Goal: Task Accomplishment & Management: Use online tool/utility

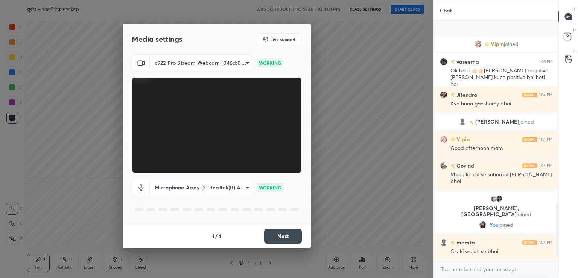
scroll to position [819, 0]
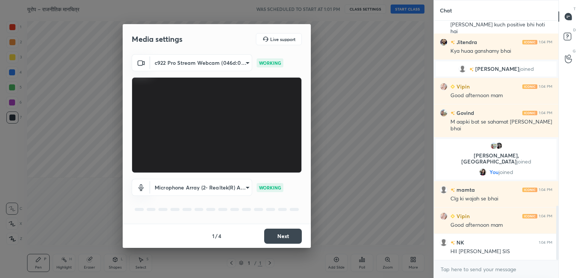
click at [285, 235] on button "Next" at bounding box center [283, 236] width 38 height 15
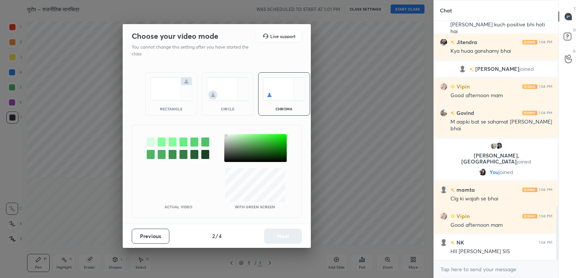
click at [226, 136] on div at bounding box center [255, 148] width 63 height 28
click at [277, 233] on button "Next" at bounding box center [283, 236] width 38 height 15
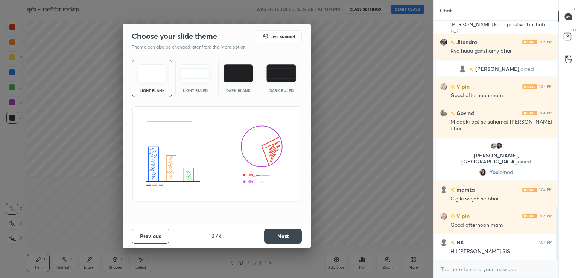
scroll to position [846, 0]
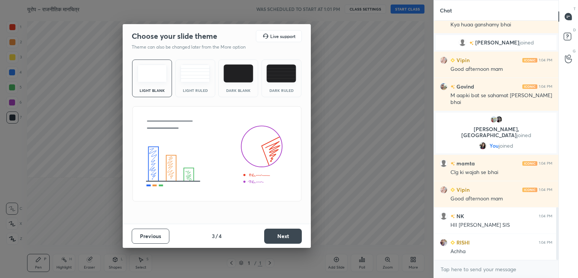
click at [285, 235] on button "Next" at bounding box center [283, 236] width 38 height 15
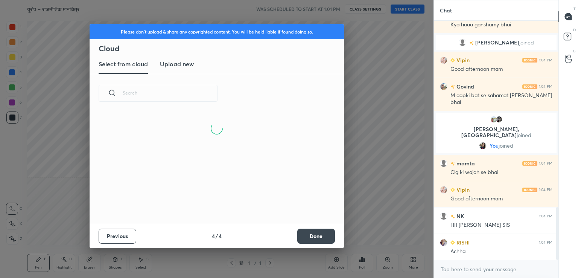
click at [184, 68] on new "Upload new" at bounding box center [177, 64] width 34 height 19
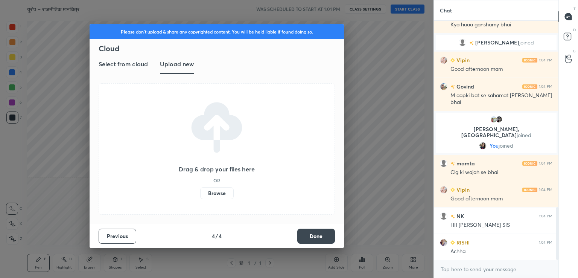
scroll to position [864, 0]
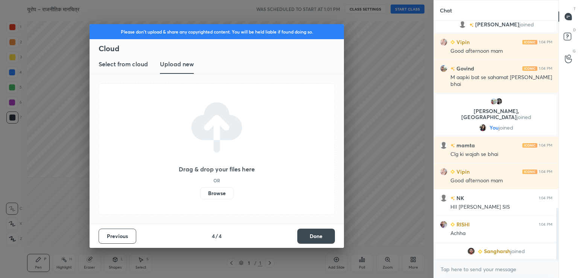
click at [221, 194] on label "Browse" at bounding box center [217, 193] width 34 height 12
click at [200, 194] on input "Browse" at bounding box center [200, 193] width 0 height 12
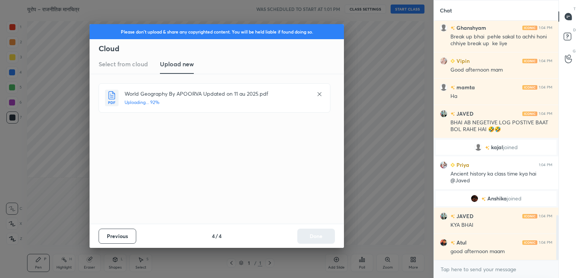
scroll to position [1094, 0]
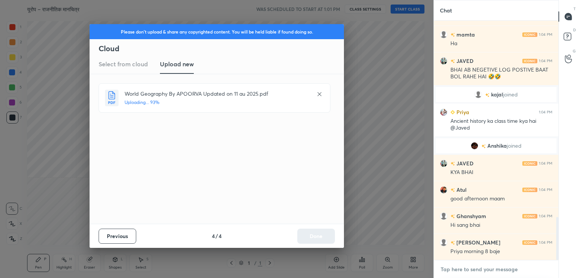
click at [456, 268] on textarea at bounding box center [496, 269] width 113 height 12
click at [456, 270] on textarea at bounding box center [496, 269] width 113 height 12
paste textarea "[URL][DOMAIN_NAME]"
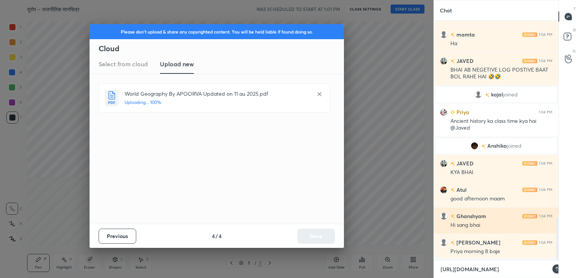
scroll to position [0, 0]
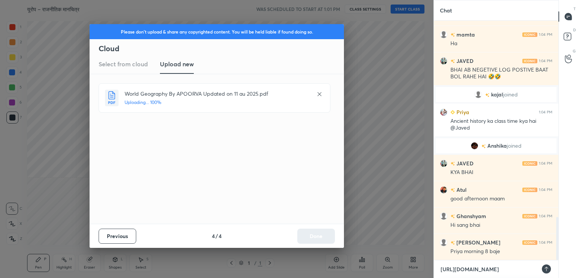
type textarea "[URL][DOMAIN_NAME]"
click at [549, 268] on icon at bounding box center [547, 269] width 6 height 6
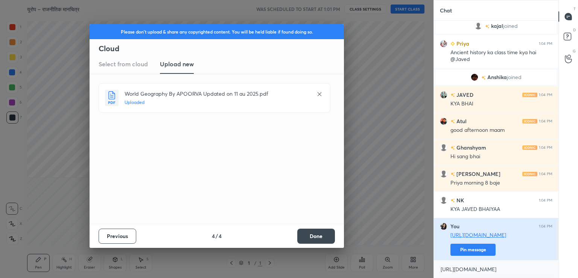
click at [465, 249] on button "Pin message" at bounding box center [473, 250] width 45 height 12
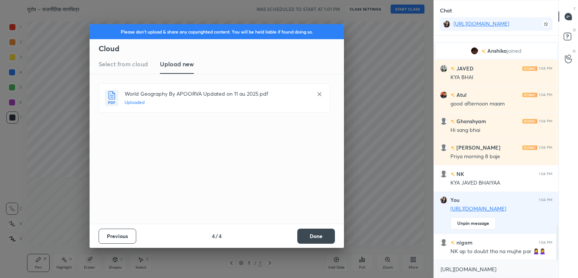
drag, startPoint x: 326, startPoint y: 235, endPoint x: 329, endPoint y: 232, distance: 4.5
click at [326, 235] on button "Done" at bounding box center [316, 236] width 38 height 15
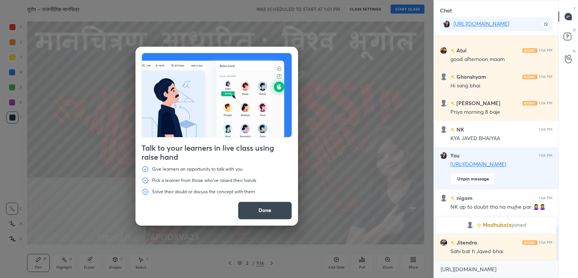
click at [273, 210] on button "Done" at bounding box center [265, 210] width 54 height 18
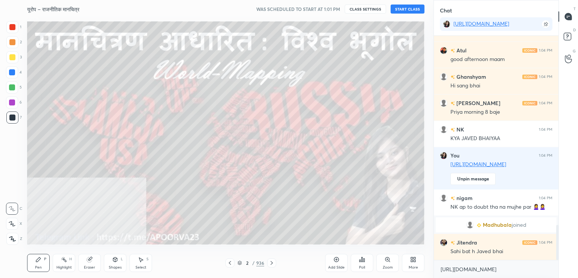
click at [9, 239] on icon at bounding box center [12, 238] width 7 height 5
click at [10, 238] on icon at bounding box center [12, 238] width 7 height 5
click at [11, 73] on div at bounding box center [12, 72] width 6 height 6
click at [10, 73] on div at bounding box center [12, 72] width 6 height 6
click at [416, 261] on icon at bounding box center [415, 261] width 2 height 2
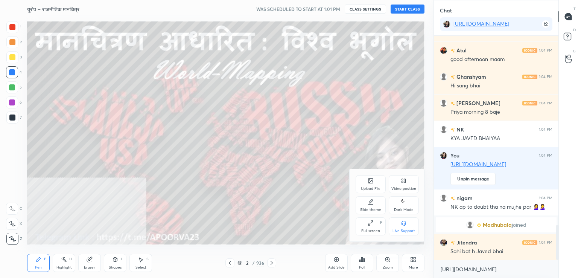
click at [408, 183] on div "Video position" at bounding box center [404, 184] width 30 height 18
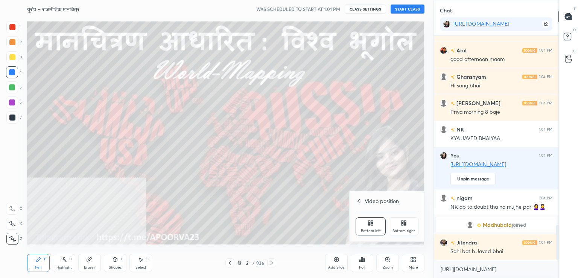
click at [406, 224] on icon at bounding box center [405, 224] width 2 height 2
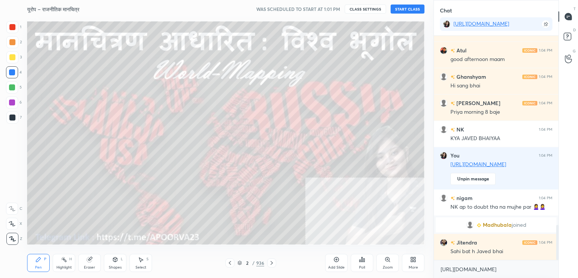
click at [411, 258] on icon at bounding box center [413, 259] width 6 height 6
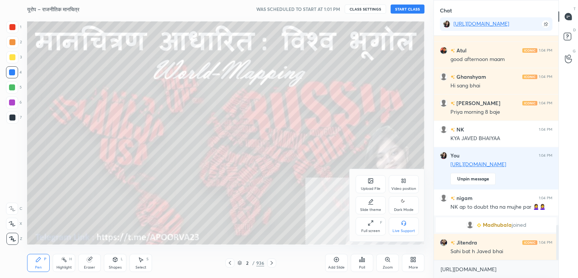
click at [371, 229] on div "Full screen" at bounding box center [370, 231] width 19 height 4
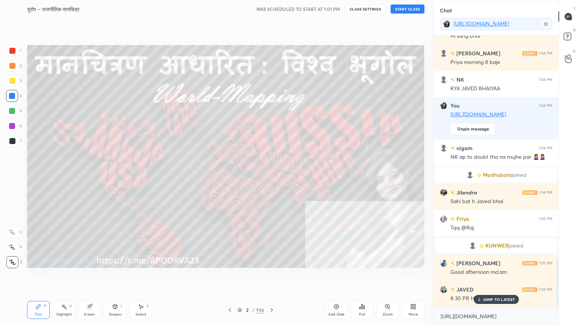
click at [492, 277] on p "JUMP TO LATEST" at bounding box center [499, 299] width 32 height 5
drag, startPoint x: 482, startPoint y: 321, endPoint x: 481, endPoint y: 314, distance: 6.8
click at [482, 277] on textarea "[URL][DOMAIN_NAME]" at bounding box center [496, 317] width 113 height 12
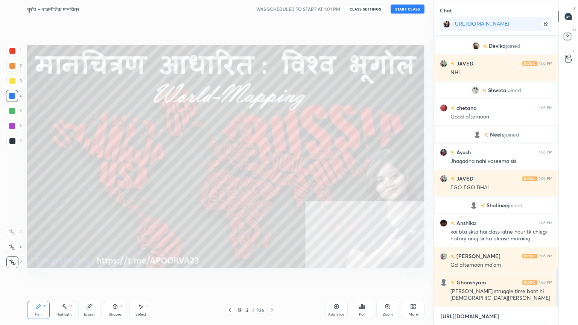
scroll to position [1641, 0]
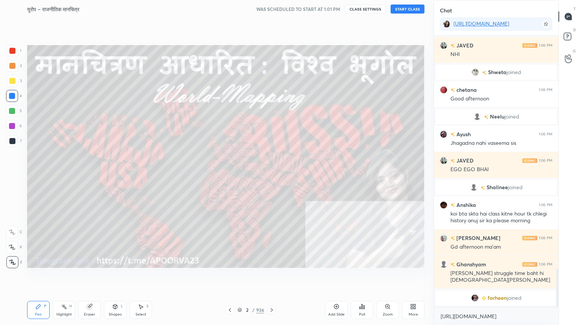
click at [407, 9] on button "START CLASS" at bounding box center [408, 9] width 34 height 9
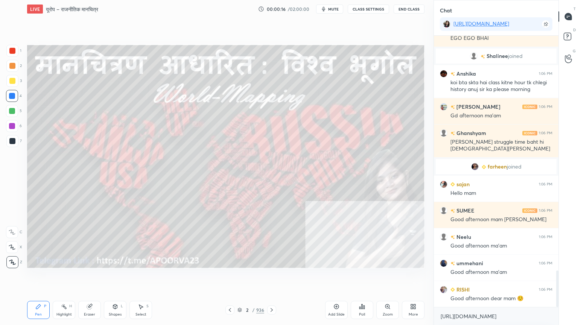
scroll to position [1747, 0]
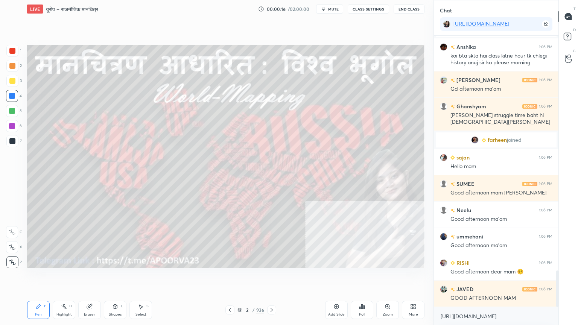
click at [496, 277] on div "GOOD AFTERNOON MAM" at bounding box center [502, 299] width 102 height 8
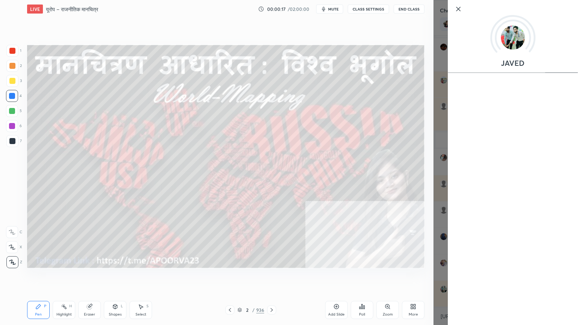
scroll to position [1791, 0]
click at [456, 8] on icon at bounding box center [458, 9] width 9 height 9
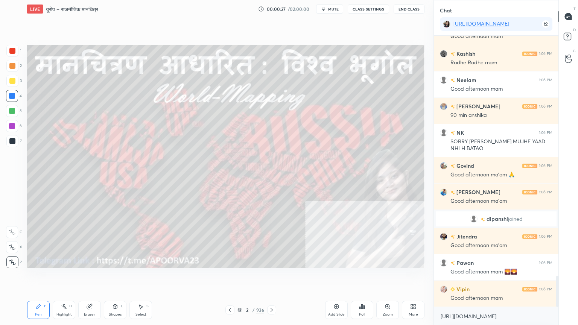
scroll to position [2203, 0]
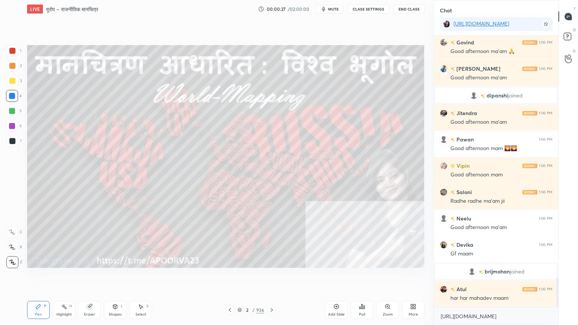
click at [241, 277] on icon at bounding box center [240, 310] width 5 height 5
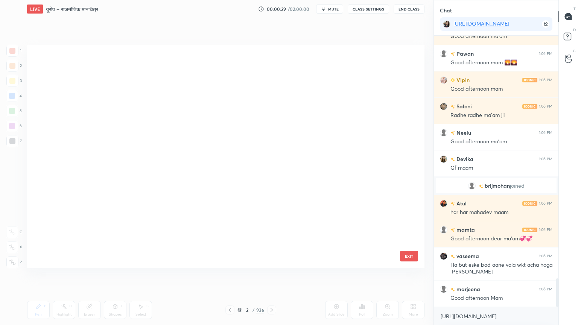
scroll to position [14395, 0]
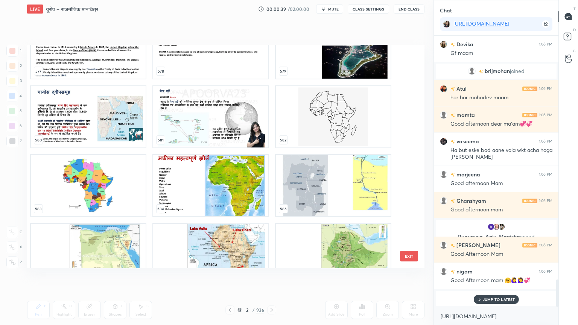
click at [103, 188] on img "grid" at bounding box center [88, 185] width 115 height 61
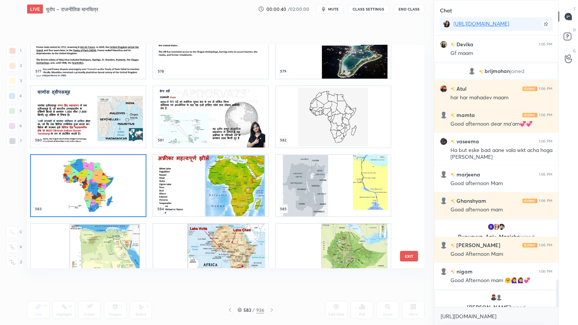
click at [103, 188] on img "grid" at bounding box center [88, 185] width 115 height 61
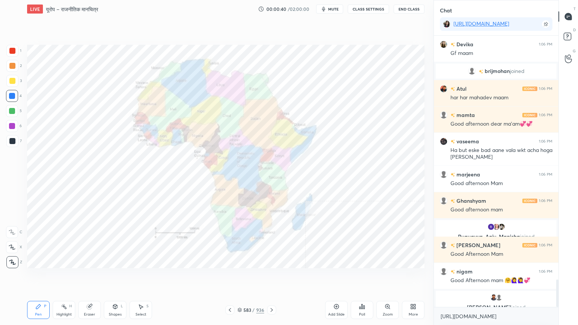
click at [103, 188] on img "grid" at bounding box center [88, 185] width 115 height 61
click at [103, 187] on img "grid" at bounding box center [88, 185] width 115 height 61
click at [414, 277] on icon at bounding box center [413, 307] width 6 height 6
click at [369, 256] on div "Slide theme" at bounding box center [370, 257] width 21 height 4
click at [372, 277] on div "Dark Blank" at bounding box center [370, 278] width 19 height 4
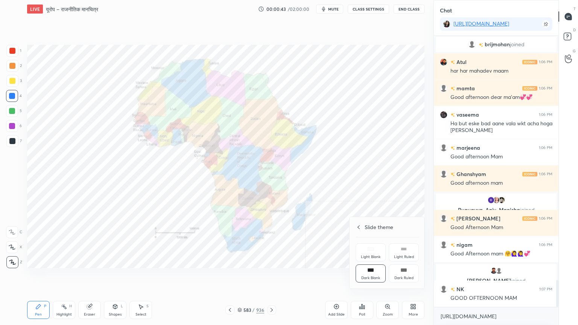
click at [301, 277] on div at bounding box center [289, 162] width 578 height 325
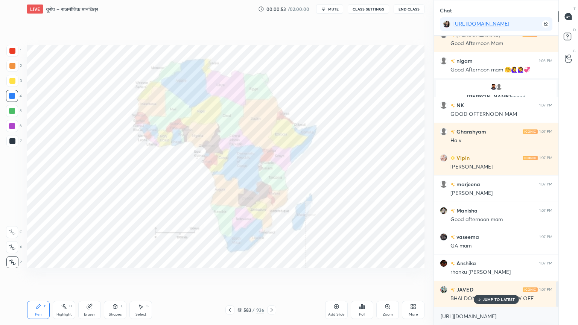
click at [416, 277] on div "More" at bounding box center [413, 310] width 23 height 18
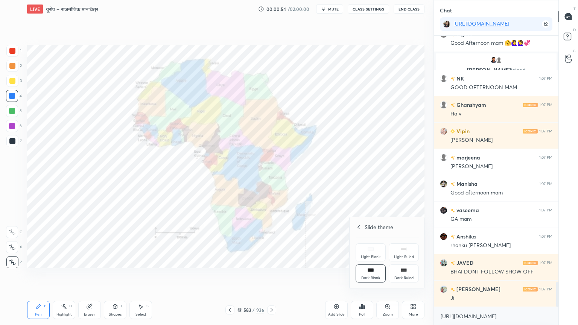
drag, startPoint x: 370, startPoint y: 273, endPoint x: 364, endPoint y: 279, distance: 9.1
click at [370, 273] on icon at bounding box center [371, 270] width 6 height 6
click at [316, 277] on div at bounding box center [289, 162] width 578 height 325
click at [340, 277] on div "Add Slide" at bounding box center [336, 315] width 17 height 4
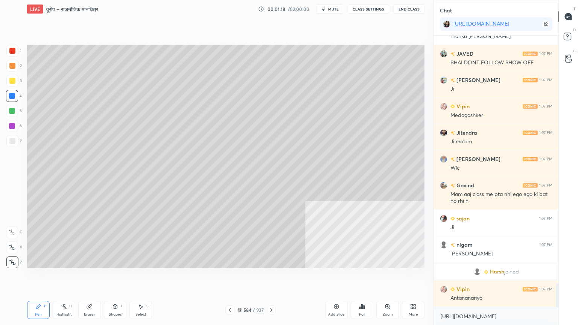
click at [10, 142] on div at bounding box center [12, 141] width 6 height 6
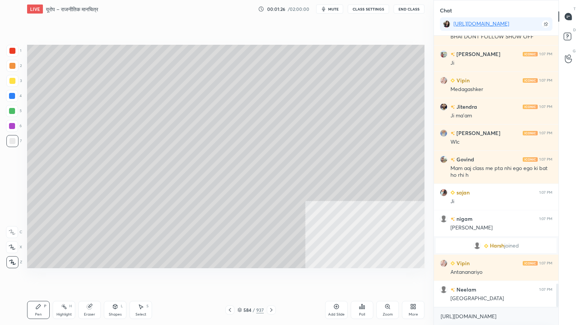
click at [14, 98] on div at bounding box center [12, 96] width 6 height 6
click at [14, 99] on div at bounding box center [12, 96] width 12 height 12
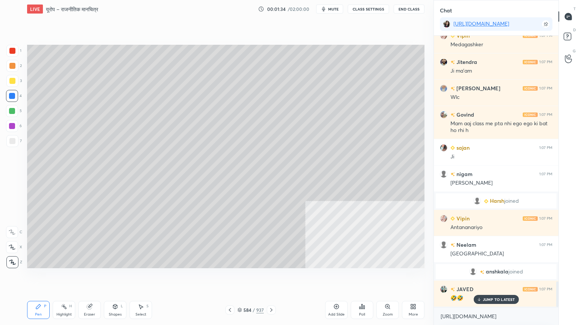
scroll to position [2592, 0]
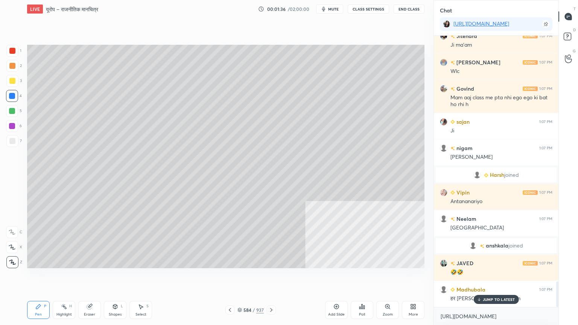
click at [485, 277] on p "JUMP TO LATEST" at bounding box center [499, 299] width 32 height 5
click at [486, 277] on textarea "[URL][DOMAIN_NAME]" at bounding box center [496, 317] width 113 height 12
drag, startPoint x: 149, startPoint y: 316, endPoint x: 149, endPoint y: 306, distance: 9.4
click at [147, 277] on div "Select S" at bounding box center [141, 310] width 23 height 18
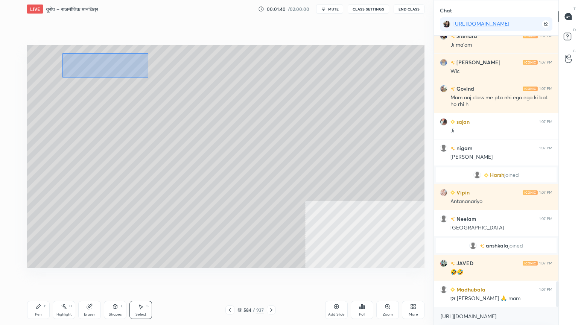
drag, startPoint x: 62, startPoint y: 53, endPoint x: 149, endPoint y: 73, distance: 89.5
click at [153, 75] on div "0 ° Undo Copy Duplicate Duplicate to new slide Delete" at bounding box center [226, 157] width 398 height 224
drag, startPoint x: 137, startPoint y: 69, endPoint x: 105, endPoint y: 121, distance: 61.5
click at [145, 68] on div "0 ° Undo Copy Duplicate Duplicate to new slide Delete" at bounding box center [226, 157] width 398 height 224
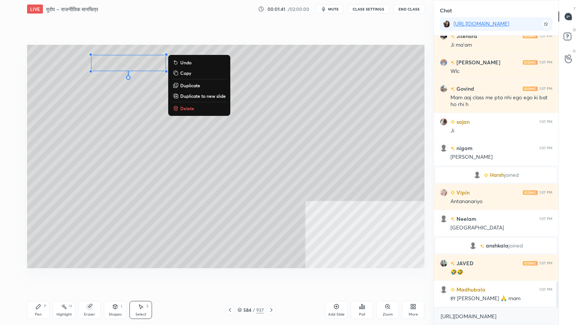
click at [41, 277] on div "Pen P" at bounding box center [38, 310] width 23 height 18
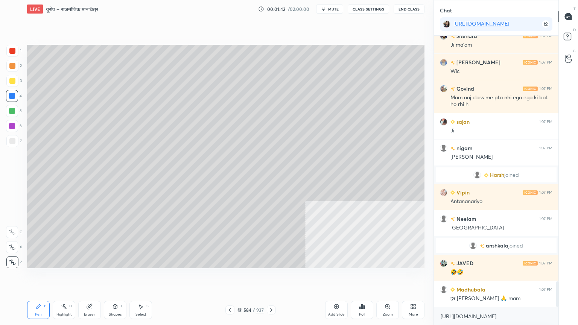
click at [230, 277] on icon at bounding box center [230, 310] width 6 height 6
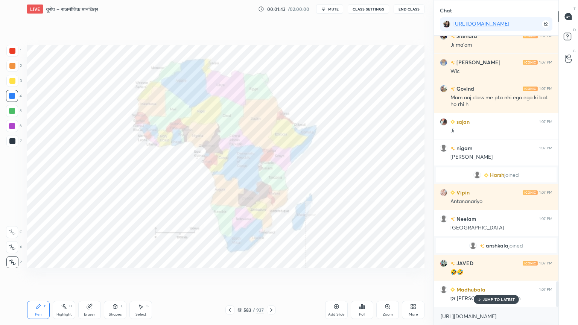
scroll to position [2610, 0]
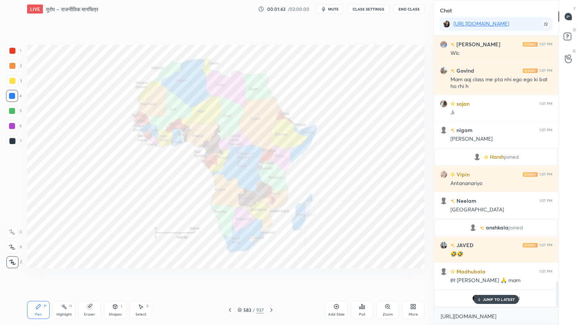
click at [14, 99] on div at bounding box center [12, 96] width 12 height 12
click at [13, 98] on div at bounding box center [12, 96] width 12 height 12
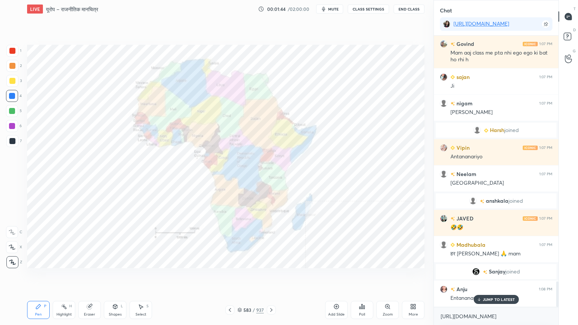
scroll to position [2605, 0]
click at [496, 277] on p "JUMP TO LATEST" at bounding box center [499, 299] width 32 height 5
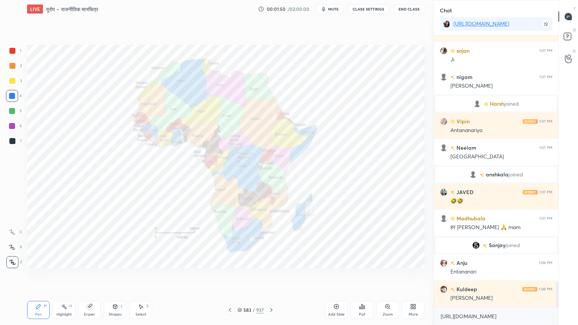
scroll to position [2658, 0]
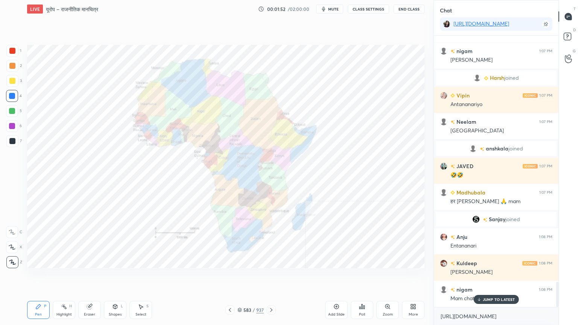
click at [506, 277] on p "JUMP TO LATEST" at bounding box center [499, 299] width 32 height 5
click at [501, 277] on div "[URL][DOMAIN_NAME] x" at bounding box center [496, 317] width 125 height 18
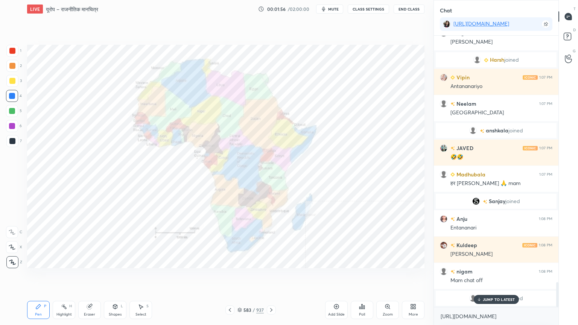
click at [92, 277] on div "Eraser" at bounding box center [89, 310] width 23 height 18
drag, startPoint x: 14, startPoint y: 264, endPoint x: 15, endPoint y: 259, distance: 4.3
click at [14, 263] on span "Erase all" at bounding box center [11, 262] width 11 height 5
drag, startPoint x: 15, startPoint y: 261, endPoint x: 27, endPoint y: 247, distance: 18.4
click at [15, 259] on div "1 2 3 4 5 6 7 C X Z C X Z E E Erase all H H" at bounding box center [12, 157] width 24 height 224
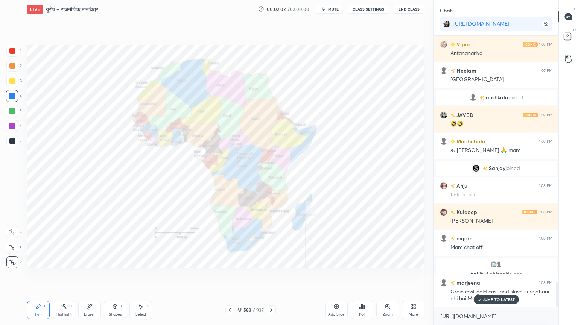
scroll to position [2705, 0]
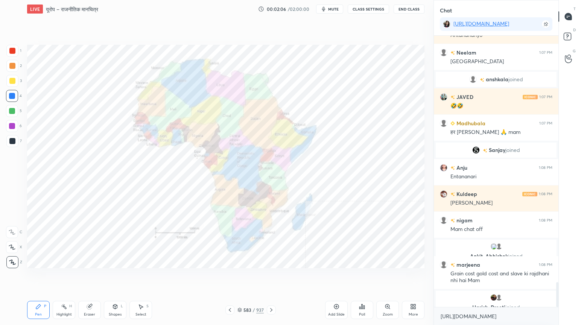
drag, startPoint x: 242, startPoint y: 310, endPoint x: 250, endPoint y: 306, distance: 8.8
click at [242, 277] on div "583 / 937" at bounding box center [251, 310] width 26 height 7
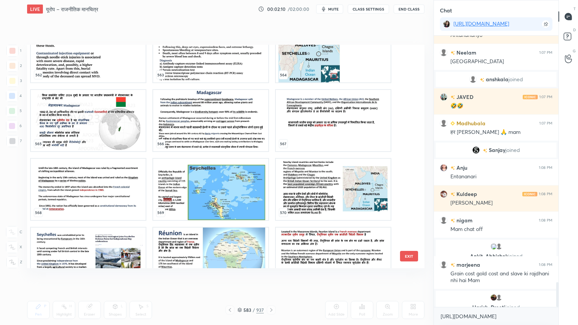
scroll to position [12948, 0]
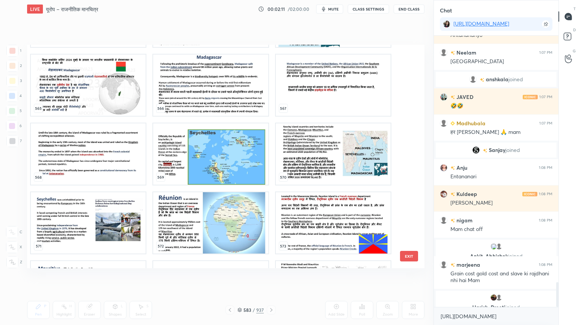
click at [214, 175] on img "grid" at bounding box center [210, 153] width 115 height 61
click at [214, 176] on img "grid" at bounding box center [210, 153] width 115 height 61
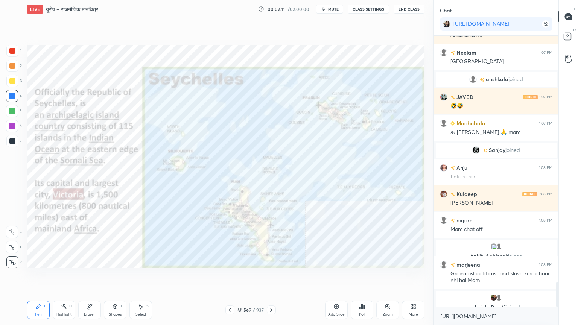
click at [214, 175] on img "grid" at bounding box center [210, 153] width 115 height 61
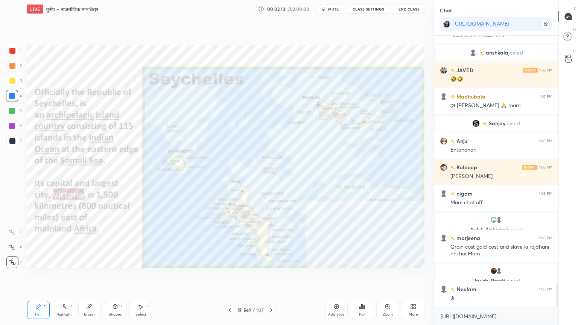
click at [361, 9] on button "CLASS SETTINGS" at bounding box center [368, 9] width 41 height 9
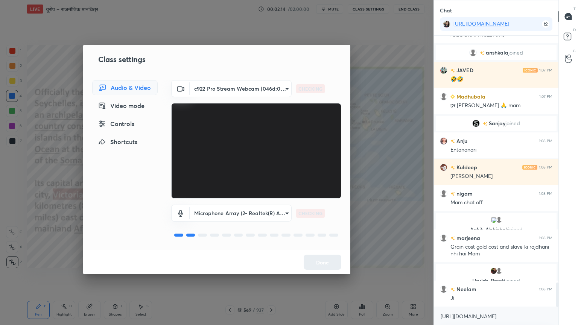
click at [127, 124] on div "Controls" at bounding box center [125, 123] width 66 height 15
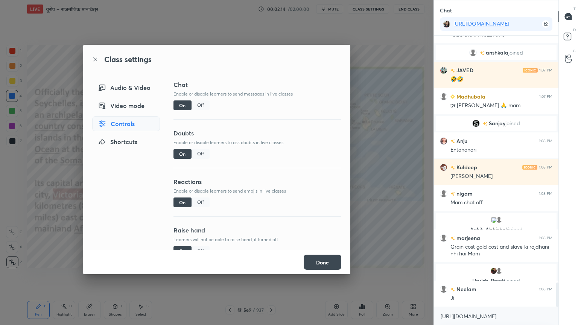
click at [200, 103] on div "Off" at bounding box center [201, 106] width 18 height 10
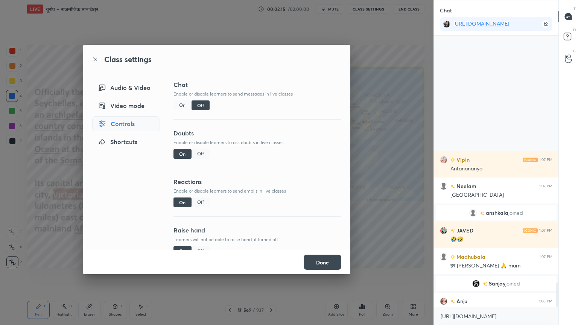
scroll to position [254, 122]
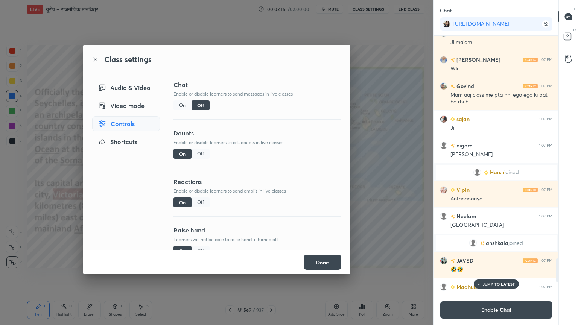
click at [326, 267] on button "Done" at bounding box center [323, 262] width 38 height 15
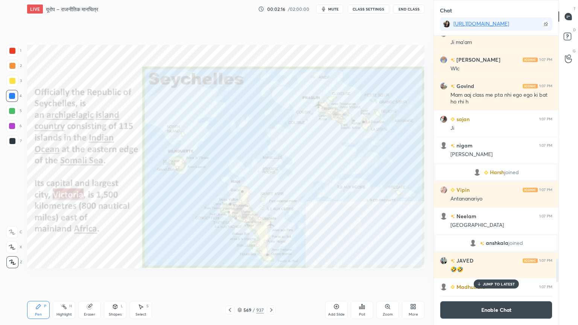
click at [500, 277] on p "JUMP TO LATEST" at bounding box center [499, 284] width 32 height 5
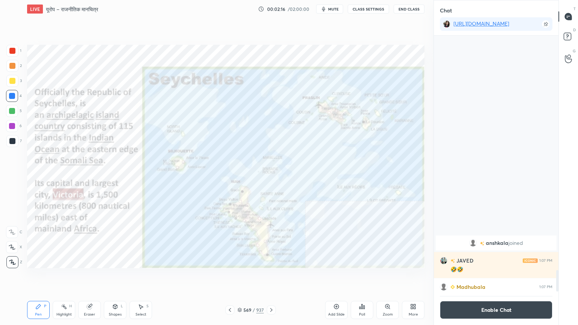
scroll to position [2795, 0]
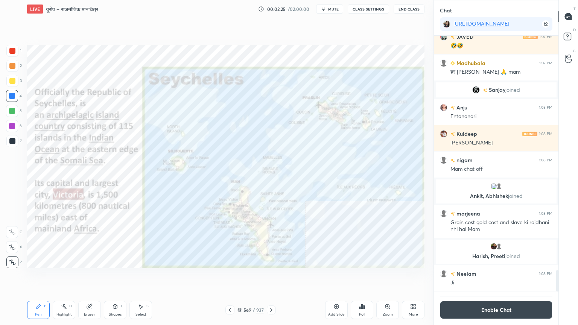
click at [92, 277] on div "Eraser" at bounding box center [89, 310] width 23 height 18
click at [12, 261] on span "Erase all" at bounding box center [11, 262] width 11 height 5
click at [14, 261] on div "1 2 3 4 5 6 7 C X Z C X Z E E Erase all H H" at bounding box center [12, 157] width 24 height 224
click at [93, 277] on div "Eraser" at bounding box center [89, 310] width 23 height 18
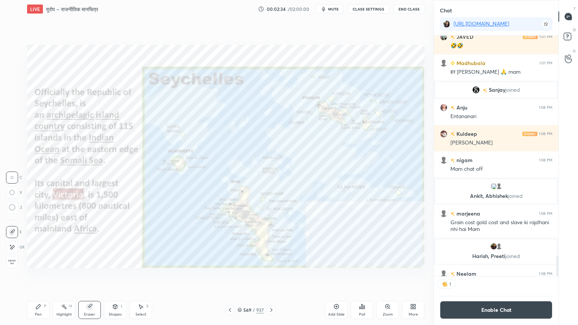
click at [92, 277] on div "Eraser" at bounding box center [89, 310] width 23 height 18
click at [8, 260] on span "Erase all" at bounding box center [11, 262] width 11 height 5
click at [9, 259] on div "1 2 3 4 5 6 7 C X Z C X Z E E Erase all H H" at bounding box center [12, 157] width 24 height 224
click at [11, 259] on div at bounding box center [12, 262] width 12 height 12
click at [241, 277] on icon at bounding box center [240, 311] width 4 height 1
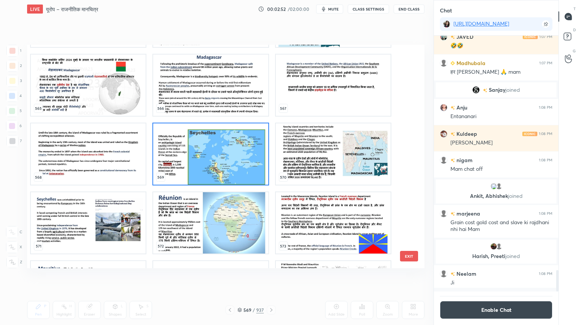
scroll to position [3, 2]
click at [315, 158] on img "grid" at bounding box center [333, 153] width 115 height 61
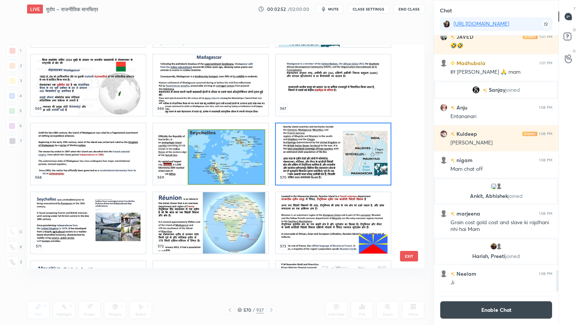
click at [315, 158] on img "grid" at bounding box center [333, 153] width 115 height 61
click at [314, 158] on img "grid" at bounding box center [333, 153] width 115 height 61
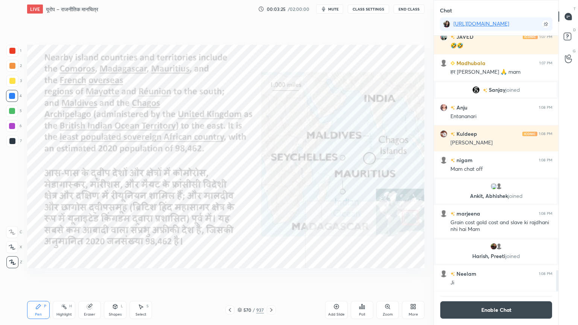
click at [94, 277] on div "Eraser" at bounding box center [89, 310] width 23 height 18
click at [14, 263] on span "Erase all" at bounding box center [11, 262] width 11 height 5
click at [14, 261] on div "1 2 3 4 5 6 7 C X Z C X Z E E Erase all H H" at bounding box center [12, 157] width 24 height 224
click at [238, 277] on icon at bounding box center [240, 310] width 5 height 5
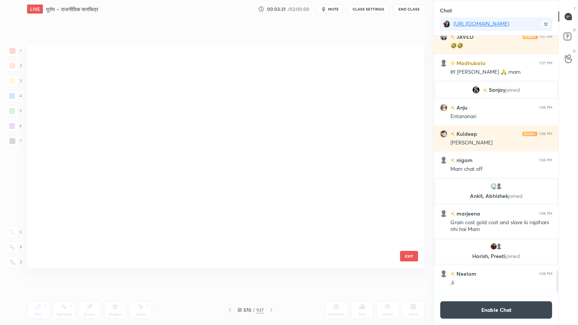
scroll to position [221, 394]
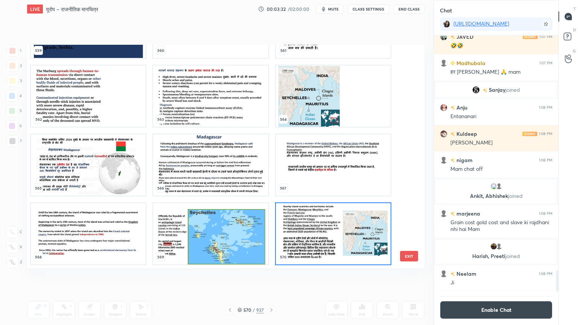
click at [211, 241] on img "grid" at bounding box center [210, 233] width 115 height 61
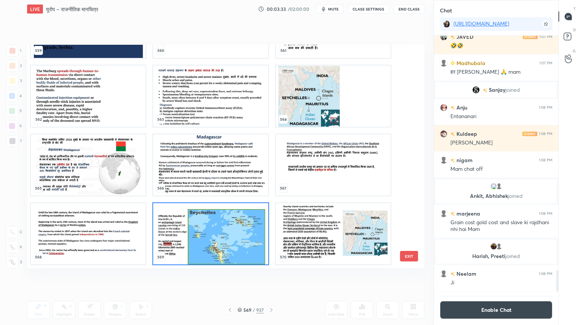
click at [212, 241] on img "grid" at bounding box center [210, 233] width 115 height 61
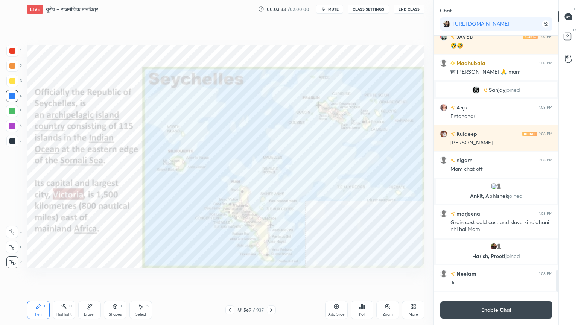
click at [212, 241] on img "grid" at bounding box center [210, 233] width 115 height 61
click at [88, 277] on div "Eraser" at bounding box center [89, 310] width 23 height 18
click at [10, 264] on div "Erase all" at bounding box center [12, 262] width 12 height 12
click at [11, 265] on div "1 2 3 4 5 6 7 C X Z C X Z E E Erase all H H" at bounding box center [12, 157] width 24 height 224
drag, startPoint x: 12, startPoint y: 265, endPoint x: 12, endPoint y: 261, distance: 3.8
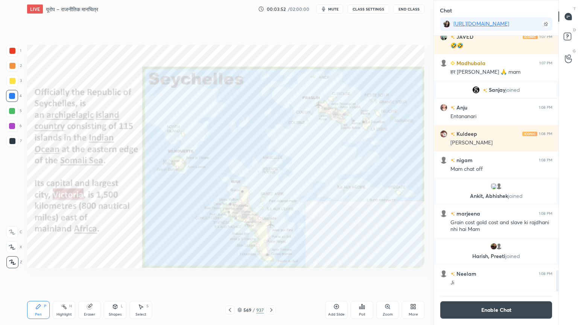
click at [11, 264] on icon at bounding box center [12, 262] width 7 height 5
click at [95, 277] on div "Eraser" at bounding box center [89, 315] width 11 height 4
click at [11, 263] on span "Erase all" at bounding box center [11, 262] width 11 height 5
click at [89, 277] on icon at bounding box center [89, 307] width 5 height 5
click at [15, 259] on div "Erase all" at bounding box center [12, 262] width 12 height 12
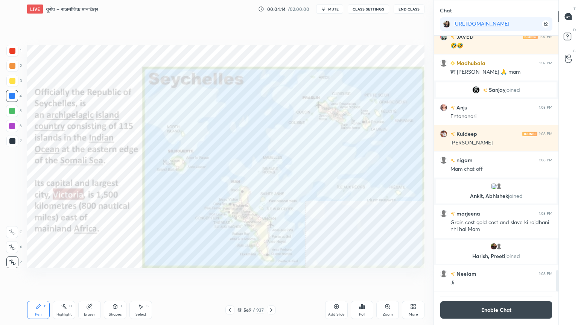
click at [88, 277] on div "Eraser" at bounding box center [89, 310] width 23 height 18
click at [12, 259] on div "Erase all" at bounding box center [12, 262] width 12 height 12
click at [14, 259] on div "1 2 3 4 5 6 7 C X Z C X Z E E Erase all H H" at bounding box center [12, 157] width 24 height 224
click at [270, 277] on icon at bounding box center [271, 310] width 6 height 6
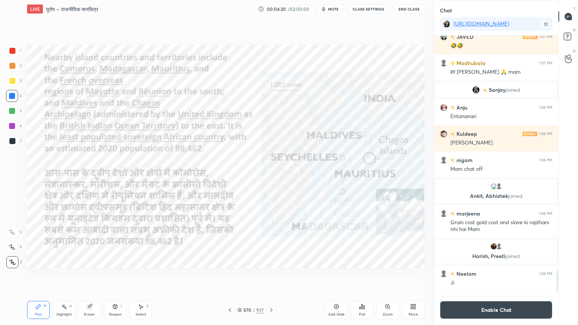
click at [270, 277] on icon at bounding box center [271, 310] width 2 height 4
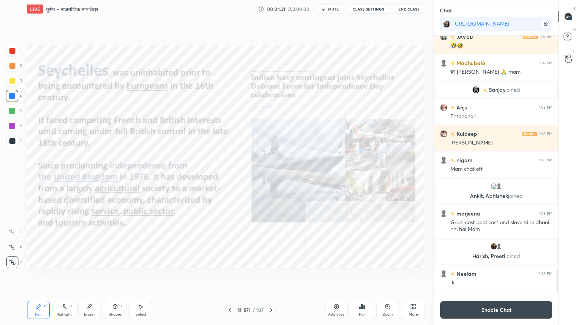
click at [233, 277] on div at bounding box center [230, 310] width 9 height 9
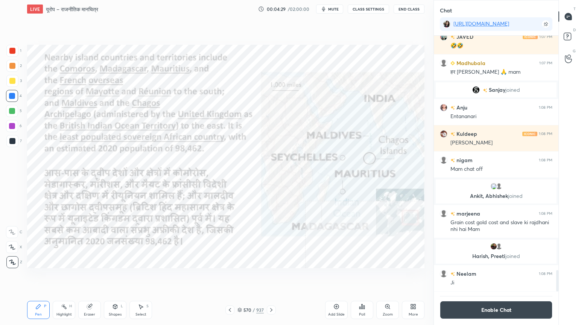
click at [232, 277] on icon at bounding box center [230, 310] width 6 height 6
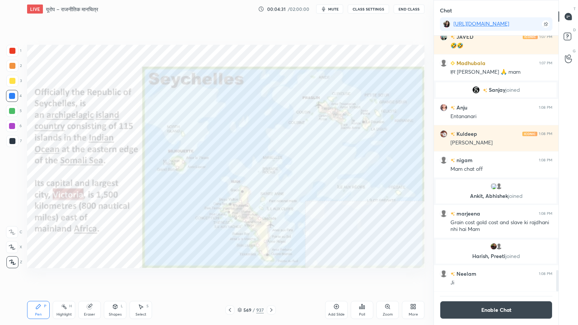
click at [271, 277] on icon at bounding box center [271, 310] width 6 height 6
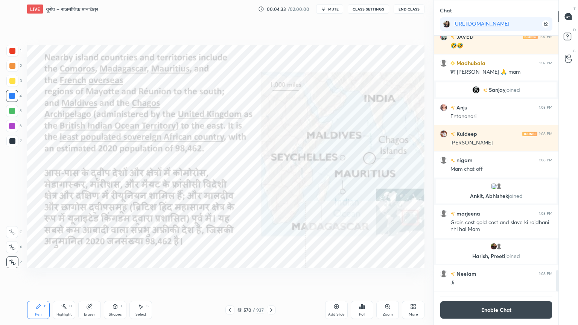
click at [270, 277] on icon at bounding box center [271, 310] width 6 height 6
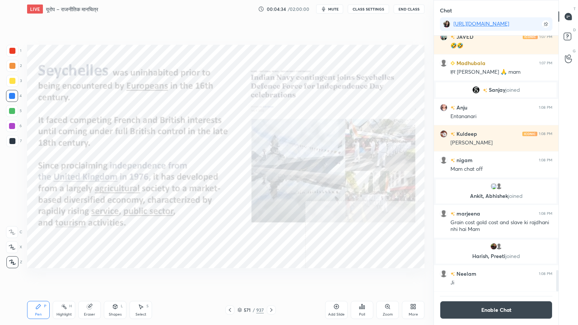
click at [269, 277] on icon at bounding box center [271, 310] width 6 height 6
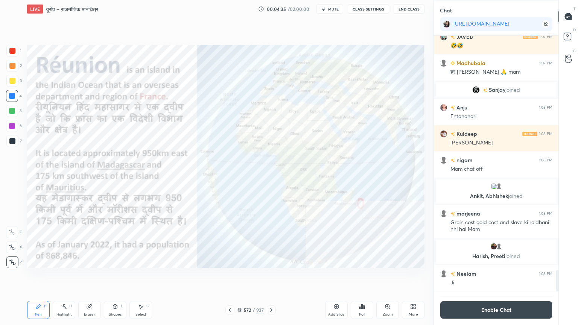
click at [231, 277] on icon at bounding box center [230, 310] width 6 height 6
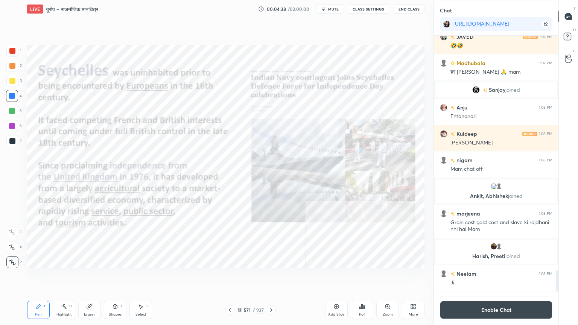
click at [91, 277] on icon at bounding box center [89, 307] width 5 height 5
drag, startPoint x: 7, startPoint y: 256, endPoint x: 26, endPoint y: 248, distance: 20.1
click at [6, 256] on div "Erase all" at bounding box center [13, 260] width 14 height 15
click at [239, 277] on icon at bounding box center [240, 310] width 5 height 5
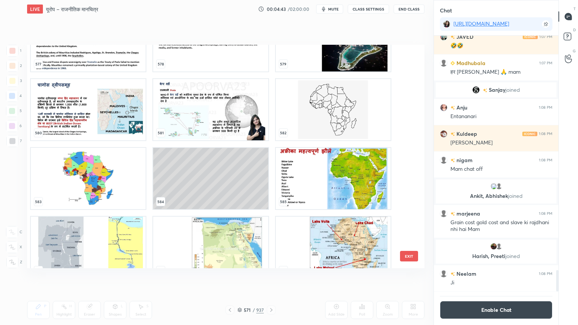
scroll to position [13268, 0]
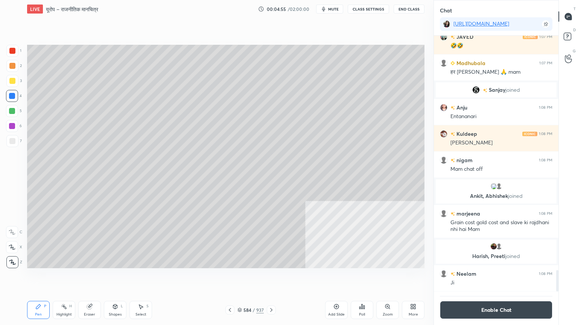
click at [14, 140] on div at bounding box center [12, 141] width 6 height 6
click at [138, 277] on icon at bounding box center [141, 307] width 6 height 6
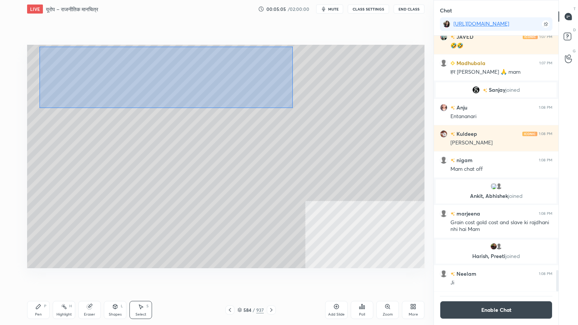
drag, startPoint x: 53, startPoint y: 54, endPoint x: 282, endPoint y: 104, distance: 234.3
click at [290, 107] on div "0 ° Undo Copy Duplicate Duplicate to new slide Delete" at bounding box center [226, 157] width 398 height 224
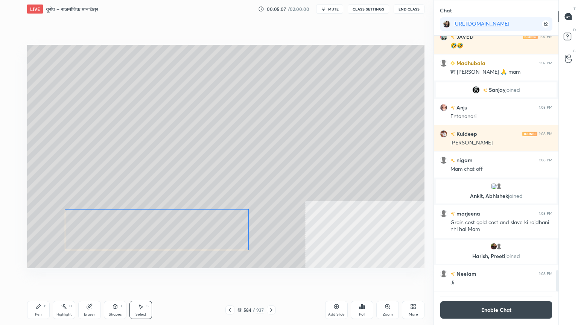
drag, startPoint x: 203, startPoint y: 122, endPoint x: 173, endPoint y: 229, distance: 110.5
click at [173, 229] on div "0 ° Undo Copy Duplicate Duplicate to new slide Delete" at bounding box center [226, 157] width 398 height 224
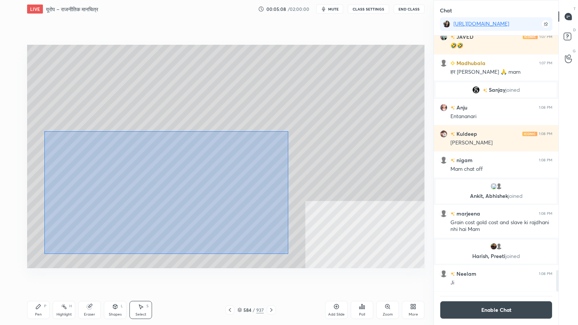
drag, startPoint x: 72, startPoint y: 148, endPoint x: 285, endPoint y: 250, distance: 236.6
click at [297, 256] on div "0 ° Undo Copy Duplicate Duplicate to new slide Delete" at bounding box center [226, 157] width 398 height 224
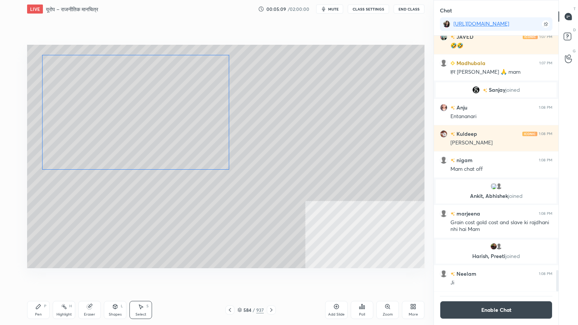
drag, startPoint x: 154, startPoint y: 157, endPoint x: 133, endPoint y: 146, distance: 24.4
click at [143, 121] on div "0 ° Undo Copy Duplicate Duplicate to new slide Delete" at bounding box center [226, 157] width 398 height 224
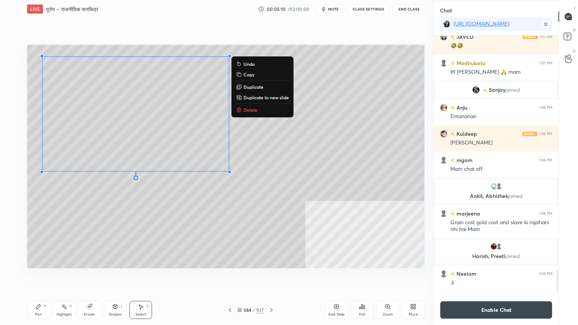
drag, startPoint x: 34, startPoint y: 311, endPoint x: 40, endPoint y: 309, distance: 6.1
click at [38, 277] on div "Pen P" at bounding box center [38, 310] width 23 height 18
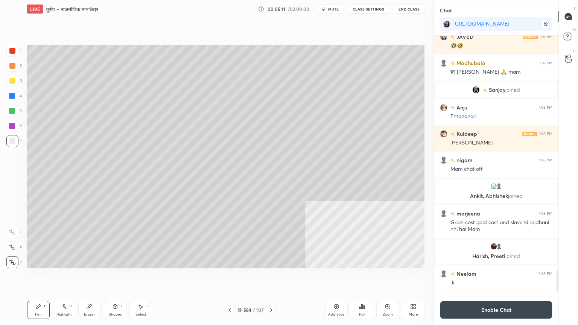
click at [241, 277] on icon at bounding box center [240, 310] width 5 height 5
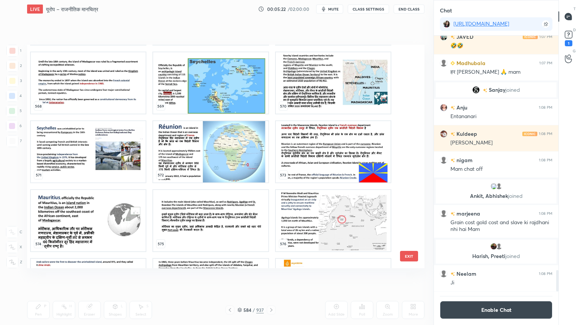
scroll to position [2828, 0]
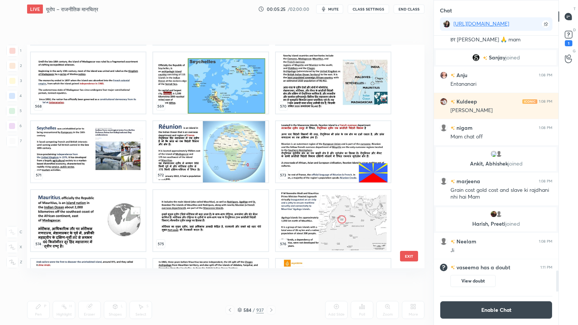
click at [228, 158] on img "grid" at bounding box center [210, 151] width 115 height 61
click at [229, 158] on img "grid" at bounding box center [210, 151] width 115 height 61
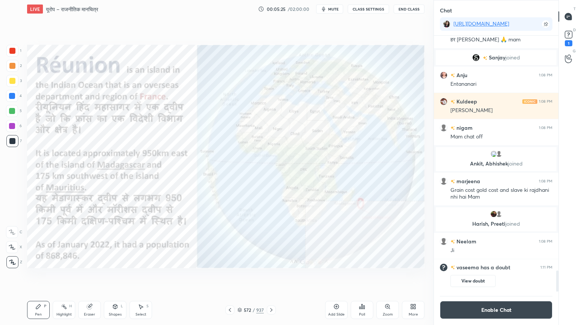
click at [229, 158] on img "grid" at bounding box center [210, 151] width 115 height 61
click at [10, 96] on div at bounding box center [12, 96] width 6 height 6
click at [11, 97] on div at bounding box center [12, 96] width 6 height 6
click at [571, 38] on rect at bounding box center [568, 34] width 7 height 7
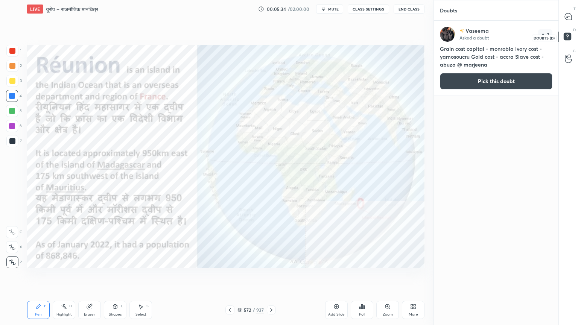
scroll to position [302, 122]
click at [499, 80] on button "Pick this doubt" at bounding box center [496, 81] width 113 height 17
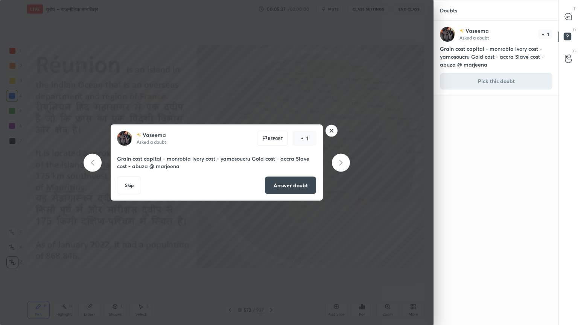
click at [571, 19] on icon at bounding box center [568, 16] width 7 height 7
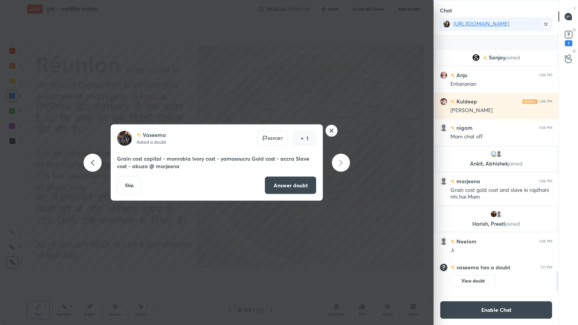
scroll to position [2984, 0]
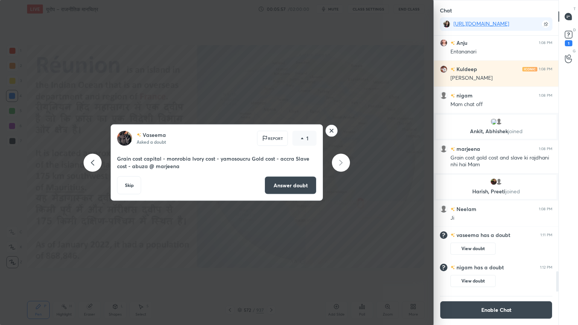
click at [330, 134] on rect at bounding box center [332, 131] width 12 height 12
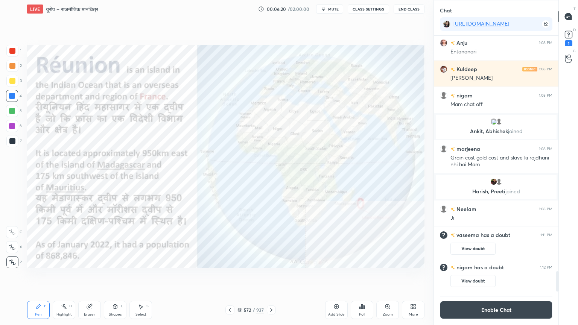
scroll to position [2832, 0]
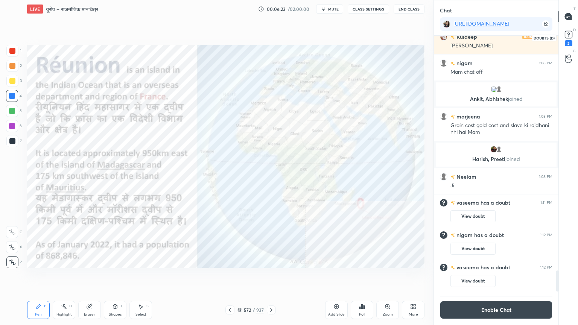
click at [571, 38] on icon at bounding box center [568, 34] width 11 height 11
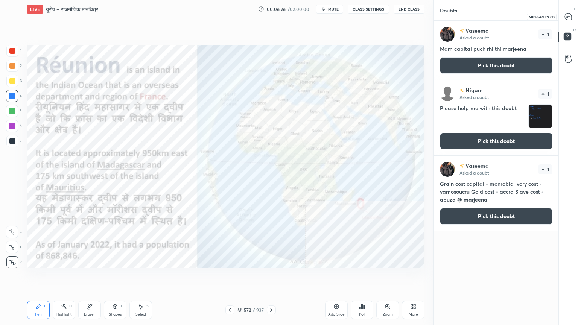
click at [569, 17] on icon at bounding box center [568, 16] width 7 height 7
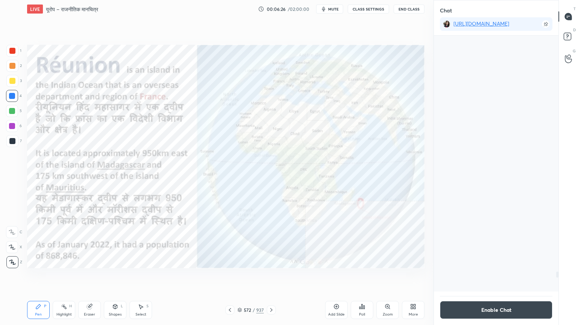
scroll to position [254, 122]
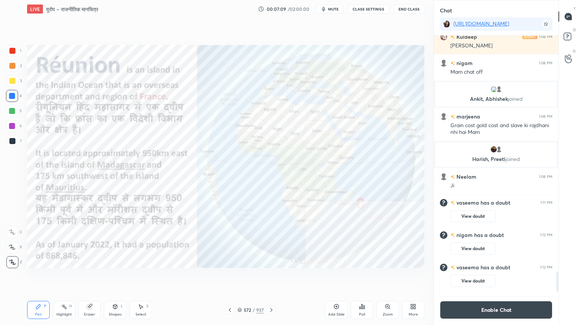
click at [90, 277] on div "Eraser" at bounding box center [89, 310] width 23 height 18
click at [14, 260] on span "Erase all" at bounding box center [11, 262] width 11 height 5
click at [14, 258] on div "1 2 3 4 5 6 7 C X Z C X Z E E Erase all H H" at bounding box center [12, 157] width 24 height 224
click at [89, 277] on icon at bounding box center [89, 307] width 5 height 5
click at [11, 262] on span "Erase all" at bounding box center [11, 262] width 11 height 5
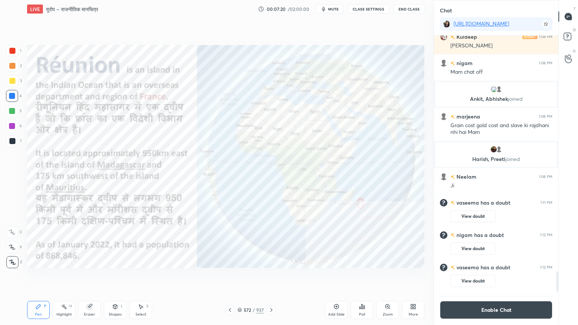
click at [14, 260] on div "1 2 3 4 5 6 7 C X Z C X Z E E Erase all H H" at bounding box center [12, 157] width 24 height 224
drag, startPoint x: 90, startPoint y: 313, endPoint x: 88, endPoint y: 307, distance: 6.2
click at [90, 277] on div "Eraser" at bounding box center [89, 315] width 11 height 4
click at [15, 261] on span "Erase all" at bounding box center [11, 262] width 11 height 5
drag, startPoint x: 90, startPoint y: 308, endPoint x: 60, endPoint y: 279, distance: 41.0
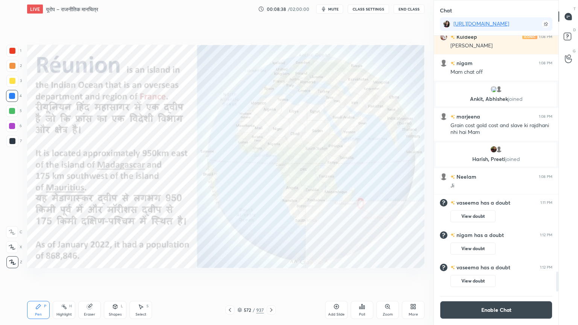
click at [90, 277] on icon at bounding box center [89, 307] width 5 height 5
click at [15, 261] on span "Erase all" at bounding box center [11, 262] width 11 height 5
click at [272, 277] on icon at bounding box center [271, 310] width 6 height 6
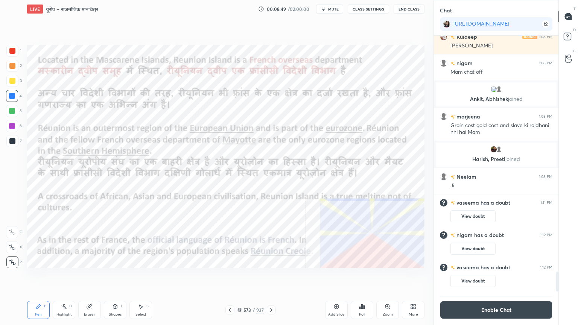
scroll to position [2834, 0]
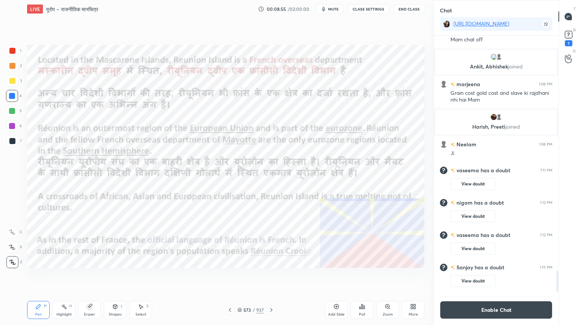
click at [273, 277] on icon at bounding box center [271, 310] width 6 height 6
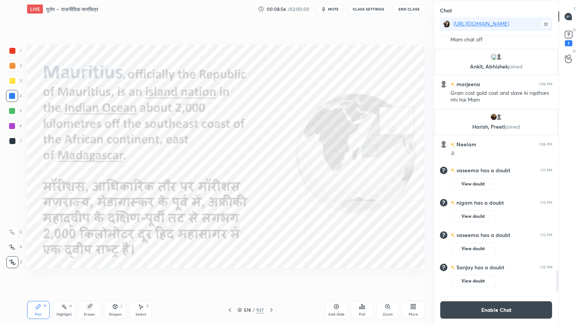
click at [232, 277] on icon at bounding box center [230, 310] width 6 height 6
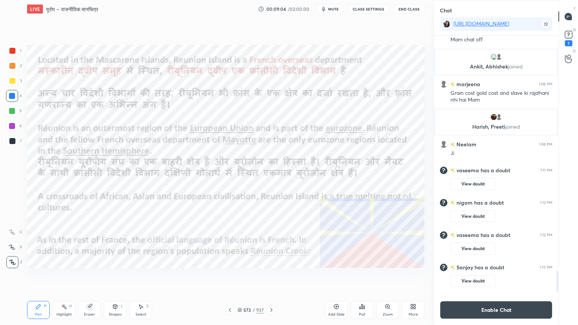
click at [473, 277] on button "Enable Chat" at bounding box center [496, 310] width 113 height 18
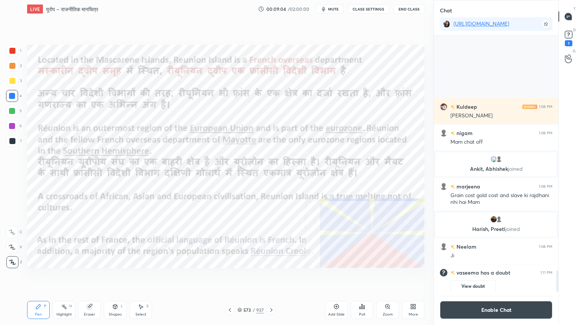
scroll to position [269, 122]
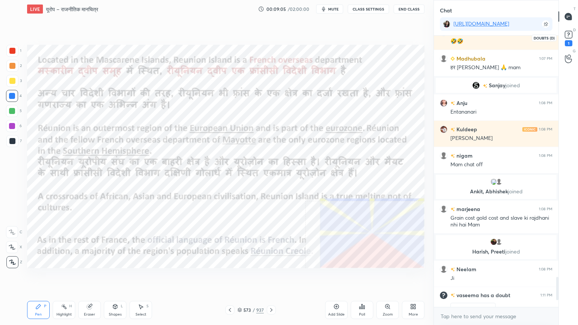
click at [573, 33] on div "1" at bounding box center [568, 38] width 15 height 14
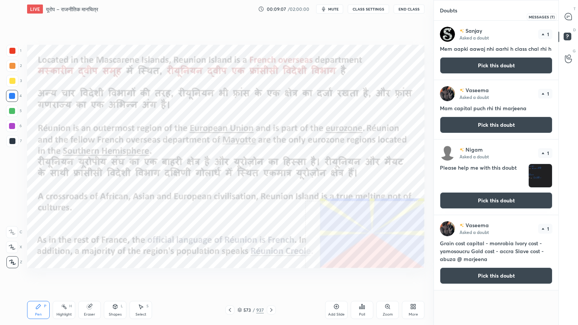
drag, startPoint x: 572, startPoint y: 14, endPoint x: 568, endPoint y: 14, distance: 4.5
click at [572, 14] on icon at bounding box center [569, 17] width 8 height 8
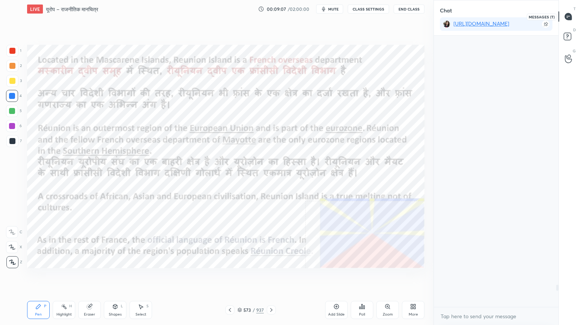
scroll to position [269, 122]
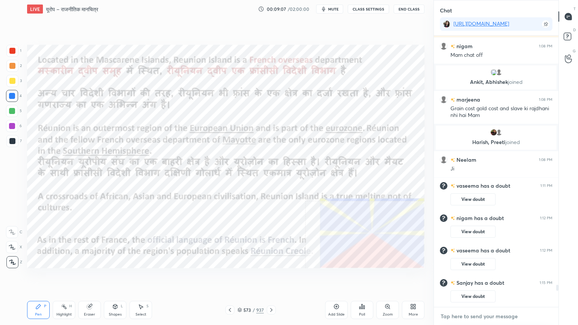
click at [463, 277] on textarea at bounding box center [496, 317] width 113 height 12
drag, startPoint x: 242, startPoint y: 310, endPoint x: 256, endPoint y: 304, distance: 14.7
click at [242, 277] on div "573 / 937" at bounding box center [251, 310] width 26 height 7
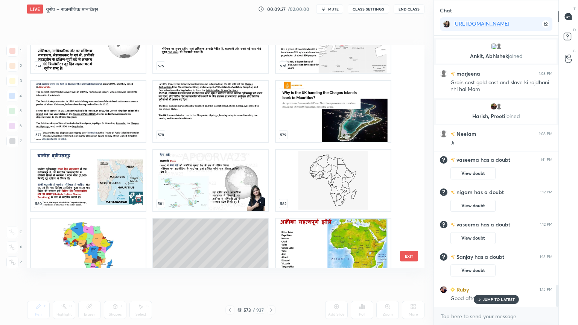
scroll to position [13212, 0]
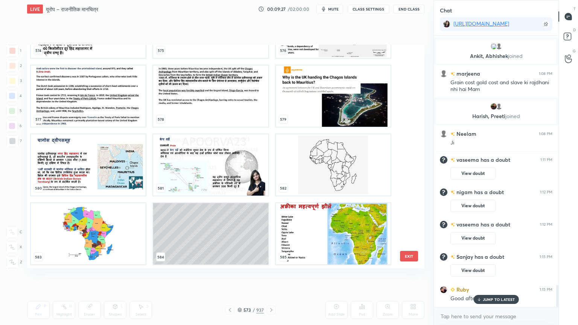
click at [184, 257] on div "571 572 573 574 575 576 577 578 579 580 581 582 583 584 585" at bounding box center [219, 157] width 384 height 224
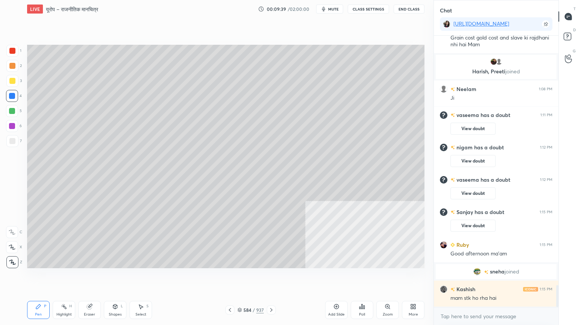
scroll to position [3130, 0]
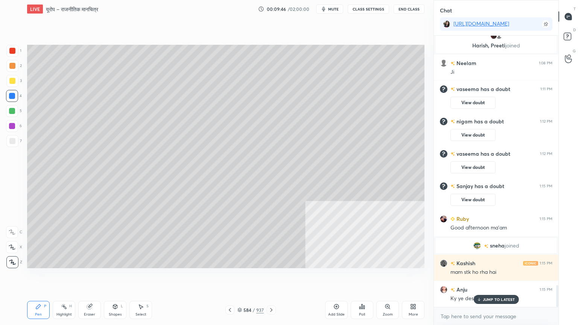
click at [488, 277] on p "JUMP TO LATEST" at bounding box center [499, 299] width 32 height 5
click at [8, 139] on div at bounding box center [12, 141] width 12 height 12
click at [7, 142] on div at bounding box center [12, 141] width 12 height 12
click at [10, 143] on div at bounding box center [12, 141] width 6 height 6
click at [147, 277] on div "Select S" at bounding box center [141, 310] width 23 height 18
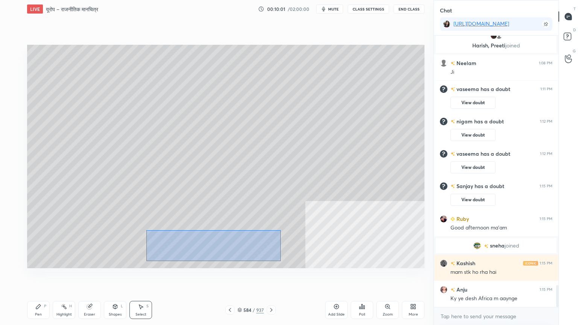
drag, startPoint x: 146, startPoint y: 230, endPoint x: 270, endPoint y: 253, distance: 126.0
click at [295, 261] on div "0 ° Undo Copy Duplicate Duplicate to new slide Delete" at bounding box center [226, 157] width 398 height 224
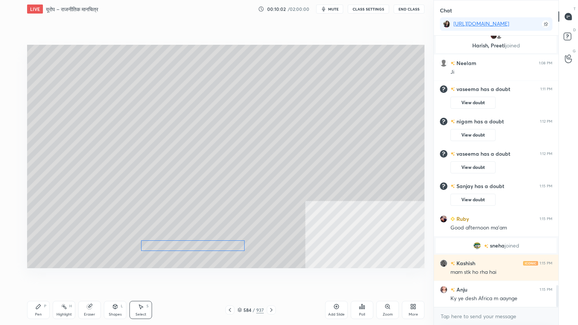
click at [213, 247] on div "0 ° Undo Copy Duplicate Duplicate to new slide Delete" at bounding box center [226, 157] width 398 height 224
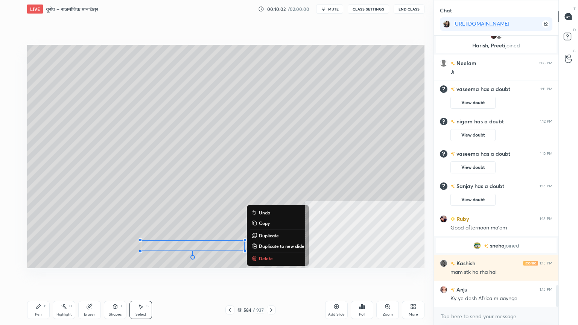
click at [75, 193] on div "0 ° Undo Copy Duplicate Duplicate to new slide Delete" at bounding box center [226, 157] width 398 height 224
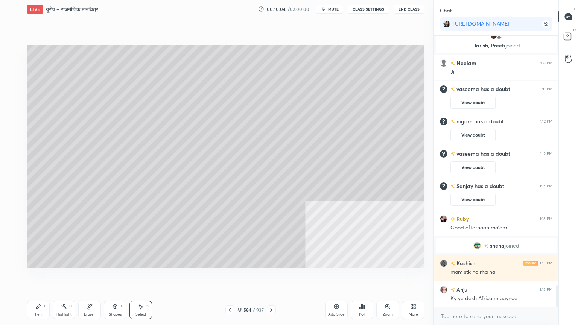
drag, startPoint x: 40, startPoint y: 312, endPoint x: 42, endPoint y: 308, distance: 5.2
click at [40, 277] on div "Pen P" at bounding box center [38, 310] width 23 height 18
click at [13, 100] on div at bounding box center [12, 96] width 12 height 12
drag, startPoint x: 12, startPoint y: 100, endPoint x: 24, endPoint y: 103, distance: 12.4
click at [12, 100] on div at bounding box center [12, 96] width 12 height 12
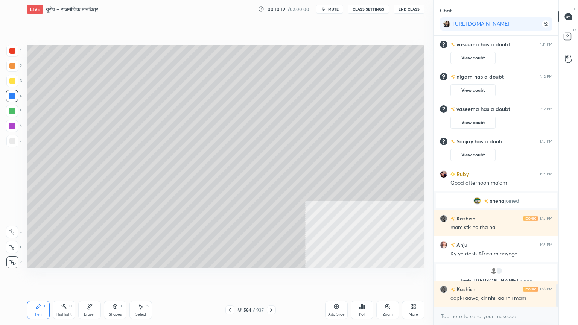
scroll to position [2950, 0]
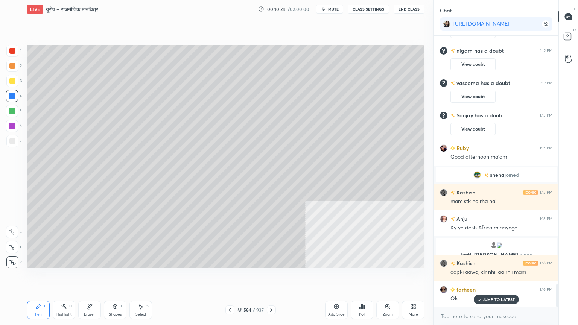
click at [241, 277] on icon at bounding box center [240, 310] width 5 height 5
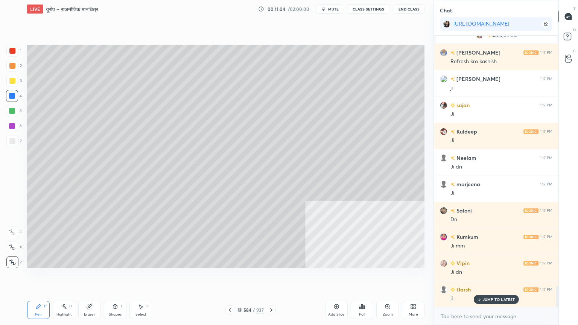
scroll to position [3287, 0]
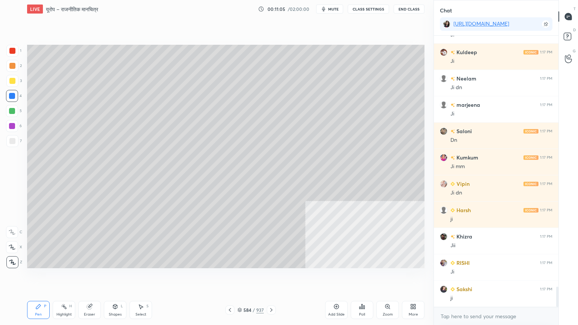
click at [242, 277] on div "584 / 937" at bounding box center [251, 310] width 26 height 7
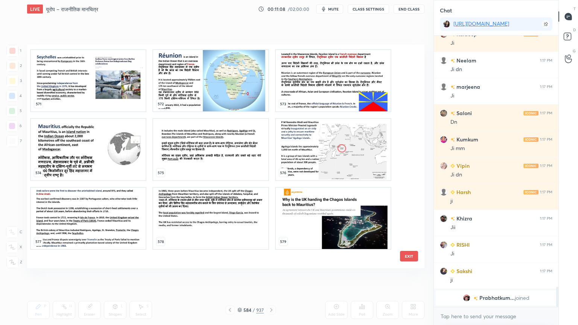
scroll to position [13019, 0]
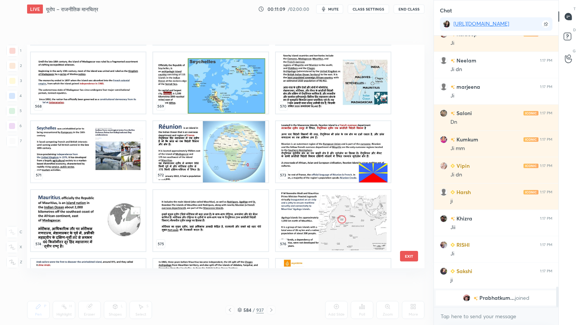
click at [209, 164] on img "grid" at bounding box center [210, 151] width 115 height 61
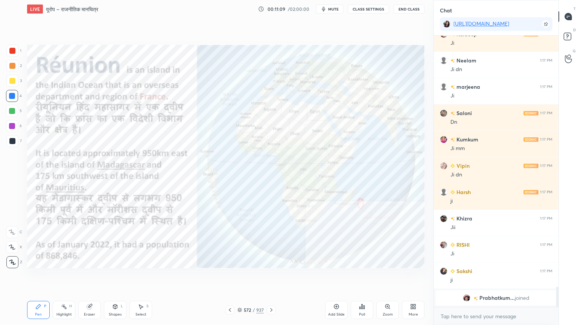
click at [210, 163] on img "grid" at bounding box center [210, 151] width 115 height 61
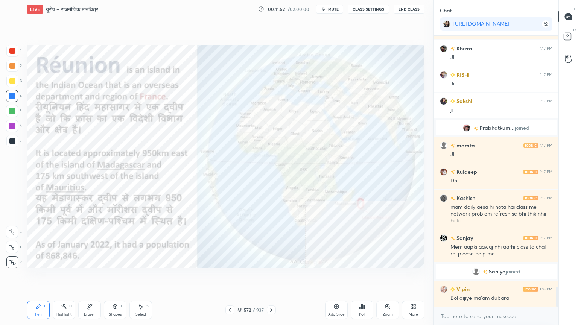
scroll to position [3401, 0]
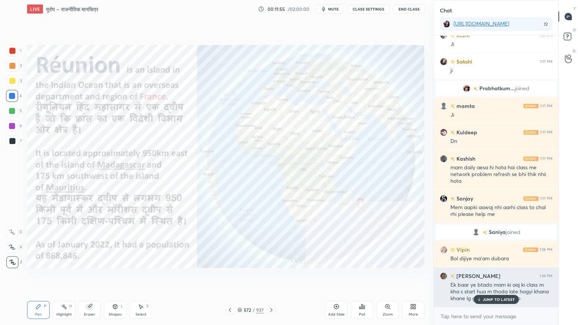
drag, startPoint x: 491, startPoint y: 298, endPoint x: 475, endPoint y: 295, distance: 16.4
click at [490, 277] on p "JUMP TO LATEST" at bounding box center [499, 299] width 32 height 5
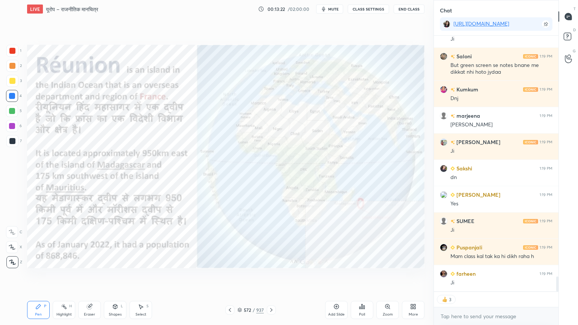
scroll to position [269, 122]
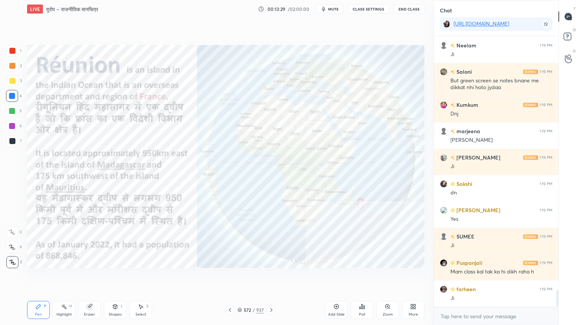
drag, startPoint x: 93, startPoint y: 313, endPoint x: 82, endPoint y: 303, distance: 14.2
click at [92, 277] on div "Eraser" at bounding box center [89, 315] width 11 height 4
click at [10, 261] on span "Erase all" at bounding box center [11, 262] width 11 height 5
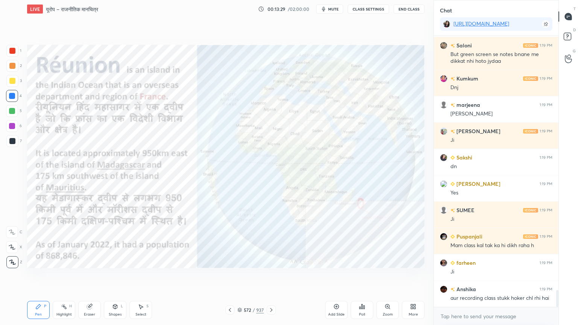
click at [10, 259] on div "1 2 3 4 5 6 7 C X Z C X Z E E Erase all H H" at bounding box center [12, 157] width 24 height 224
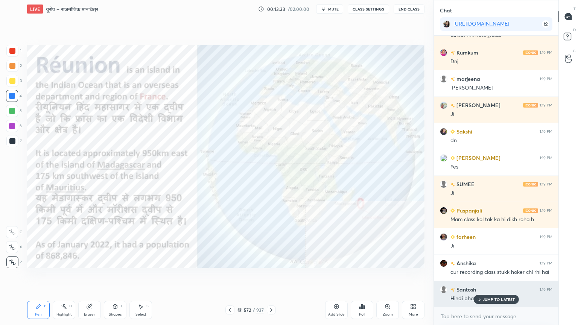
click at [490, 277] on p "JUMP TO LATEST" at bounding box center [499, 299] width 32 height 5
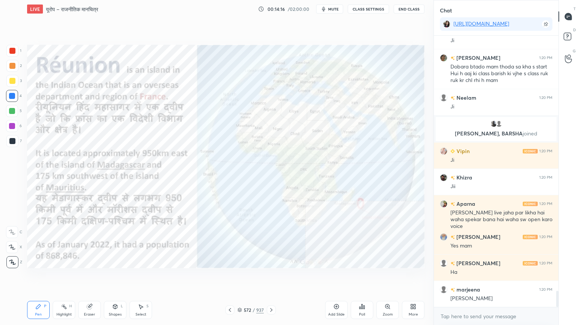
scroll to position [4289, 0]
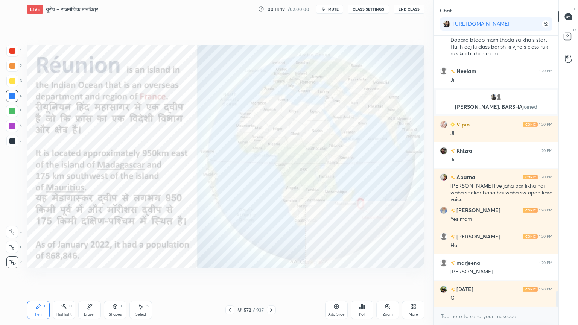
click at [90, 277] on div "Eraser" at bounding box center [89, 310] width 23 height 18
drag, startPoint x: 94, startPoint y: 311, endPoint x: 77, endPoint y: 301, distance: 19.2
click at [92, 277] on div "Eraser" at bounding box center [89, 310] width 23 height 18
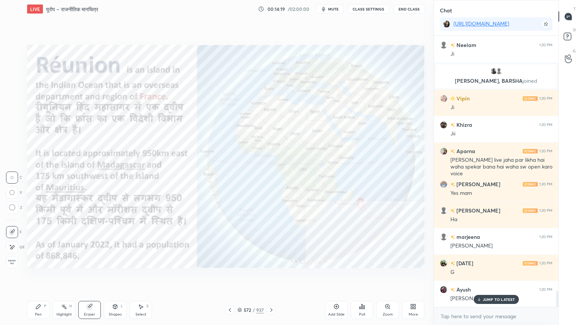
click at [14, 262] on span "Erase all" at bounding box center [11, 262] width 11 height 5
click at [15, 260] on div "1 2 3 4 5 6 7 C X Z C X Z E E Erase all H H" at bounding box center [12, 157] width 24 height 224
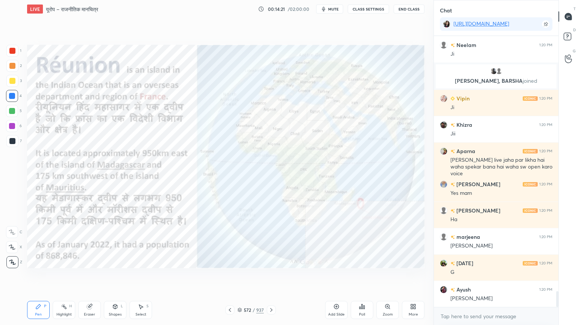
scroll to position [4342, 0]
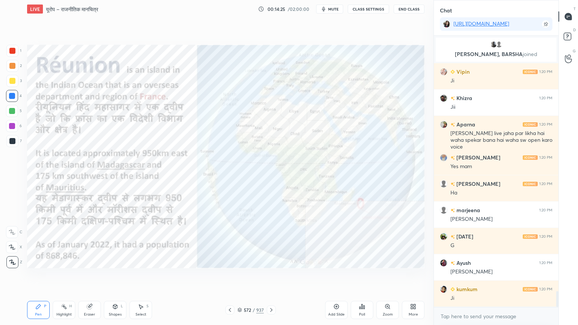
click at [242, 277] on icon at bounding box center [240, 310] width 5 height 5
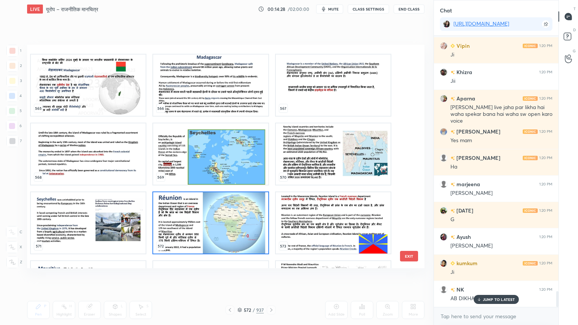
scroll to position [12983, 0]
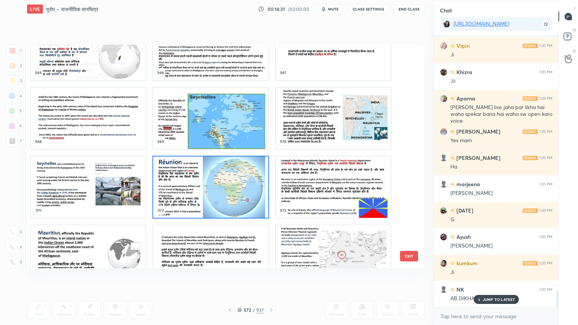
click at [101, 252] on img "grid" at bounding box center [88, 256] width 115 height 61
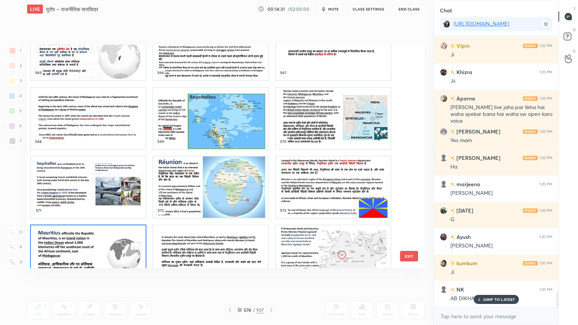
scroll to position [13005, 0]
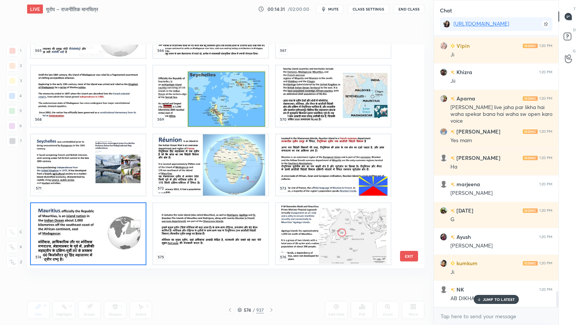
click at [101, 251] on div "565 566 567 568 569 570 571 572 573 574 575 576 577 578 579 580 581 582" at bounding box center [219, 157] width 384 height 224
click at [101, 250] on img "grid" at bounding box center [88, 233] width 115 height 61
click at [102, 250] on img "grid" at bounding box center [88, 233] width 115 height 61
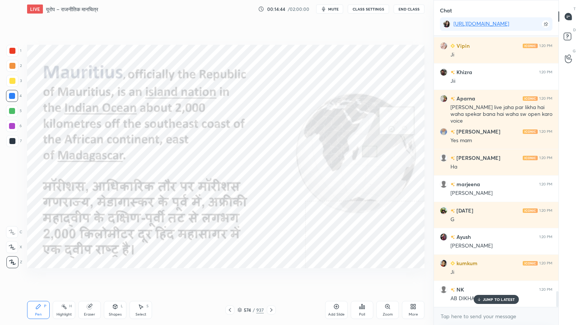
scroll to position [4386, 0]
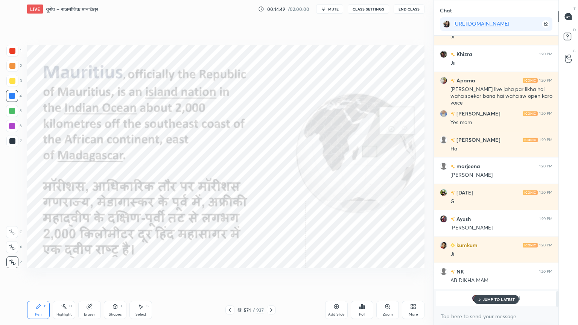
click at [273, 277] on div at bounding box center [271, 310] width 9 height 9
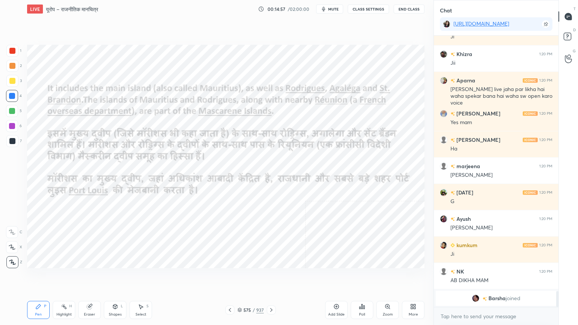
scroll to position [4412, 0]
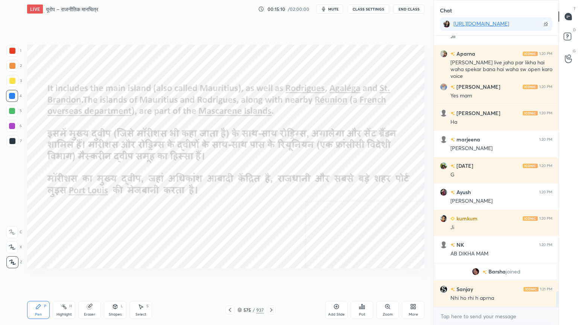
click at [89, 277] on div "Eraser" at bounding box center [89, 310] width 23 height 18
click at [11, 261] on span "Erase all" at bounding box center [11, 262] width 11 height 5
click at [11, 258] on div "1 2 3 4 5 6 7 C X Z C X Z E E Erase all H H" at bounding box center [12, 157] width 24 height 224
click at [270, 277] on icon at bounding box center [271, 310] width 6 height 6
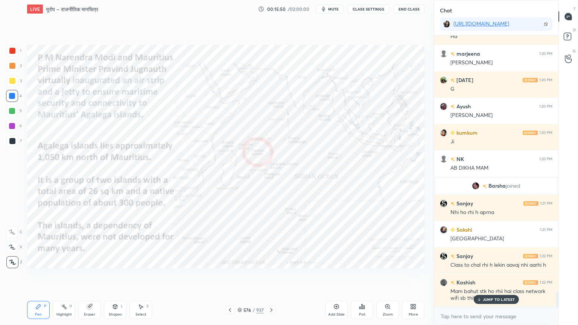
scroll to position [4524, 0]
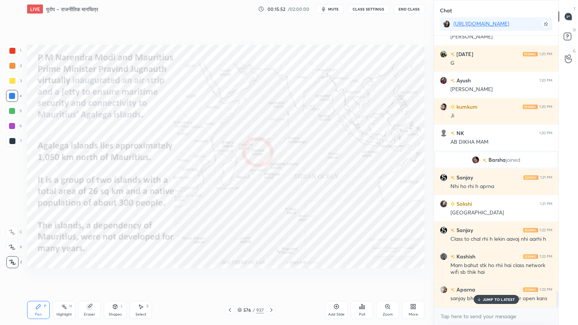
click at [489, 277] on p "JUMP TO LATEST" at bounding box center [499, 299] width 32 height 5
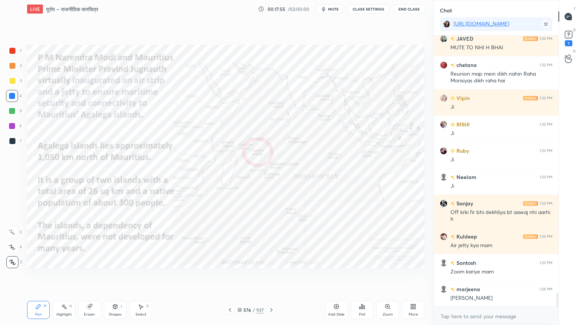
scroll to position [4887, 0]
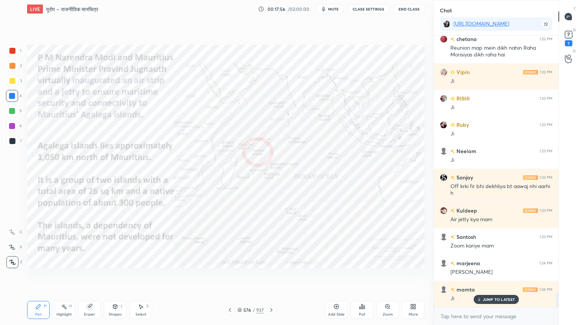
click at [92, 277] on div "Eraser" at bounding box center [89, 310] width 23 height 18
click at [8, 260] on span "Erase all" at bounding box center [11, 262] width 11 height 5
click at [8, 259] on div "1 2 3 4 5 6 7 C X Z C X Z E E Erase all H H" at bounding box center [12, 157] width 24 height 224
drag, startPoint x: 8, startPoint y: 257, endPoint x: 18, endPoint y: 252, distance: 12.0
click at [9, 257] on div at bounding box center [12, 262] width 12 height 12
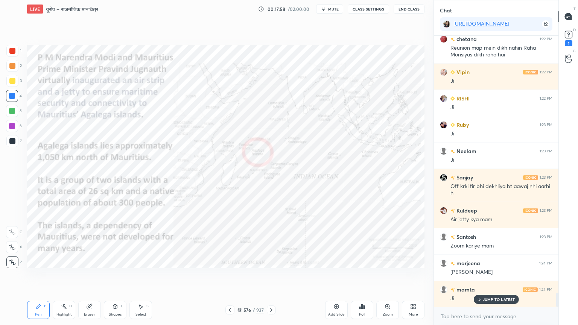
click at [270, 277] on icon at bounding box center [271, 310] width 6 height 6
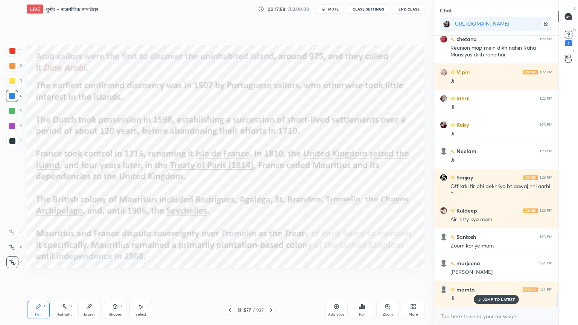
scroll to position [4914, 0]
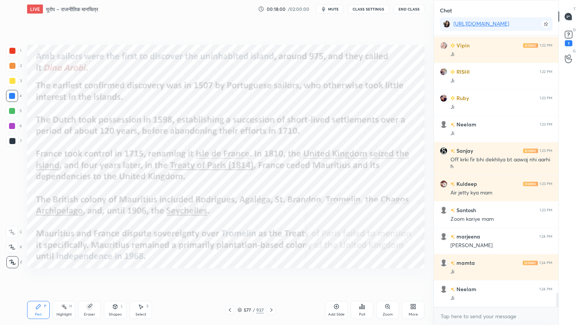
drag, startPoint x: 241, startPoint y: 311, endPoint x: 252, endPoint y: 310, distance: 11.0
click at [242, 277] on div "577 / 937" at bounding box center [251, 310] width 26 height 7
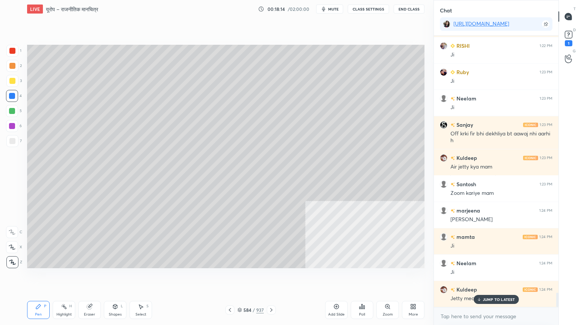
scroll to position [4973, 0]
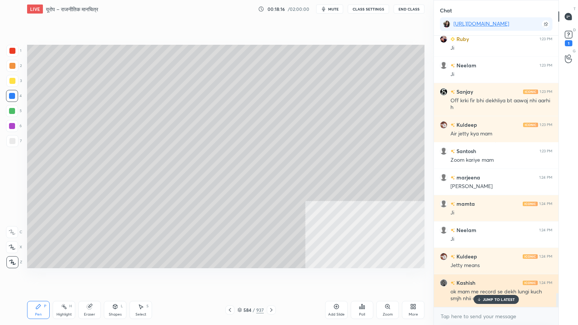
click at [503, 277] on p "JUMP TO LATEST" at bounding box center [499, 299] width 32 height 5
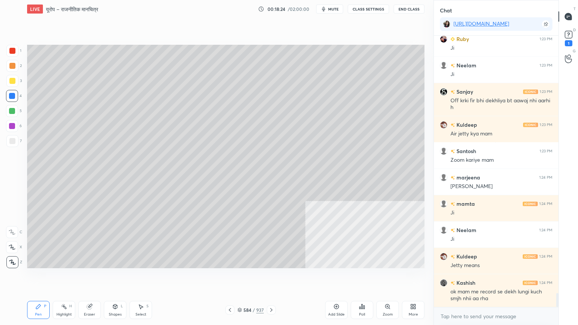
click at [16, 143] on div at bounding box center [12, 141] width 12 height 12
click at [11, 84] on div at bounding box center [12, 81] width 12 height 12
click at [13, 51] on div at bounding box center [12, 51] width 6 height 6
click at [10, 128] on div at bounding box center [12, 126] width 6 height 6
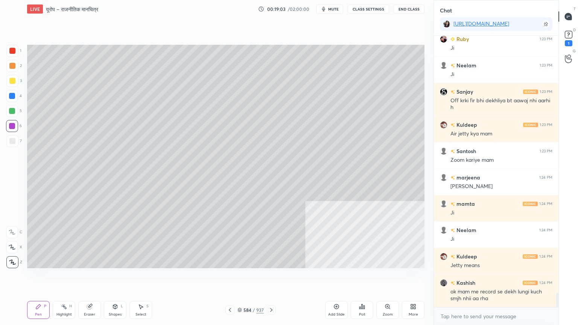
click at [137, 277] on div "Select S" at bounding box center [141, 310] width 23 height 18
click at [142, 277] on icon at bounding box center [141, 307] width 6 height 6
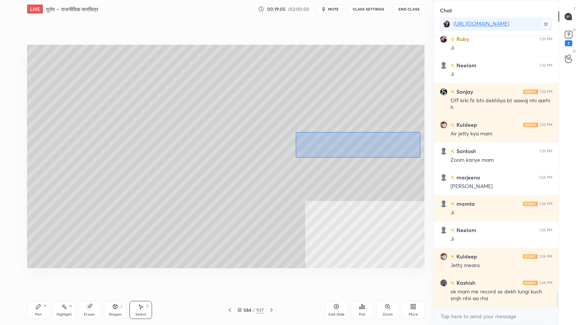
drag, startPoint x: 307, startPoint y: 142, endPoint x: 420, endPoint y: 157, distance: 113.9
click at [421, 157] on div "0 ° Undo Copy Duplicate Duplicate to new slide Delete" at bounding box center [226, 157] width 398 height 224
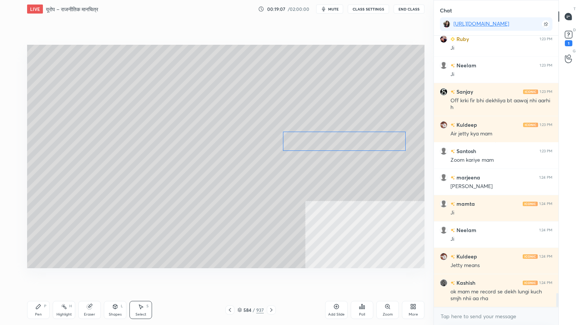
drag, startPoint x: 401, startPoint y: 147, endPoint x: 343, endPoint y: 164, distance: 60.0
click at [389, 148] on div "0 ° Undo Copy Duplicate Duplicate to new slide Delete" at bounding box center [226, 157] width 398 height 224
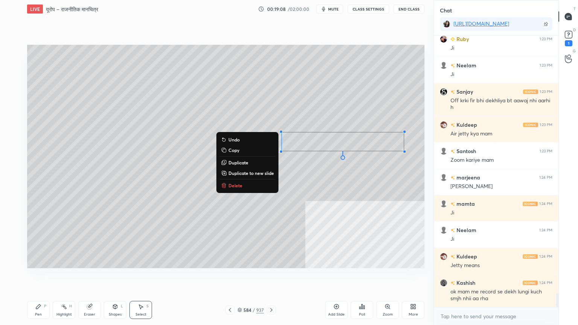
click at [33, 277] on div "Pen P" at bounding box center [38, 310] width 23 height 18
click at [39, 277] on div "Pen P" at bounding box center [38, 310] width 23 height 18
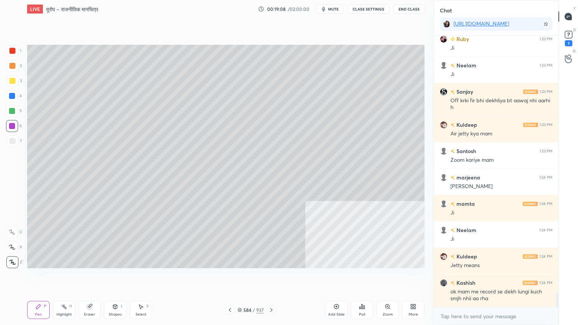
click at [9, 97] on div at bounding box center [12, 96] width 12 height 12
click at [9, 98] on div at bounding box center [12, 96] width 12 height 12
click at [12, 99] on div at bounding box center [12, 96] width 12 height 12
click at [11, 98] on div at bounding box center [12, 96] width 6 height 6
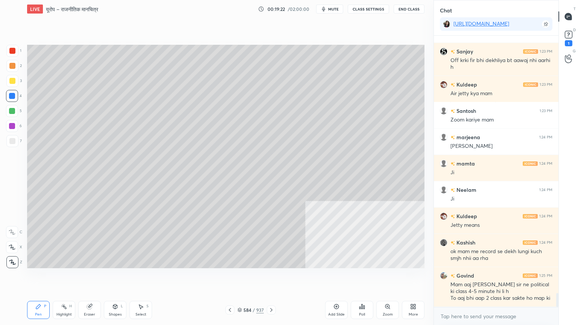
click at [481, 277] on div "x" at bounding box center [496, 317] width 125 height 18
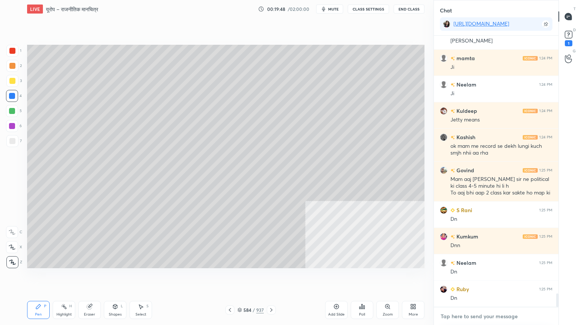
scroll to position [5137, 0]
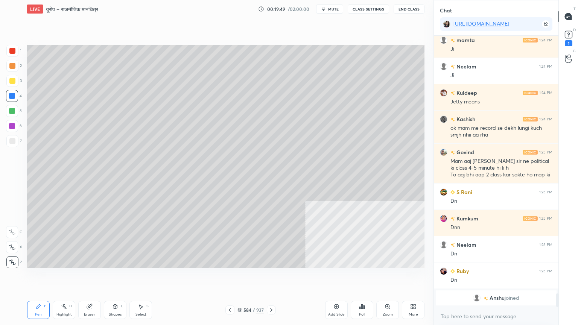
click at [459, 277] on div "x" at bounding box center [496, 317] width 125 height 18
click at [32, 277] on div "Pen P" at bounding box center [38, 310] width 23 height 18
click at [33, 277] on div "Pen P" at bounding box center [38, 310] width 23 height 18
click at [244, 277] on div "584" at bounding box center [248, 310] width 8 height 5
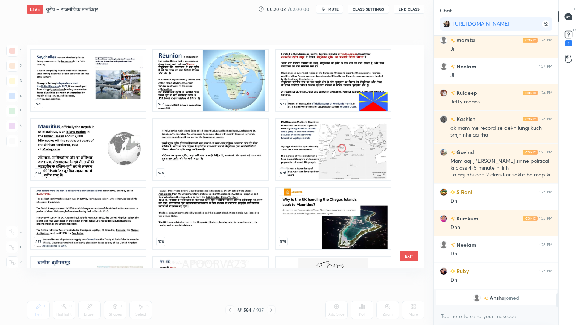
scroll to position [13126, 0]
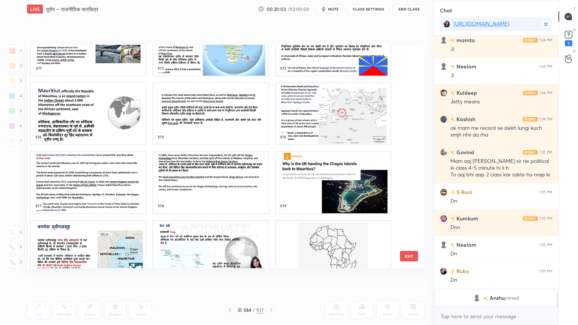
click at [98, 199] on img "grid" at bounding box center [88, 182] width 115 height 61
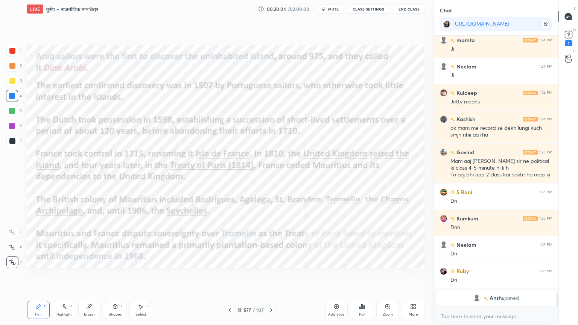
click at [98, 198] on img "grid" at bounding box center [88, 182] width 115 height 61
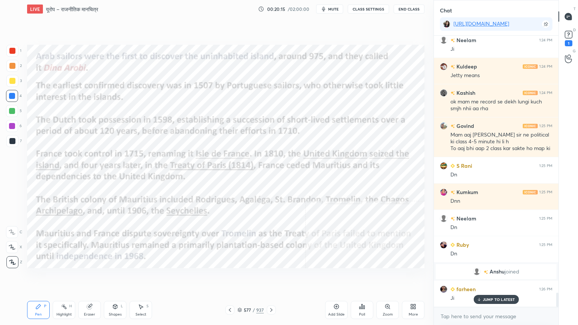
scroll to position [4932, 0]
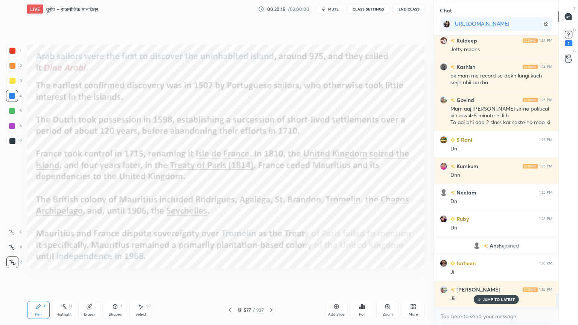
click at [270, 277] on icon at bounding box center [271, 310] width 6 height 6
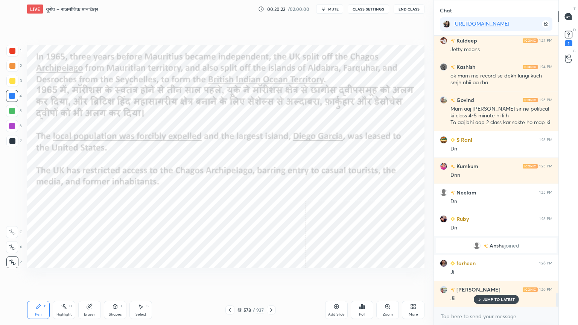
click at [270, 277] on icon at bounding box center [271, 310] width 6 height 6
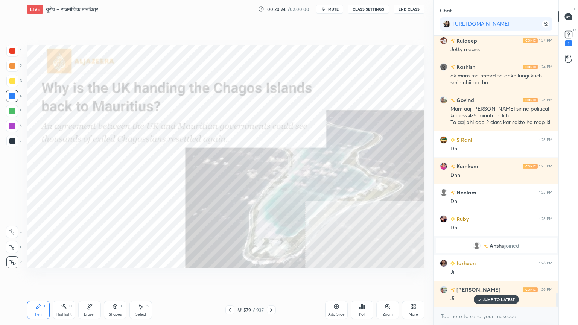
click at [242, 277] on icon at bounding box center [240, 310] width 5 height 5
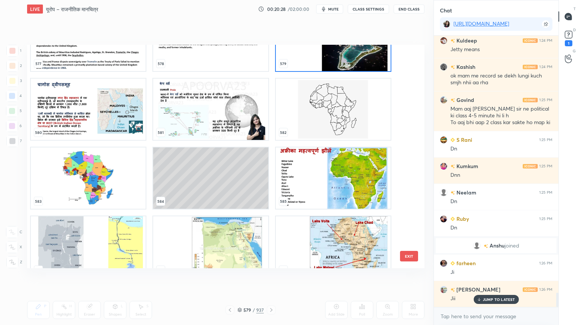
scroll to position [13232, 0]
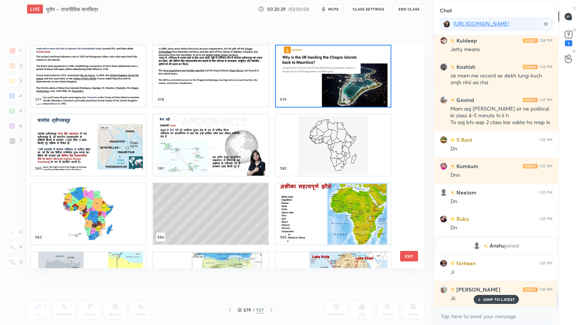
click at [98, 143] on img "grid" at bounding box center [88, 144] width 115 height 61
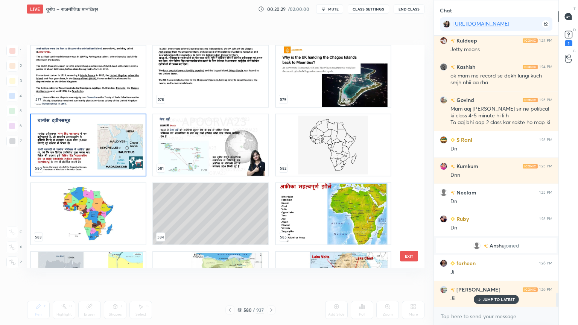
click at [96, 143] on img "grid" at bounding box center [88, 144] width 115 height 61
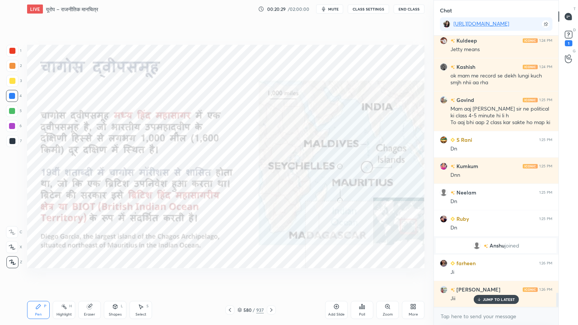
click at [97, 142] on img "grid" at bounding box center [88, 144] width 115 height 61
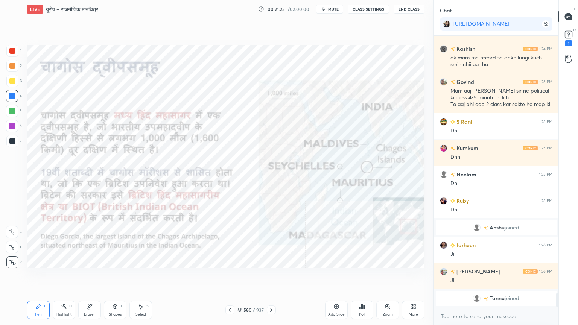
click at [241, 277] on icon at bounding box center [240, 310] width 5 height 5
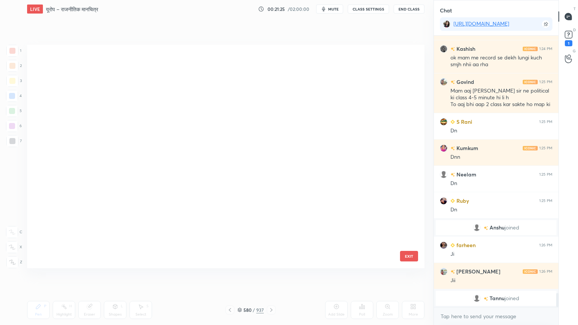
scroll to position [221, 394]
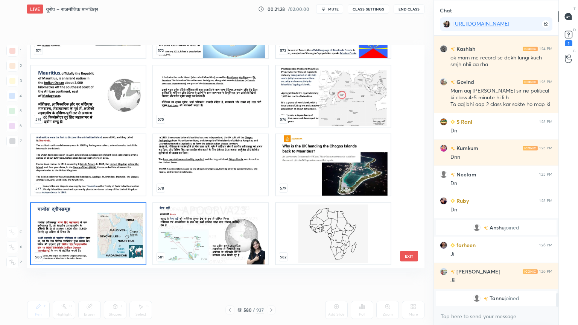
click at [178, 170] on img "grid" at bounding box center [210, 164] width 115 height 61
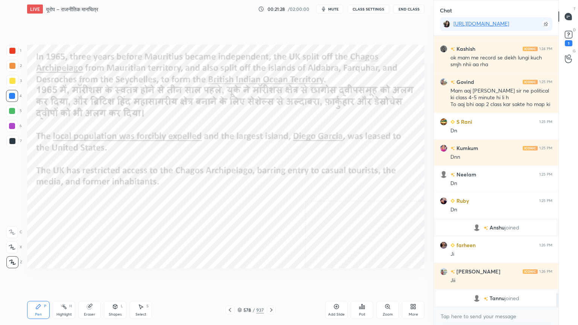
click at [178, 169] on img "grid" at bounding box center [210, 164] width 115 height 61
click at [232, 277] on icon at bounding box center [230, 310] width 6 height 6
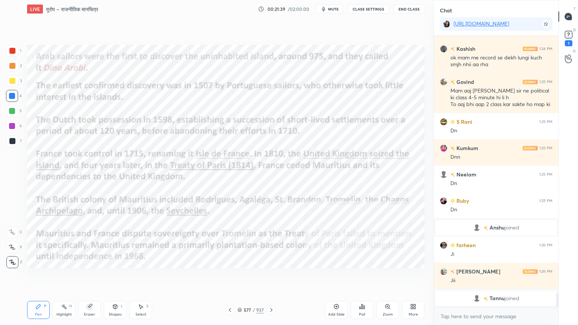
click at [91, 277] on div "Eraser" at bounding box center [89, 315] width 11 height 4
click at [13, 260] on span "Erase all" at bounding box center [11, 262] width 11 height 5
drag, startPoint x: 273, startPoint y: 310, endPoint x: 280, endPoint y: 307, distance: 7.9
click at [273, 277] on icon at bounding box center [271, 310] width 6 height 6
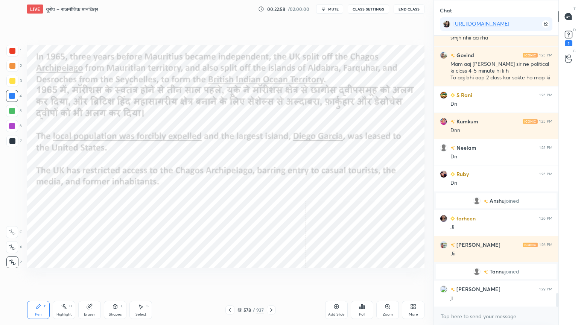
scroll to position [4995, 0]
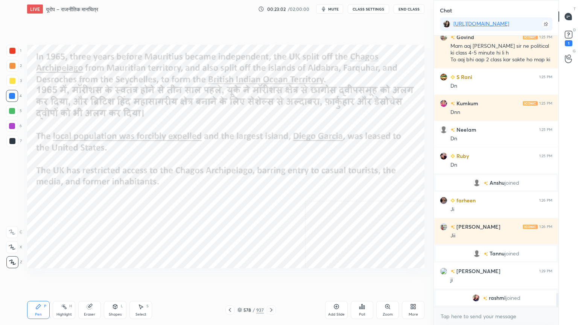
drag, startPoint x: 85, startPoint y: 313, endPoint x: 77, endPoint y: 310, distance: 8.2
click at [84, 277] on div "Eraser" at bounding box center [89, 310] width 23 height 18
click at [11, 261] on span "Erase all" at bounding box center [11, 262] width 11 height 5
click at [272, 277] on icon at bounding box center [271, 310] width 6 height 6
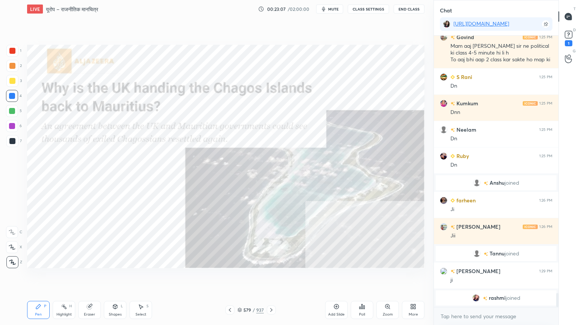
click at [242, 277] on div "579 / 937" at bounding box center [251, 310] width 26 height 7
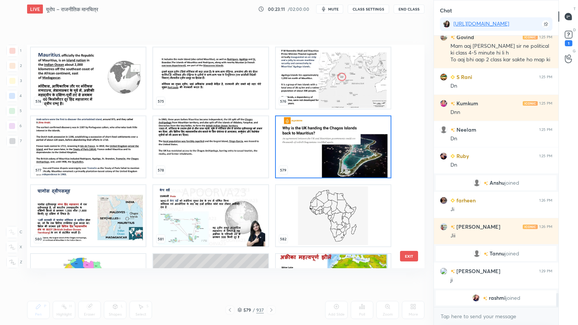
scroll to position [13232, 0]
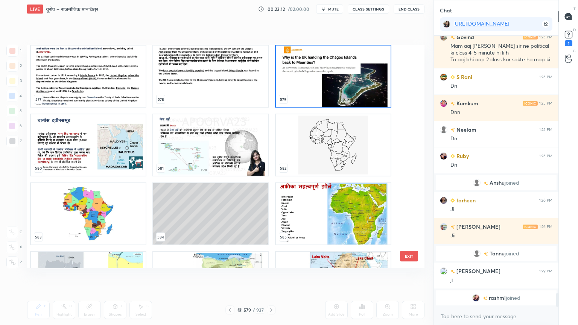
click at [302, 93] on img "grid" at bounding box center [333, 76] width 115 height 61
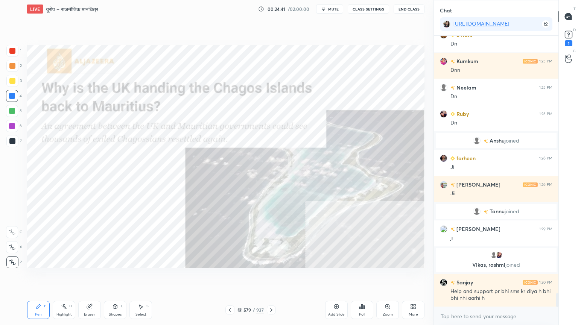
scroll to position [5012, 0]
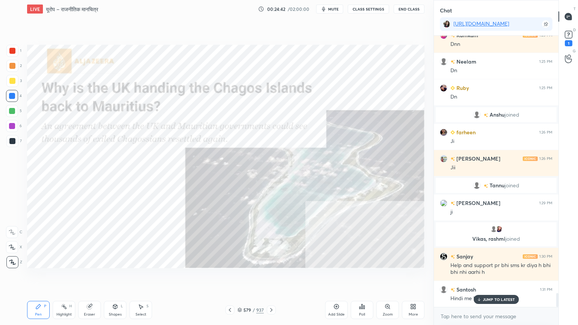
click at [494, 277] on p "JUMP TO LATEST" at bounding box center [499, 299] width 32 height 5
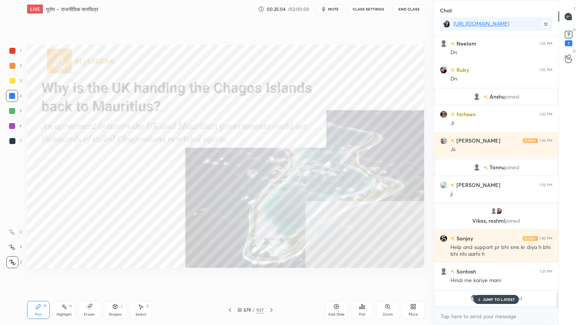
click at [92, 277] on div "Eraser" at bounding box center [89, 310] width 23 height 18
click at [9, 265] on div "Erase all" at bounding box center [12, 262] width 12 height 12
click at [11, 261] on div "1 2 3 4 5 6 7 C X Z C X Z E E Erase all H H" at bounding box center [12, 157] width 24 height 224
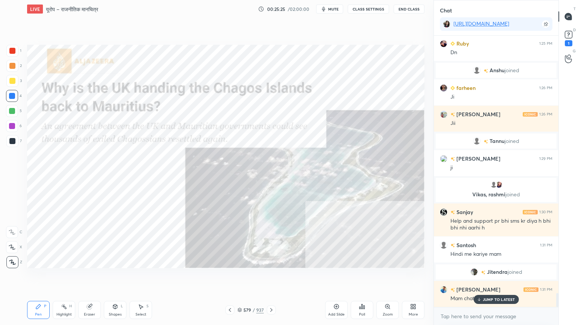
scroll to position [5032, 0]
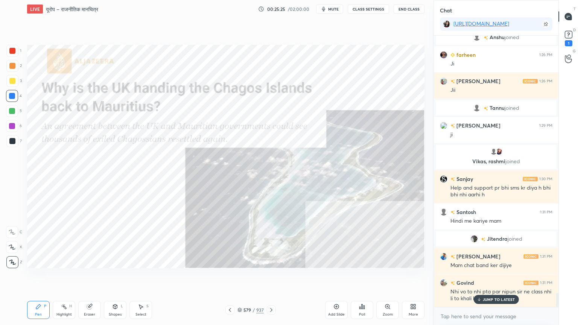
click at [483, 277] on p "JUMP TO LATEST" at bounding box center [499, 299] width 32 height 5
click at [479, 277] on textarea at bounding box center [496, 317] width 113 height 12
drag, startPoint x: 88, startPoint y: 309, endPoint x: 85, endPoint y: 298, distance: 11.3
click at [90, 277] on icon at bounding box center [89, 307] width 5 height 5
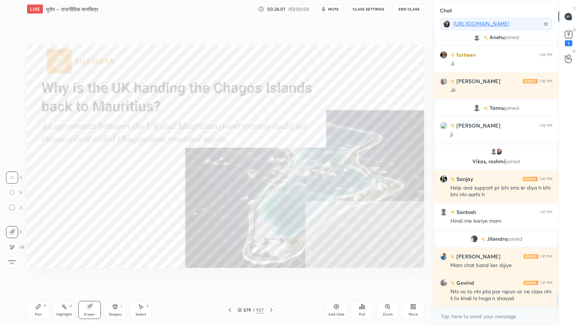
click at [9, 264] on span "Erase all" at bounding box center [11, 262] width 11 height 5
click at [14, 262] on div "1 2 3 4 5 6 7 C X Z C X Z E E Erase all H H" at bounding box center [12, 157] width 24 height 224
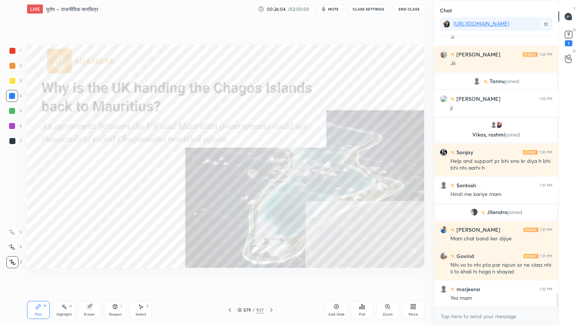
click at [242, 277] on div "579 / 937" at bounding box center [251, 310] width 26 height 7
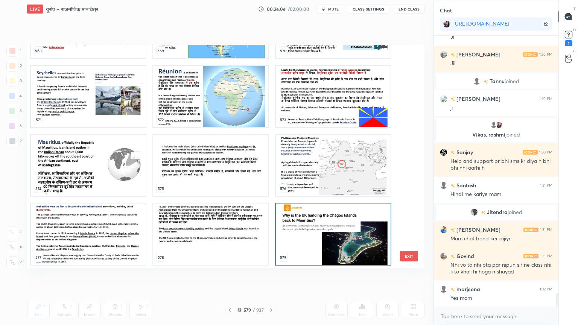
scroll to position [5077, 0]
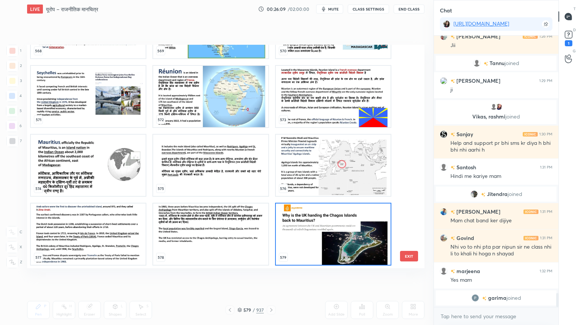
click at [290, 219] on img "grid" at bounding box center [333, 234] width 115 height 61
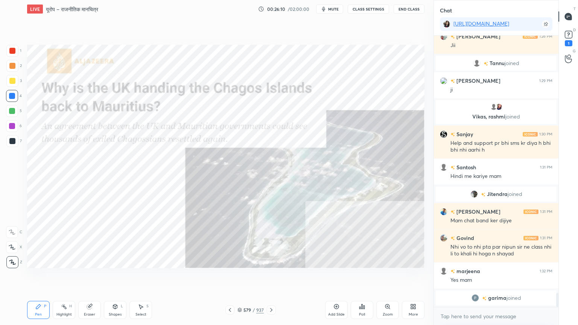
scroll to position [5102, 0]
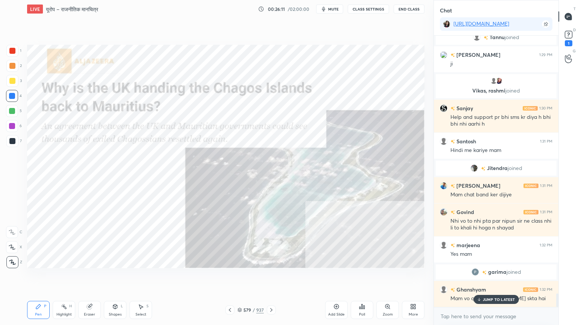
click at [496, 277] on p "JUMP TO LATEST" at bounding box center [499, 299] width 32 height 5
click at [241, 277] on icon at bounding box center [240, 310] width 5 height 5
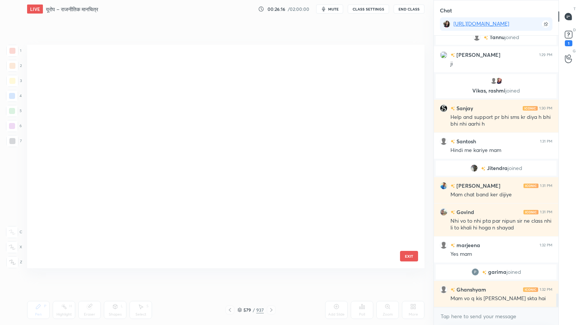
scroll to position [221, 394]
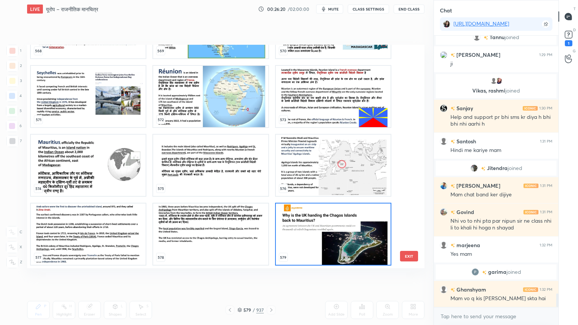
click at [310, 221] on img "grid" at bounding box center [333, 234] width 115 height 61
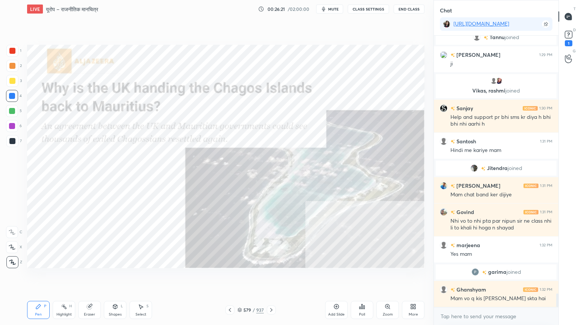
click at [312, 221] on img "grid" at bounding box center [333, 234] width 115 height 61
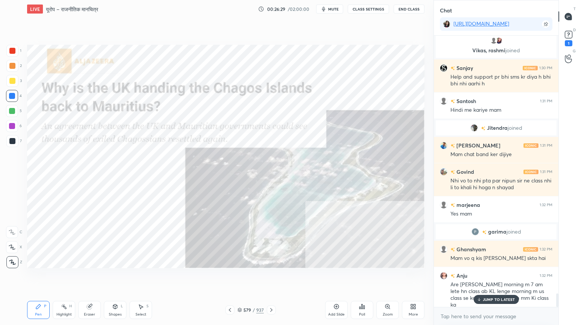
scroll to position [5169, 0]
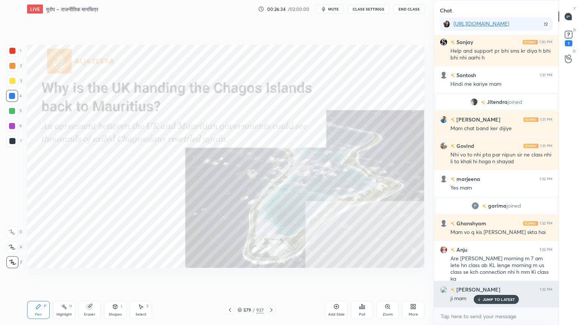
click at [497, 277] on p "JUMP TO LATEST" at bounding box center [499, 299] width 32 height 5
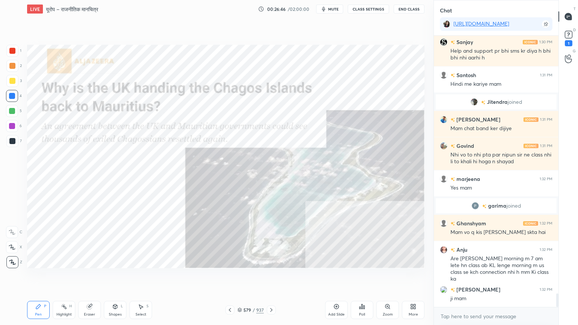
click at [95, 277] on div "Eraser" at bounding box center [89, 310] width 23 height 18
click at [93, 277] on div "Eraser" at bounding box center [89, 310] width 23 height 18
drag, startPoint x: 13, startPoint y: 260, endPoint x: 26, endPoint y: 255, distance: 14.5
click at [12, 260] on span "Erase all" at bounding box center [11, 262] width 11 height 5
click at [241, 277] on icon at bounding box center [240, 311] width 4 height 1
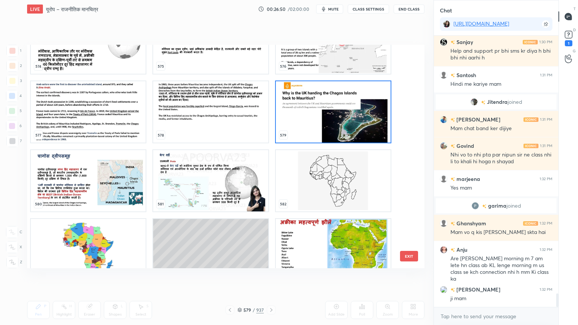
scroll to position [13197, 0]
click at [98, 194] on img "grid" at bounding box center [88, 180] width 115 height 61
click at [97, 194] on img "grid" at bounding box center [88, 180] width 115 height 61
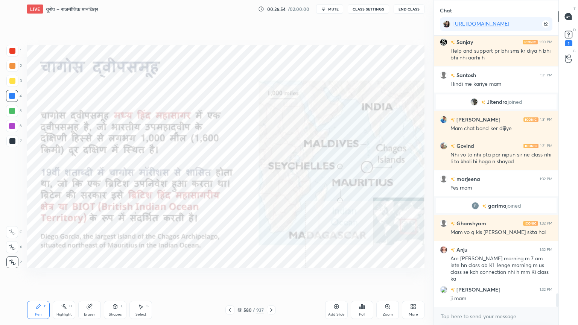
click at [96, 194] on img "grid" at bounding box center [88, 180] width 115 height 61
click at [93, 277] on div "Eraser" at bounding box center [89, 315] width 11 height 4
drag, startPoint x: 37, startPoint y: 309, endPoint x: 86, endPoint y: 275, distance: 59.8
click at [36, 277] on icon at bounding box center [38, 307] width 6 height 6
click at [241, 277] on icon at bounding box center [240, 310] width 5 height 5
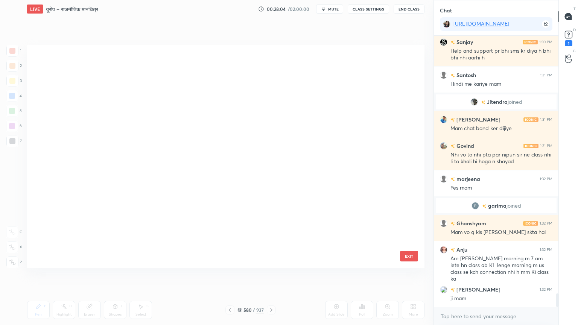
scroll to position [221, 394]
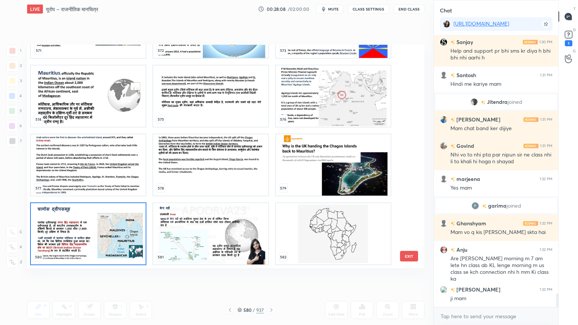
click at [212, 163] on img "grid" at bounding box center [210, 164] width 115 height 61
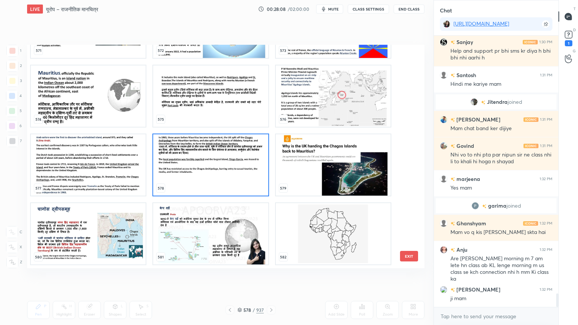
click at [212, 163] on img "grid" at bounding box center [210, 164] width 115 height 61
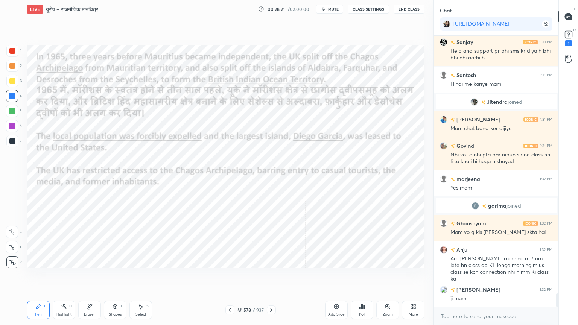
click at [90, 277] on div "Eraser" at bounding box center [89, 310] width 23 height 18
click at [10, 262] on span "Erase all" at bounding box center [11, 262] width 11 height 5
click at [10, 262] on div "1 2 3 4 5 6 7 C X Z C X Z E E Erase all H H" at bounding box center [12, 157] width 24 height 224
click at [10, 262] on icon at bounding box center [12, 262] width 7 height 5
click at [273, 277] on icon at bounding box center [271, 310] width 6 height 6
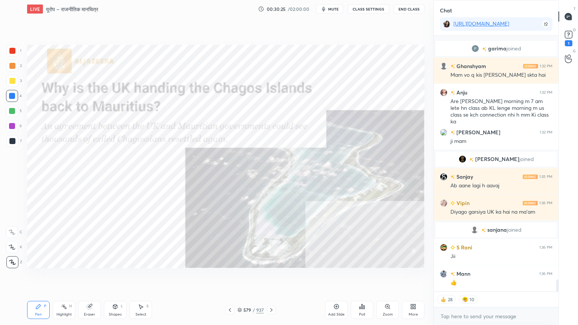
scroll to position [5257, 0]
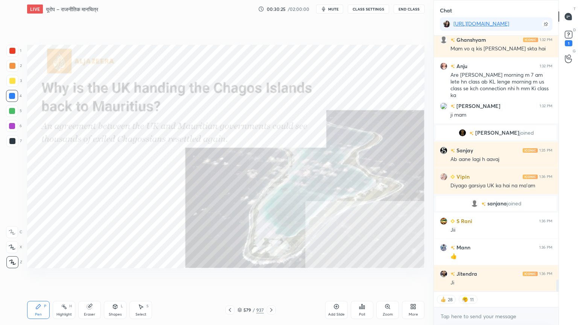
click at [242, 277] on div "579 / 937" at bounding box center [251, 310] width 26 height 7
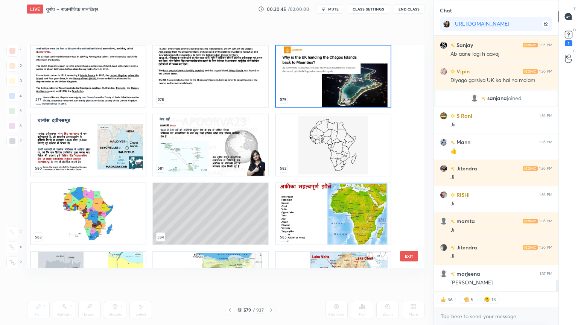
scroll to position [5389, 0]
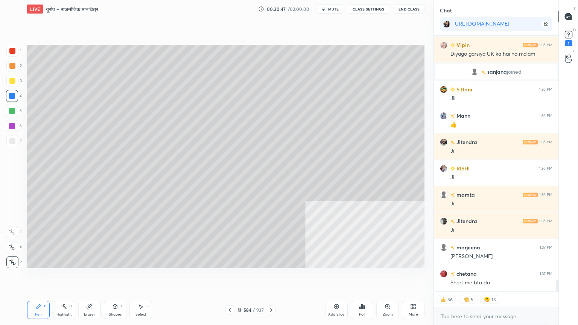
click at [10, 115] on div at bounding box center [12, 111] width 12 height 12
drag, startPoint x: 10, startPoint y: 115, endPoint x: 15, endPoint y: 114, distance: 5.0
click at [10, 114] on div at bounding box center [12, 111] width 12 height 12
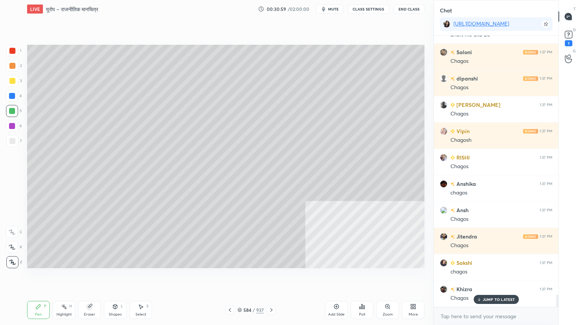
scroll to position [5663, 0]
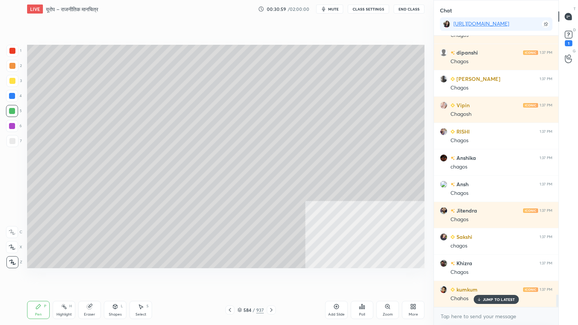
click at [11, 98] on div at bounding box center [12, 96] width 6 height 6
click at [12, 98] on div at bounding box center [12, 96] width 6 height 6
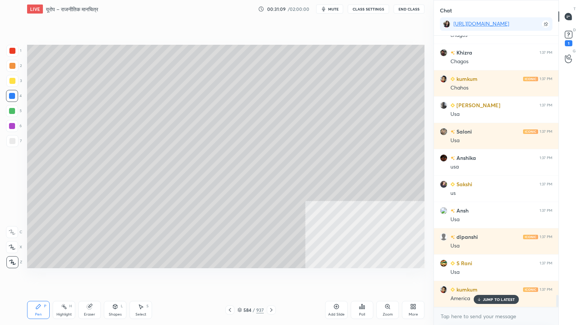
scroll to position [5900, 0]
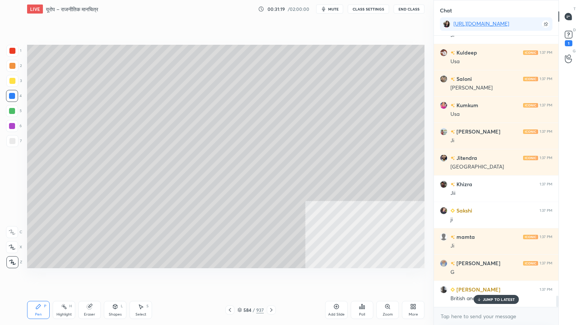
click at [89, 277] on div "Eraser" at bounding box center [89, 310] width 23 height 18
click at [12, 244] on icon at bounding box center [12, 247] width 6 height 6
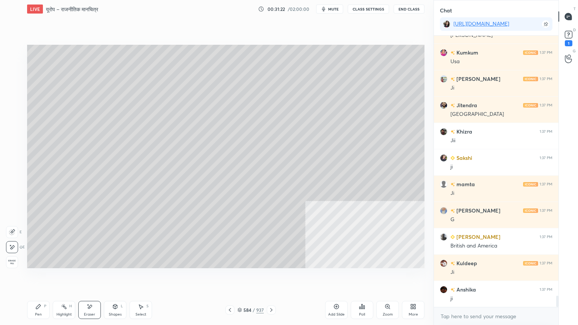
click at [38, 277] on div "Pen" at bounding box center [38, 315] width 7 height 4
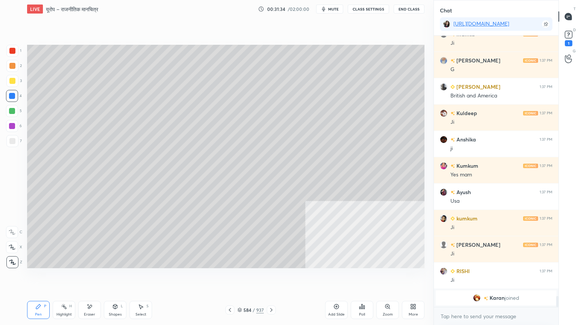
drag, startPoint x: 119, startPoint y: 314, endPoint x: 117, endPoint y: 300, distance: 14.4
click at [119, 277] on div "Shapes" at bounding box center [115, 315] width 13 height 4
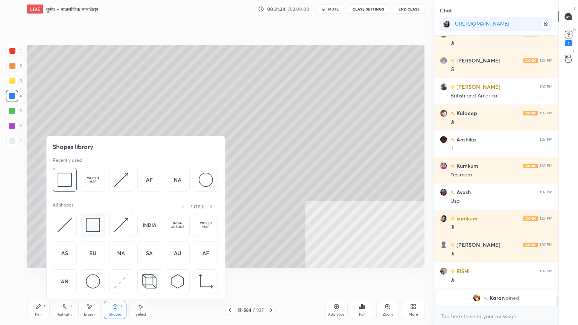
click at [95, 229] on img at bounding box center [93, 225] width 14 height 14
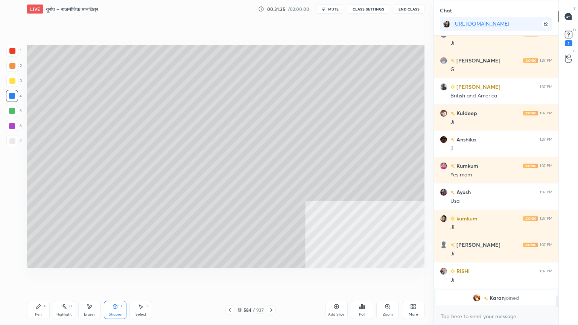
click at [5, 143] on div "1 2 3 4 5 6 7 C X Z E E Erase all H H" at bounding box center [12, 157] width 24 height 224
click at [9, 142] on div at bounding box center [12, 141] width 6 height 6
click at [146, 277] on div "Select S" at bounding box center [141, 310] width 23 height 18
drag, startPoint x: 252, startPoint y: 178, endPoint x: 264, endPoint y: 191, distance: 17.9
click at [264, 191] on div "0 ° Undo Copy Duplicate Duplicate to new slide Delete" at bounding box center [226, 157] width 398 height 224
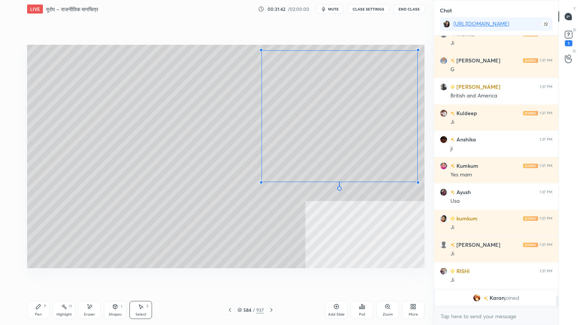
drag, startPoint x: 254, startPoint y: 182, endPoint x: 261, endPoint y: 181, distance: 6.8
click at [261, 182] on div at bounding box center [261, 182] width 3 height 3
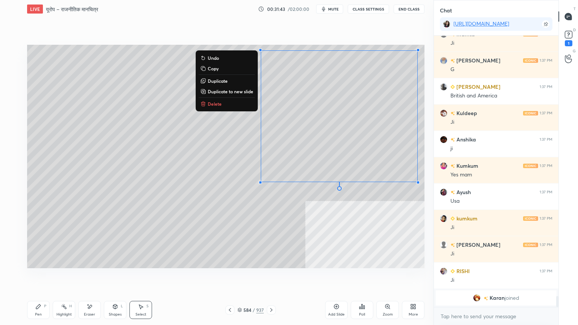
click at [267, 212] on div "0 ° Undo Copy Duplicate Duplicate to new slide Delete" at bounding box center [226, 157] width 398 height 224
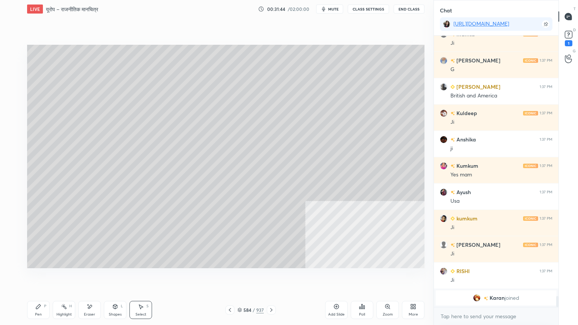
click at [36, 277] on div "Pen" at bounding box center [38, 315] width 7 height 4
drag, startPoint x: 41, startPoint y: 310, endPoint x: 48, endPoint y: 273, distance: 38.3
click at [40, 277] on div "Pen P" at bounding box center [38, 310] width 23 height 18
click at [9, 93] on div at bounding box center [12, 96] width 6 height 6
click at [12, 96] on div at bounding box center [12, 96] width 6 height 6
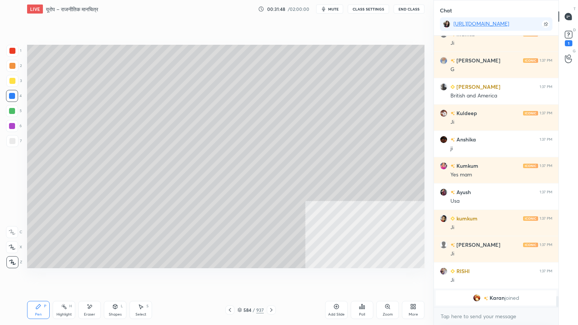
click at [14, 100] on div at bounding box center [12, 96] width 12 height 12
click at [244, 277] on div "584" at bounding box center [248, 310] width 8 height 5
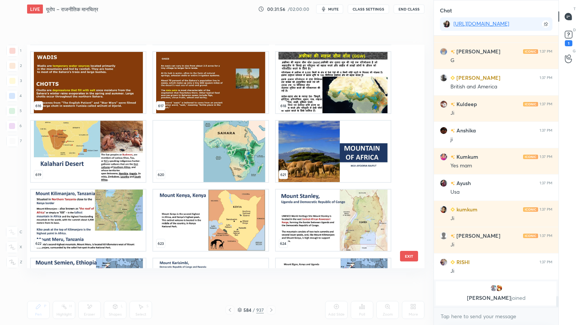
scroll to position [6141, 0]
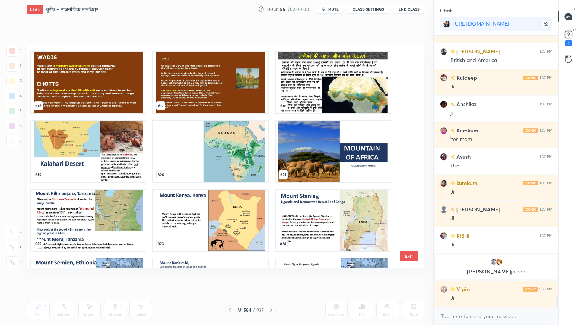
click at [407, 253] on button "EXIT" at bounding box center [409, 256] width 18 height 11
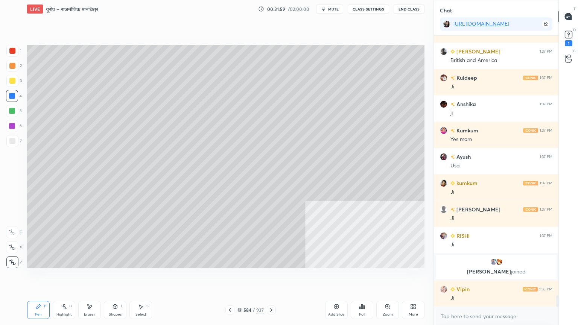
click at [242, 277] on div "584 / 937" at bounding box center [251, 310] width 26 height 7
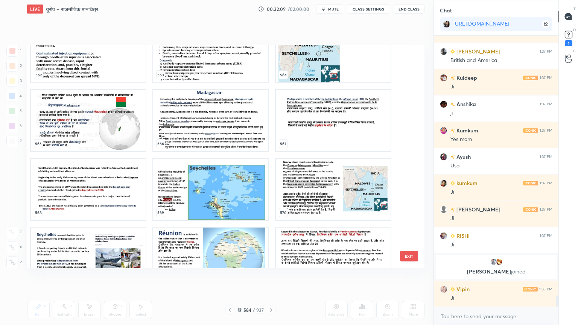
scroll to position [12877, 0]
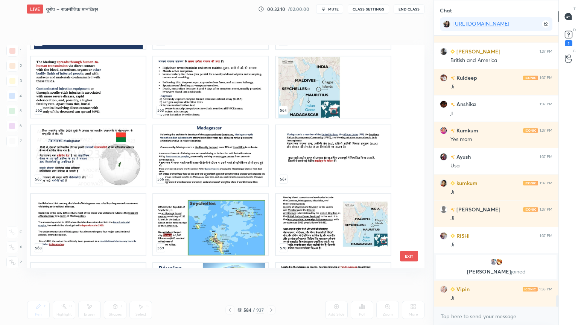
click at [363, 219] on img "grid" at bounding box center [333, 224] width 115 height 61
click at [363, 218] on img "grid" at bounding box center [333, 224] width 115 height 61
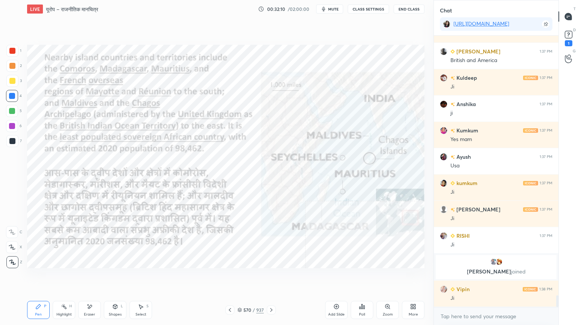
click at [363, 218] on img "grid" at bounding box center [333, 224] width 115 height 61
click at [239, 277] on div "Pen P Highlight H Eraser Shapes L Select S 570 / 937 Add Slide Poll Zoom More" at bounding box center [226, 310] width 398 height 30
click at [41, 277] on div "Pen P" at bounding box center [38, 310] width 23 height 18
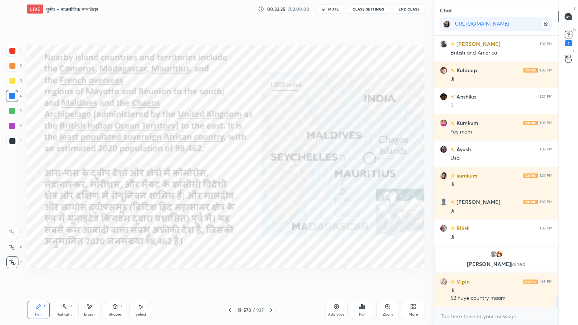
click at [90, 277] on div "Eraser" at bounding box center [89, 315] width 11 height 4
click at [15, 258] on div "Erase all" at bounding box center [12, 262] width 12 height 12
click at [15, 255] on div "1 2 3 4 5 6 7 C X Z E E Erase all H H" at bounding box center [12, 157] width 24 height 224
click at [15, 258] on div at bounding box center [12, 262] width 12 height 12
drag, startPoint x: 242, startPoint y: 311, endPoint x: 254, endPoint y: 304, distance: 13.0
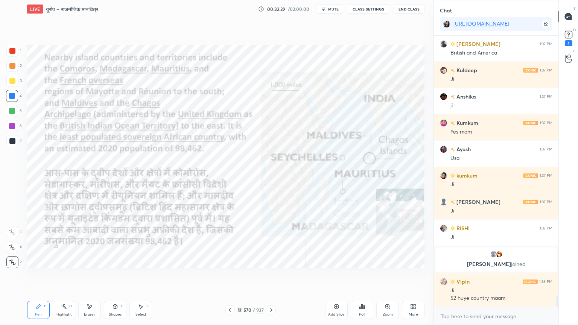
click at [243, 277] on div "570 / 937" at bounding box center [251, 310] width 26 height 7
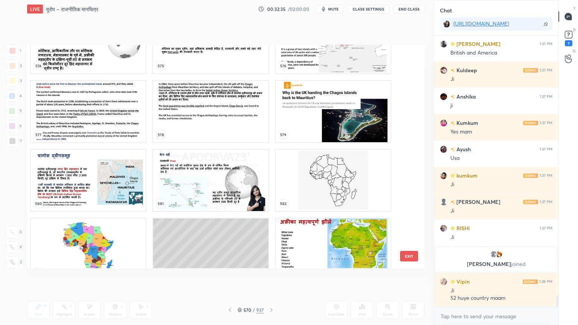
scroll to position [13232, 0]
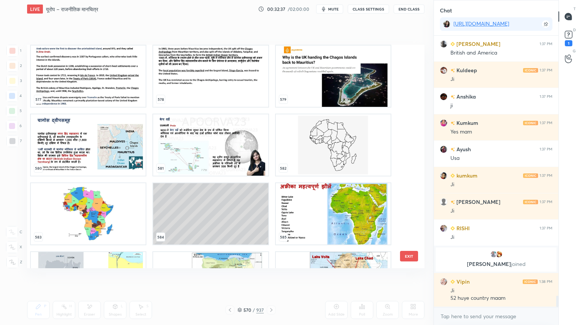
click at [107, 155] on img "grid" at bounding box center [88, 144] width 115 height 61
click at [106, 156] on img "grid" at bounding box center [88, 144] width 115 height 61
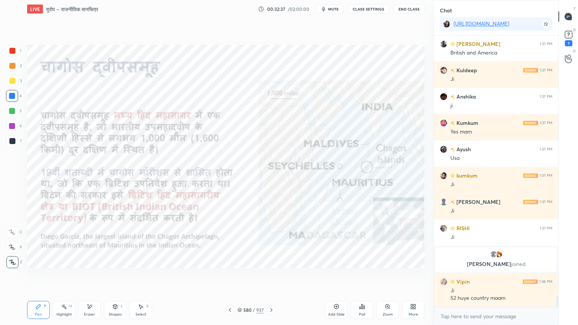
click at [105, 156] on img "grid" at bounding box center [88, 144] width 115 height 61
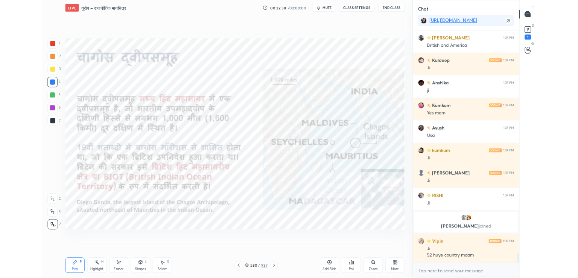
scroll to position [6181, 0]
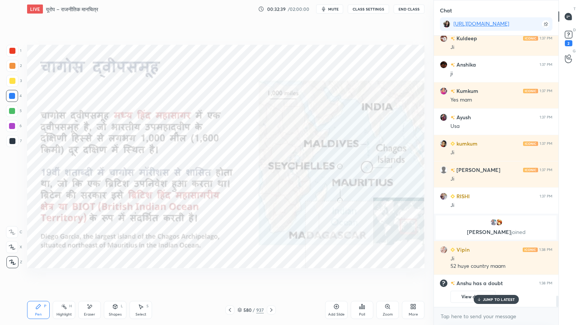
click at [503, 277] on p "JUMP TO LATEST" at bounding box center [499, 299] width 32 height 5
click at [408, 277] on div "More" at bounding box center [413, 310] width 23 height 18
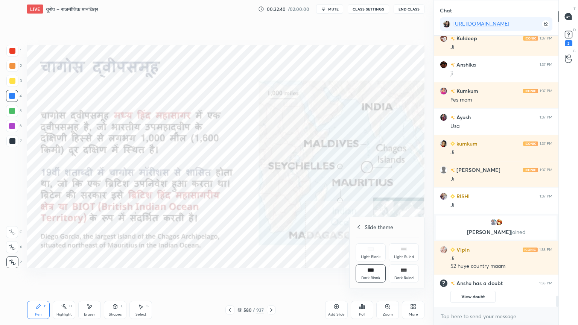
click at [358, 231] on div "Slide theme Light Blank Light Ruled Dark Blank Dark Ruled" at bounding box center [387, 253] width 75 height 72
click at [361, 234] on div "Slide theme Light Blank Light Ruled Dark Blank Dark Ruled" at bounding box center [387, 253] width 75 height 72
click at [358, 223] on div "Slide theme Light Blank Light Ruled Dark Blank Dark Ruled" at bounding box center [387, 253] width 75 height 72
click at [357, 225] on icon at bounding box center [356, 227] width 6 height 6
click at [366, 271] on div "Full screen F" at bounding box center [371, 274] width 30 height 18
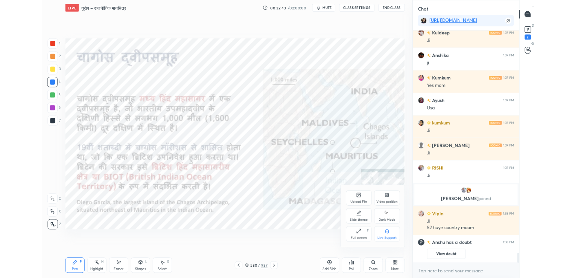
scroll to position [37421, 37248]
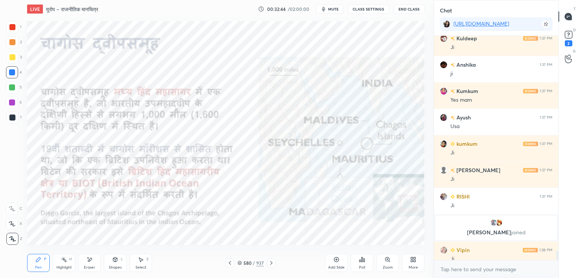
click at [571, 35] on rect at bounding box center [568, 34] width 7 height 7
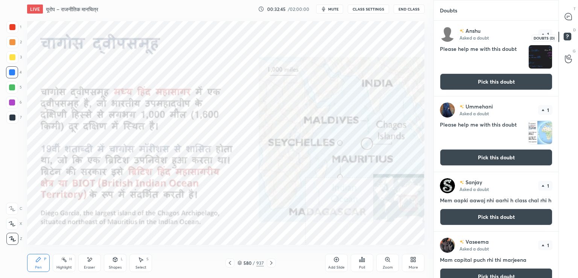
scroll to position [255, 122]
drag, startPoint x: 571, startPoint y: 18, endPoint x: 564, endPoint y: 19, distance: 7.2
click at [571, 19] on icon at bounding box center [568, 16] width 7 height 7
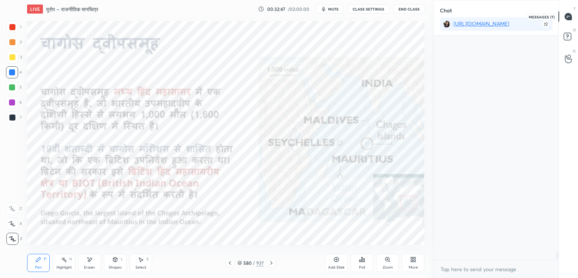
scroll to position [222, 122]
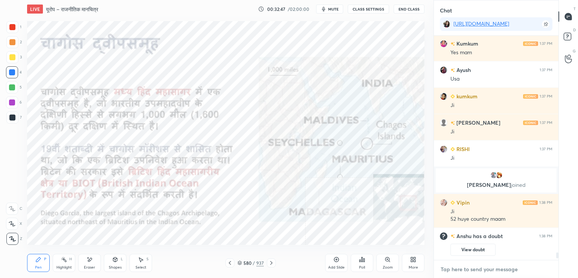
click at [485, 267] on textarea at bounding box center [496, 269] width 113 height 12
click at [13, 74] on div at bounding box center [12, 72] width 6 height 6
click at [14, 71] on div at bounding box center [12, 72] width 6 height 6
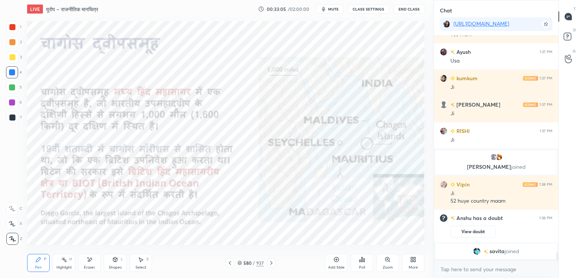
click at [14, 73] on div at bounding box center [12, 72] width 6 height 6
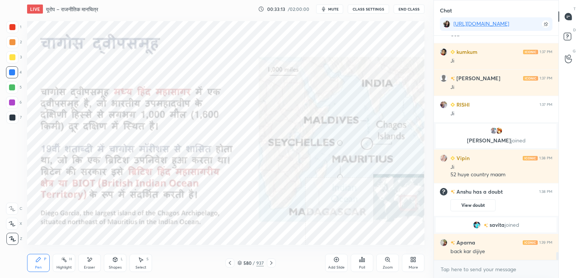
click at [242, 264] on div "580 / 937" at bounding box center [251, 262] width 26 height 7
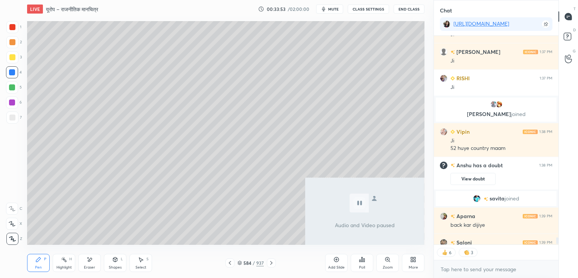
scroll to position [6303, 0]
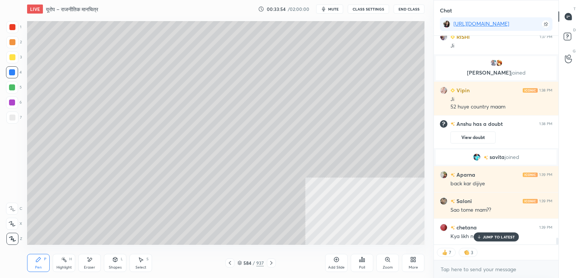
click at [415, 262] on icon at bounding box center [413, 259] width 6 height 6
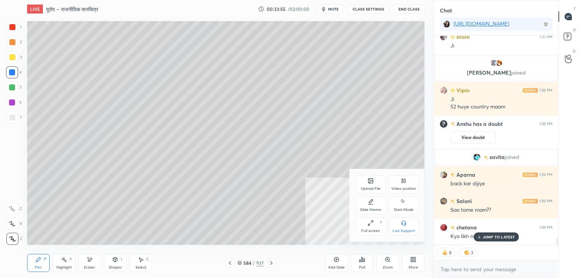
click at [369, 187] on div "Upload File" at bounding box center [371, 189] width 20 height 4
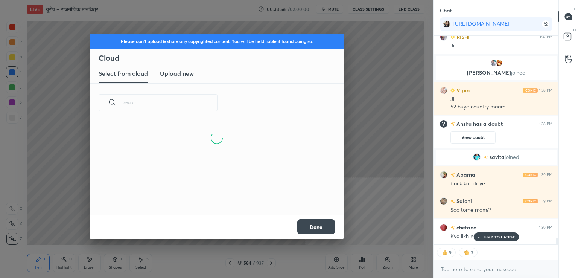
drag, startPoint x: 180, startPoint y: 74, endPoint x: 181, endPoint y: 82, distance: 8.4
click at [179, 75] on h3 "Upload new" at bounding box center [177, 73] width 34 height 9
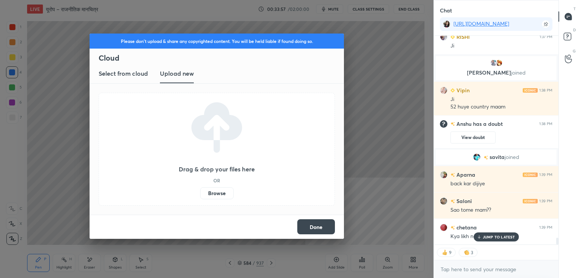
click at [219, 195] on label "Browse" at bounding box center [217, 193] width 34 height 12
click at [200, 195] on input "Browse" at bounding box center [200, 193] width 0 height 12
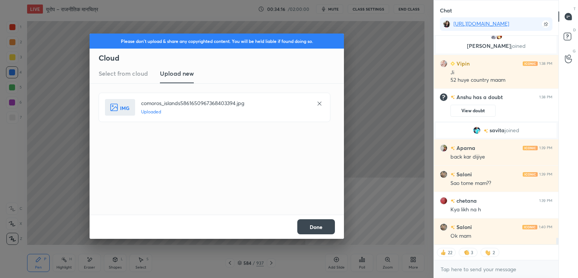
click at [325, 228] on button "Done" at bounding box center [316, 226] width 38 height 15
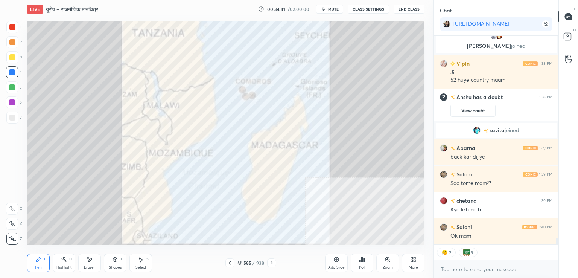
scroll to position [6363, 0]
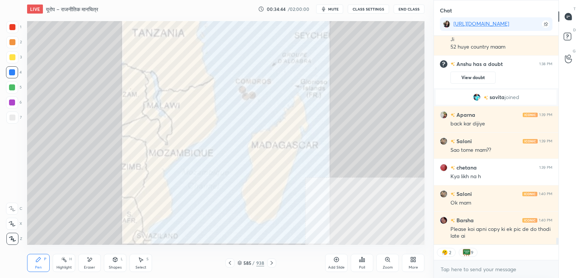
click at [365, 10] on button "CLASS SETTINGS" at bounding box center [368, 9] width 41 height 9
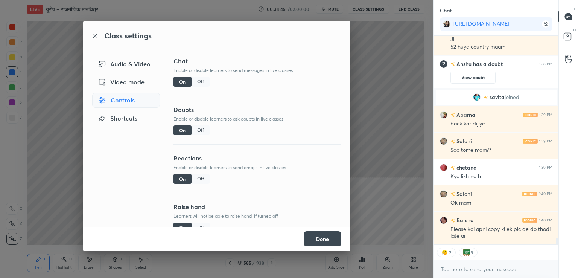
scroll to position [6389, 0]
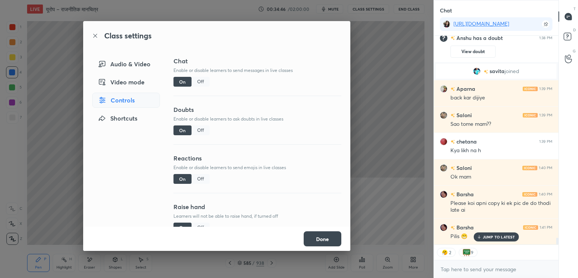
click at [201, 179] on div "Off" at bounding box center [201, 179] width 18 height 10
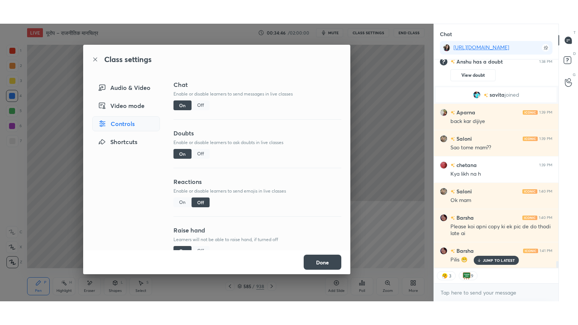
scroll to position [6407, 0]
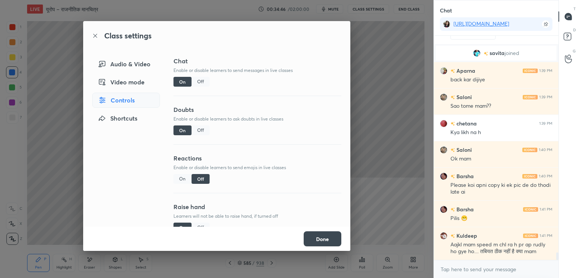
click at [325, 237] on button "Done" at bounding box center [323, 238] width 38 height 15
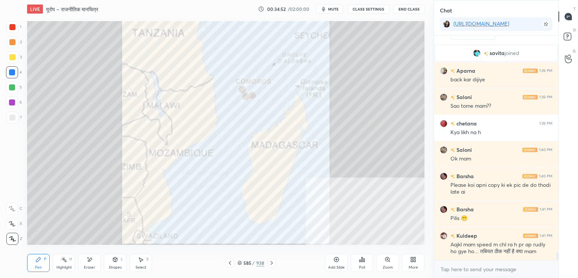
click at [414, 262] on icon at bounding box center [415, 261] width 2 height 2
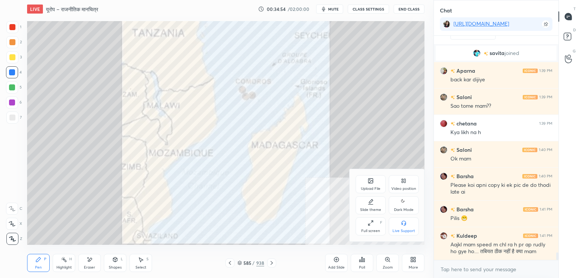
click at [367, 225] on div "Full screen F" at bounding box center [371, 226] width 30 height 18
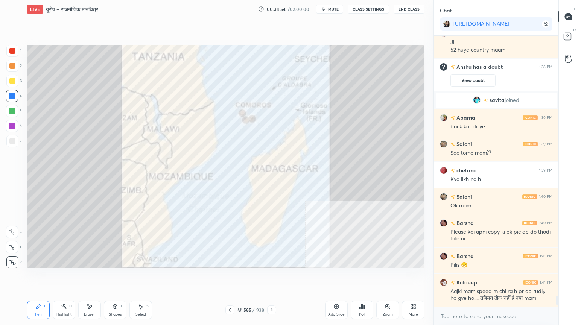
scroll to position [6360, 0]
click at [244, 277] on div "Setting up your live class Poll for secs No correct answer Start poll" at bounding box center [226, 156] width 404 height 277
click at [16, 98] on div at bounding box center [12, 96] width 12 height 12
click at [14, 98] on div at bounding box center [12, 96] width 6 height 6
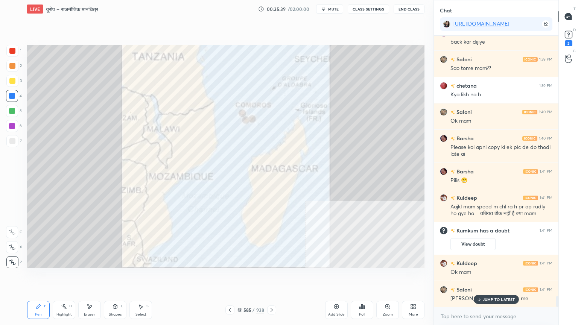
scroll to position [6411, 0]
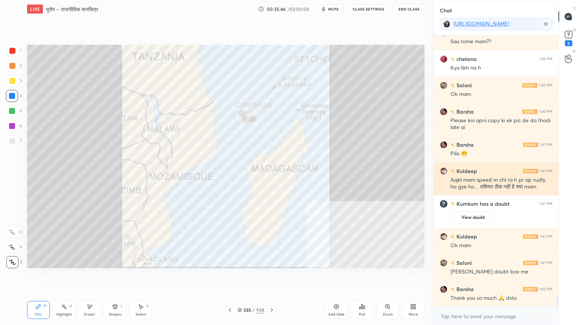
click at [433, 189] on div "1 2 3 4 5 6 7 C X Z E E Erase all H H LIVE यूरोप – राजनीतिक मानचित्र 00:35:46 /…" at bounding box center [217, 162] width 434 height 325
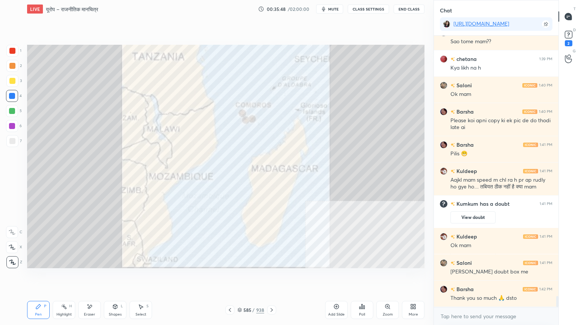
scroll to position [6437, 0]
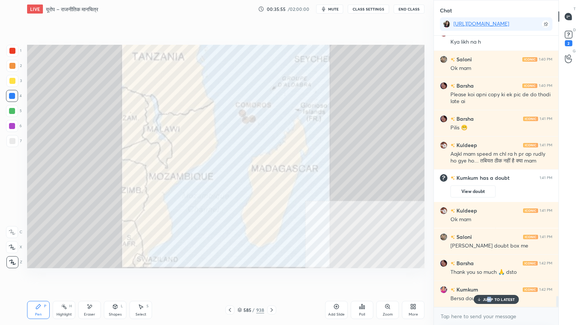
click at [489, 277] on div "JUMP TO LATEST" at bounding box center [496, 299] width 45 height 9
drag, startPoint x: 486, startPoint y: 321, endPoint x: 489, endPoint y: 317, distance: 4.1
click at [487, 277] on textarea at bounding box center [496, 317] width 113 height 12
click at [94, 277] on div "Eraser" at bounding box center [89, 310] width 23 height 18
click at [12, 260] on span "Erase all" at bounding box center [11, 262] width 11 height 5
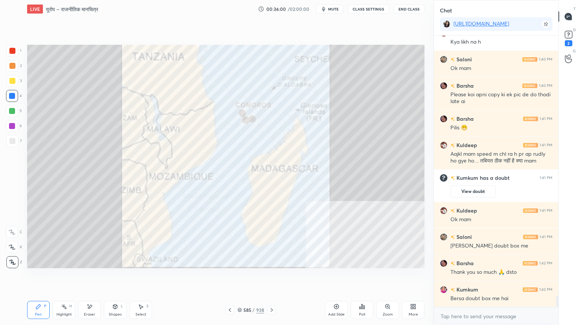
click at [12, 259] on div "1 2 3 4 5 6 7 C X Z E E Erase all H H" at bounding box center [12, 157] width 24 height 224
click at [12, 259] on div at bounding box center [12, 262] width 12 height 12
drag, startPoint x: 12, startPoint y: 261, endPoint x: 24, endPoint y: 254, distance: 14.0
click at [12, 261] on icon at bounding box center [12, 262] width 6 height 5
click at [242, 277] on div "585 / 938" at bounding box center [251, 310] width 27 height 7
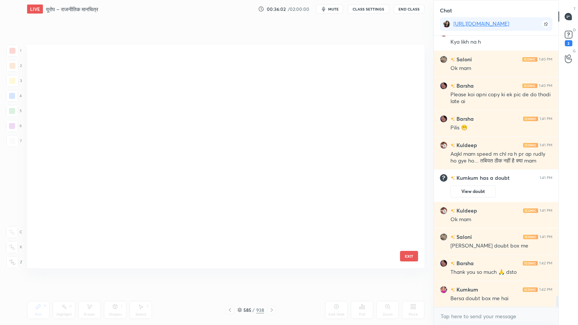
scroll to position [221, 394]
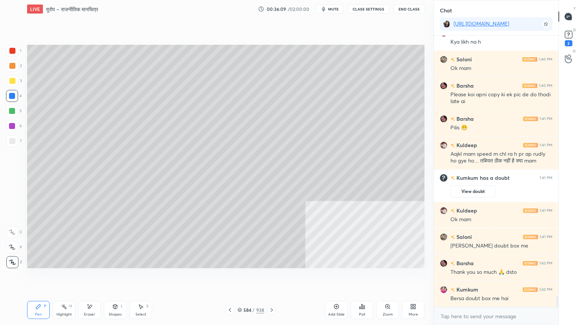
click at [409, 277] on div "More" at bounding box center [413, 315] width 9 height 4
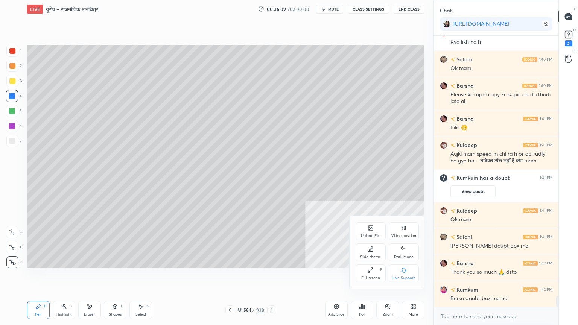
click at [406, 228] on icon at bounding box center [404, 228] width 6 height 6
click at [369, 273] on icon at bounding box center [370, 272] width 2 height 2
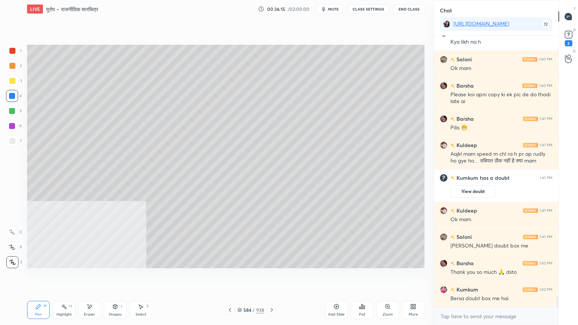
click at [9, 135] on div at bounding box center [12, 141] width 12 height 12
click at [10, 137] on div at bounding box center [12, 141] width 12 height 12
click at [12, 138] on div at bounding box center [12, 141] width 12 height 12
click at [117, 277] on div "Shapes L" at bounding box center [115, 310] width 23 height 18
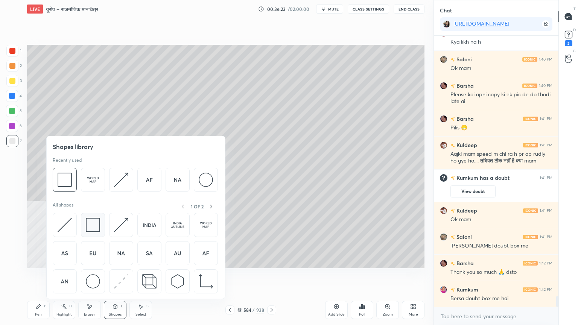
click at [97, 233] on div at bounding box center [93, 225] width 24 height 24
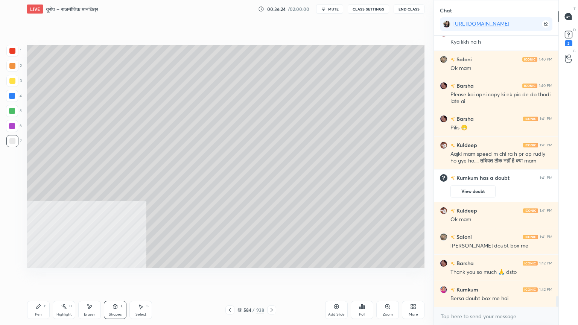
click at [7, 98] on div at bounding box center [12, 96] width 12 height 12
click at [11, 98] on div at bounding box center [12, 96] width 6 height 6
click at [11, 142] on div at bounding box center [12, 141] width 6 height 6
click at [14, 141] on div at bounding box center [12, 141] width 6 height 6
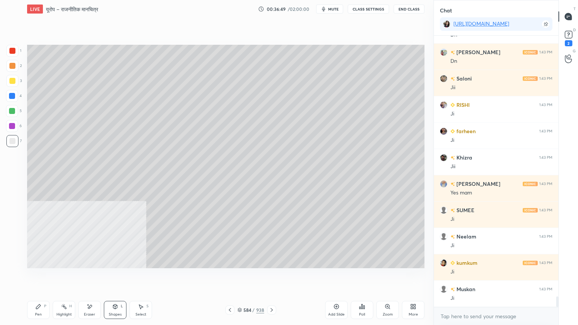
scroll to position [6806, 0]
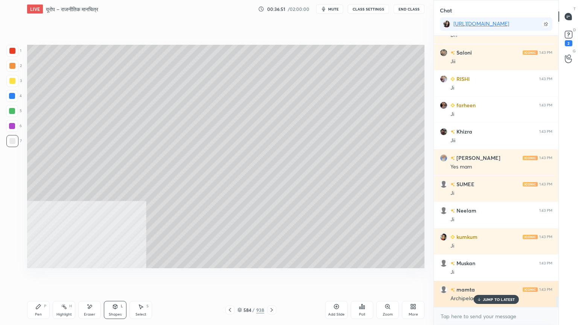
click at [499, 277] on p "JUMP TO LATEST" at bounding box center [499, 299] width 32 height 5
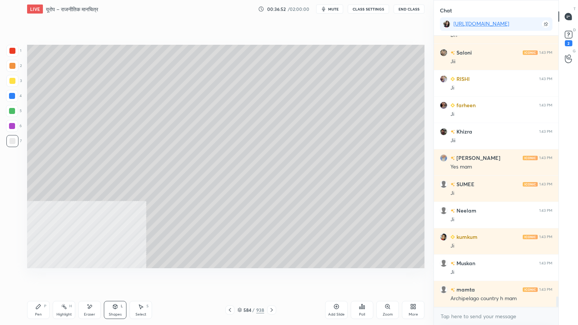
click at [415, 277] on div "More" at bounding box center [413, 310] width 23 height 18
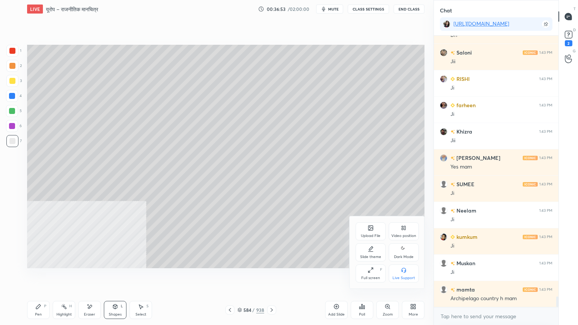
click at [402, 231] on icon at bounding box center [404, 228] width 6 height 6
click at [404, 277] on div "Bottom right" at bounding box center [404, 278] width 23 height 4
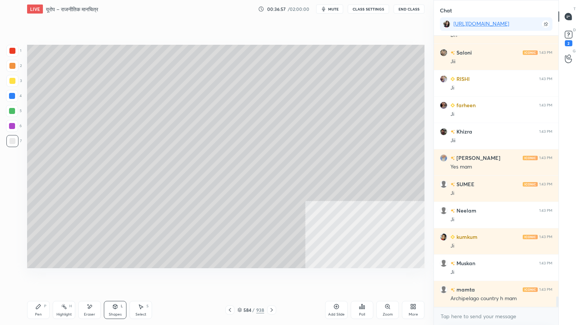
click at [128, 277] on div "Setting up your live class Poll for secs No correct answer Start poll" at bounding box center [226, 156] width 404 height 277
click at [242, 277] on icon at bounding box center [240, 310] width 5 height 5
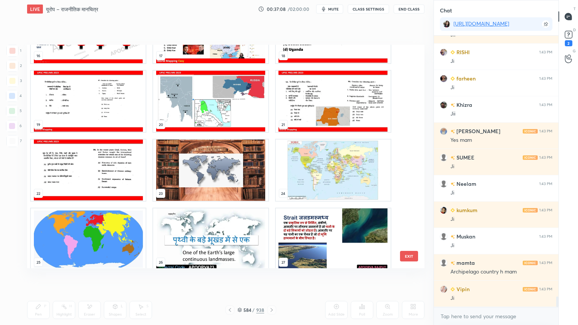
scroll to position [462, 0]
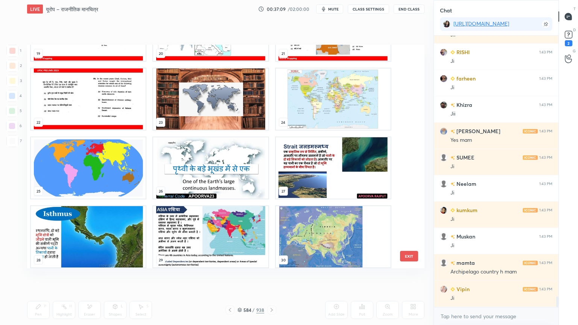
click at [108, 169] on img "grid" at bounding box center [88, 167] width 115 height 61
click at [110, 169] on img "grid" at bounding box center [88, 167] width 115 height 61
click at [110, 168] on img "grid" at bounding box center [88, 167] width 115 height 61
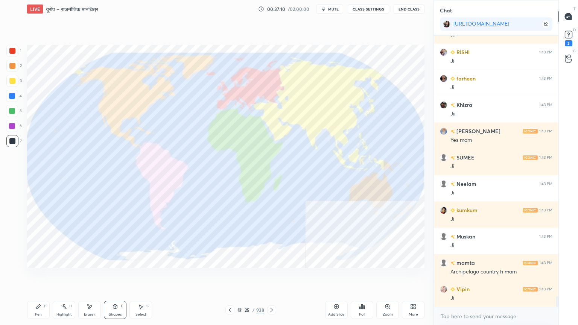
click at [2, 97] on div "1 2 3 4 5 6 7 C X Z E E Erase all H H" at bounding box center [12, 157] width 24 height 224
click at [7, 96] on div at bounding box center [12, 96] width 12 height 12
click at [10, 98] on div at bounding box center [12, 96] width 6 height 6
click at [12, 87] on div "3" at bounding box center [13, 82] width 15 height 15
click at [12, 89] on div "3" at bounding box center [13, 82] width 15 height 15
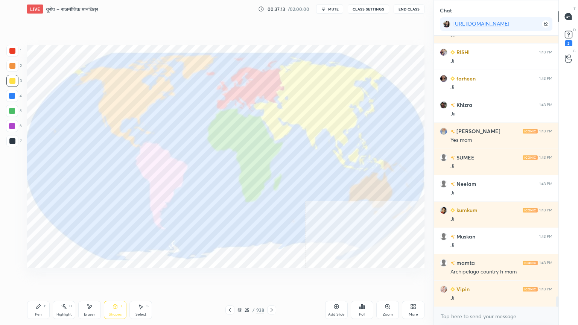
click at [41, 277] on div "Pen P" at bounding box center [38, 310] width 23 height 18
click at [42, 277] on div "Pen P" at bounding box center [38, 310] width 23 height 18
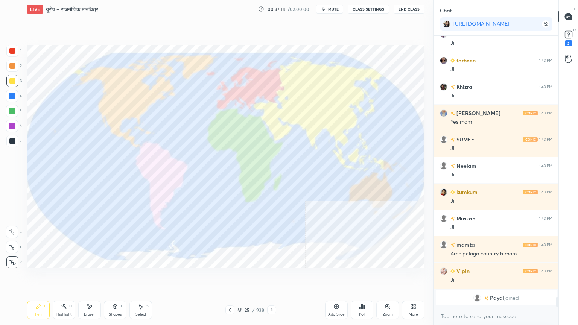
drag, startPoint x: 10, startPoint y: 53, endPoint x: 16, endPoint y: 53, distance: 6.4
click at [12, 53] on div at bounding box center [12, 51] width 6 height 6
click at [16, 53] on div at bounding box center [12, 51] width 12 height 12
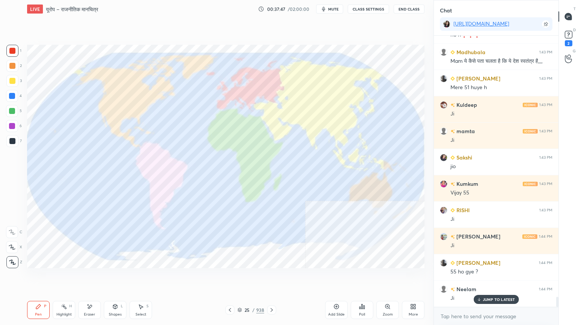
scroll to position [7057, 0]
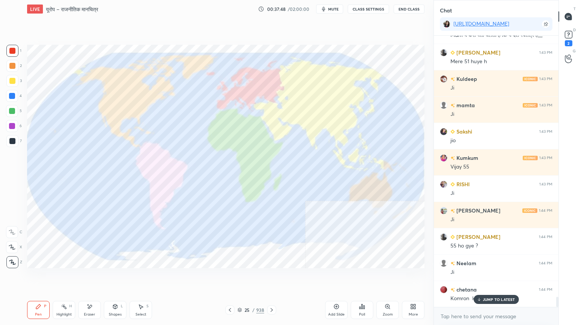
click at [95, 277] on div "Eraser" at bounding box center [89, 310] width 23 height 18
click at [91, 277] on div "Eraser" at bounding box center [89, 310] width 23 height 18
click at [11, 261] on span "Erase all" at bounding box center [11, 262] width 11 height 5
click at [11, 261] on div "1 2 3 4 5 6 7 C X Z E E Erase all H H" at bounding box center [12, 157] width 24 height 224
click at [11, 260] on icon at bounding box center [12, 262] width 6 height 5
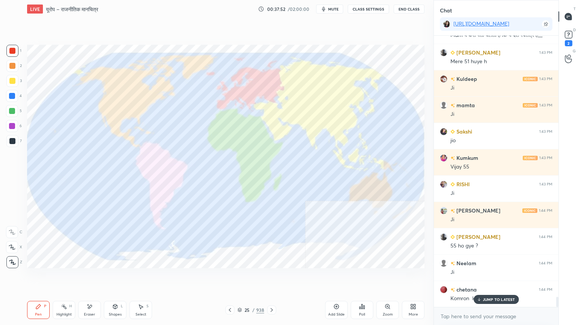
click at [511, 277] on p "JUMP TO LATEST" at bounding box center [499, 299] width 32 height 5
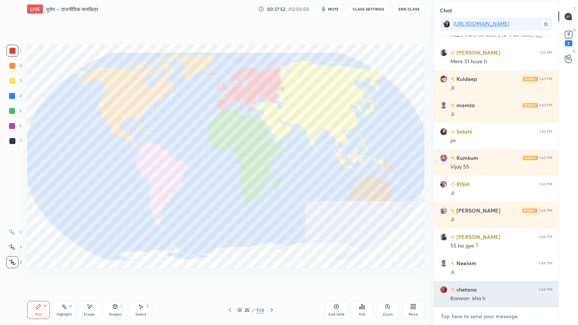
drag, startPoint x: 492, startPoint y: 322, endPoint x: 465, endPoint y: 306, distance: 31.9
click at [492, 277] on textarea at bounding box center [496, 317] width 113 height 12
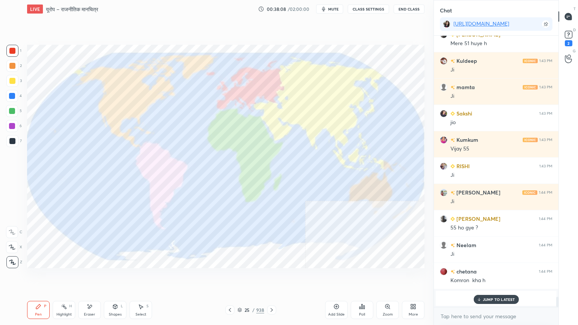
scroll to position [6962, 0]
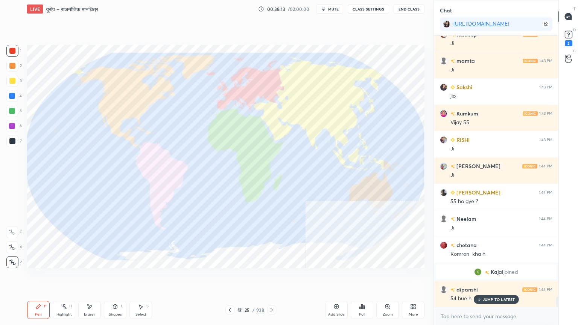
click at [92, 277] on icon at bounding box center [90, 307] width 6 height 6
click at [12, 260] on span "Erase all" at bounding box center [11, 262] width 11 height 5
click at [242, 277] on div "25 / 938" at bounding box center [251, 310] width 27 height 7
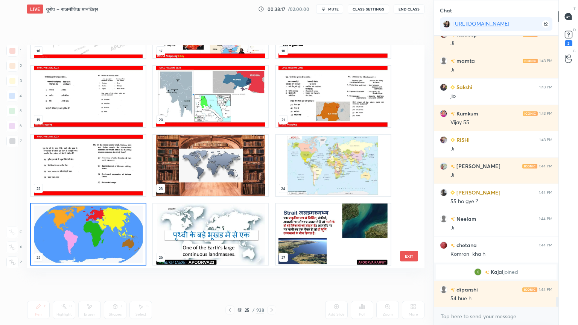
scroll to position [6989, 0]
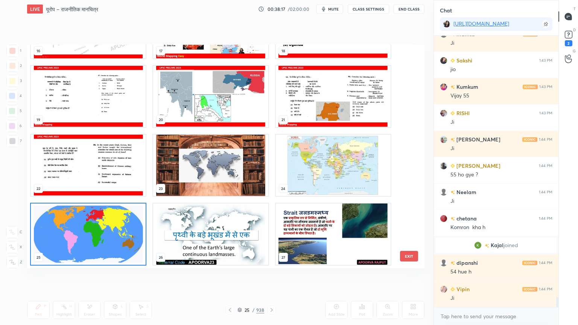
click at [93, 222] on img "grid" at bounding box center [88, 234] width 115 height 61
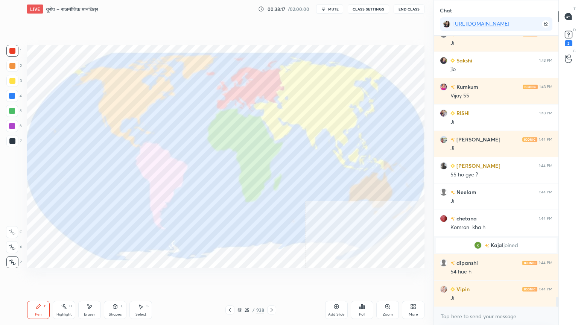
click at [93, 221] on img "grid" at bounding box center [88, 234] width 115 height 61
click at [15, 98] on div at bounding box center [12, 96] width 12 height 12
drag, startPoint x: 13, startPoint y: 98, endPoint x: 26, endPoint y: 102, distance: 13.7
click at [14, 97] on div at bounding box center [12, 96] width 6 height 6
drag, startPoint x: 241, startPoint y: 310, endPoint x: 242, endPoint y: 305, distance: 5.5
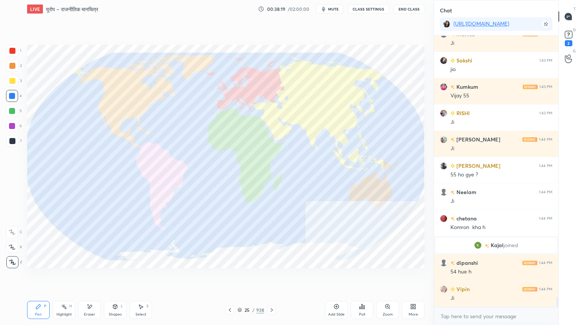
click at [241, 277] on icon at bounding box center [240, 310] width 5 height 5
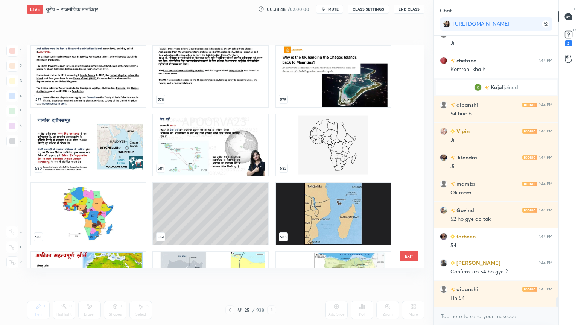
scroll to position [13268, 0]
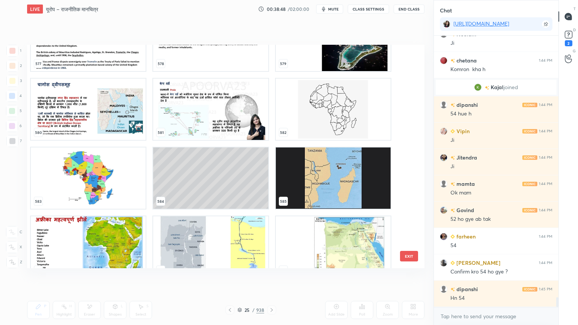
click at [216, 122] on img "grid" at bounding box center [210, 109] width 115 height 61
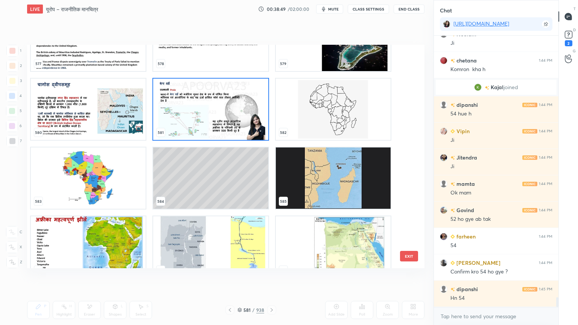
click at [217, 122] on img "grid" at bounding box center [210, 109] width 115 height 61
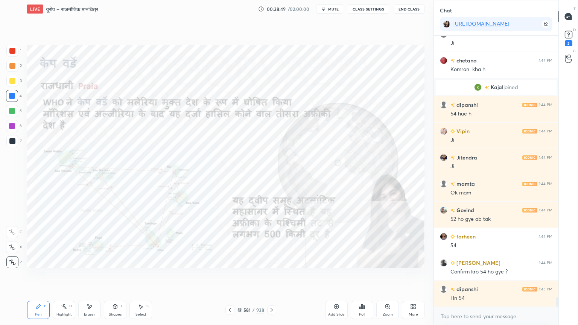
click at [216, 121] on img "grid" at bounding box center [210, 109] width 115 height 61
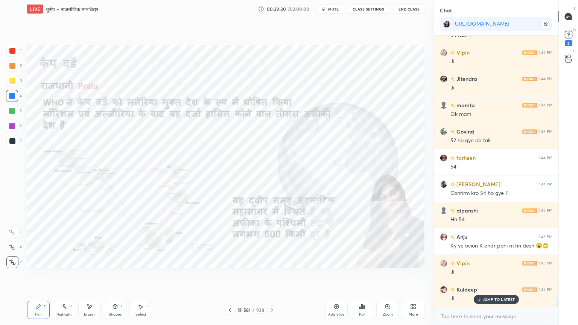
scroll to position [7253, 0]
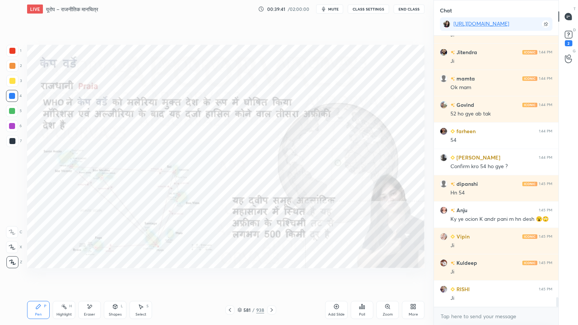
click at [87, 277] on div "Eraser" at bounding box center [89, 315] width 11 height 4
click at [91, 277] on div "Eraser" at bounding box center [89, 310] width 23 height 18
click at [9, 262] on span "Erase all" at bounding box center [11, 262] width 11 height 5
click at [9, 259] on div "1 2 3 4 5 6 7 C X Z E E Erase all H H" at bounding box center [12, 157] width 24 height 224
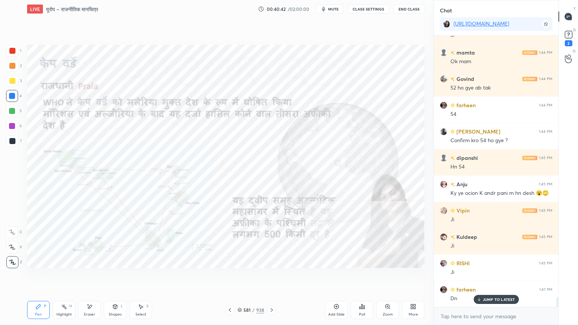
scroll to position [7305, 0]
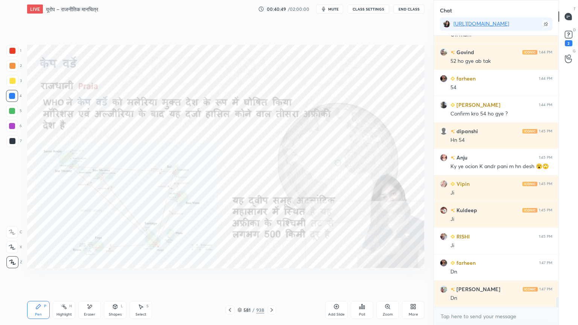
click at [93, 277] on div "Eraser" at bounding box center [89, 310] width 23 height 18
click at [15, 262] on span "Erase all" at bounding box center [11, 262] width 11 height 5
click at [414, 277] on div "More" at bounding box center [413, 315] width 9 height 4
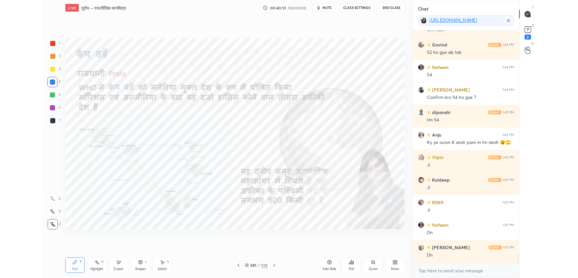
scroll to position [7331, 0]
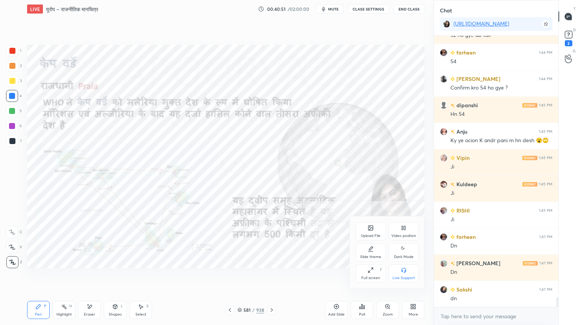
click at [375, 276] on div "Full screen" at bounding box center [370, 278] width 19 height 4
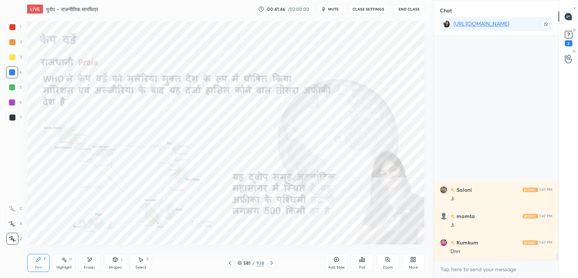
scroll to position [7781, 0]
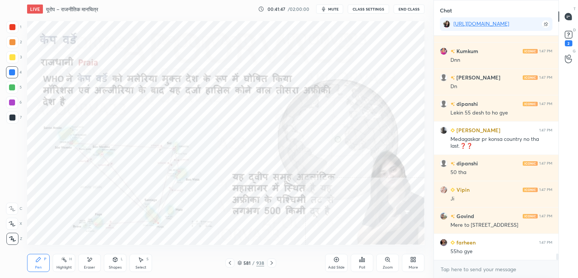
click at [413, 259] on icon at bounding box center [413, 259] width 6 height 6
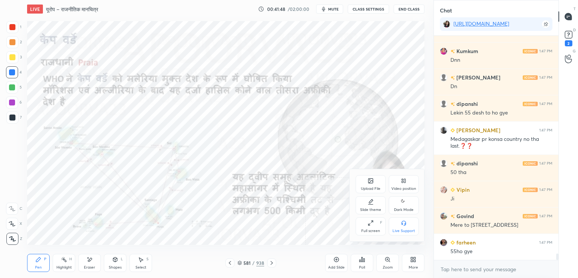
click at [367, 187] on div "Upload File" at bounding box center [371, 189] width 20 height 4
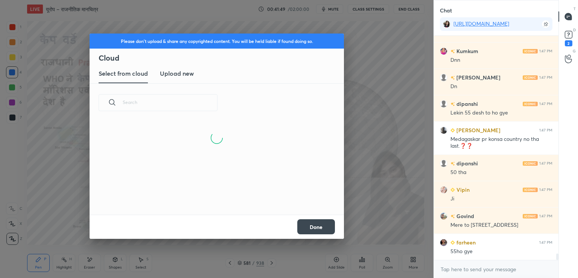
click at [186, 73] on h3 "Upload new" at bounding box center [177, 73] width 34 height 9
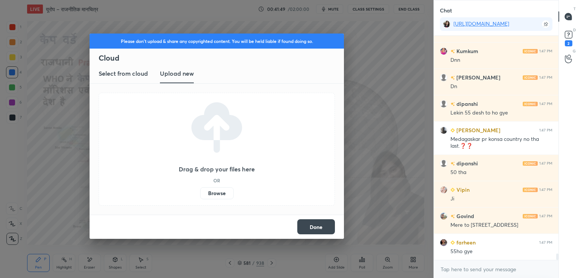
click at [221, 194] on label "Browse" at bounding box center [217, 193] width 34 height 12
click at [200, 194] on input "Browse" at bounding box center [200, 193] width 0 height 12
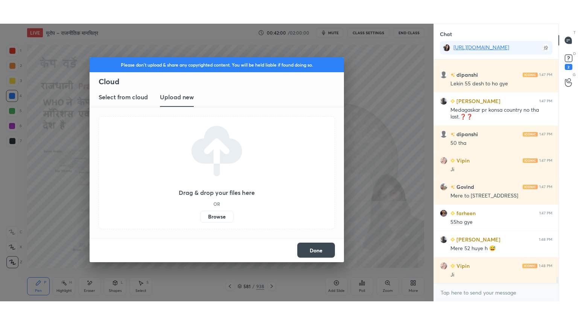
scroll to position [7860, 0]
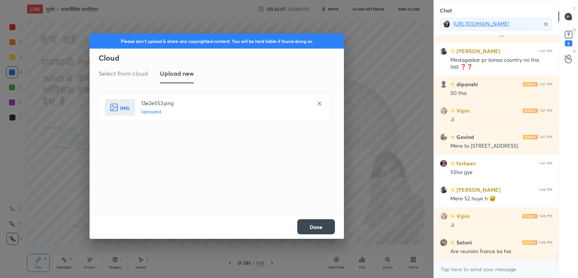
click at [314, 227] on button "Done" at bounding box center [316, 226] width 38 height 15
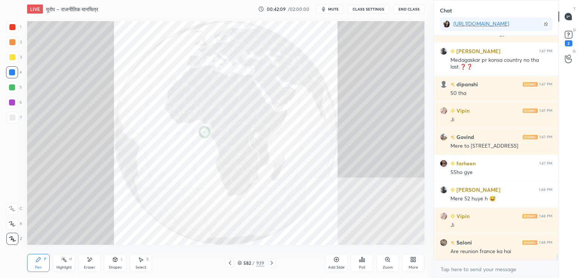
click at [410, 259] on div "More" at bounding box center [413, 263] width 23 height 18
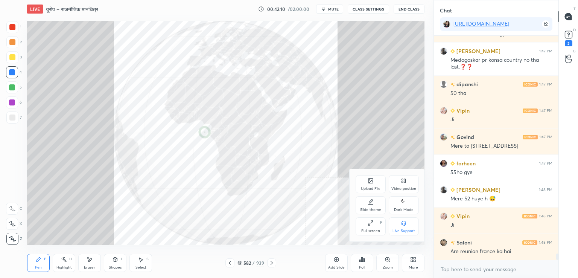
click at [369, 227] on div "Full screen F" at bounding box center [371, 226] width 30 height 18
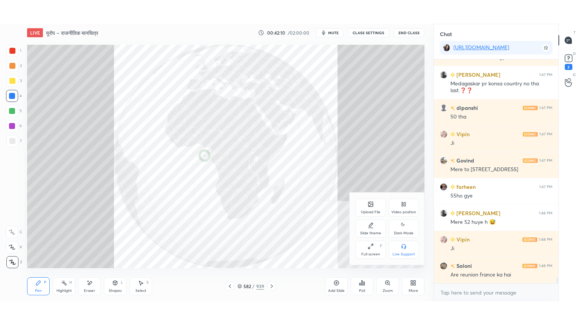
scroll to position [7813, 0]
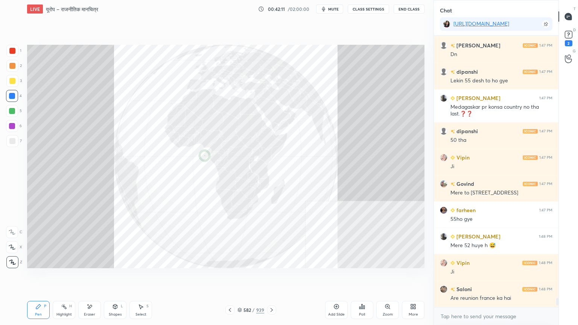
click at [8, 97] on div at bounding box center [12, 96] width 12 height 12
click at [9, 95] on div at bounding box center [12, 96] width 6 height 6
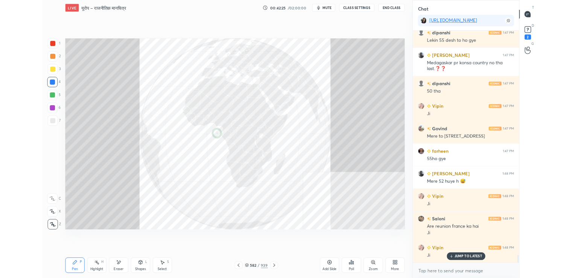
scroll to position [7873, 0]
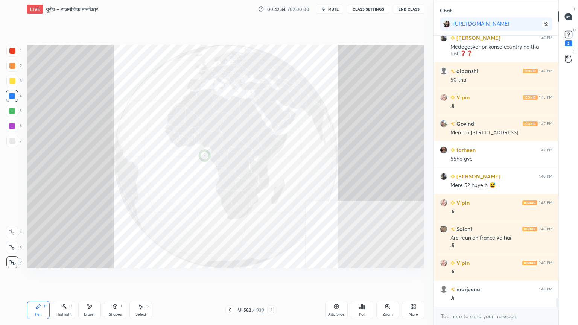
click at [408, 277] on div "More" at bounding box center [413, 310] width 23 height 18
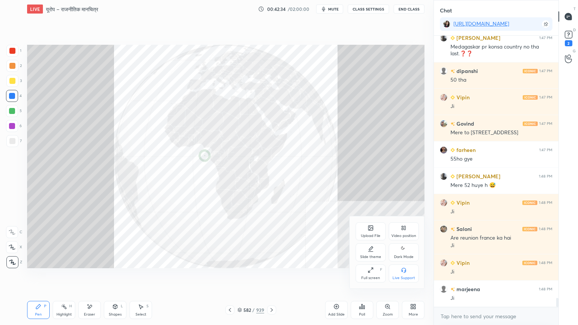
click at [370, 275] on div "Full screen F" at bounding box center [371, 274] width 30 height 18
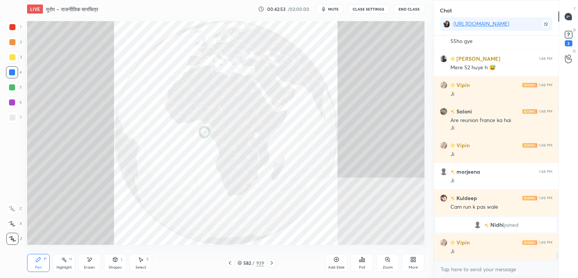
scroll to position [7730, 0]
click at [416, 259] on icon at bounding box center [413, 259] width 6 height 6
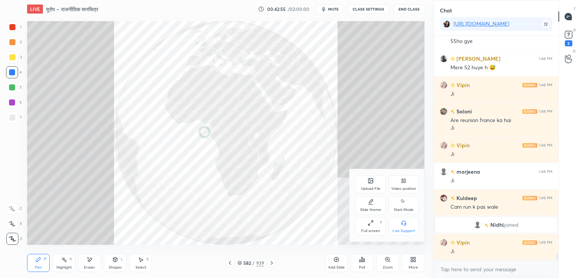
click at [367, 187] on div "Upload File" at bounding box center [371, 189] width 20 height 4
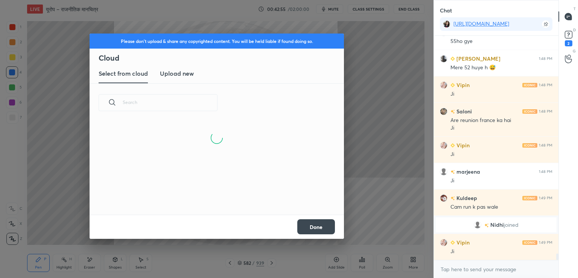
click at [179, 77] on h3 "Upload new" at bounding box center [177, 73] width 34 height 9
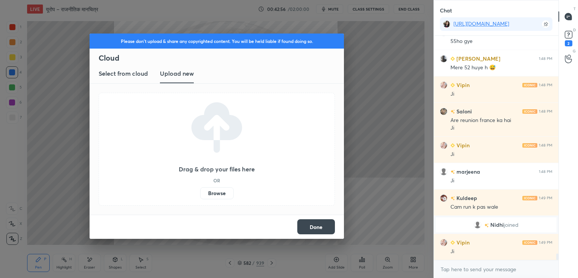
click at [220, 191] on label "Browse" at bounding box center [217, 193] width 34 height 12
click at [200, 191] on input "Browse" at bounding box center [200, 193] width 0 height 12
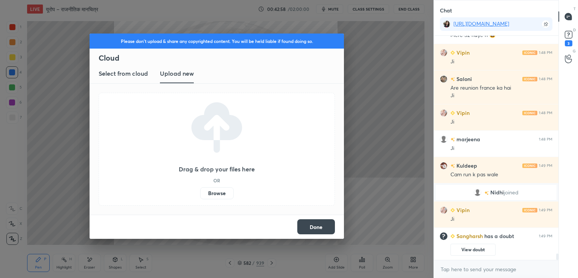
scroll to position [7758, 0]
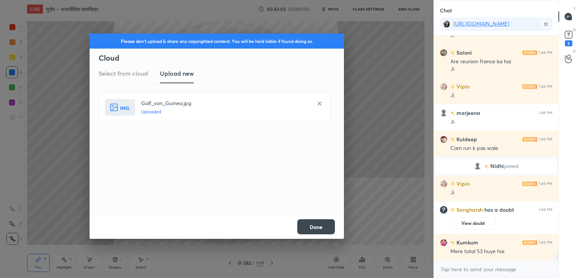
click at [322, 229] on button "Done" at bounding box center [316, 226] width 38 height 15
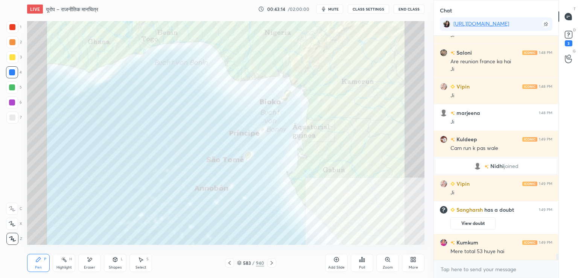
scroll to position [7792, 0]
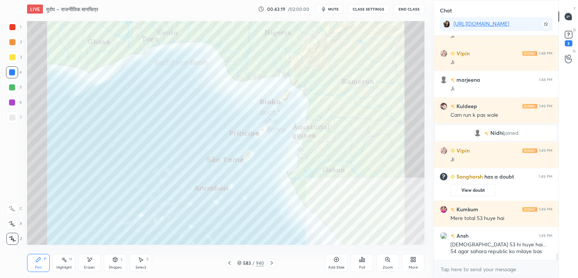
click at [88, 264] on div "Eraser" at bounding box center [89, 263] width 23 height 18
click at [15, 237] on span "Erase all" at bounding box center [11, 238] width 11 height 5
click at [15, 237] on div "1 2 3 4 5 6 7 C X Z E E Erase all H H" at bounding box center [12, 133] width 24 height 224
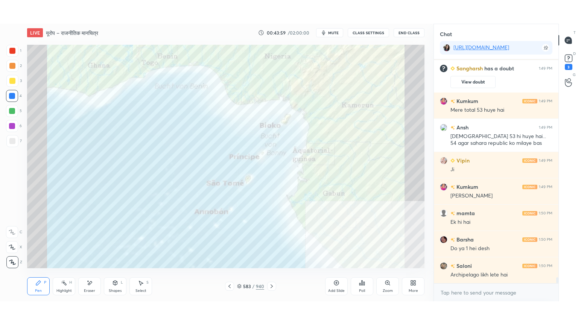
scroll to position [7950, 0]
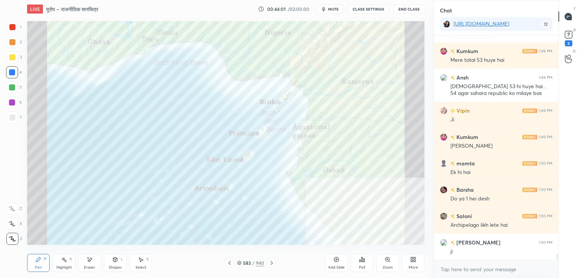
click at [416, 263] on div "More" at bounding box center [413, 263] width 23 height 18
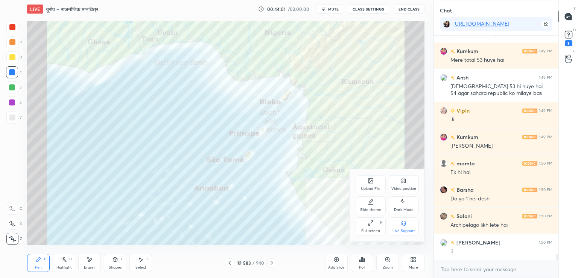
click at [369, 231] on div "Full screen" at bounding box center [370, 231] width 19 height 4
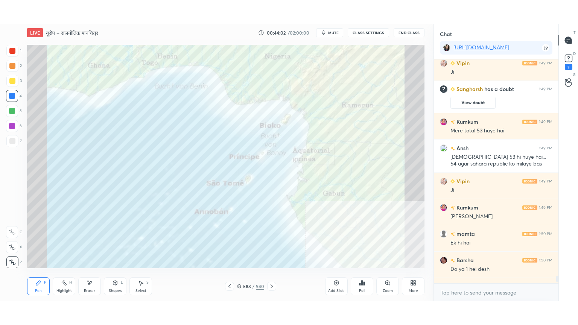
scroll to position [7903, 0]
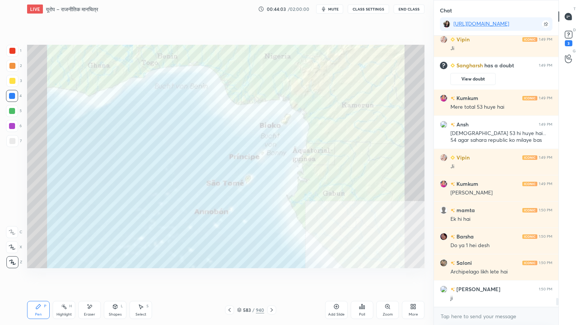
click at [90, 277] on div "Eraser" at bounding box center [89, 315] width 11 height 4
click at [11, 263] on span "Erase all" at bounding box center [11, 262] width 11 height 5
click at [12, 262] on div "1 2 3 4 5 6 7 C X Z E E Erase all H H" at bounding box center [12, 157] width 24 height 224
drag, startPoint x: 13, startPoint y: 261, endPoint x: 24, endPoint y: 262, distance: 10.9
click at [12, 262] on icon at bounding box center [12, 262] width 7 height 5
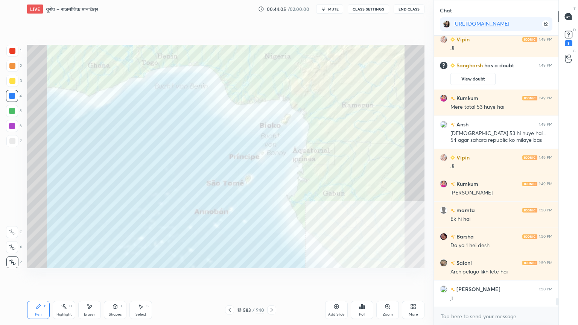
click at [242, 277] on div "583 / 940" at bounding box center [250, 310] width 27 height 7
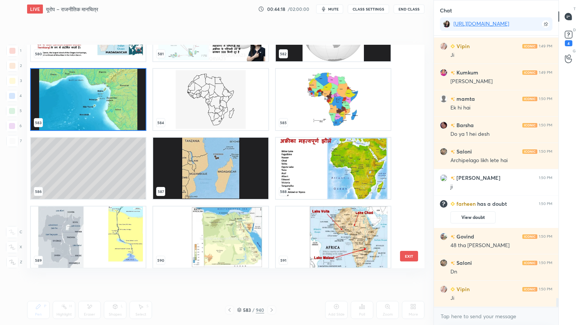
scroll to position [13239, 0]
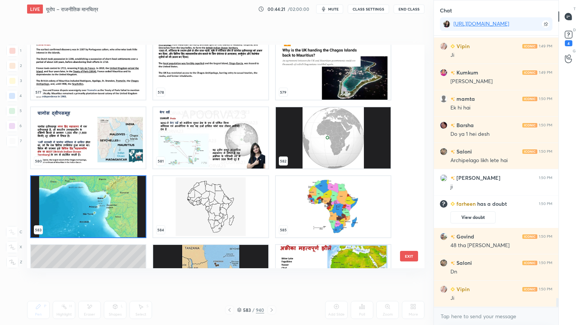
click at [107, 155] on img "grid" at bounding box center [88, 137] width 115 height 61
click at [107, 154] on img "grid" at bounding box center [88, 137] width 115 height 61
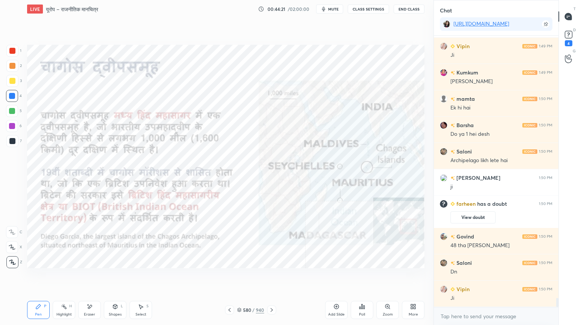
click at [107, 154] on img "grid" at bounding box center [88, 137] width 115 height 61
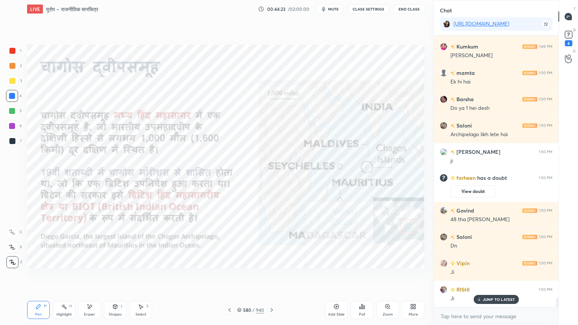
click at [240, 277] on icon at bounding box center [239, 310] width 5 height 5
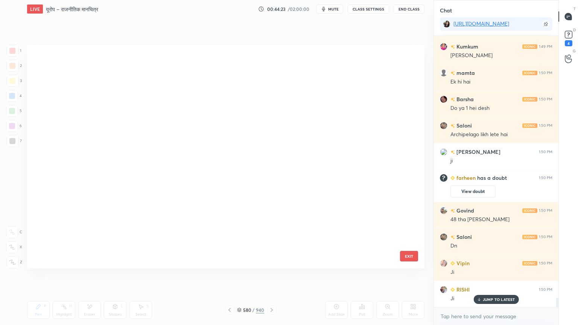
scroll to position [221, 394]
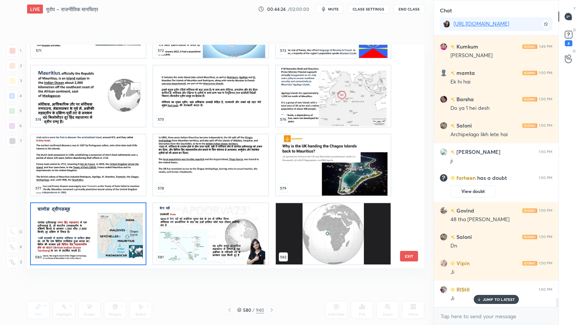
click at [347, 112] on img "grid" at bounding box center [333, 96] width 115 height 61
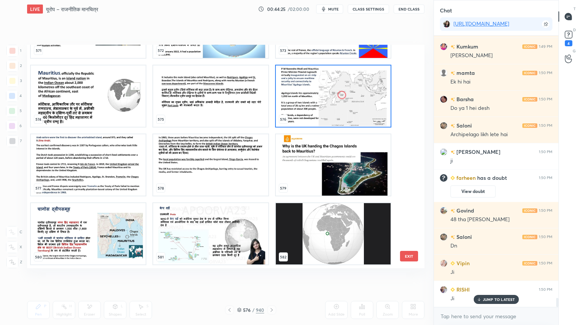
click at [346, 111] on img "grid" at bounding box center [333, 96] width 115 height 61
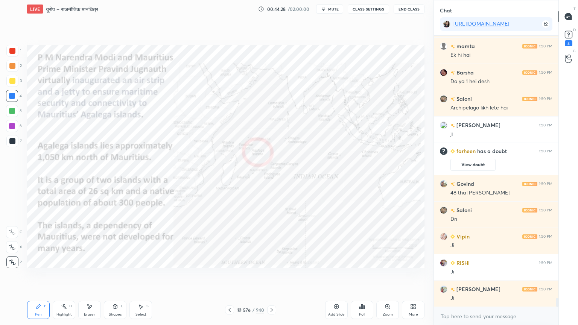
scroll to position [8026, 0]
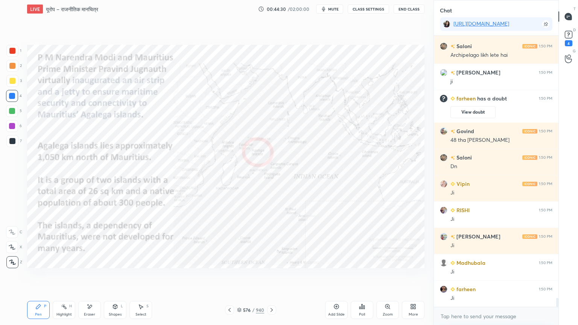
drag, startPoint x: 238, startPoint y: 310, endPoint x: 248, endPoint y: 307, distance: 10.4
click at [238, 277] on icon at bounding box center [239, 310] width 5 height 5
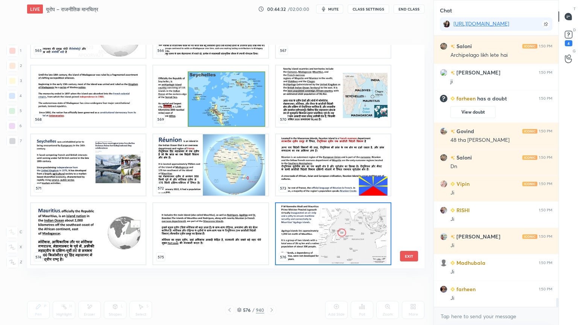
click at [383, 164] on img "grid" at bounding box center [333, 164] width 115 height 61
click at [383, 165] on img "grid" at bounding box center [333, 164] width 115 height 61
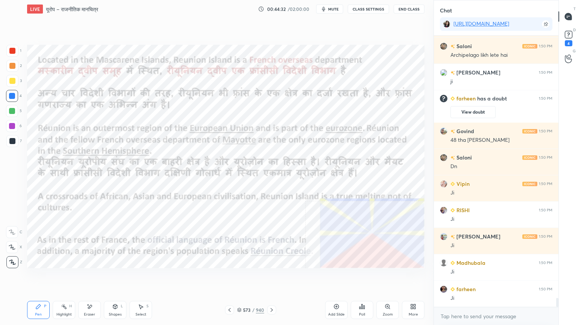
click at [383, 164] on img "grid" at bounding box center [333, 164] width 115 height 61
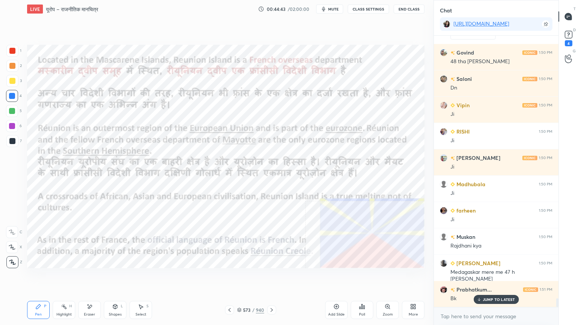
click at [87, 277] on div "Eraser" at bounding box center [89, 315] width 11 height 4
click at [11, 262] on span "Erase all" at bounding box center [11, 262] width 11 height 5
click at [11, 261] on div "1 2 3 4 5 6 7 C X Z E E Erase all H H" at bounding box center [12, 157] width 24 height 224
drag, startPoint x: 11, startPoint y: 259, endPoint x: 24, endPoint y: 252, distance: 14.9
click at [12, 258] on div at bounding box center [12, 262] width 12 height 12
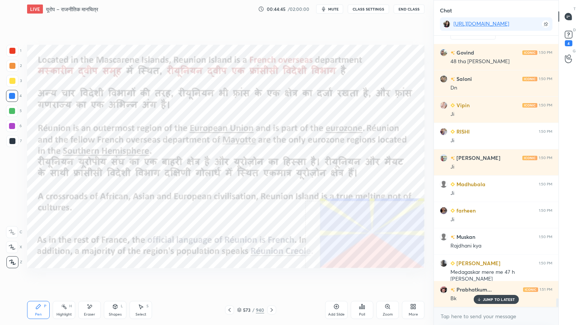
click at [241, 277] on icon at bounding box center [240, 311] width 4 height 1
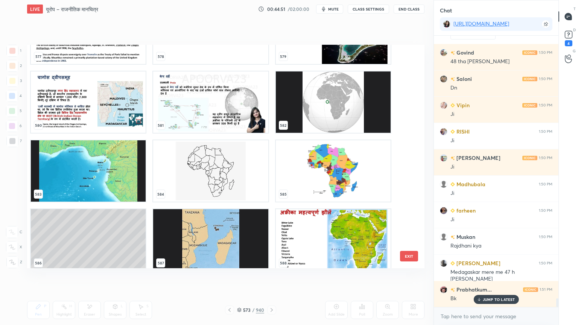
click at [115, 172] on img "grid" at bounding box center [88, 170] width 115 height 61
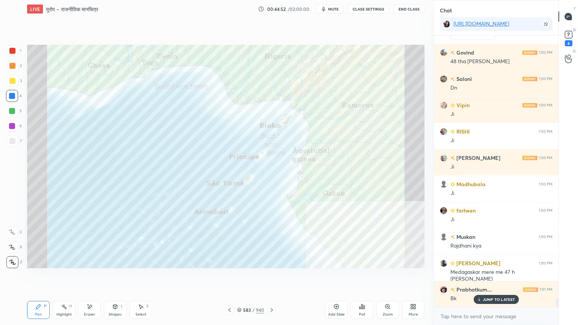
click at [115, 172] on img "grid" at bounding box center [88, 170] width 115 height 61
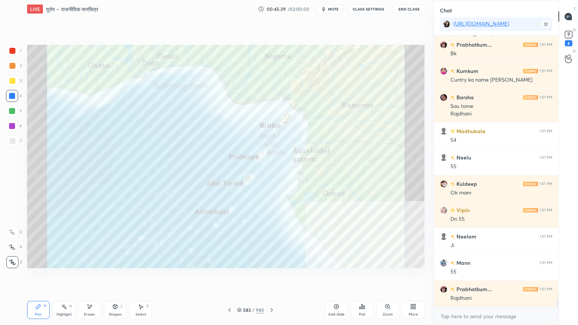
scroll to position [8402, 0]
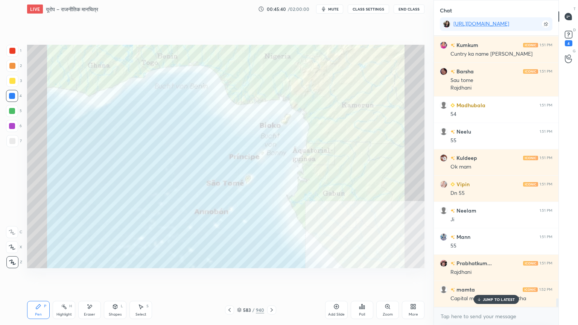
click at [444, 277] on div "x" at bounding box center [496, 317] width 125 height 18
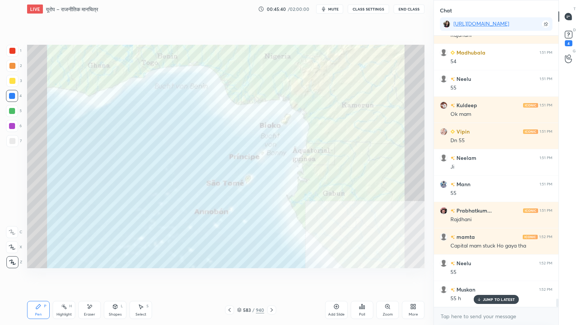
drag, startPoint x: 489, startPoint y: 299, endPoint x: 487, endPoint y: 312, distance: 12.7
click at [488, 277] on p "JUMP TO LATEST" at bounding box center [499, 299] width 32 height 5
drag, startPoint x: 483, startPoint y: 324, endPoint x: 483, endPoint y: 319, distance: 4.9
click at [483, 277] on div "x" at bounding box center [496, 317] width 125 height 18
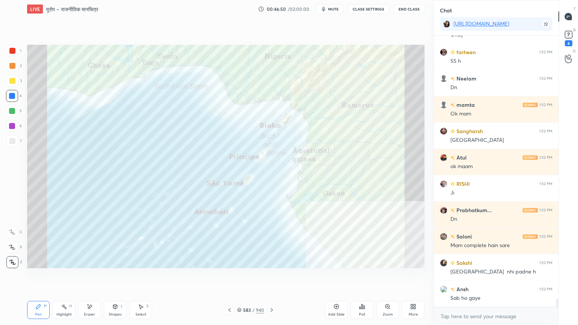
scroll to position [8778, 0]
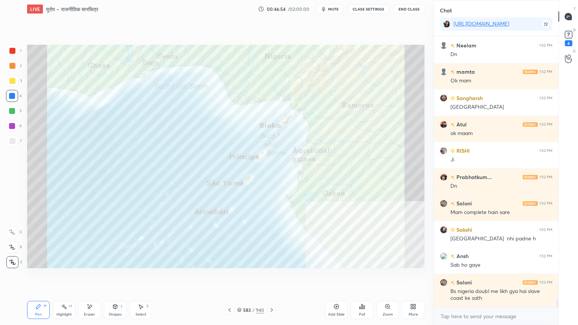
drag, startPoint x: 241, startPoint y: 310, endPoint x: 246, endPoint y: 304, distance: 8.3
click at [241, 277] on icon at bounding box center [239, 310] width 5 height 5
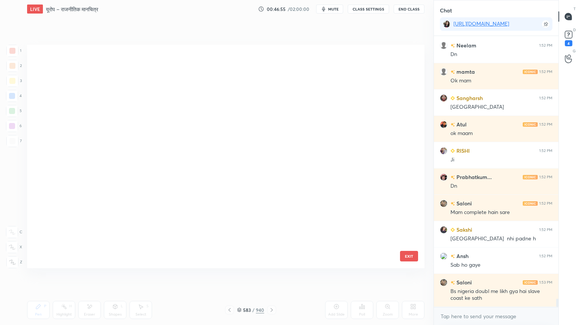
scroll to position [221, 394]
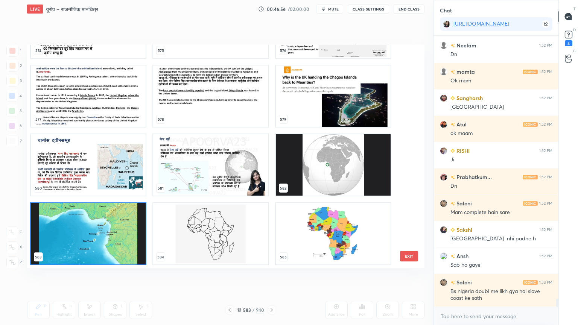
click at [354, 229] on img "grid" at bounding box center [333, 233] width 115 height 61
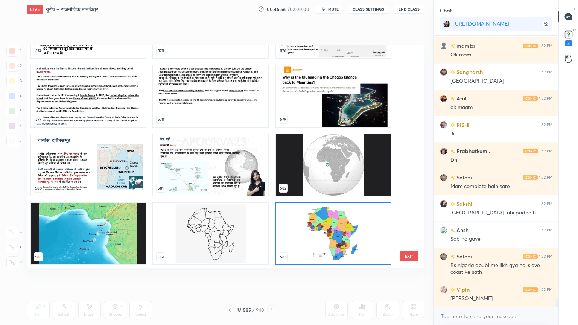
click at [354, 229] on img "grid" at bounding box center [333, 233] width 115 height 61
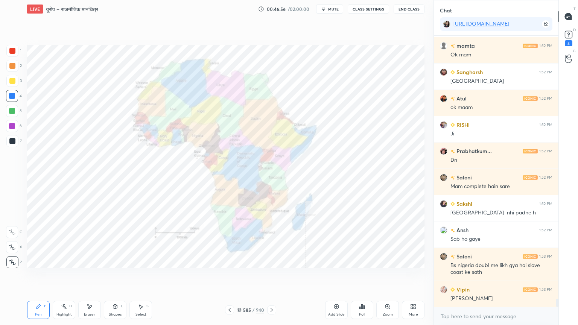
click at [354, 230] on img "grid" at bounding box center [333, 233] width 115 height 61
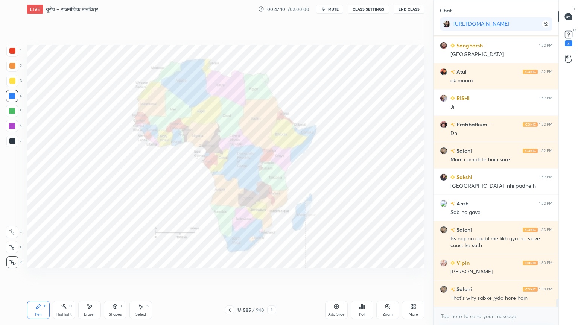
scroll to position [8857, 0]
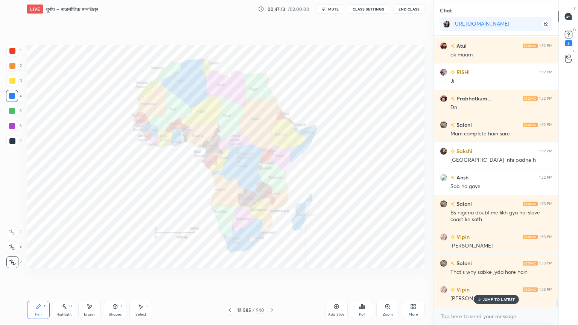
click at [93, 277] on div "Eraser" at bounding box center [89, 315] width 11 height 4
click at [11, 260] on span "Erase all" at bounding box center [11, 262] width 11 height 5
click at [12, 259] on div "1 2 3 4 5 6 7 C X Z E E Erase all H H" at bounding box center [12, 157] width 24 height 224
click at [11, 258] on div at bounding box center [12, 262] width 12 height 12
click at [241, 277] on icon at bounding box center [239, 310] width 5 height 5
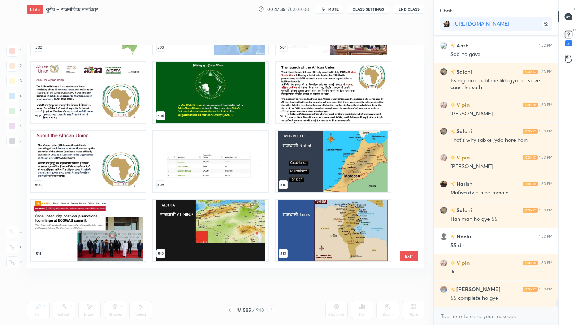
scroll to position [11491, 0]
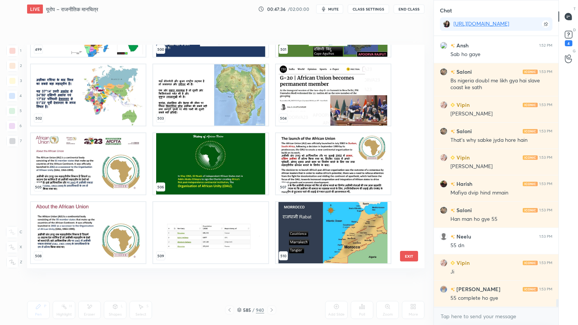
click at [192, 244] on img "grid" at bounding box center [210, 232] width 115 height 61
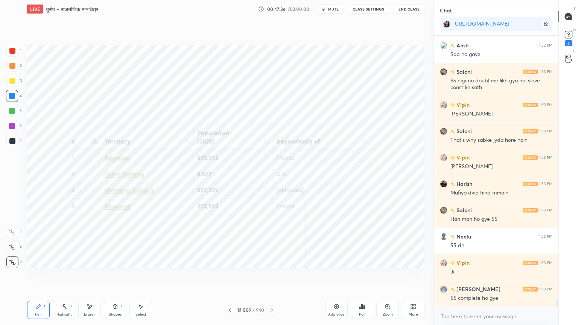
scroll to position [9015, 0]
click at [193, 244] on img "grid" at bounding box center [210, 232] width 115 height 61
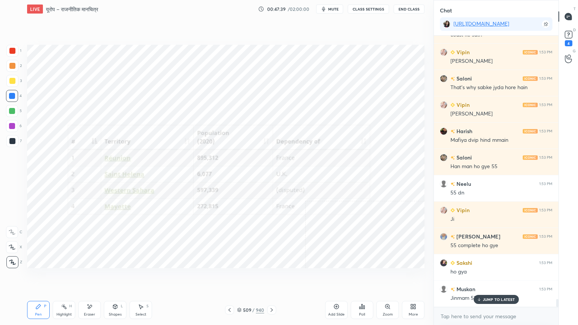
scroll to position [9068, 0]
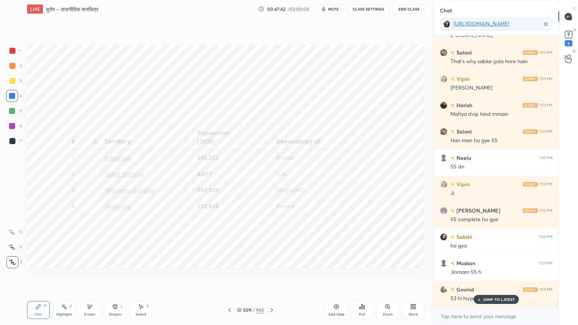
click at [91, 277] on icon at bounding box center [90, 307] width 6 height 6
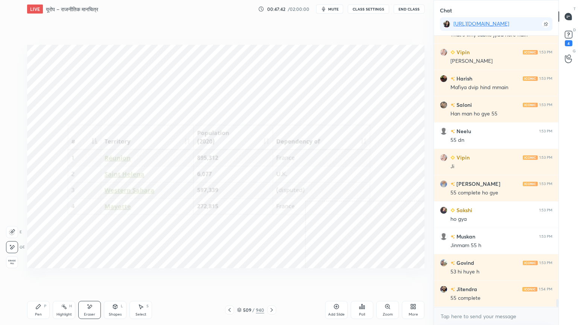
click at [12, 261] on span "Erase all" at bounding box center [11, 262] width 11 height 5
click at [14, 260] on div "1 2 3 4 5 6 7 C X Z E E Erase all H H" at bounding box center [12, 157] width 24 height 224
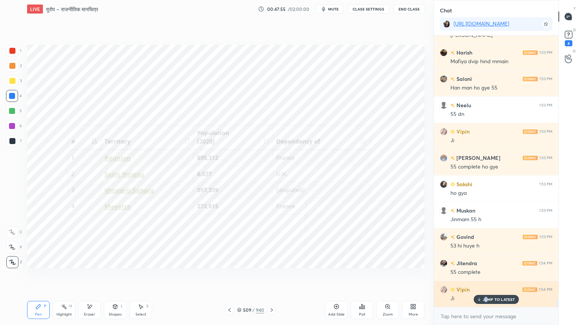
click at [488, 277] on p "JUMP TO LATEST" at bounding box center [499, 299] width 32 height 5
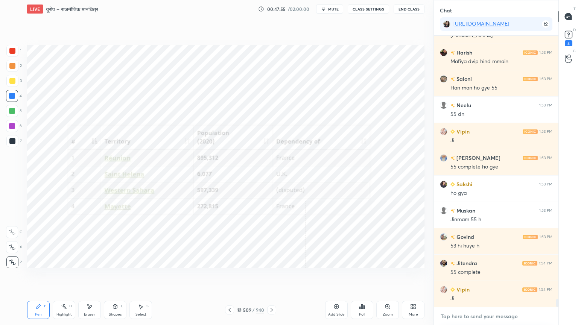
click at [488, 277] on textarea at bounding box center [496, 317] width 113 height 12
click at [94, 277] on div "Eraser" at bounding box center [89, 310] width 23 height 18
click at [12, 258] on div "Erase all" at bounding box center [12, 262] width 12 height 12
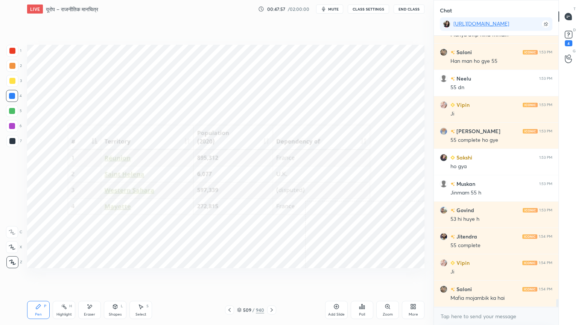
click at [14, 256] on div "1 2 3 4 5 6 7 C X Z E E Erase all H H" at bounding box center [12, 157] width 24 height 224
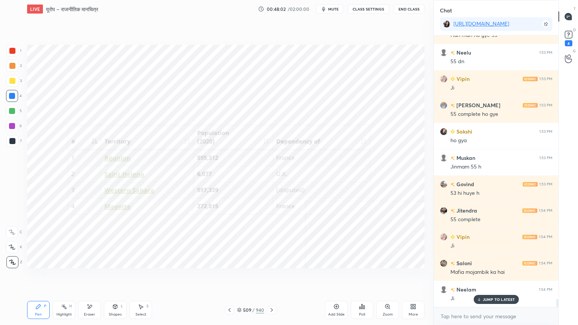
drag, startPoint x: 241, startPoint y: 311, endPoint x: 254, endPoint y: 302, distance: 15.9
click at [241, 277] on icon at bounding box center [239, 310] width 5 height 5
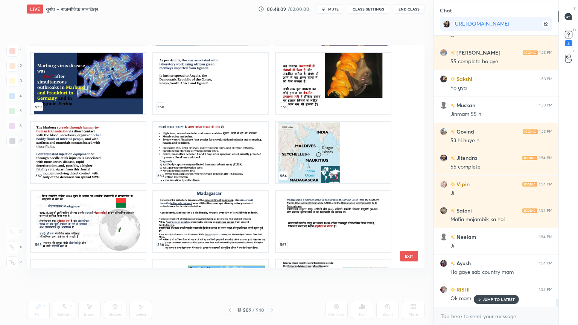
scroll to position [12918, 0]
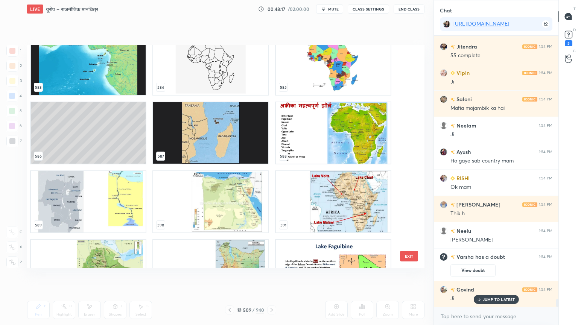
click at [304, 143] on img "grid" at bounding box center [333, 132] width 115 height 61
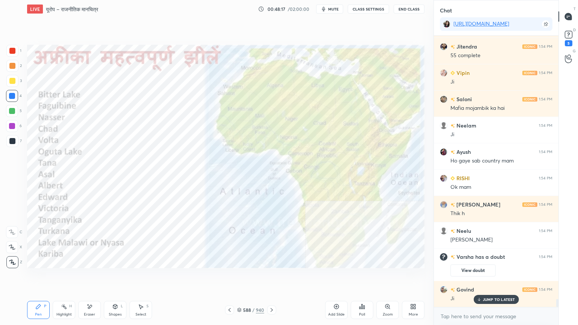
click at [303, 142] on img "grid" at bounding box center [333, 132] width 115 height 61
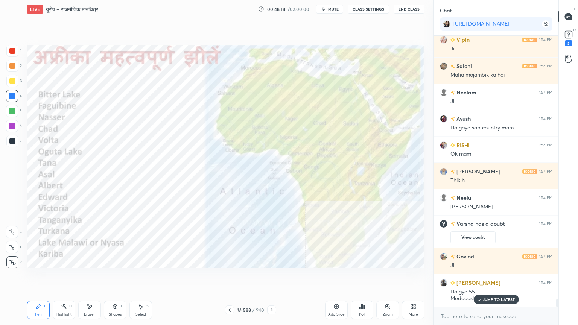
click at [241, 277] on icon at bounding box center [239, 310] width 5 height 5
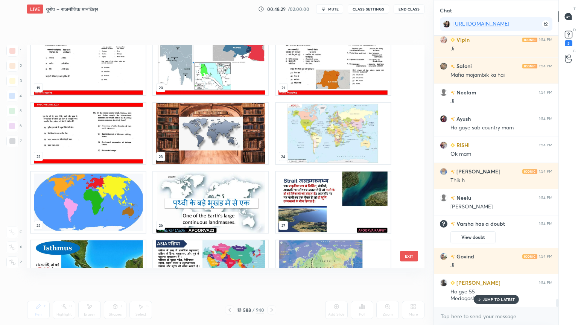
click at [112, 194] on img "grid" at bounding box center [88, 202] width 115 height 61
click at [112, 193] on img "grid" at bounding box center [88, 202] width 115 height 61
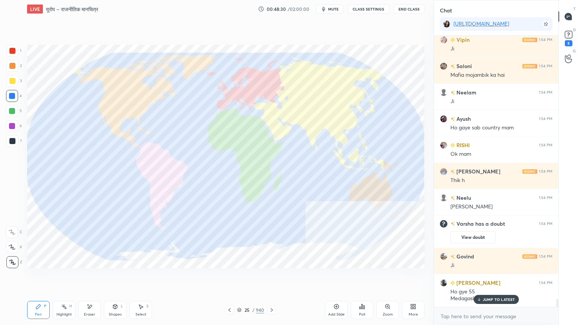
click at [112, 192] on img "grid" at bounding box center [88, 202] width 115 height 61
click at [112, 191] on img "grid" at bounding box center [88, 202] width 115 height 61
drag, startPoint x: 14, startPoint y: 89, endPoint x: 12, endPoint y: 84, distance: 4.9
click at [13, 87] on div "3" at bounding box center [13, 82] width 15 height 15
click at [11, 84] on div at bounding box center [12, 81] width 12 height 12
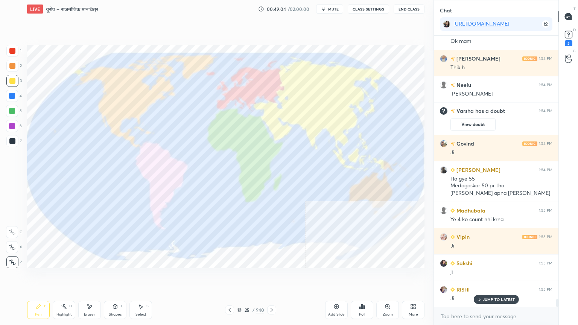
scroll to position [9086, 0]
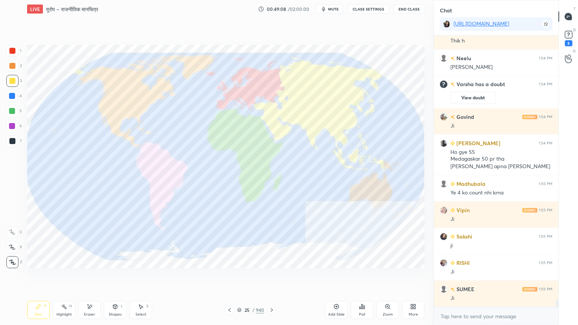
click at [96, 277] on div "Eraser" at bounding box center [89, 310] width 23 height 18
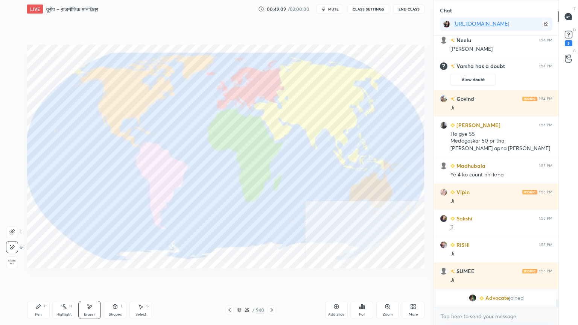
click at [17, 264] on div "Erase all" at bounding box center [12, 262] width 12 height 12
click at [12, 98] on div at bounding box center [12, 96] width 12 height 12
click at [12, 97] on div at bounding box center [12, 96] width 6 height 6
click at [93, 277] on div "Eraser" at bounding box center [89, 310] width 23 height 18
drag, startPoint x: 13, startPoint y: 259, endPoint x: 20, endPoint y: 259, distance: 7.2
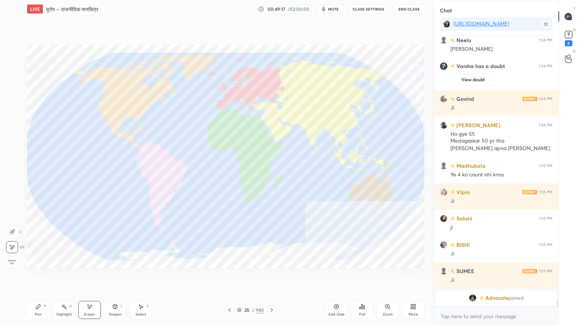
click at [14, 260] on span "Erase all" at bounding box center [11, 262] width 11 height 5
click at [244, 277] on div "25 / 940" at bounding box center [250, 310] width 27 height 7
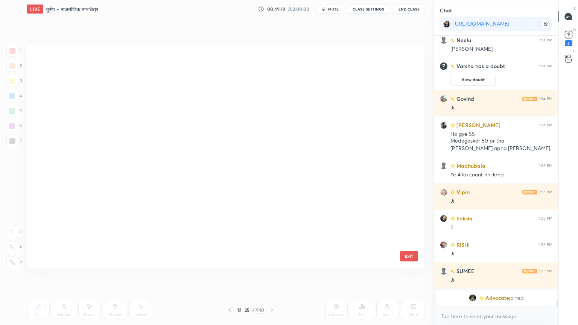
scroll to position [221, 394]
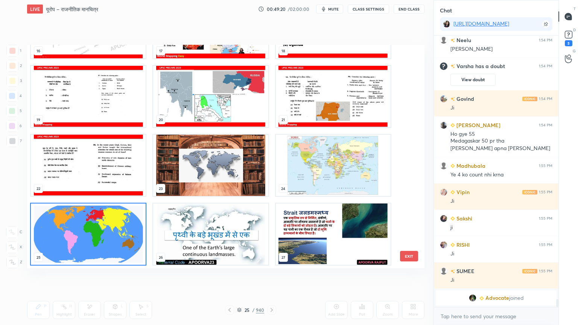
click at [98, 242] on img "grid" at bounding box center [88, 234] width 115 height 61
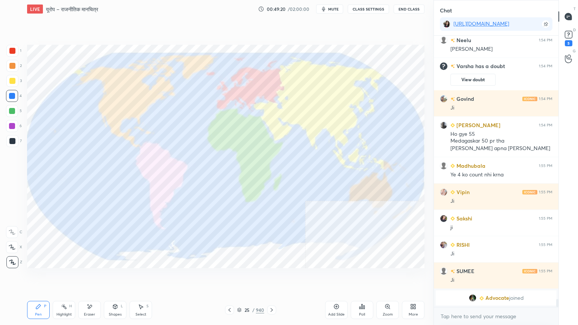
click at [98, 242] on img "grid" at bounding box center [88, 234] width 115 height 61
drag, startPoint x: 86, startPoint y: 311, endPoint x: 90, endPoint y: 310, distance: 4.2
click at [91, 277] on div "Eraser" at bounding box center [89, 310] width 23 height 18
click at [13, 262] on span "Erase all" at bounding box center [11, 262] width 11 height 5
click at [91, 277] on icon at bounding box center [90, 307] width 6 height 6
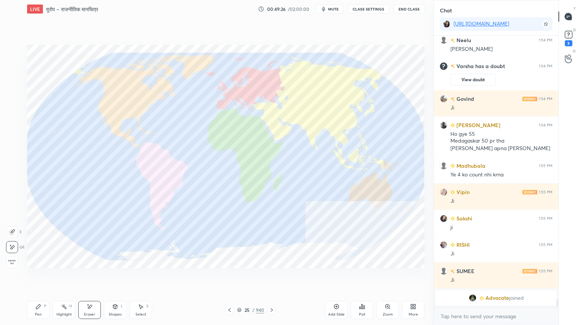
click at [17, 257] on div "Erase all" at bounding box center [12, 262] width 12 height 12
drag, startPoint x: 244, startPoint y: 307, endPoint x: 247, endPoint y: 306, distance: 4.1
click at [245, 277] on div "25 / 940" at bounding box center [250, 310] width 27 height 7
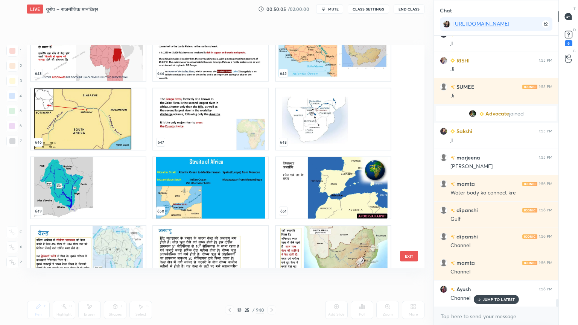
scroll to position [9247, 0]
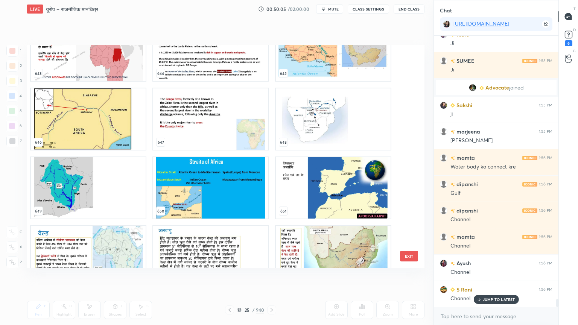
click at [238, 184] on img "grid" at bounding box center [210, 187] width 115 height 61
click at [239, 183] on img "grid" at bounding box center [210, 187] width 115 height 61
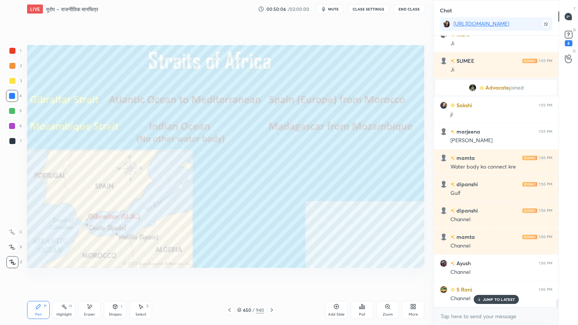
click at [239, 183] on img "grid" at bounding box center [210, 187] width 115 height 61
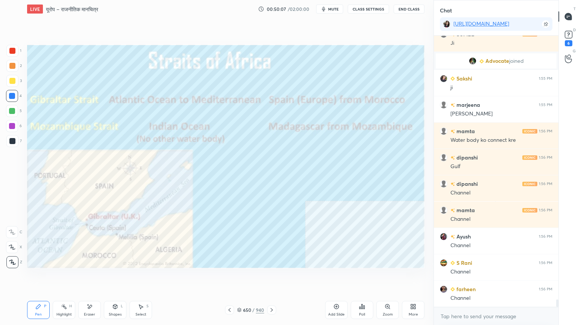
scroll to position [9300, 0]
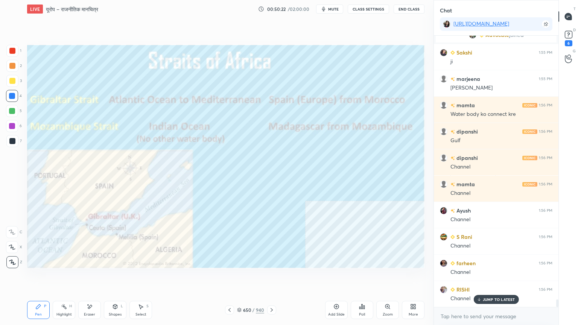
click at [90, 277] on div "Eraser" at bounding box center [89, 310] width 23 height 18
click at [14, 261] on span "Erase all" at bounding box center [11, 262] width 11 height 5
drag, startPoint x: 93, startPoint y: 312, endPoint x: 88, endPoint y: 306, distance: 8.1
click at [90, 277] on div "Eraser" at bounding box center [89, 310] width 23 height 18
click at [14, 262] on span "Erase all" at bounding box center [11, 262] width 11 height 5
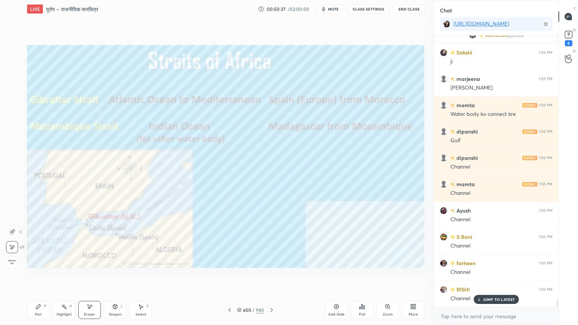
click at [13, 261] on div "1 2 3 4 5 6 7 C X Z E E Erase all H H" at bounding box center [12, 157] width 24 height 224
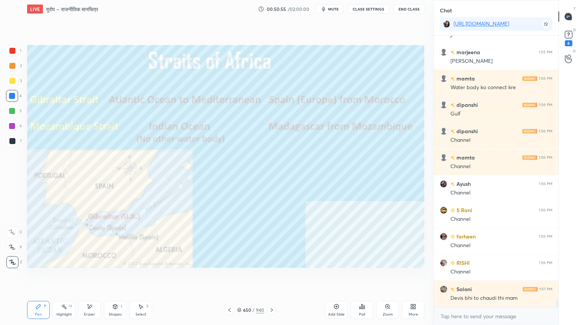
scroll to position [9334, 0]
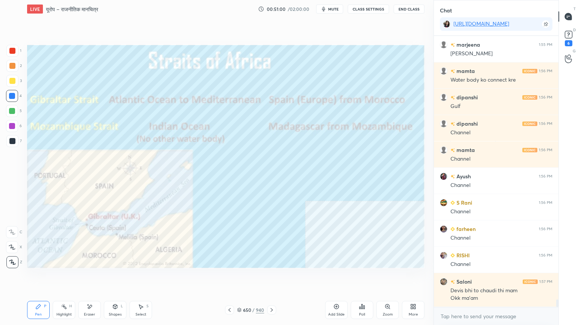
click at [241, 277] on icon at bounding box center [239, 310] width 5 height 5
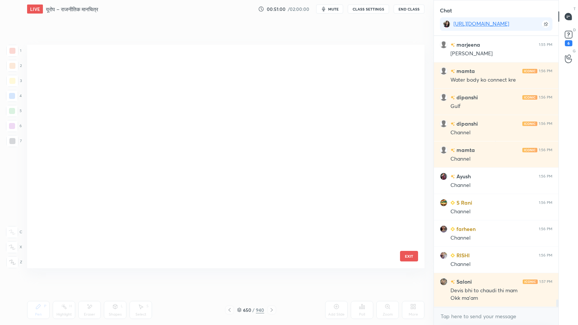
scroll to position [221, 394]
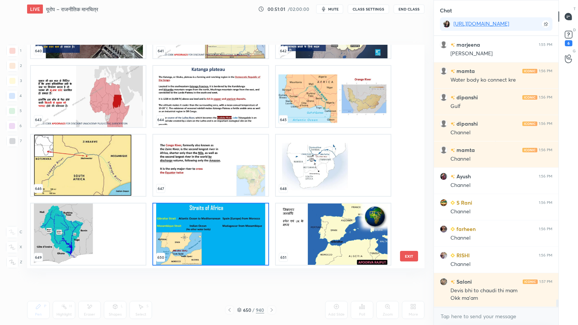
click at [200, 259] on img "grid" at bounding box center [210, 234] width 115 height 61
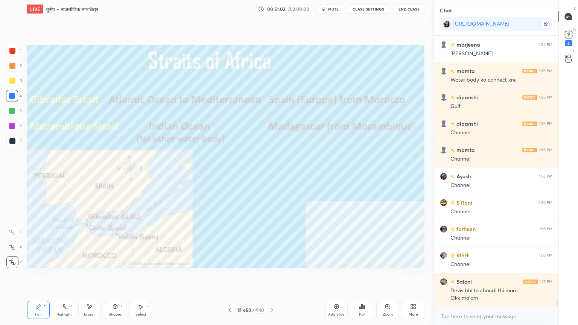
click at [99, 277] on div "Eraser" at bounding box center [89, 310] width 23 height 18
click at [12, 260] on span "Erase all" at bounding box center [11, 262] width 11 height 5
click at [242, 277] on div "650 / 940" at bounding box center [250, 310] width 27 height 7
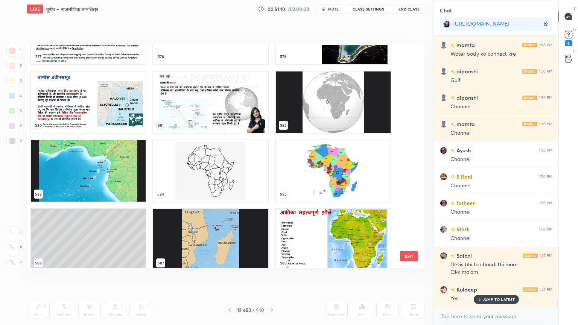
scroll to position [13239, 0]
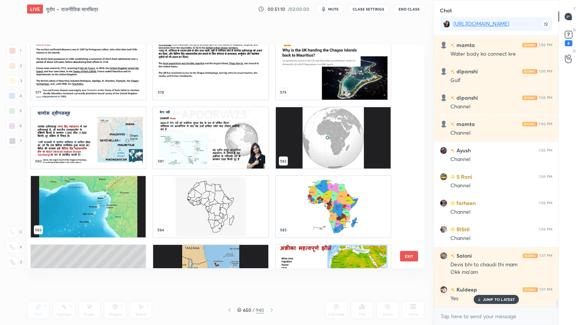
click at [253, 202] on img "grid" at bounding box center [210, 206] width 115 height 61
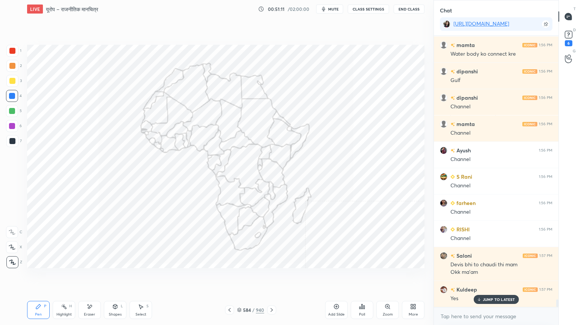
click at [253, 201] on img "grid" at bounding box center [210, 206] width 115 height 61
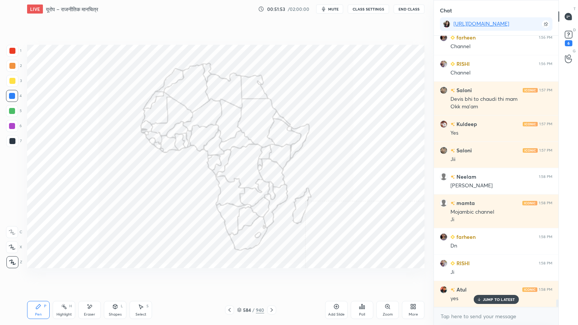
scroll to position [9552, 0]
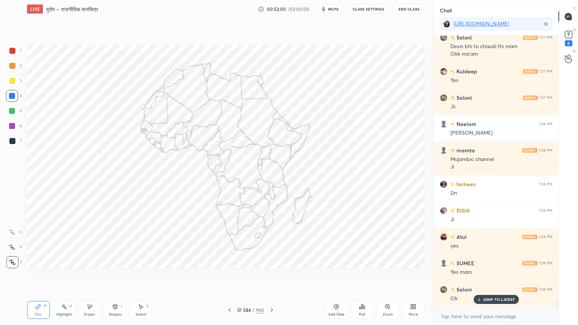
click at [90, 277] on div "Eraser" at bounding box center [89, 310] width 23 height 18
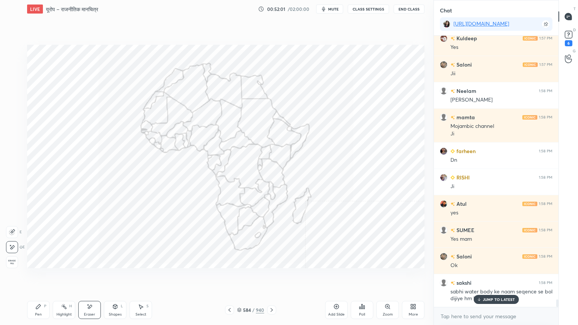
click at [13, 258] on div "Erase all" at bounding box center [12, 262] width 12 height 12
click at [12, 257] on div "1 2 3 4 5 6 7 C X Z E E Erase all H H" at bounding box center [12, 157] width 24 height 224
click at [504, 277] on p "JUMP TO LATEST" at bounding box center [499, 299] width 32 height 5
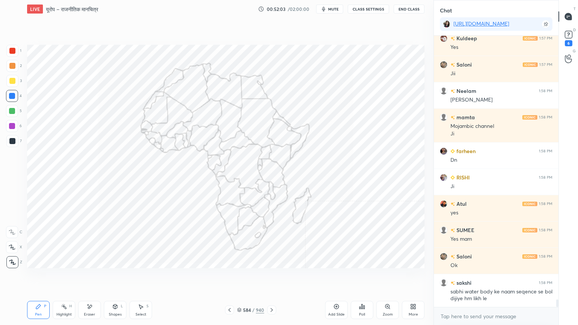
click at [497, 277] on div "x" at bounding box center [496, 317] width 125 height 18
click at [94, 277] on div "Eraser" at bounding box center [89, 310] width 23 height 18
click at [10, 261] on span "Erase all" at bounding box center [11, 262] width 11 height 5
click at [11, 261] on div "1 2 3 4 5 6 7 C X Z E E Erase all H H" at bounding box center [12, 157] width 24 height 224
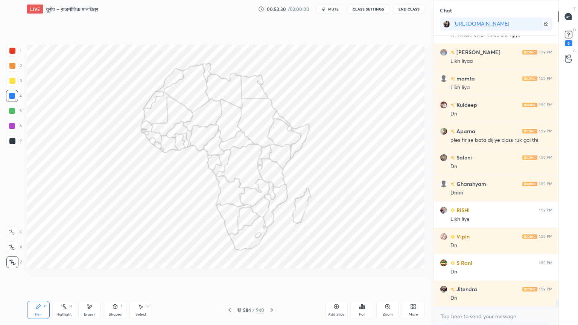
scroll to position [10033, 0]
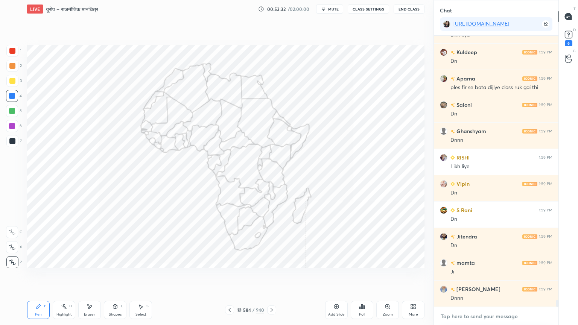
drag, startPoint x: 471, startPoint y: 320, endPoint x: 480, endPoint y: 318, distance: 9.7
click at [479, 277] on textarea at bounding box center [496, 317] width 113 height 12
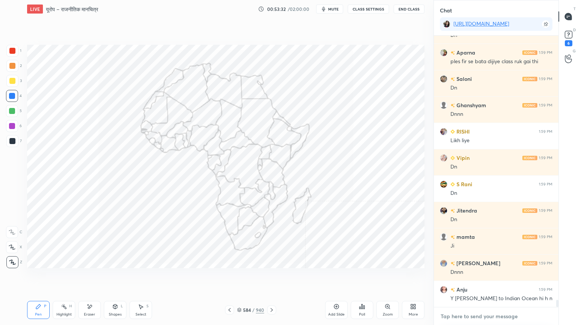
click at [485, 277] on textarea at bounding box center [496, 317] width 113 height 12
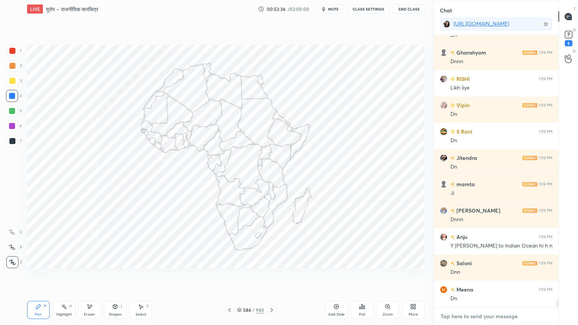
scroll to position [10165, 0]
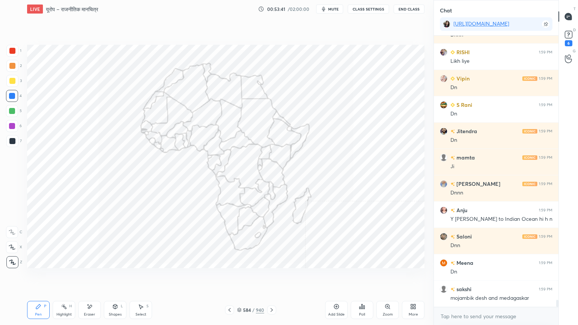
click at [93, 277] on div "Eraser" at bounding box center [89, 310] width 23 height 18
click at [11, 262] on span "Erase all" at bounding box center [11, 262] width 11 height 5
click at [12, 261] on div "1 2 3 4 5 6 7 C X Z E E Erase all H H" at bounding box center [12, 157] width 24 height 224
click at [12, 261] on icon at bounding box center [12, 262] width 7 height 5
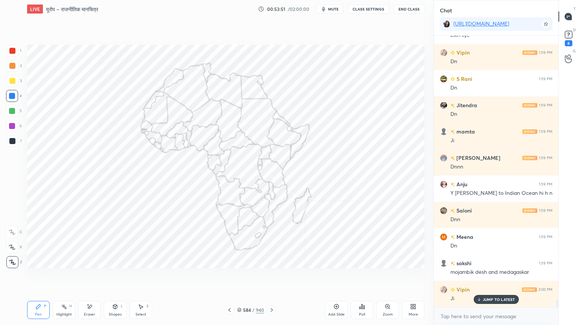
drag, startPoint x: 244, startPoint y: 311, endPoint x: 254, endPoint y: 308, distance: 10.4
click at [244, 277] on div "584" at bounding box center [247, 310] width 8 height 5
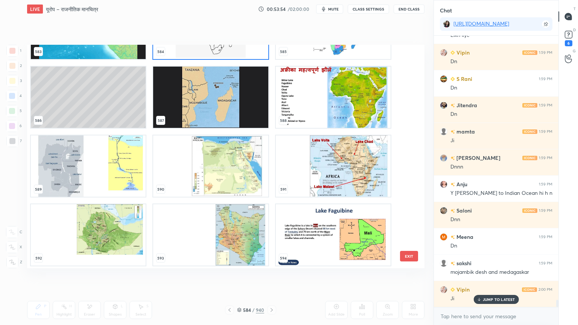
scroll to position [13382, 0]
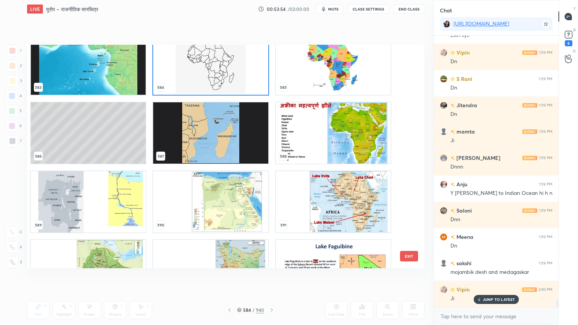
click at [304, 142] on img "grid" at bounding box center [333, 132] width 115 height 61
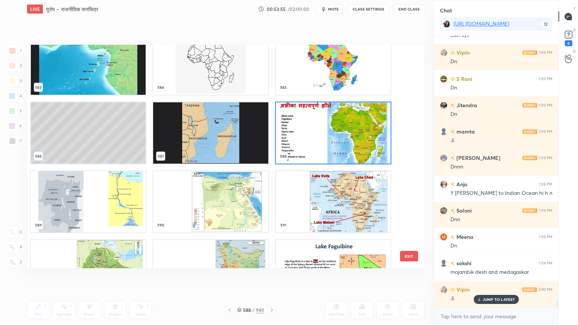
click at [305, 142] on img "grid" at bounding box center [333, 132] width 115 height 61
click at [305, 141] on img "grid" at bounding box center [333, 132] width 115 height 61
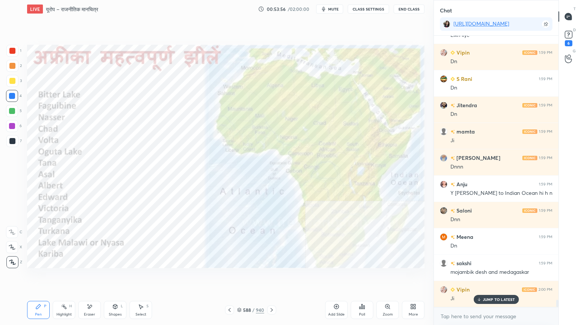
click at [11, 96] on div at bounding box center [12, 96] width 6 height 6
click at [12, 95] on div at bounding box center [12, 96] width 6 height 6
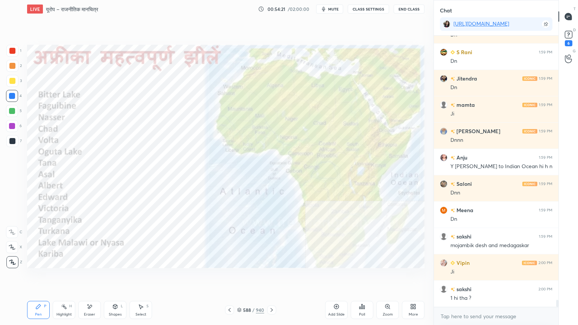
click at [241, 277] on icon at bounding box center [239, 310] width 5 height 5
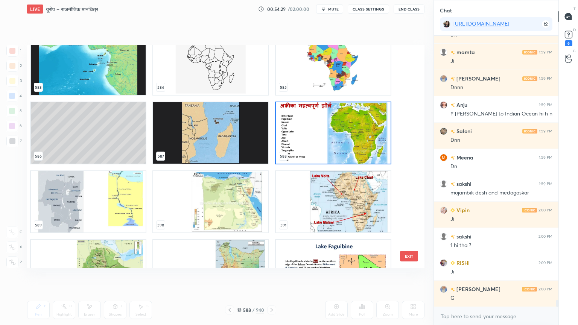
scroll to position [13310, 0]
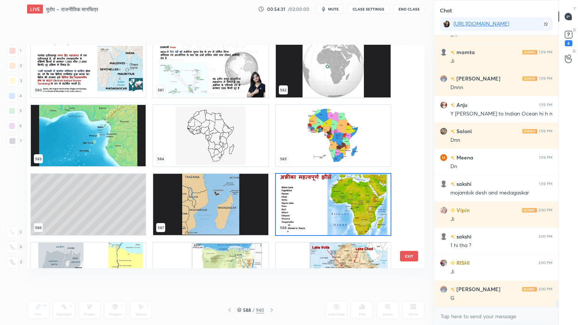
click at [359, 206] on img "grid" at bounding box center [333, 204] width 115 height 61
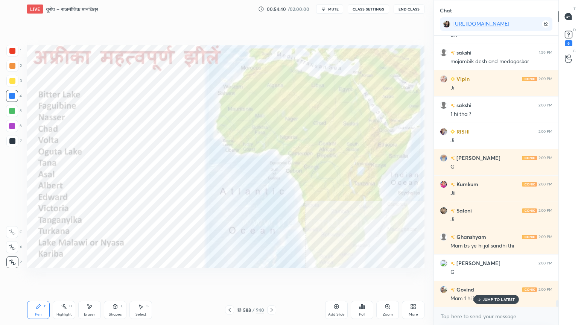
scroll to position [10429, 0]
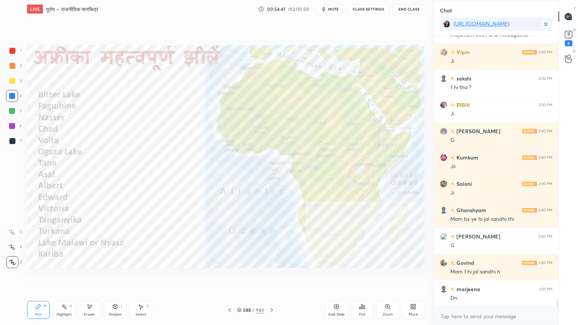
click at [480, 277] on div "x" at bounding box center [496, 317] width 125 height 18
drag, startPoint x: 239, startPoint y: 310, endPoint x: 245, endPoint y: 306, distance: 7.5
click at [241, 277] on icon at bounding box center [240, 309] width 4 height 2
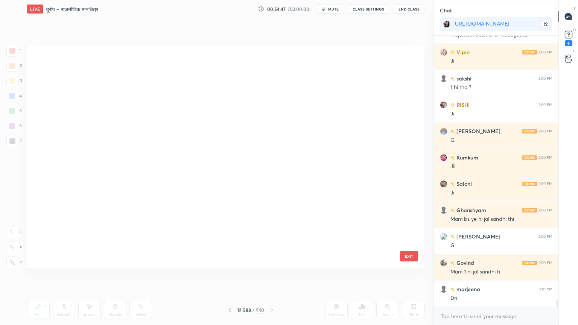
scroll to position [221, 394]
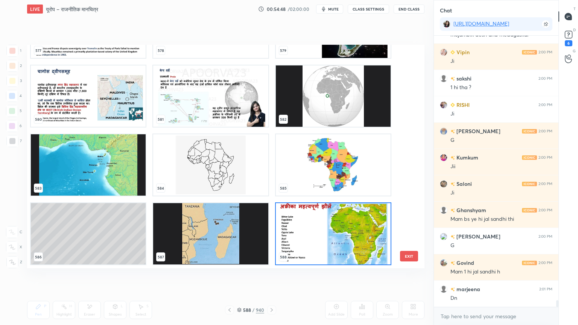
click at [375, 212] on img "grid" at bounding box center [333, 233] width 115 height 61
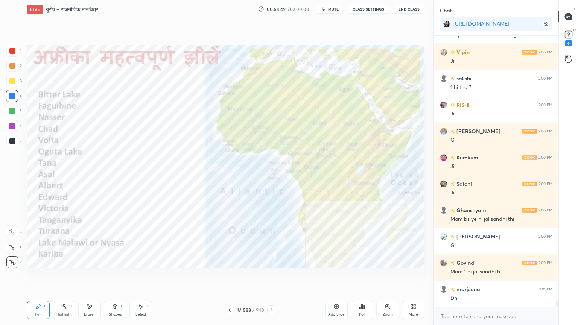
click at [376, 212] on img "grid" at bounding box center [333, 233] width 115 height 61
click at [375, 212] on img "grid" at bounding box center [333, 233] width 115 height 61
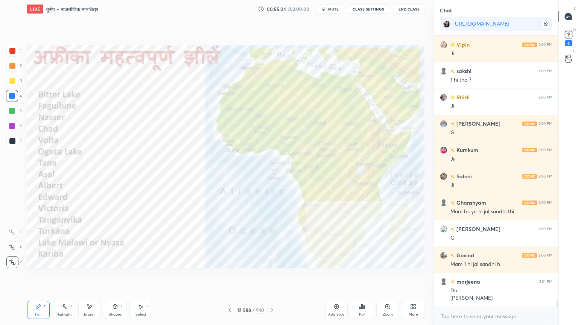
click at [389, 277] on icon at bounding box center [388, 307] width 6 height 6
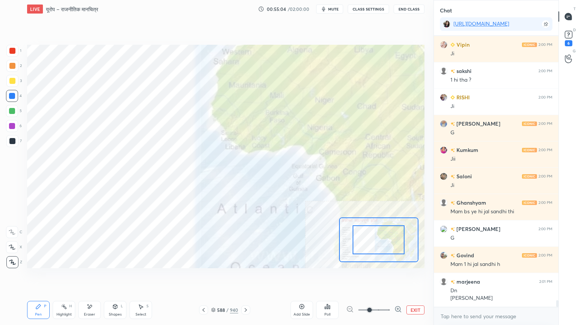
click at [399, 277] on icon at bounding box center [399, 310] width 8 height 8
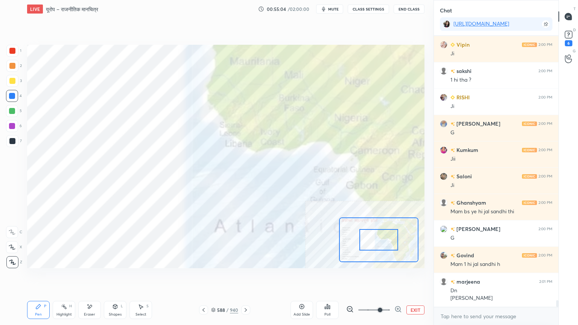
click at [399, 277] on icon at bounding box center [399, 310] width 8 height 8
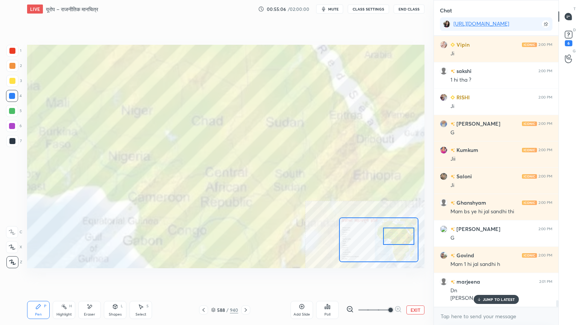
scroll to position [10463, 0]
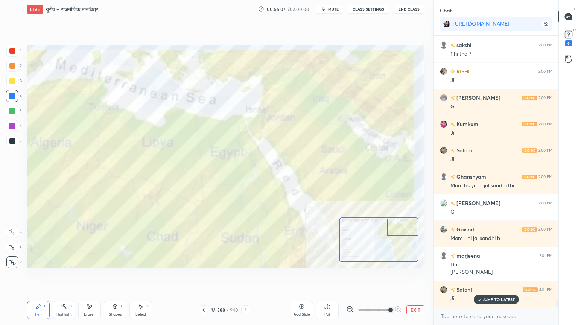
drag, startPoint x: 387, startPoint y: 239, endPoint x: 412, endPoint y: 226, distance: 28.3
click at [411, 227] on div at bounding box center [402, 227] width 31 height 17
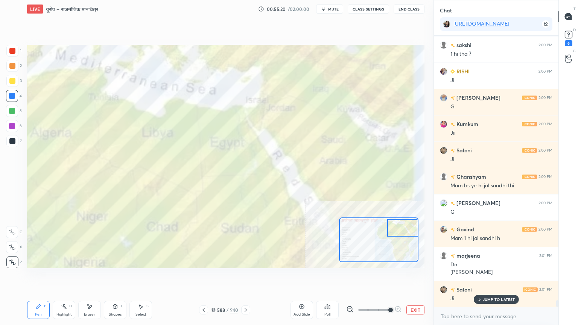
click at [422, 277] on button "EXIT" at bounding box center [416, 310] width 18 height 9
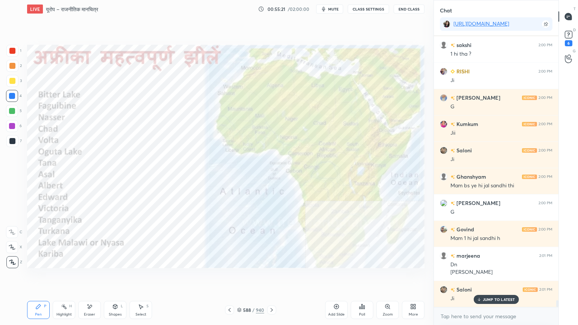
drag, startPoint x: 94, startPoint y: 305, endPoint x: 90, endPoint y: 305, distance: 4.2
click at [93, 277] on div "Eraser" at bounding box center [89, 310] width 23 height 18
click at [16, 264] on div "Erase all" at bounding box center [12, 262] width 12 height 12
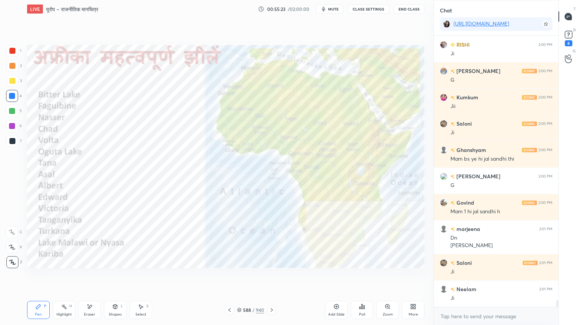
drag, startPoint x: 239, startPoint y: 309, endPoint x: 250, endPoint y: 306, distance: 11.4
click at [239, 277] on icon at bounding box center [239, 310] width 5 height 5
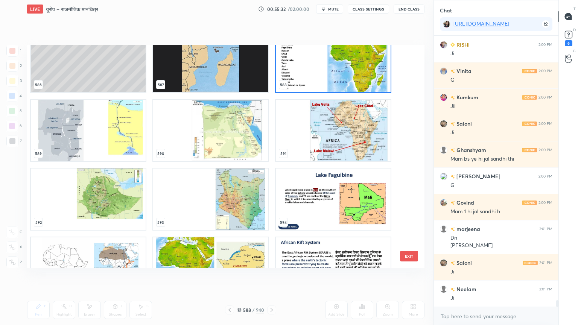
scroll to position [13382, 0]
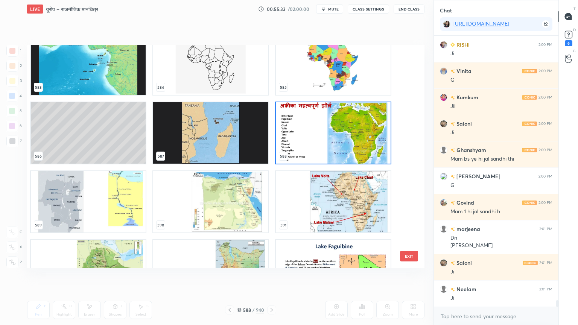
click at [239, 211] on img "grid" at bounding box center [210, 201] width 115 height 61
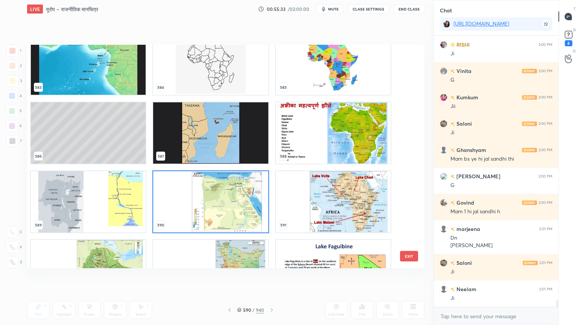
click at [241, 211] on img "grid" at bounding box center [210, 201] width 115 height 61
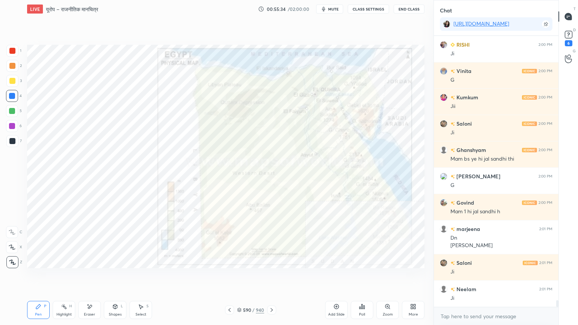
click at [241, 210] on img "grid" at bounding box center [210, 201] width 115 height 61
click at [241, 211] on img "grid" at bounding box center [210, 201] width 115 height 61
click at [15, 109] on div at bounding box center [12, 111] width 6 height 6
click at [14, 110] on div at bounding box center [12, 111] width 6 height 6
click at [11, 53] on div at bounding box center [12, 51] width 6 height 6
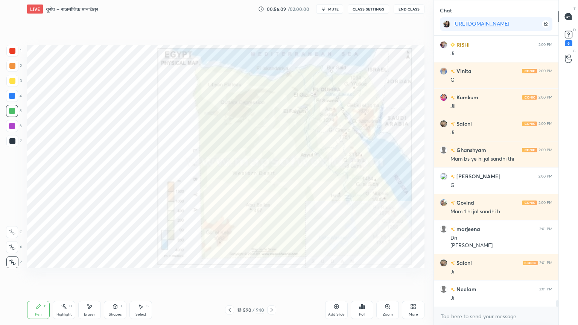
click at [9, 54] on div at bounding box center [12, 51] width 12 height 12
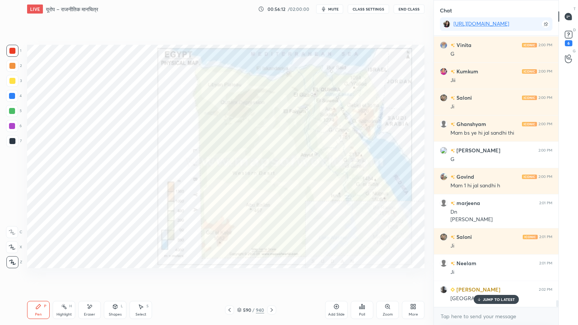
drag, startPoint x: 99, startPoint y: 310, endPoint x: 95, endPoint y: 310, distance: 4.5
click at [96, 277] on div "Eraser" at bounding box center [89, 310] width 23 height 18
click at [95, 277] on div "Eraser" at bounding box center [89, 310] width 23 height 18
click at [11, 261] on span "Erase all" at bounding box center [11, 262] width 11 height 5
click at [14, 259] on div "1 2 3 4 5 6 7 C X Z E E Erase all H H" at bounding box center [12, 157] width 24 height 224
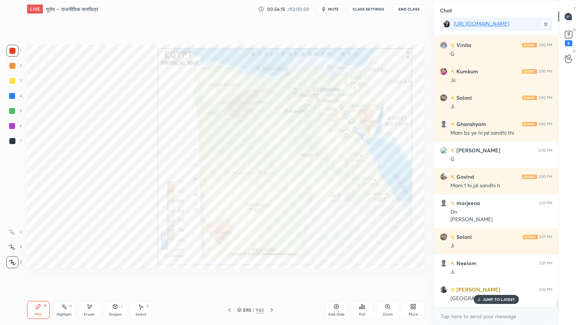
click at [338, 277] on div "Add Slide" at bounding box center [336, 310] width 23 height 18
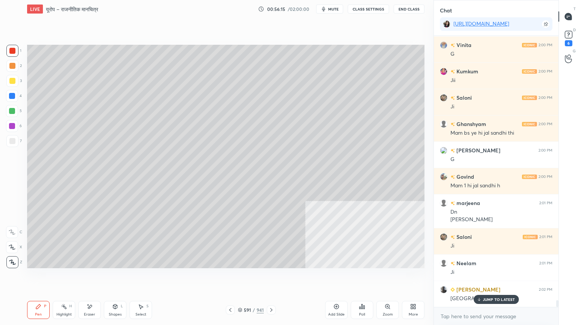
click at [122, 277] on div "Shapes L" at bounding box center [115, 310] width 23 height 18
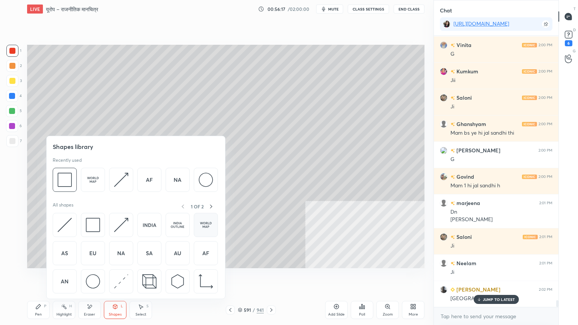
click at [209, 230] on img at bounding box center [206, 225] width 14 height 14
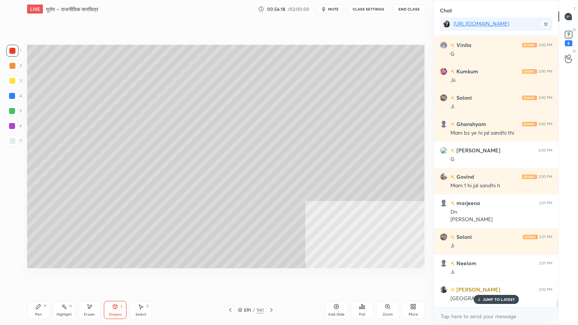
click at [15, 145] on div at bounding box center [12, 141] width 12 height 12
click at [144, 277] on div "Select S" at bounding box center [141, 310] width 23 height 18
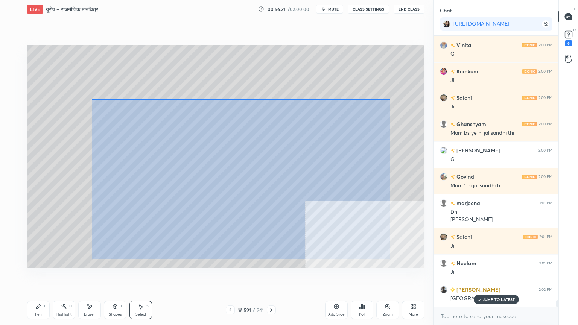
drag, startPoint x: 92, startPoint y: 99, endPoint x: 355, endPoint y: 242, distance: 299.9
click at [392, 262] on div "0 ° Undo Copy Duplicate Duplicate to new slide Delete" at bounding box center [226, 157] width 398 height 224
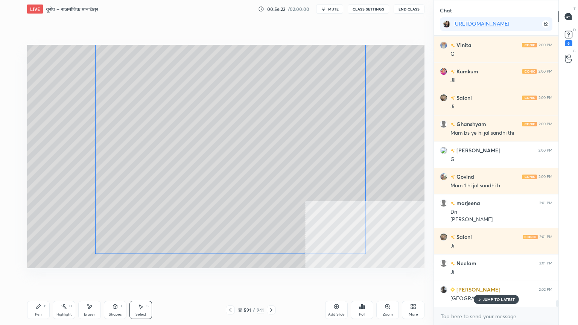
drag, startPoint x: 296, startPoint y: 208, endPoint x: 304, endPoint y: 203, distance: 9.6
click at [306, 203] on div "0 ° Undo Copy Duplicate Duplicate to new slide Delete" at bounding box center [226, 157] width 398 height 224
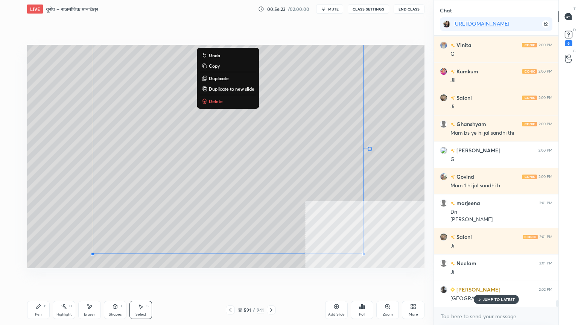
click at [36, 277] on div "Pen" at bounding box center [38, 315] width 7 height 4
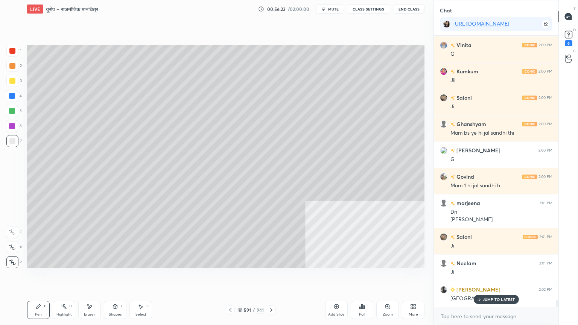
click at [43, 277] on div "Pen P" at bounding box center [38, 310] width 23 height 18
click at [12, 96] on div at bounding box center [12, 96] width 6 height 6
drag, startPoint x: 14, startPoint y: 96, endPoint x: 26, endPoint y: 95, distance: 12.9
click at [14, 95] on div at bounding box center [12, 96] width 6 height 6
click at [140, 277] on div "Select" at bounding box center [141, 315] width 11 height 4
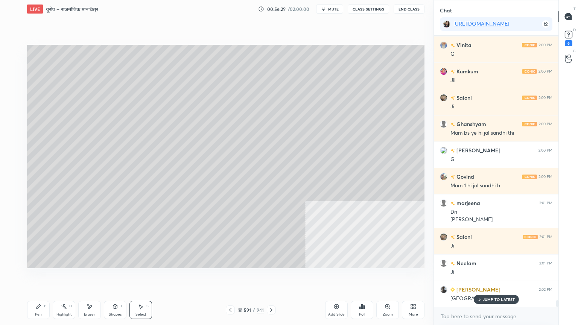
scroll to position [10542, 0]
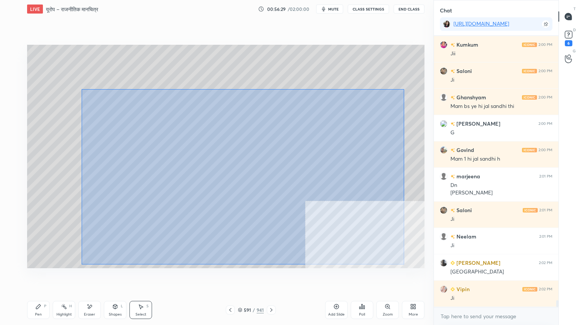
drag, startPoint x: 84, startPoint y: 90, endPoint x: 386, endPoint y: 254, distance: 343.2
click at [398, 263] on div "0 ° Undo Copy Duplicate Duplicate to new slide Delete" at bounding box center [226, 157] width 398 height 224
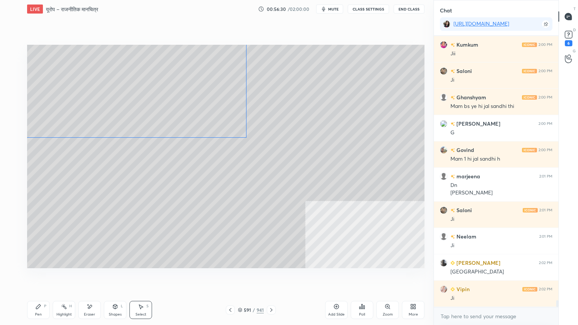
drag, startPoint x: 319, startPoint y: 215, endPoint x: 215, endPoint y: 114, distance: 145.4
click at [203, 108] on div "0 ° Undo Copy Duplicate Duplicate to new slide Delete" at bounding box center [226, 157] width 398 height 224
drag, startPoint x: 260, startPoint y: 151, endPoint x: 367, endPoint y: 236, distance: 137.5
click at [375, 247] on div at bounding box center [373, 245] width 3 height 3
drag, startPoint x: 294, startPoint y: 173, endPoint x: 157, endPoint y: 79, distance: 166.0
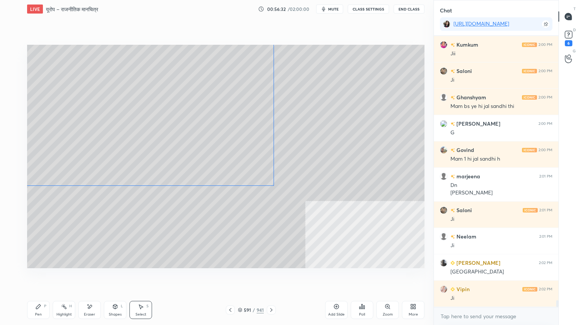
click at [155, 79] on div "0 ° Undo Copy Duplicate Duplicate to new slide Delete" at bounding box center [226, 157] width 398 height 224
drag, startPoint x: 214, startPoint y: 138, endPoint x: 354, endPoint y: 256, distance: 183.3
click at [349, 253] on div at bounding box center [347, 251] width 3 height 3
drag, startPoint x: 258, startPoint y: 145, endPoint x: 157, endPoint y: 60, distance: 132.0
click at [155, 61] on div "0 ° Undo Copy Duplicate Duplicate to new slide Delete" at bounding box center [226, 157] width 398 height 224
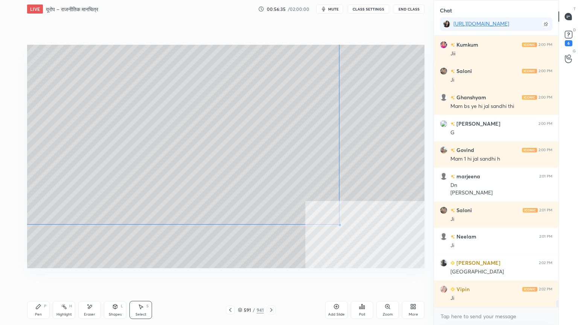
drag, startPoint x: 203, startPoint y: 116, endPoint x: 371, endPoint y: 253, distance: 216.5
click at [341, 227] on div at bounding box center [339, 225] width 3 height 3
drag, startPoint x: 254, startPoint y: 155, endPoint x: 184, endPoint y: 102, distance: 87.3
click at [176, 99] on div "0 ° Undo Copy Duplicate Duplicate to new slide Delete" at bounding box center [226, 157] width 398 height 224
drag, startPoint x: 222, startPoint y: 134, endPoint x: 256, endPoint y: 160, distance: 42.8
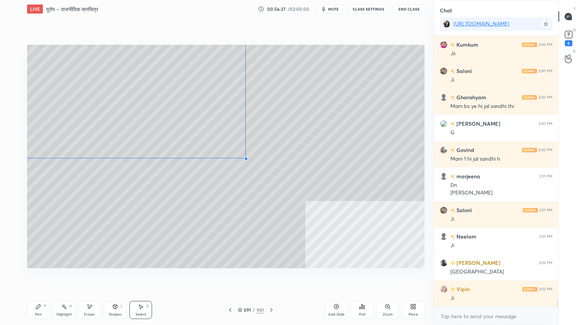
click at [248, 160] on div at bounding box center [246, 158] width 3 height 3
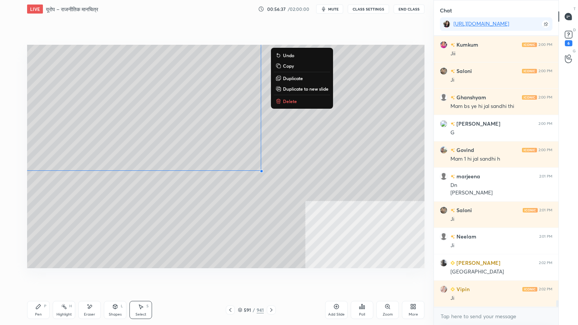
drag, startPoint x: 215, startPoint y: 123, endPoint x: 219, endPoint y: 125, distance: 4.1
click at [216, 122] on div "0 ° Undo Copy Duplicate Duplicate to new slide Delete" at bounding box center [226, 157] width 398 height 224
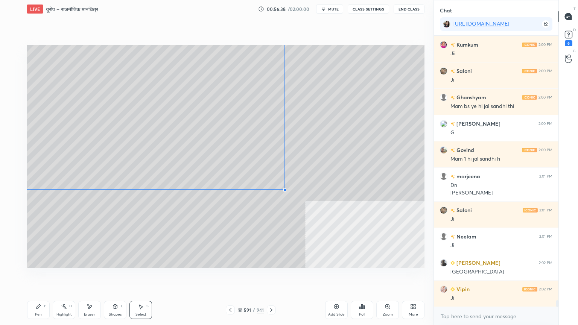
drag, startPoint x: 235, startPoint y: 150, endPoint x: 299, endPoint y: 201, distance: 81.7
click at [287, 192] on div at bounding box center [285, 190] width 3 height 3
drag, startPoint x: 256, startPoint y: 163, endPoint x: 357, endPoint y: 242, distance: 127.9
click at [355, 241] on div "0 ° Undo Copy Duplicate Duplicate to new slide Delete" at bounding box center [226, 157] width 398 height 224
drag, startPoint x: 335, startPoint y: 115, endPoint x: 339, endPoint y: 224, distance: 109.2
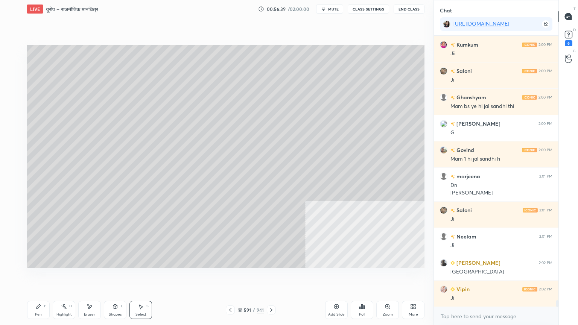
click at [338, 224] on div "0 ° Undo Copy Duplicate Duplicate to new slide Delete" at bounding box center [226, 157] width 398 height 224
drag, startPoint x: 325, startPoint y: 93, endPoint x: 370, endPoint y: 135, distance: 61.5
click at [402, 141] on div "0 ° Undo Copy Duplicate Duplicate to new slide Delete" at bounding box center [226, 157] width 398 height 224
drag, startPoint x: 299, startPoint y: 119, endPoint x: 320, endPoint y: 127, distance: 22.3
click at [340, 121] on div "0 ° Undo Copy Duplicate Duplicate to new slide Delete" at bounding box center [226, 157] width 398 height 224
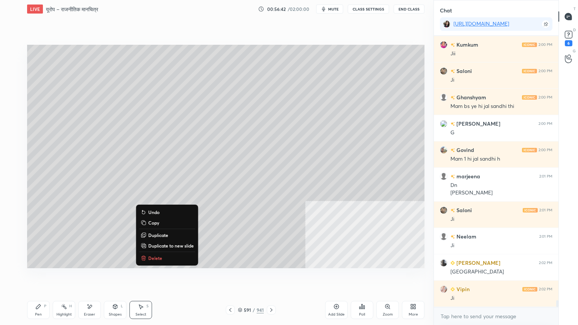
drag, startPoint x: 312, startPoint y: 163, endPoint x: 322, endPoint y: 155, distance: 12.4
click at [322, 155] on div "0 ° Undo Copy Duplicate Duplicate to new slide Delete" at bounding box center [226, 157] width 398 height 224
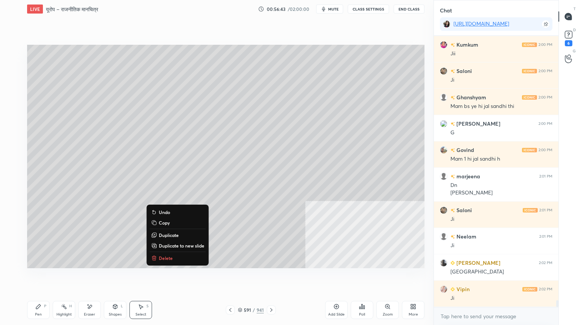
click at [45, 277] on div "Pen P" at bounding box center [38, 310] width 23 height 18
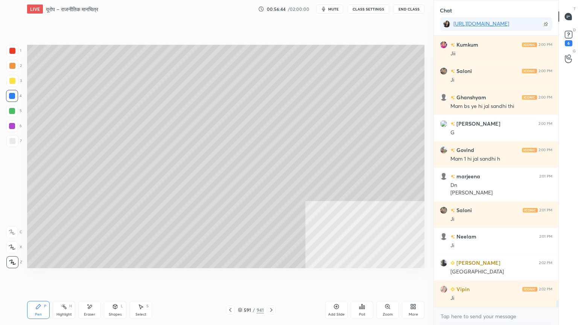
click at [44, 277] on div "Pen P" at bounding box center [38, 310] width 23 height 18
click at [11, 143] on div at bounding box center [12, 141] width 6 height 6
click at [14, 141] on div at bounding box center [12, 141] width 6 height 6
click at [14, 98] on div at bounding box center [12, 96] width 6 height 6
click at [14, 54] on div at bounding box center [12, 51] width 12 height 12
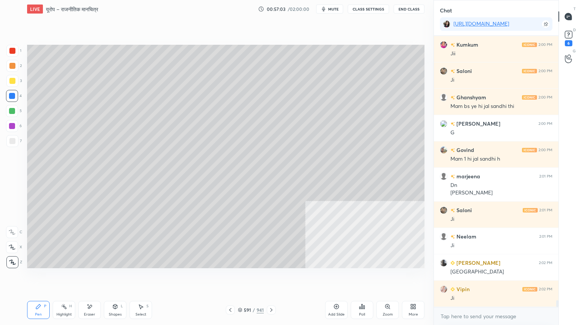
click at [13, 54] on div at bounding box center [12, 51] width 12 height 12
click at [83, 277] on div "Eraser" at bounding box center [89, 310] width 23 height 18
click at [93, 277] on div "Eraser" at bounding box center [89, 310] width 23 height 18
click at [11, 260] on span "Erase all" at bounding box center [11, 262] width 11 height 5
click at [230, 277] on icon at bounding box center [230, 310] width 2 height 4
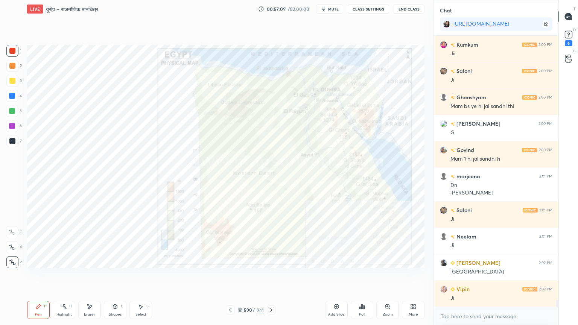
drag, startPoint x: 243, startPoint y: 309, endPoint x: 247, endPoint y: 295, distance: 14.5
click at [243, 277] on div "590 / 941" at bounding box center [251, 310] width 26 height 7
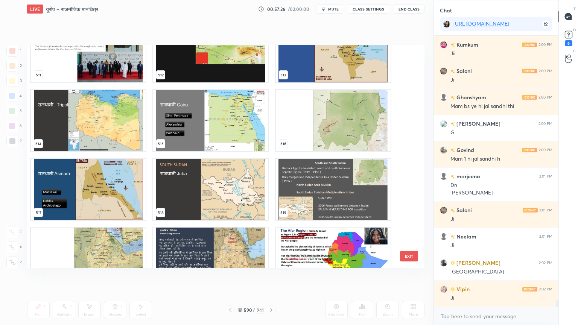
scroll to position [11705, 0]
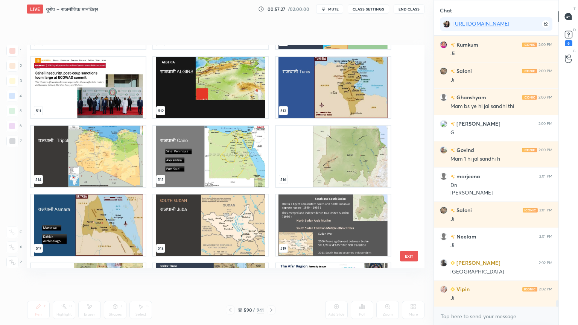
click at [216, 165] on img "grid" at bounding box center [210, 156] width 115 height 61
click at [217, 164] on img "grid" at bounding box center [210, 156] width 115 height 61
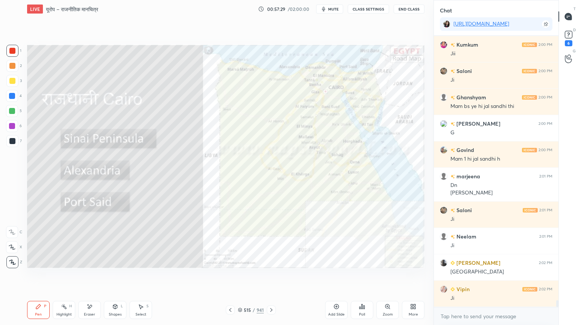
click at [8, 95] on div at bounding box center [12, 96] width 12 height 12
click at [9, 95] on div at bounding box center [12, 96] width 12 height 12
click at [8, 95] on div at bounding box center [12, 96] width 12 height 12
click at [11, 53] on div at bounding box center [12, 51] width 6 height 6
click at [11, 52] on div at bounding box center [12, 51] width 6 height 6
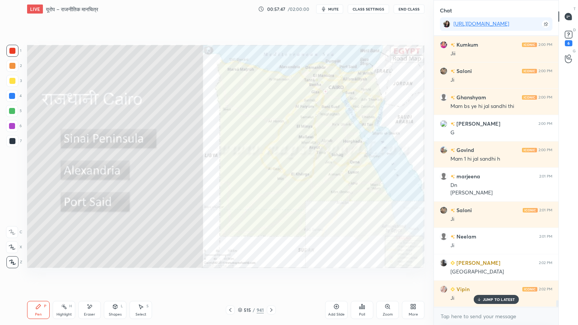
scroll to position [10568, 0]
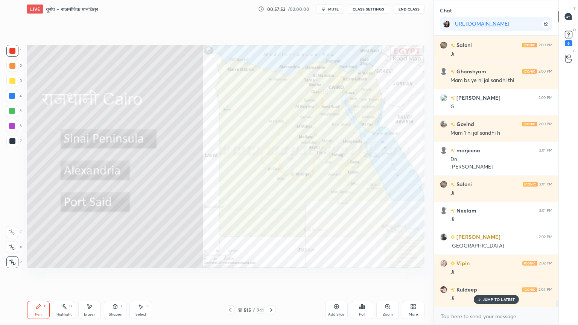
click at [15, 97] on div at bounding box center [12, 96] width 12 height 12
click at [14, 98] on div at bounding box center [12, 96] width 6 height 6
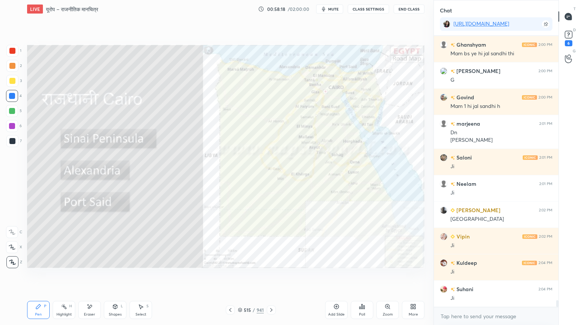
scroll to position [10621, 0]
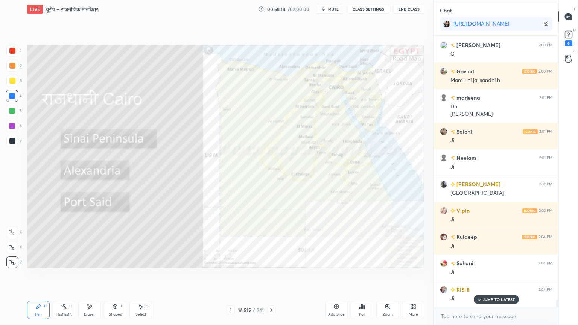
click at [95, 277] on div "Eraser" at bounding box center [89, 310] width 23 height 18
click at [14, 260] on span "Erase all" at bounding box center [11, 262] width 11 height 5
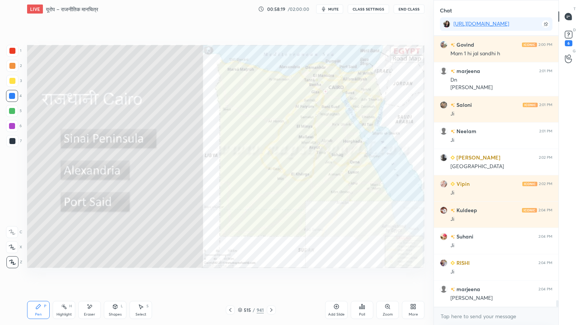
drag, startPoint x: 15, startPoint y: 259, endPoint x: 24, endPoint y: 253, distance: 10.5
click at [15, 258] on div "1 2 3 4 5 6 7 C X Z E E Erase all H H" at bounding box center [12, 157] width 24 height 224
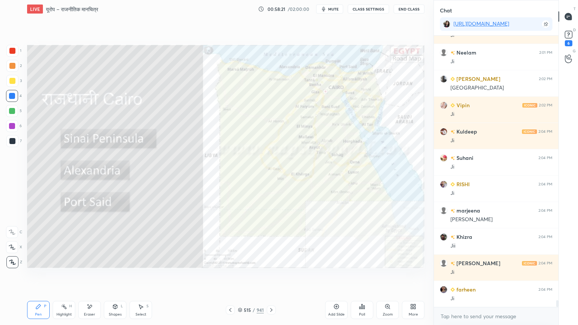
scroll to position [10753, 0]
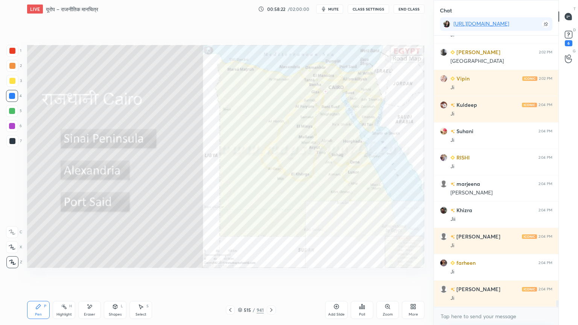
click at [240, 277] on icon at bounding box center [240, 310] width 4 height 1
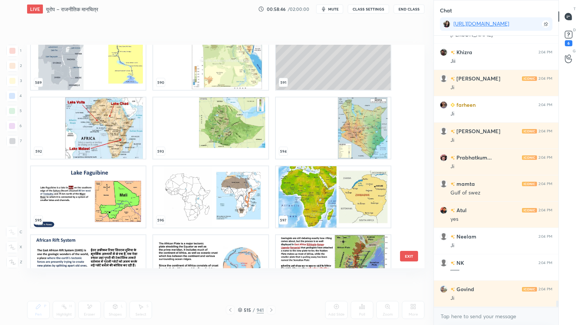
scroll to position [13454, 0]
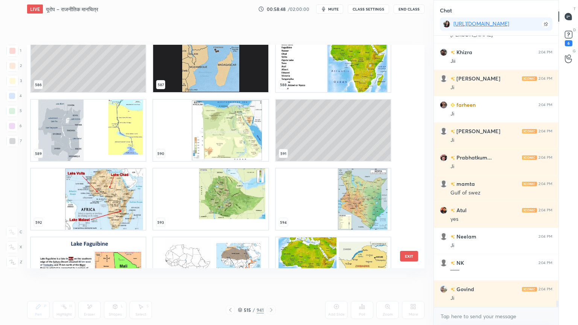
click at [110, 145] on img "grid" at bounding box center [88, 130] width 115 height 61
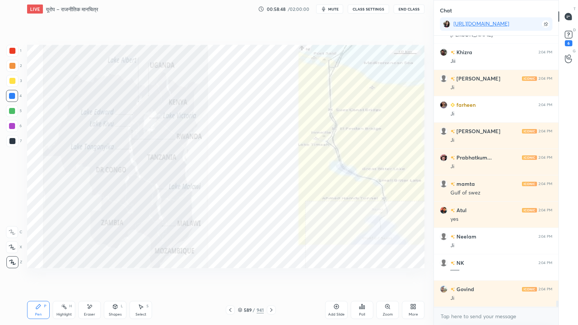
click at [110, 145] on img "grid" at bounding box center [88, 130] width 115 height 61
click at [14, 96] on div at bounding box center [12, 96] width 6 height 6
click at [17, 94] on div at bounding box center [12, 96] width 12 height 12
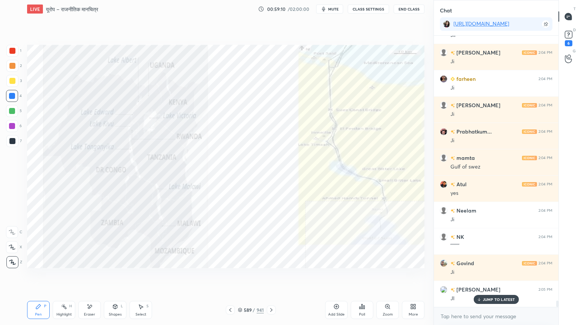
click at [97, 277] on div "Eraser" at bounding box center [89, 310] width 23 height 18
click at [9, 260] on span "Erase all" at bounding box center [11, 262] width 11 height 5
drag, startPoint x: 9, startPoint y: 258, endPoint x: 15, endPoint y: 248, distance: 11.0
click at [8, 256] on div "Z" at bounding box center [14, 260] width 16 height 15
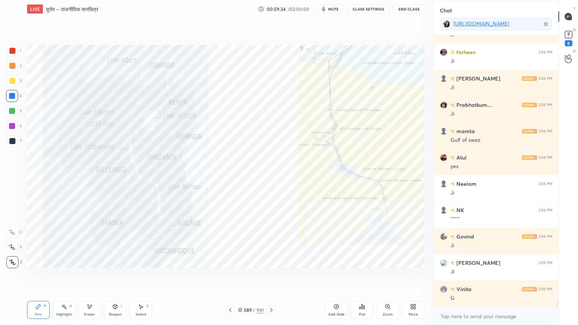
scroll to position [10990, 0]
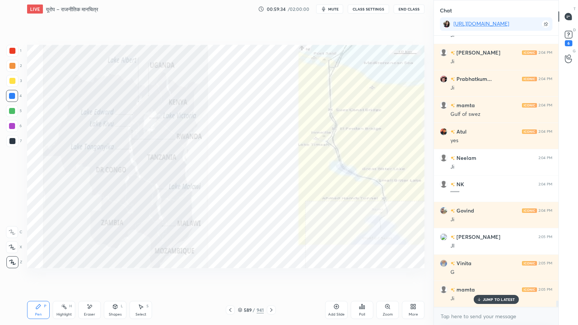
drag, startPoint x: 239, startPoint y: 311, endPoint x: 253, endPoint y: 304, distance: 15.2
click at [241, 277] on icon at bounding box center [240, 310] width 4 height 1
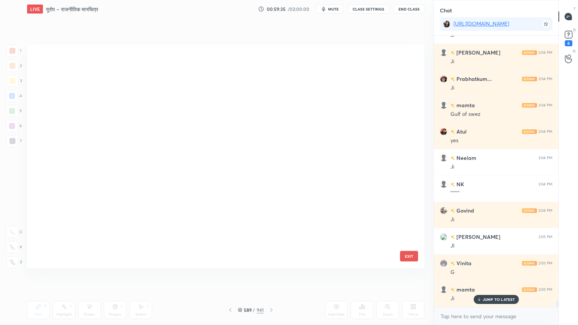
scroll to position [221, 394]
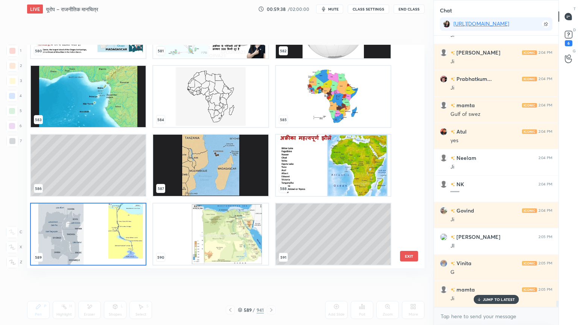
click at [232, 223] on img "grid" at bounding box center [210, 234] width 115 height 61
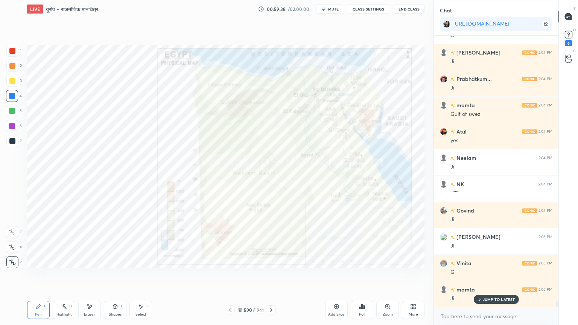
click at [232, 223] on img "grid" at bounding box center [210, 234] width 115 height 61
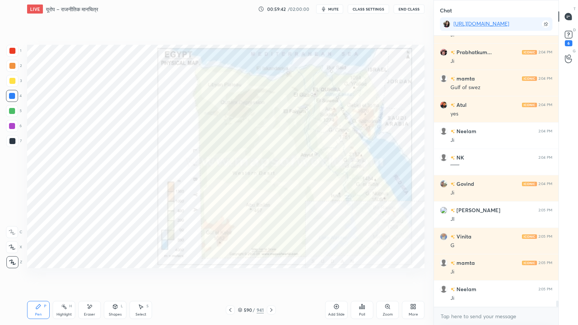
click at [88, 277] on div "Eraser" at bounding box center [89, 310] width 23 height 18
drag, startPoint x: 13, startPoint y: 259, endPoint x: 24, endPoint y: 253, distance: 12.5
click at [14, 260] on span "Erase all" at bounding box center [11, 262] width 11 height 5
drag, startPoint x: 241, startPoint y: 311, endPoint x: 242, endPoint y: 305, distance: 6.1
click at [241, 277] on icon at bounding box center [240, 310] width 4 height 1
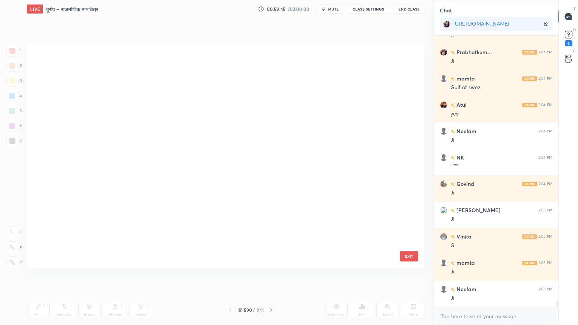
scroll to position [221, 394]
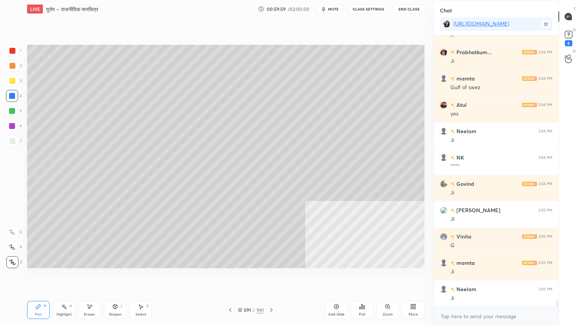
click at [14, 141] on div at bounding box center [12, 141] width 12 height 12
click at [14, 142] on div at bounding box center [12, 141] width 6 height 6
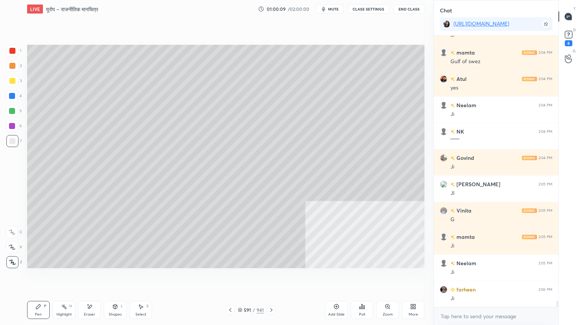
scroll to position [11069, 0]
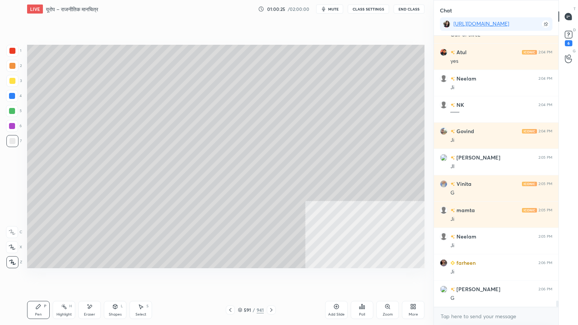
click at [14, 95] on div at bounding box center [12, 96] width 6 height 6
click at [143, 277] on div "Select S" at bounding box center [141, 310] width 23 height 18
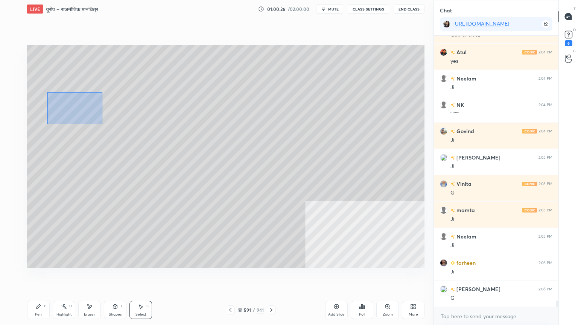
drag, startPoint x: 70, startPoint y: 105, endPoint x: 216, endPoint y: 189, distance: 167.8
click at [224, 194] on div "0 ° Undo Copy Duplicate Duplicate to new slide Delete" at bounding box center [226, 157] width 398 height 224
drag, startPoint x: 98, startPoint y: 164, endPoint x: 67, endPoint y: 209, distance: 54.2
click at [86, 169] on div "0 ° Undo Copy Duplicate Duplicate to new slide Delete" at bounding box center [226, 157] width 398 height 224
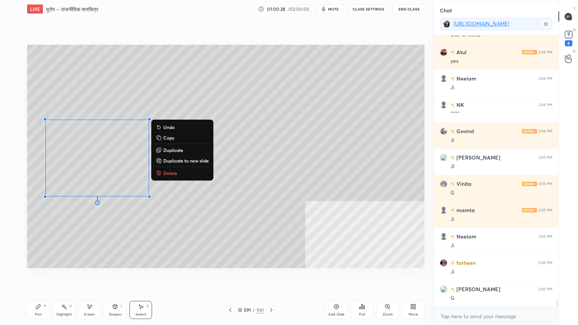
click at [43, 277] on div "Pen P" at bounding box center [38, 310] width 23 height 18
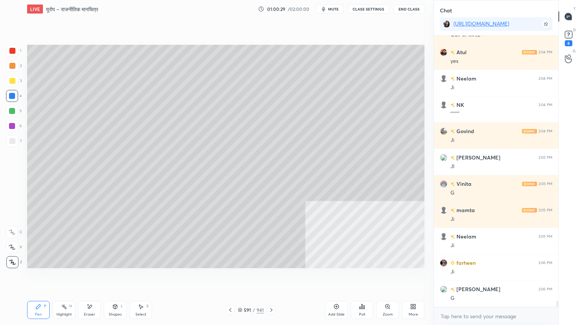
click at [13, 142] on div at bounding box center [12, 141] width 6 height 6
click at [9, 48] on div at bounding box center [12, 51] width 12 height 12
click at [10, 53] on div at bounding box center [12, 51] width 6 height 6
click at [13, 97] on div at bounding box center [12, 96] width 6 height 6
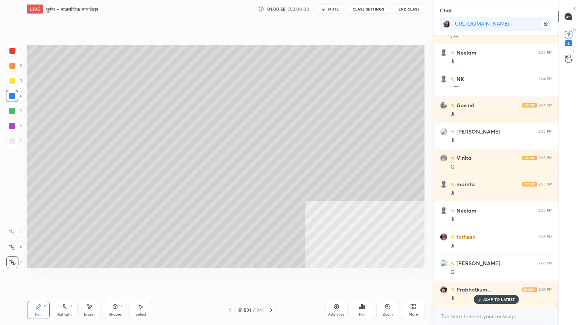
drag, startPoint x: 244, startPoint y: 309, endPoint x: 252, endPoint y: 306, distance: 8.5
click at [244, 277] on div "591" at bounding box center [248, 310] width 8 height 5
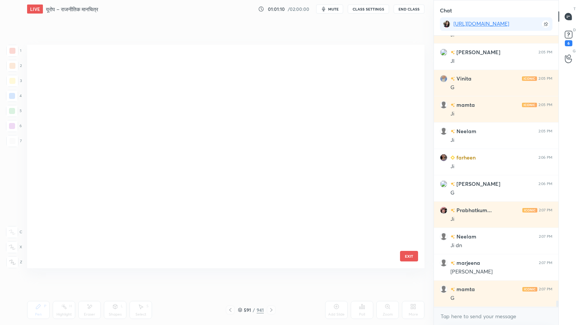
scroll to position [4139, 0]
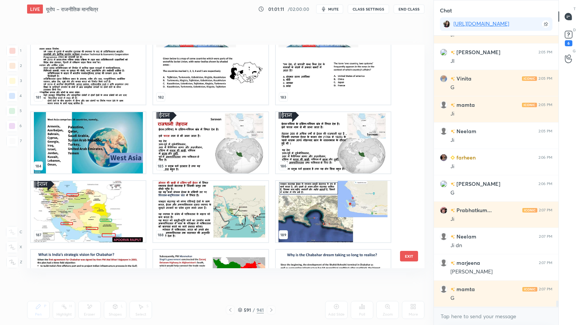
click at [411, 257] on button "EXIT" at bounding box center [409, 256] width 18 height 11
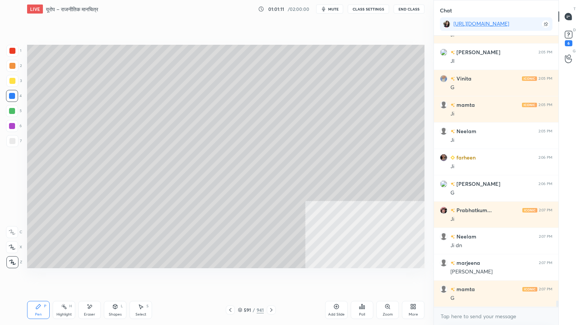
drag, startPoint x: 241, startPoint y: 310, endPoint x: 256, endPoint y: 298, distance: 18.9
click at [242, 277] on icon at bounding box center [240, 310] width 5 height 5
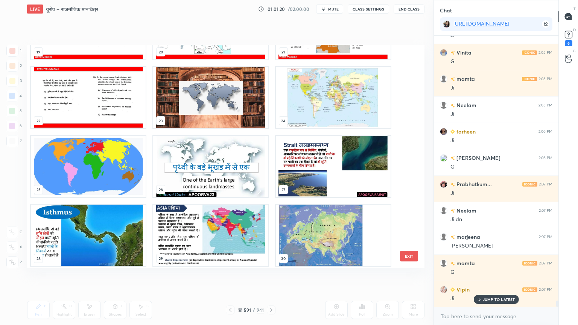
scroll to position [500, 0]
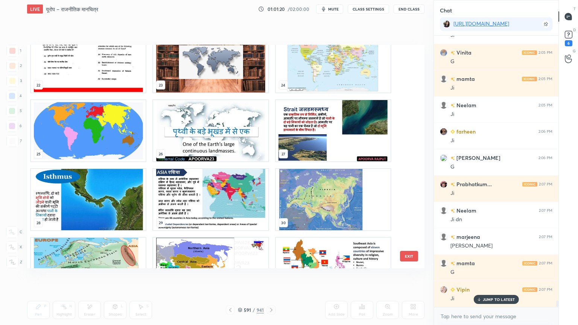
click at [149, 162] on div "25" at bounding box center [88, 130] width 122 height 69
click at [125, 151] on img "grid" at bounding box center [88, 130] width 115 height 61
click at [126, 151] on img "grid" at bounding box center [88, 130] width 115 height 61
click at [125, 151] on img "grid" at bounding box center [88, 130] width 115 height 61
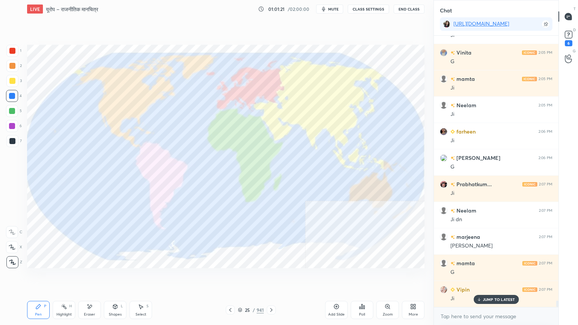
drag, startPoint x: 125, startPoint y: 151, endPoint x: 123, endPoint y: 147, distance: 4.1
click at [126, 151] on img "grid" at bounding box center [88, 130] width 115 height 61
click at [11, 101] on div at bounding box center [12, 96] width 12 height 12
drag, startPoint x: 11, startPoint y: 98, endPoint x: 20, endPoint y: 96, distance: 8.8
click at [11, 98] on div at bounding box center [12, 96] width 6 height 6
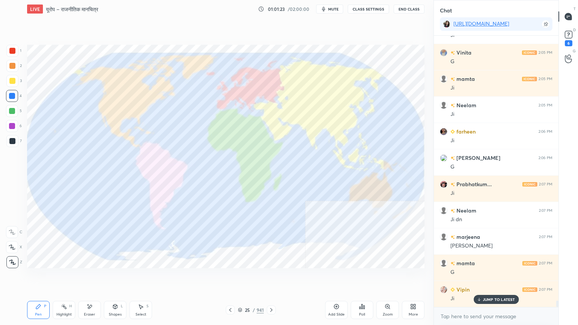
click at [9, 53] on div at bounding box center [12, 51] width 6 height 6
click at [11, 53] on div at bounding box center [12, 51] width 6 height 6
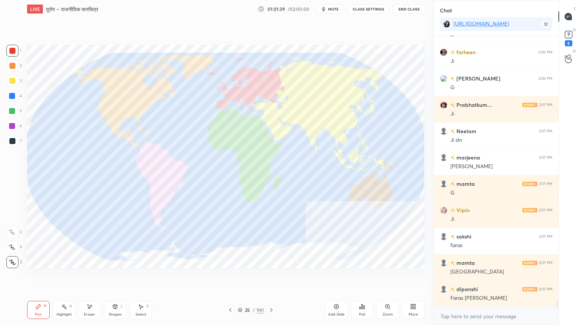
scroll to position [11333, 0]
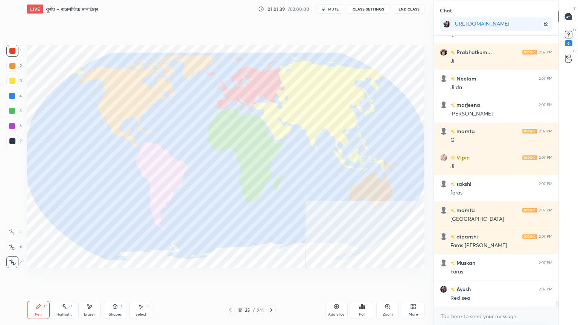
drag, startPoint x: 93, startPoint y: 312, endPoint x: 62, endPoint y: 290, distance: 38.4
click at [93, 277] on div "Eraser" at bounding box center [89, 310] width 23 height 18
click at [9, 261] on span "Erase all" at bounding box center [11, 262] width 11 height 5
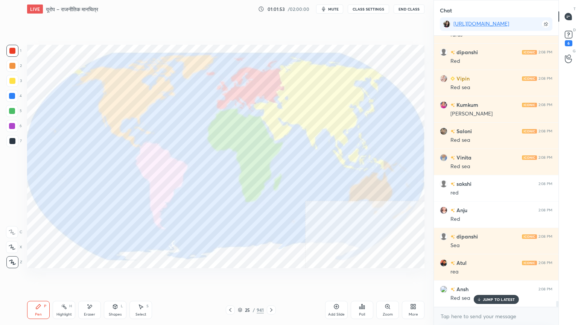
scroll to position [11728, 0]
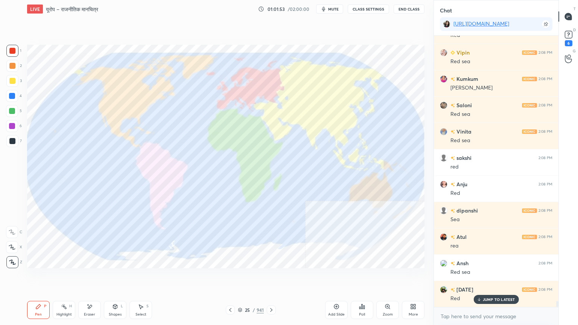
drag, startPoint x: 93, startPoint y: 307, endPoint x: 75, endPoint y: 287, distance: 27.4
click at [93, 277] on div "Eraser" at bounding box center [89, 310] width 23 height 18
click at [11, 265] on span "Erase all" at bounding box center [11, 262] width 11 height 5
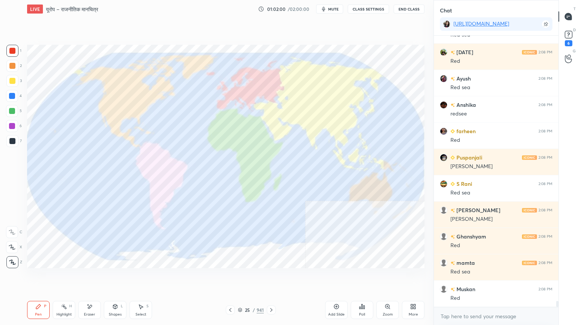
scroll to position [11983, 0]
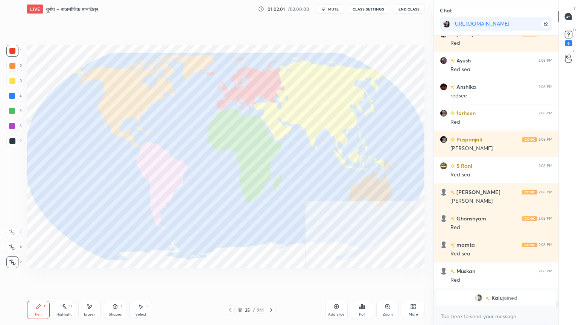
drag, startPoint x: 93, startPoint y: 310, endPoint x: 76, endPoint y: 291, distance: 25.9
click at [92, 277] on div "Eraser" at bounding box center [89, 310] width 23 height 18
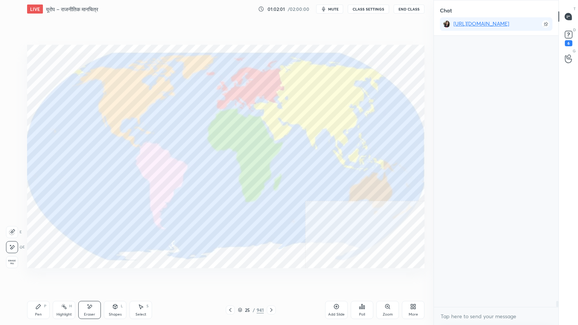
click at [13, 262] on span "Erase all" at bounding box center [11, 262] width 11 height 5
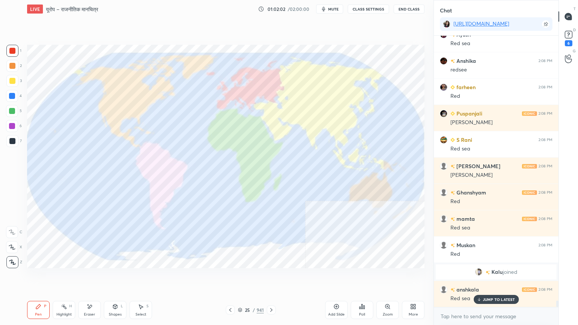
click at [12, 261] on div "1 2 3 4 5 6 7 C X Z E E Erase all H H" at bounding box center [12, 157] width 24 height 224
click at [19, 49] on div "1" at bounding box center [13, 51] width 15 height 12
click at [17, 49] on div at bounding box center [12, 51] width 12 height 12
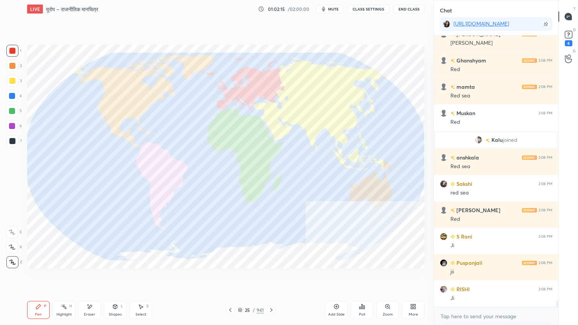
scroll to position [11316, 0]
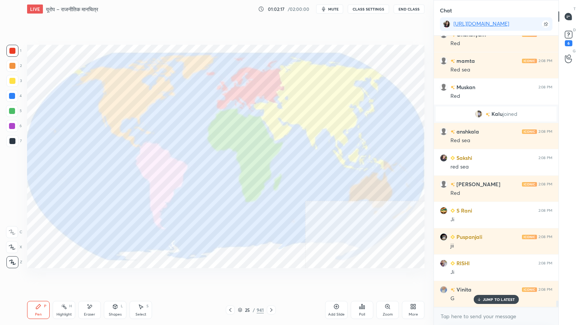
click at [87, 277] on div "Eraser" at bounding box center [89, 315] width 11 height 4
click at [10, 264] on span "Erase all" at bounding box center [11, 262] width 11 height 5
click at [12, 262] on div "1 2 3 4 5 6 7 C X Z E E Erase all H H" at bounding box center [12, 157] width 24 height 224
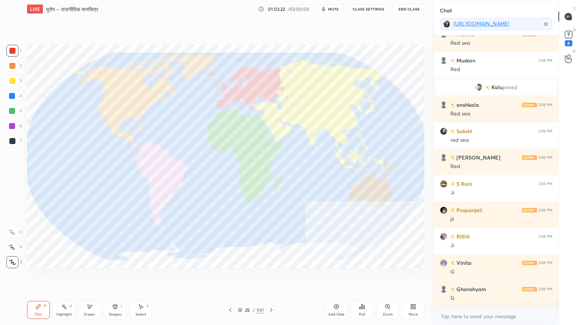
drag, startPoint x: 11, startPoint y: 87, endPoint x: 25, endPoint y: 87, distance: 14.3
click at [11, 87] on div "3" at bounding box center [13, 82] width 15 height 15
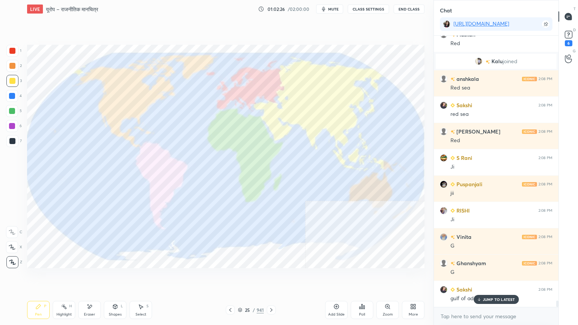
click at [96, 277] on div "Eraser" at bounding box center [89, 310] width 23 height 18
click at [13, 257] on div "Erase all" at bounding box center [12, 262] width 12 height 12
click at [14, 258] on div "1 2 3 4 5 6 7 C X Z E E Erase all H H" at bounding box center [12, 157] width 24 height 224
click at [14, 257] on div at bounding box center [12, 262] width 12 height 12
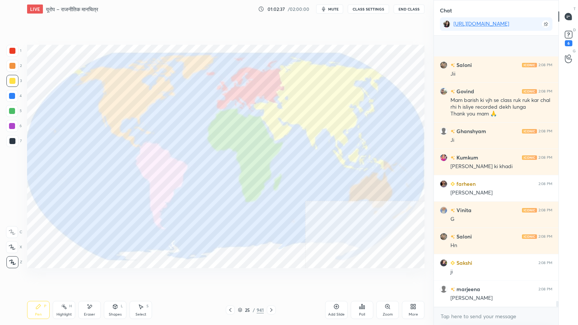
scroll to position [11673, 0]
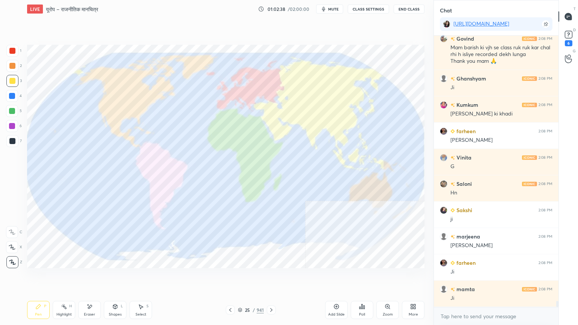
click at [15, 56] on div at bounding box center [12, 51] width 12 height 12
click at [14, 54] on div at bounding box center [12, 51] width 12 height 12
click at [16, 95] on div at bounding box center [12, 96] width 12 height 12
click at [15, 93] on div at bounding box center [12, 96] width 12 height 12
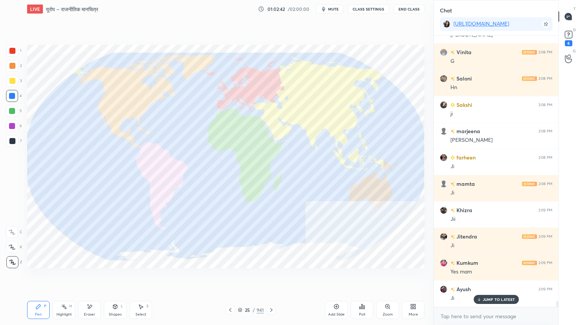
scroll to position [11804, 0]
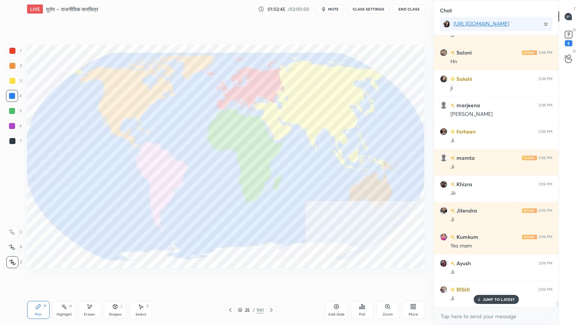
click at [88, 277] on div "Eraser" at bounding box center [89, 315] width 11 height 4
drag, startPoint x: 10, startPoint y: 260, endPoint x: 24, endPoint y: 255, distance: 15.0
click at [11, 260] on span "Erase all" at bounding box center [11, 262] width 11 height 5
drag, startPoint x: 241, startPoint y: 310, endPoint x: 247, endPoint y: 300, distance: 12.3
click at [241, 277] on icon at bounding box center [240, 310] width 5 height 5
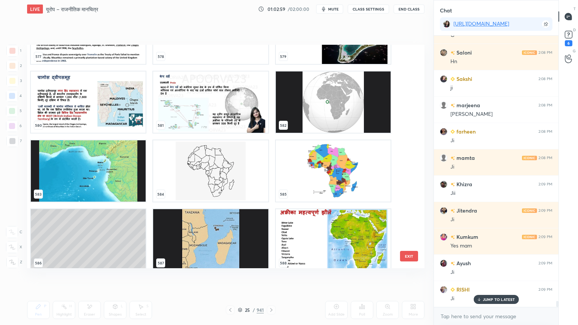
scroll to position [13239, 0]
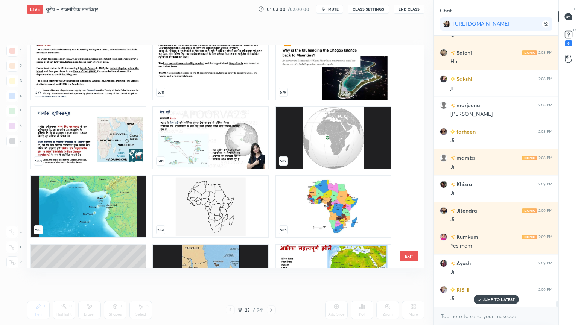
click at [328, 206] on img "grid" at bounding box center [333, 206] width 115 height 61
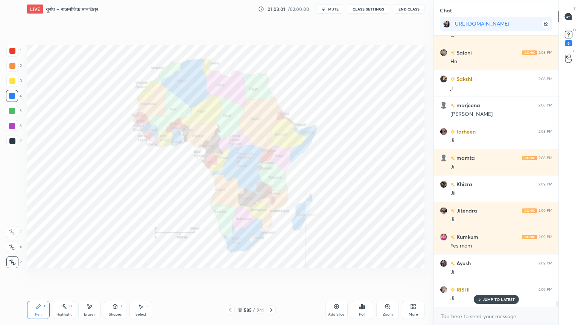
click at [12, 95] on div at bounding box center [12, 96] width 6 height 6
drag, startPoint x: 13, startPoint y: 96, endPoint x: 24, endPoint y: 95, distance: 10.9
click at [13, 96] on div at bounding box center [12, 96] width 6 height 6
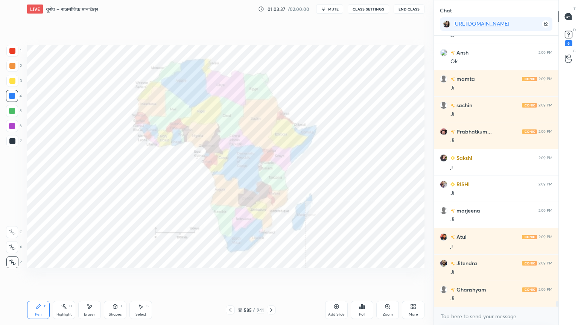
scroll to position [12200, 0]
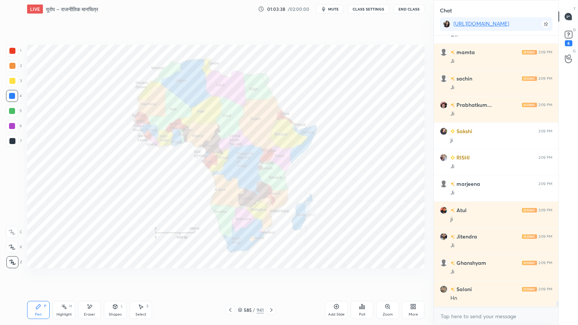
click at [89, 277] on div "Eraser" at bounding box center [89, 315] width 11 height 4
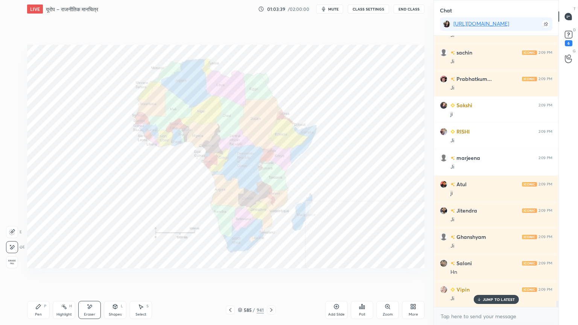
drag, startPoint x: 13, startPoint y: 258, endPoint x: 26, endPoint y: 258, distance: 12.4
click at [14, 258] on div "Erase all" at bounding box center [12, 262] width 12 height 12
click at [241, 277] on icon at bounding box center [240, 310] width 5 height 5
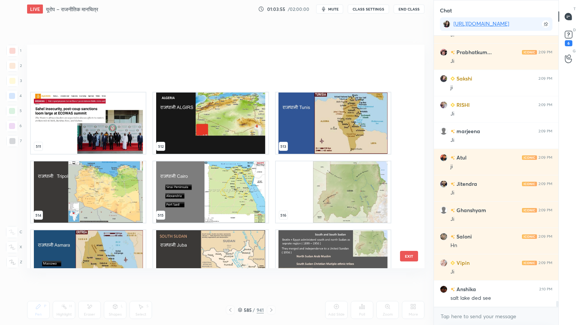
scroll to position [11633, 0]
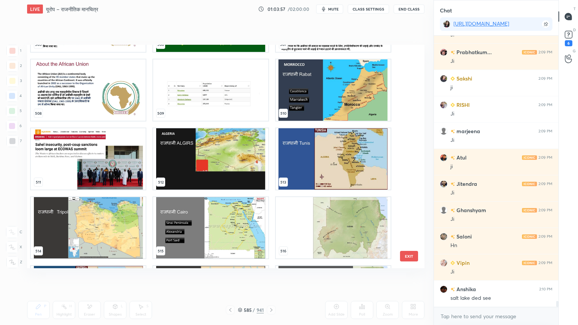
click at [221, 231] on img "grid" at bounding box center [210, 227] width 115 height 61
click at [222, 231] on img "grid" at bounding box center [210, 227] width 115 height 61
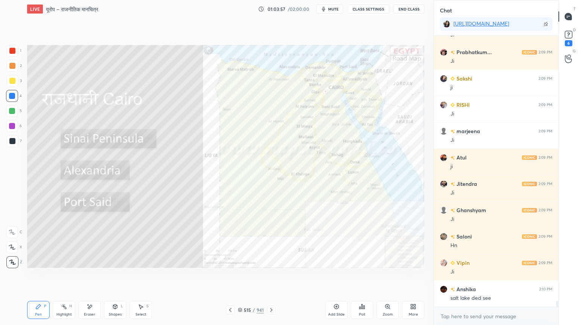
click at [222, 230] on img "grid" at bounding box center [210, 227] width 115 height 61
click at [391, 277] on div "Zoom" at bounding box center [388, 310] width 23 height 18
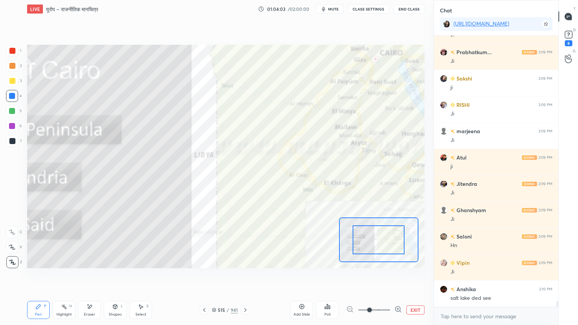
click at [402, 277] on icon at bounding box center [399, 310] width 8 height 8
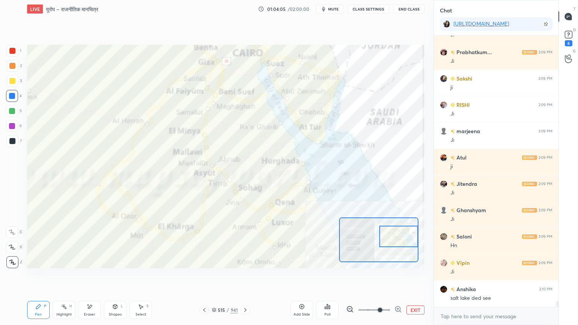
drag, startPoint x: 384, startPoint y: 241, endPoint x: 409, endPoint y: 238, distance: 24.7
click at [409, 238] on div at bounding box center [399, 236] width 39 height 21
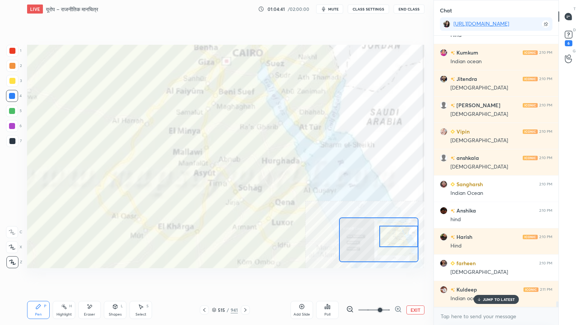
scroll to position [12885, 0]
click at [492, 277] on div "kumkum 2:10 PM Hind mamta 2:10 PM Indian [PERSON_NAME] 2:10 PM [DEMOGRAPHIC_DAT…" at bounding box center [496, 171] width 125 height 271
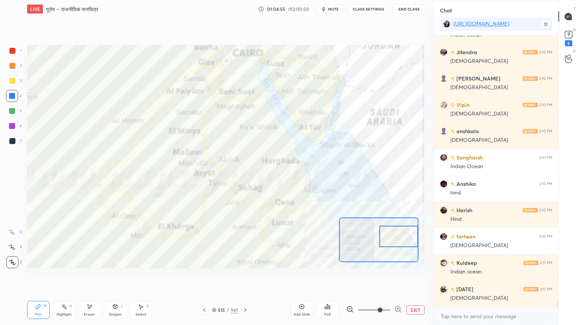
click at [96, 277] on div "Eraser" at bounding box center [89, 310] width 23 height 18
click at [14, 262] on span "Erase all" at bounding box center [11, 262] width 11 height 5
click at [15, 259] on div "1 2 3 4 5 6 7 C X Z E E Erase all H H" at bounding box center [12, 157] width 24 height 224
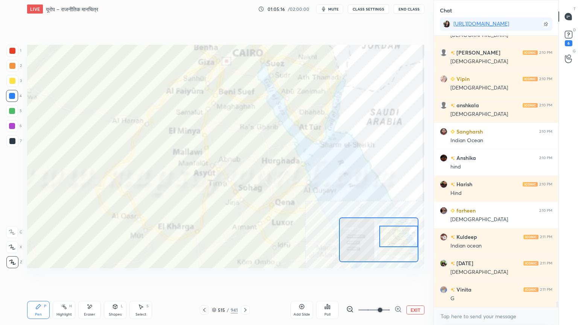
scroll to position [12938, 0]
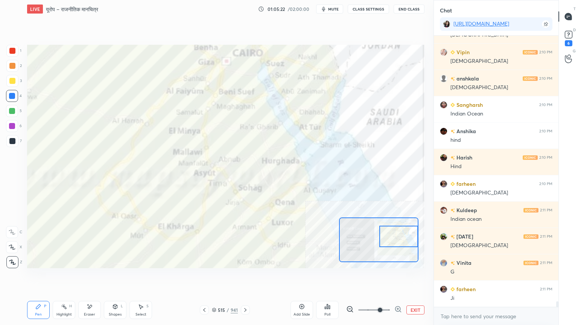
click at [97, 277] on div "Eraser" at bounding box center [89, 310] width 23 height 18
click at [96, 277] on div "Eraser" at bounding box center [89, 310] width 23 height 18
click at [8, 262] on span "Erase all" at bounding box center [11, 262] width 11 height 5
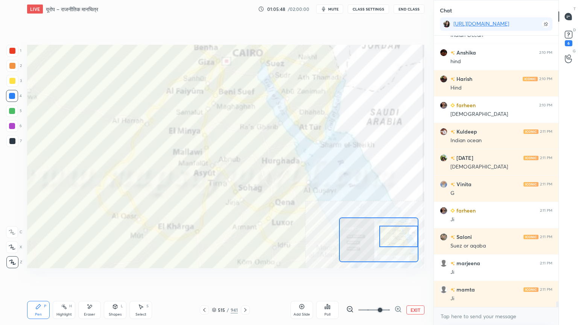
scroll to position [13044, 0]
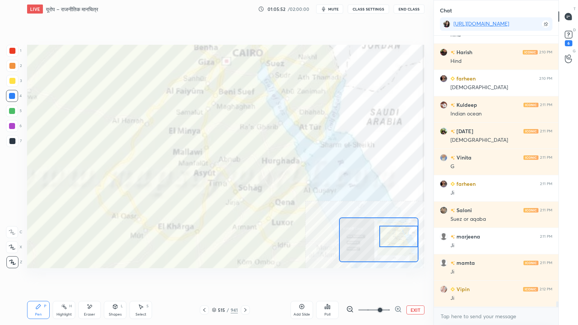
click at [94, 277] on div "Eraser" at bounding box center [89, 315] width 11 height 4
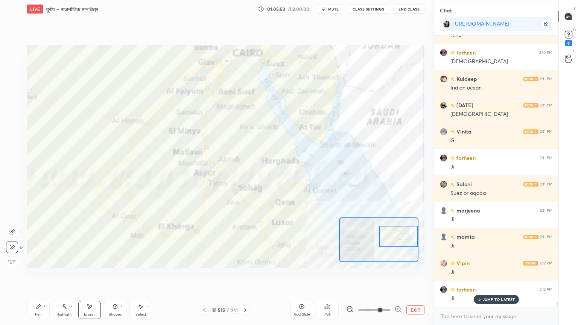
drag, startPoint x: 17, startPoint y: 265, endPoint x: 21, endPoint y: 255, distance: 11.5
click at [17, 264] on div "Erase all" at bounding box center [12, 262] width 12 height 12
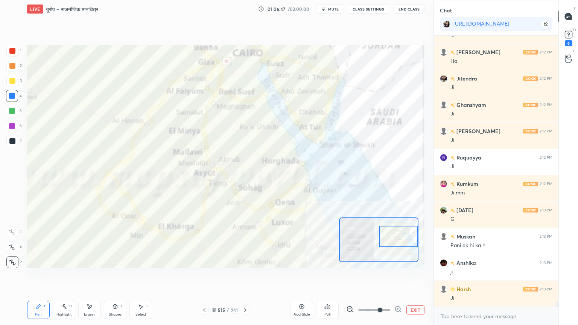
scroll to position [13544, 0]
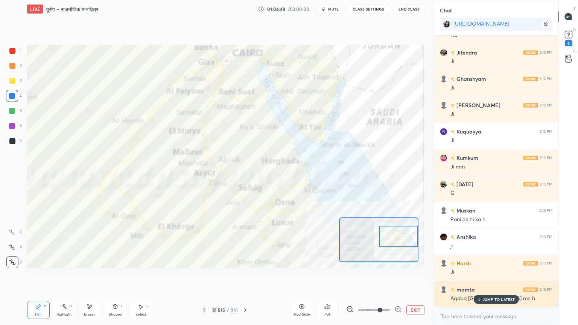
click at [499, 277] on p "JUMP TO LATEST" at bounding box center [499, 299] width 32 height 5
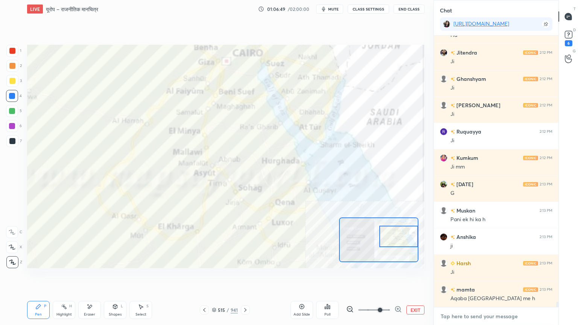
drag, startPoint x: 499, startPoint y: 322, endPoint x: 502, endPoint y: 316, distance: 6.4
click at [499, 277] on textarea at bounding box center [496, 317] width 113 height 12
click at [92, 277] on div "Eraser" at bounding box center [89, 315] width 11 height 4
click at [10, 260] on span "Erase all" at bounding box center [11, 262] width 11 height 5
click at [12, 259] on div "1 2 3 4 5 6 7 C X Z E E Erase all H H" at bounding box center [12, 157] width 24 height 224
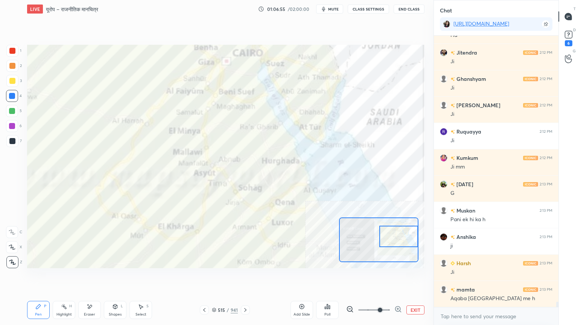
click at [420, 277] on button "EXIT" at bounding box center [416, 310] width 18 height 9
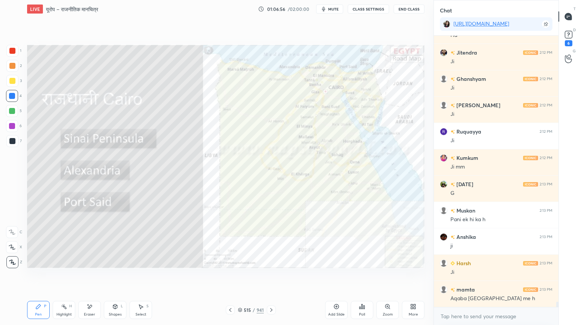
click at [242, 277] on div "515 / 941" at bounding box center [251, 310] width 26 height 7
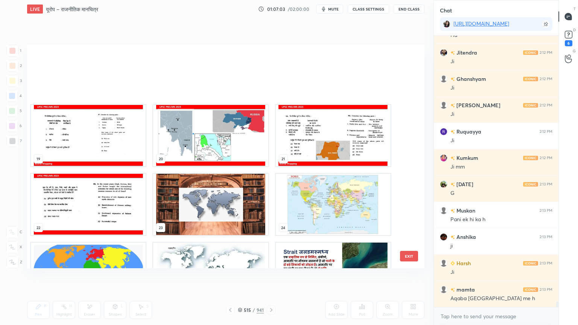
scroll to position [464, 0]
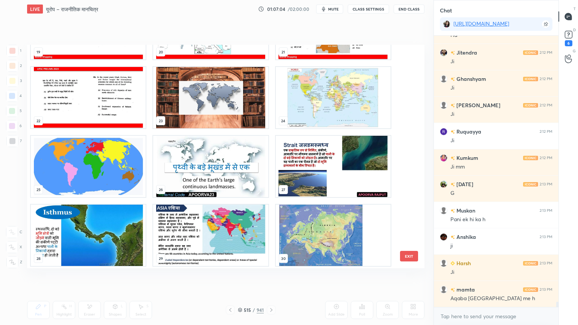
click at [75, 174] on img "grid" at bounding box center [88, 166] width 115 height 61
click at [74, 173] on img "grid" at bounding box center [88, 166] width 115 height 61
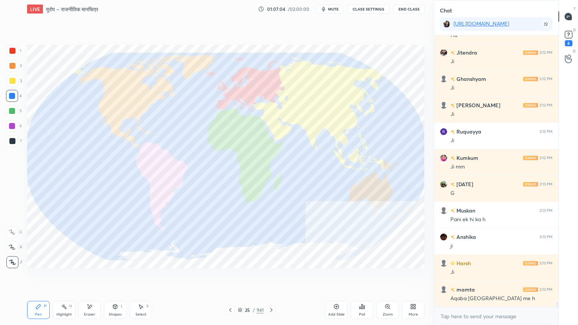
drag, startPoint x: 73, startPoint y: 173, endPoint x: 105, endPoint y: 169, distance: 32.3
click at [74, 173] on img "grid" at bounding box center [88, 166] width 115 height 61
click at [10, 83] on div at bounding box center [12, 81] width 6 height 6
click at [13, 82] on div at bounding box center [12, 81] width 6 height 6
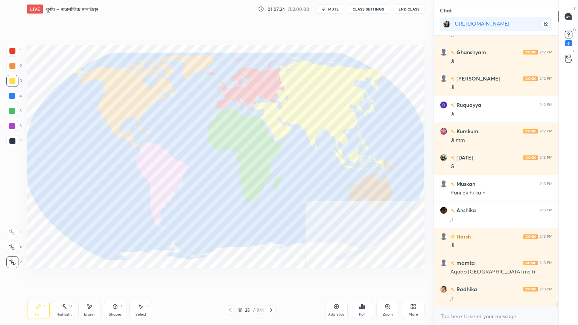
scroll to position [13597, 0]
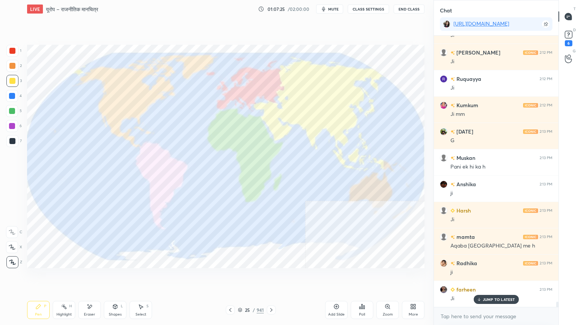
click at [89, 277] on icon at bounding box center [90, 307] width 6 height 6
click at [14, 261] on span "Erase all" at bounding box center [11, 262] width 11 height 5
click at [15, 79] on div at bounding box center [12, 81] width 6 height 6
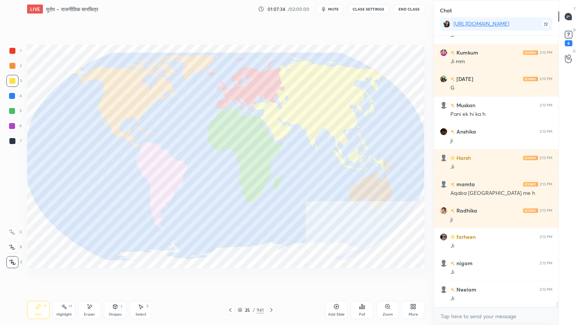
scroll to position [13676, 0]
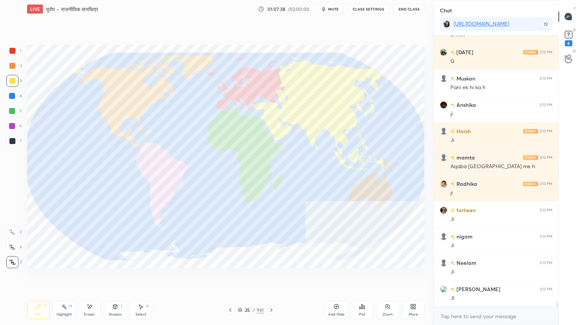
click at [87, 277] on icon at bounding box center [90, 307] width 6 height 6
click at [14, 260] on span "Erase all" at bounding box center [11, 262] width 11 height 5
click at [16, 260] on div "1 2 3 4 5 6 7 C X Z E E Erase all H H" at bounding box center [12, 157] width 24 height 224
click at [17, 260] on div at bounding box center [12, 262] width 12 height 12
click at [12, 95] on div at bounding box center [12, 96] width 6 height 6
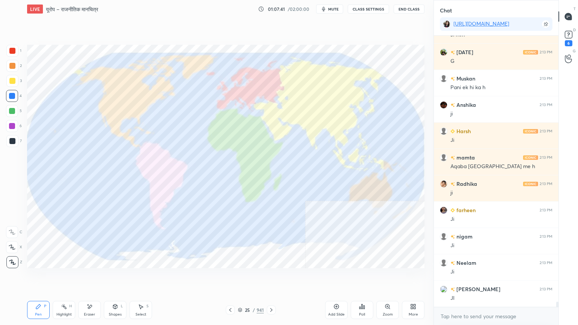
click at [86, 277] on div "Eraser" at bounding box center [89, 310] width 23 height 18
click at [12, 259] on div "Erase all" at bounding box center [12, 262] width 12 height 12
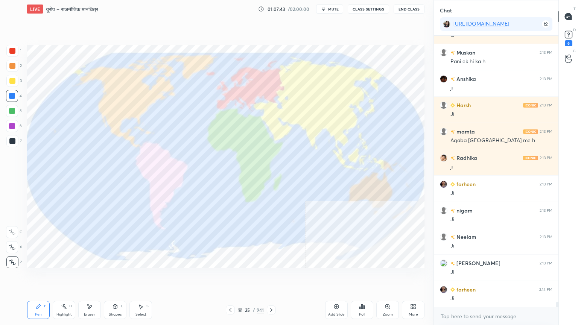
click at [242, 277] on icon at bounding box center [240, 310] width 5 height 5
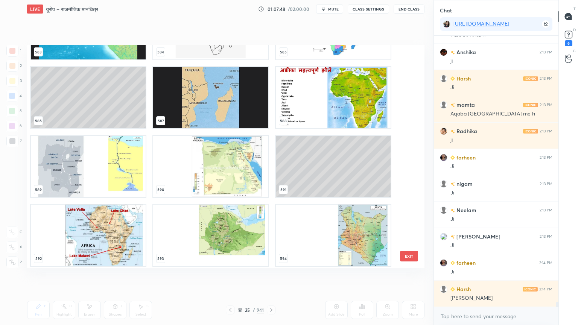
scroll to position [13418, 0]
click at [209, 169] on img "grid" at bounding box center [210, 166] width 115 height 61
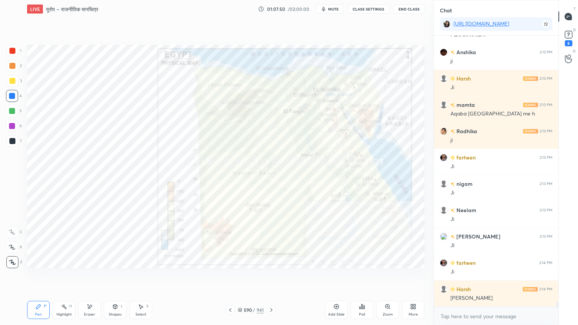
click at [210, 169] on img "grid" at bounding box center [210, 166] width 115 height 61
click at [211, 168] on img "grid" at bounding box center [210, 166] width 115 height 61
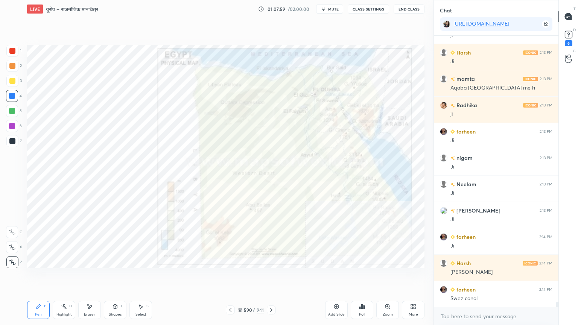
scroll to position [13773, 0]
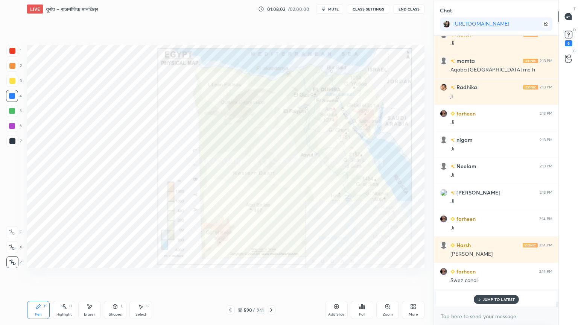
click at [91, 277] on div "Eraser" at bounding box center [89, 310] width 23 height 18
click at [15, 261] on span "Erase all" at bounding box center [11, 262] width 11 height 5
click at [17, 259] on div "1 2 3 4 5 6 7 C X Z E E Erase all H H" at bounding box center [12, 157] width 24 height 224
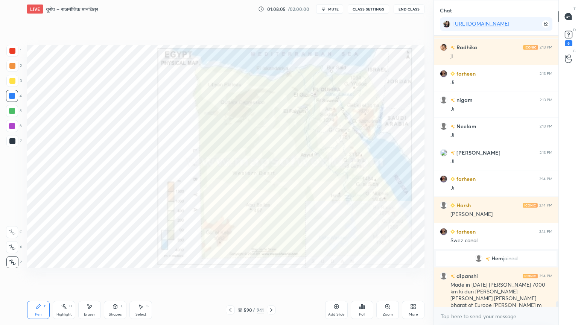
scroll to position [13080, 0]
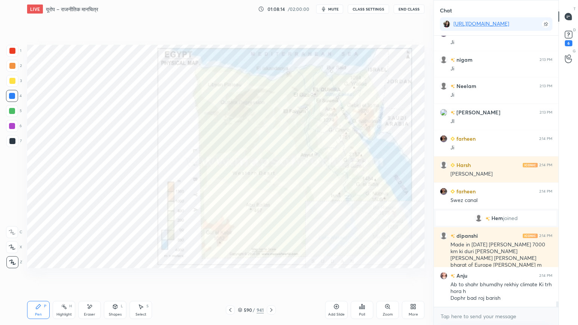
drag, startPoint x: 91, startPoint y: 307, endPoint x: 79, endPoint y: 297, distance: 15.8
click at [91, 277] on icon at bounding box center [90, 307] width 6 height 6
click at [10, 260] on span "Erase all" at bounding box center [11, 262] width 11 height 5
drag, startPoint x: 11, startPoint y: 258, endPoint x: 26, endPoint y: 224, distance: 36.9
click at [11, 257] on div "1 2 3 4 5 6 7 C X Z E E Erase all H H" at bounding box center [12, 157] width 24 height 224
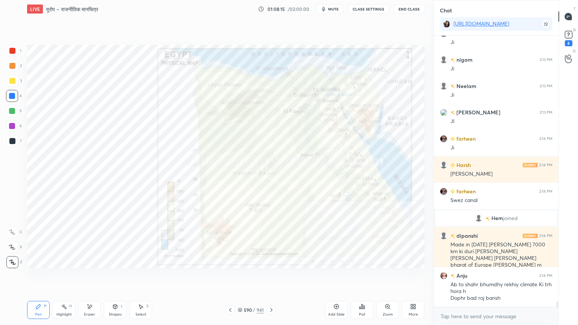
drag, startPoint x: 17, startPoint y: 105, endPoint x: 24, endPoint y: 104, distance: 7.4
click at [17, 104] on div "1 2 3 4 5 6 7" at bounding box center [14, 97] width 16 height 105
drag, startPoint x: 90, startPoint y: 314, endPoint x: 85, endPoint y: 307, distance: 7.6
click at [90, 277] on div "Eraser" at bounding box center [89, 315] width 11 height 4
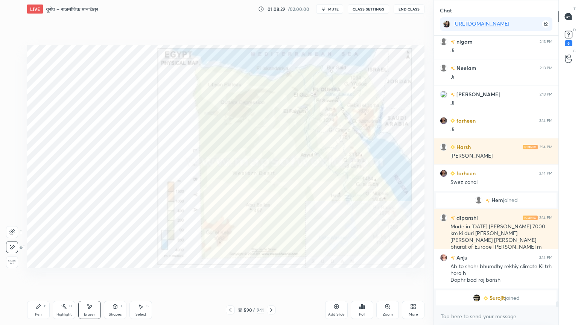
click at [14, 259] on div "Erase all" at bounding box center [12, 262] width 12 height 12
click at [15, 256] on div "1 2 3 4 5 6 7 C X Z E E Erase all H H" at bounding box center [12, 157] width 24 height 224
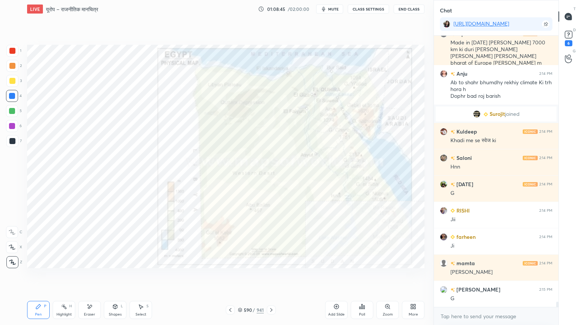
scroll to position [13286, 0]
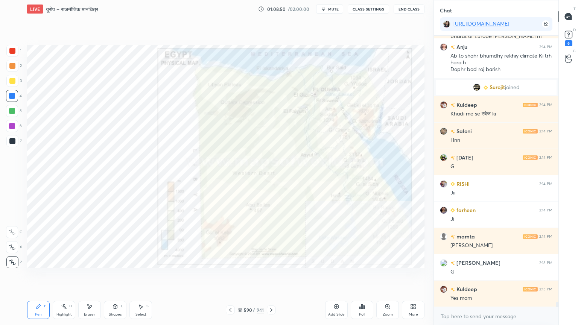
click at [88, 277] on icon at bounding box center [90, 307] width 6 height 6
click at [11, 259] on div "Erase all" at bounding box center [12, 262] width 12 height 12
click at [9, 259] on div "1 2 3 4 5 6 7 C X Z E E Erase all H H" at bounding box center [12, 157] width 24 height 224
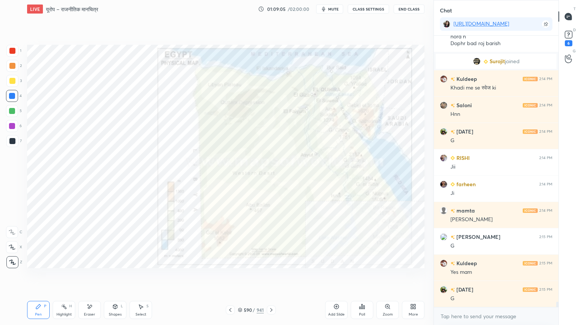
click at [93, 277] on div "Eraser" at bounding box center [89, 310] width 23 height 18
drag, startPoint x: 14, startPoint y: 259, endPoint x: 15, endPoint y: 255, distance: 4.4
click at [14, 259] on div "Erase all" at bounding box center [12, 262] width 12 height 12
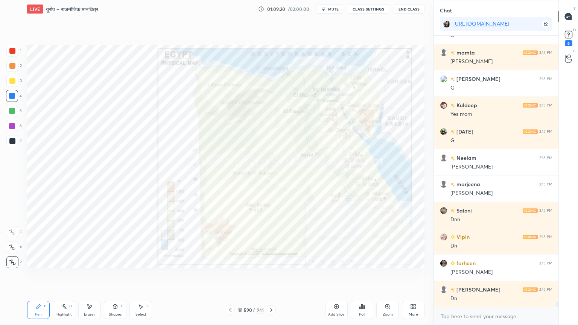
scroll to position [13497, 0]
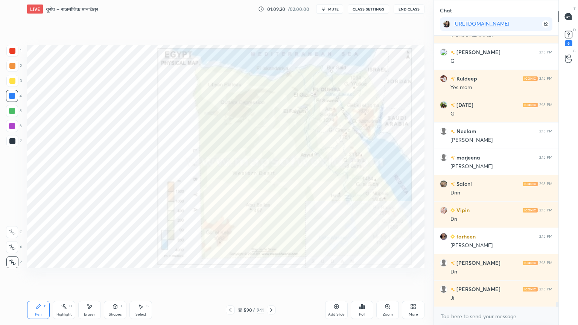
click at [90, 277] on icon at bounding box center [90, 307] width 6 height 6
click at [8, 258] on div "Erase all" at bounding box center [12, 262] width 12 height 12
click at [9, 256] on div "1 2 3 4 5 6 7 C X Z E E Erase all H H" at bounding box center [12, 157] width 24 height 224
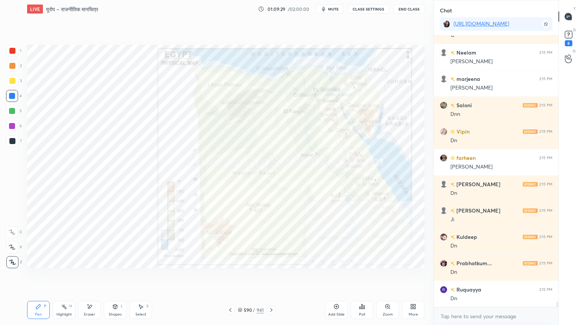
scroll to position [13602, 0]
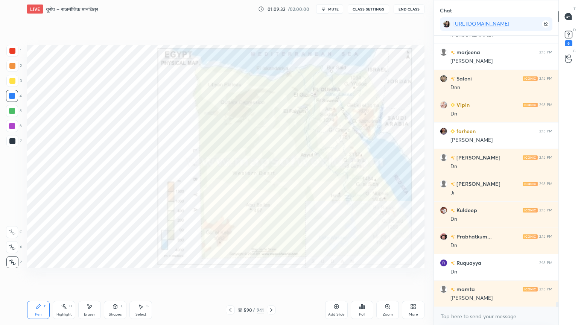
click at [86, 277] on div "Eraser" at bounding box center [89, 310] width 23 height 18
click at [12, 262] on span "Erase all" at bounding box center [11, 262] width 11 height 5
click at [13, 261] on div "1 2 3 4 5 6 7 C X Z E E Erase all H H" at bounding box center [12, 157] width 24 height 224
click at [89, 277] on div "Eraser" at bounding box center [89, 315] width 11 height 4
click at [14, 264] on div "Erase all" at bounding box center [12, 262] width 12 height 12
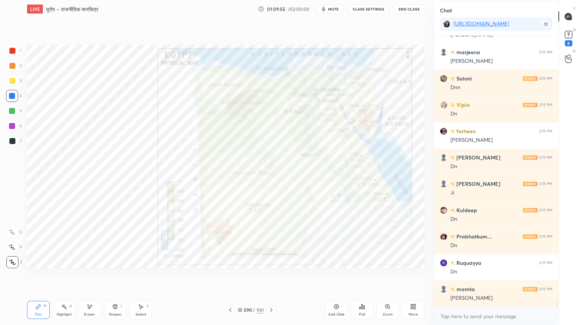
scroll to position [13628, 0]
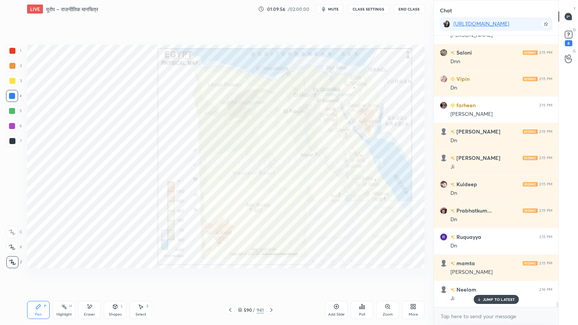
click at [90, 277] on div "Eraser" at bounding box center [89, 310] width 23 height 18
click at [11, 262] on span "Erase all" at bounding box center [11, 262] width 11 height 5
click at [11, 259] on div "E E Erase all" at bounding box center [15, 245] width 19 height 45
click at [96, 277] on div "Eraser" at bounding box center [89, 310] width 23 height 18
click at [11, 258] on div "Erase all" at bounding box center [12, 262] width 12 height 12
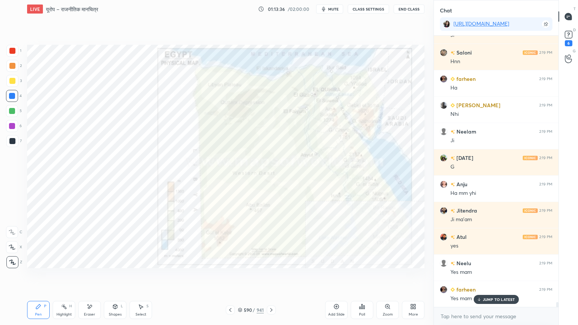
scroll to position [14411, 0]
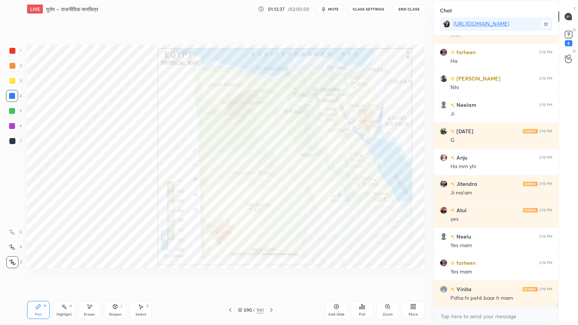
drag, startPoint x: 479, startPoint y: 325, endPoint x: 475, endPoint y: 321, distance: 5.6
click at [479, 277] on div "x" at bounding box center [496, 317] width 125 height 18
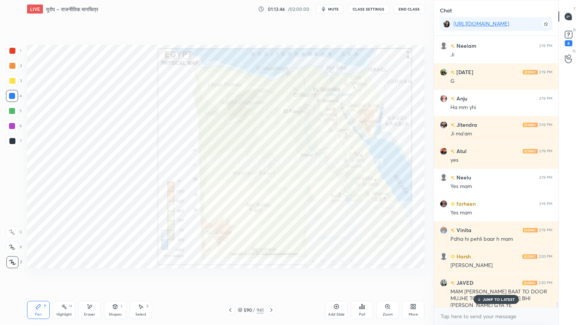
scroll to position [14497, 0]
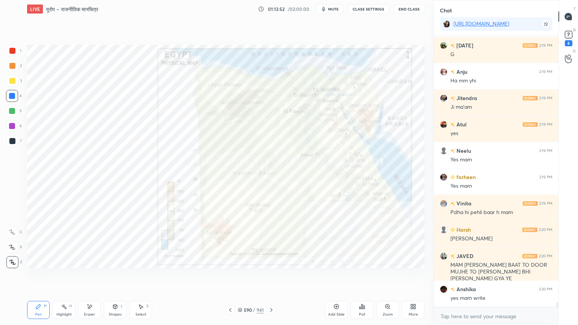
click at [91, 277] on div "Eraser" at bounding box center [89, 315] width 11 height 4
click at [15, 262] on span "Erase all" at bounding box center [11, 262] width 11 height 5
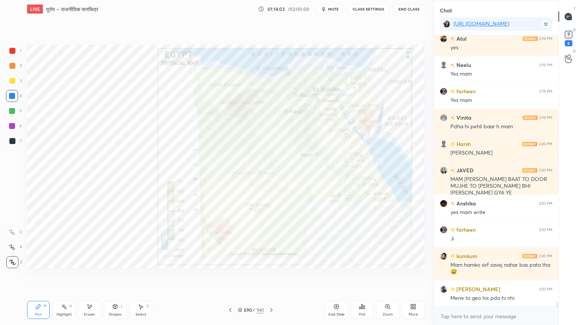
scroll to position [14609, 0]
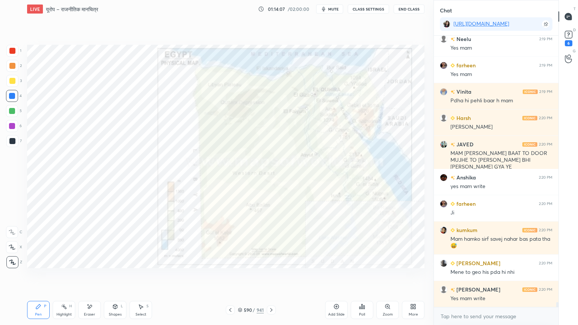
drag, startPoint x: 95, startPoint y: 310, endPoint x: 91, endPoint y: 306, distance: 5.6
click at [93, 277] on div "Eraser" at bounding box center [89, 310] width 23 height 18
click at [14, 258] on div "Erase all" at bounding box center [12, 262] width 12 height 12
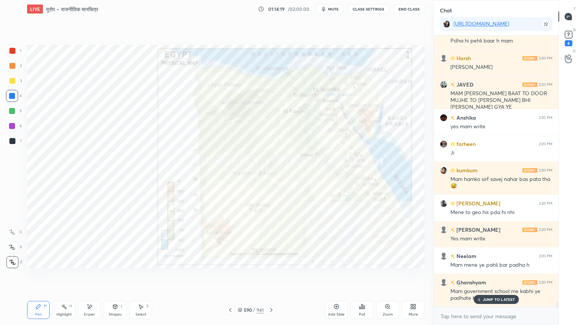
scroll to position [14695, 0]
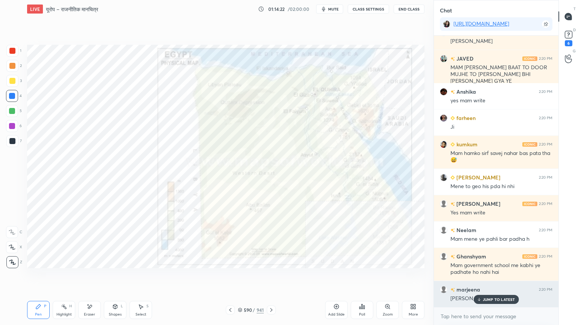
click at [488, 277] on p "JUMP TO LATEST" at bounding box center [499, 299] width 32 height 5
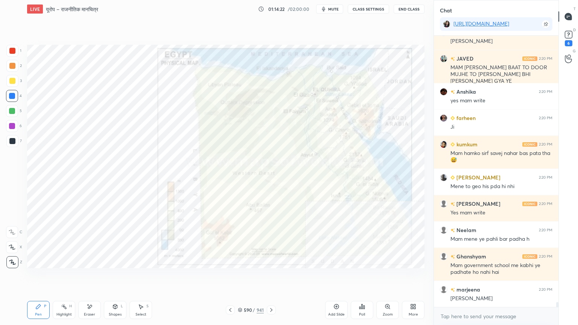
click at [483, 277] on div "x" at bounding box center [496, 317] width 125 height 18
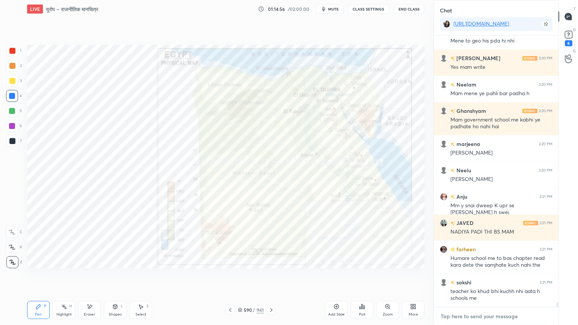
scroll to position [14866, 0]
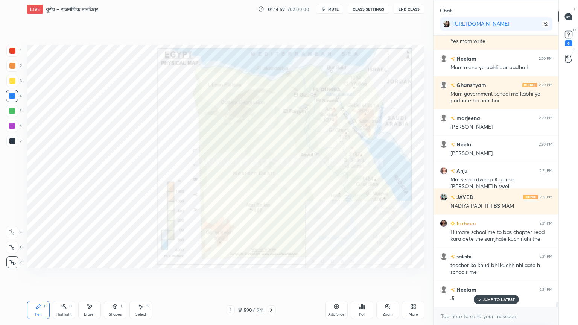
click at [14, 95] on div at bounding box center [12, 96] width 6 height 6
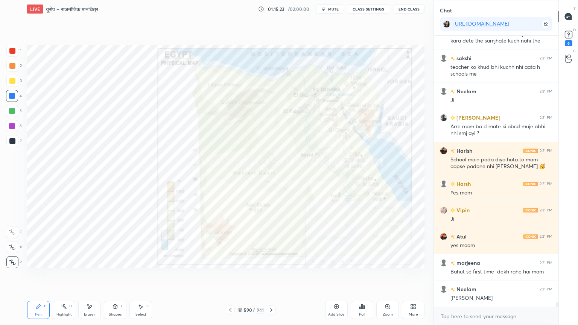
scroll to position [15091, 0]
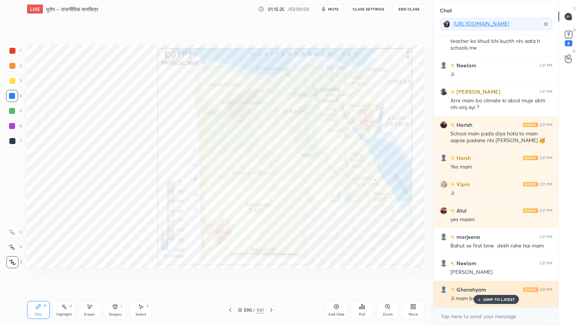
click at [491, 277] on div "JUMP TO LATEST" at bounding box center [496, 299] width 45 height 9
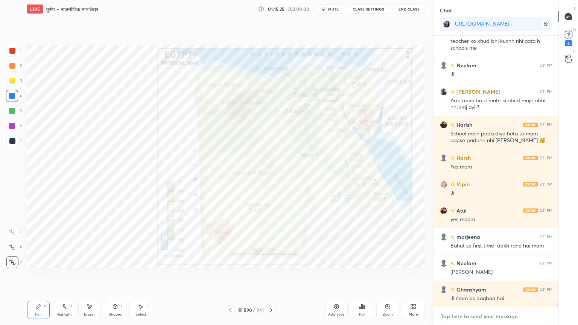
click at [480, 277] on textarea at bounding box center [496, 317] width 113 height 12
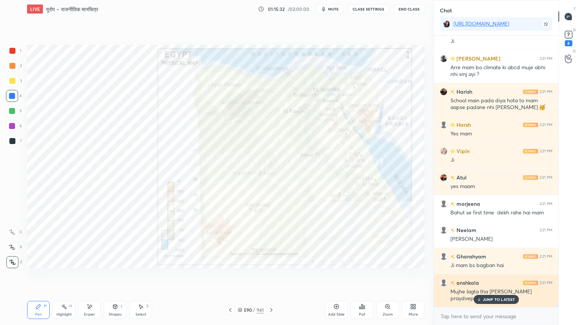
click at [496, 277] on p "JUMP TO LATEST" at bounding box center [499, 299] width 32 height 5
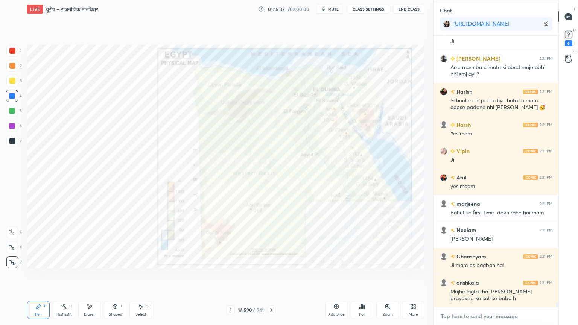
click at [492, 277] on textarea at bounding box center [496, 317] width 113 height 12
click at [91, 277] on div "Eraser" at bounding box center [89, 310] width 23 height 18
click at [12, 259] on div "Erase all" at bounding box center [12, 262] width 12 height 12
click at [240, 277] on icon at bounding box center [240, 310] width 5 height 5
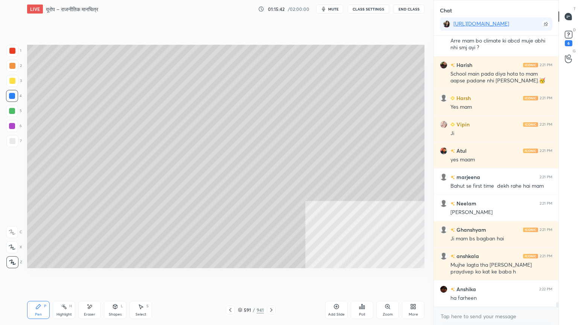
scroll to position [15176, 0]
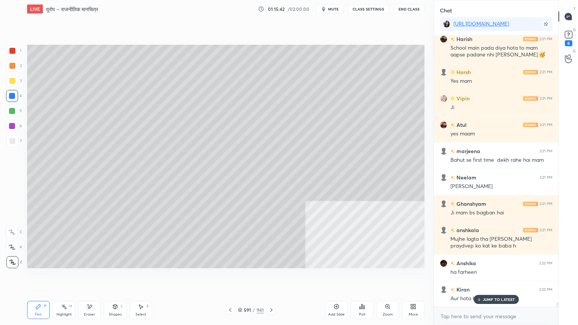
click at [11, 146] on div at bounding box center [12, 141] width 12 height 12
click at [9, 144] on div at bounding box center [12, 141] width 12 height 12
drag, startPoint x: 336, startPoint y: 312, endPoint x: 342, endPoint y: 309, distance: 6.8
click at [338, 277] on div "Add Slide" at bounding box center [336, 310] width 23 height 18
click at [505, 277] on p "JUMP TO LATEST" at bounding box center [499, 299] width 32 height 5
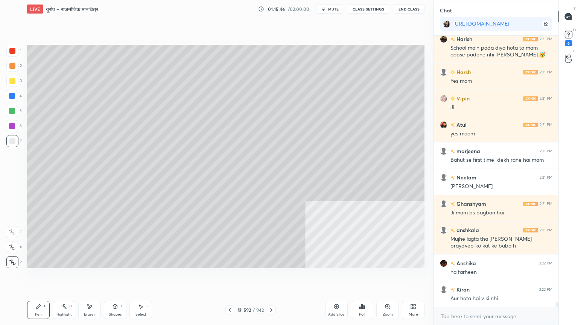
click at [8, 95] on div at bounding box center [12, 96] width 12 height 12
click at [12, 97] on div at bounding box center [12, 96] width 6 height 6
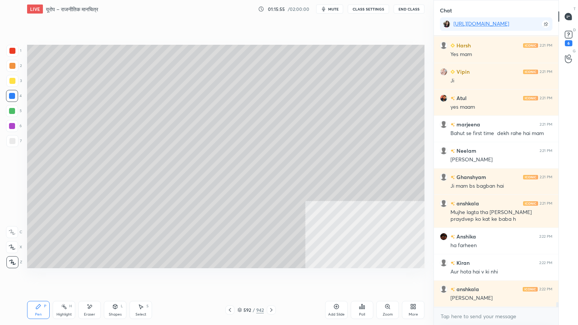
click at [11, 139] on div at bounding box center [12, 141] width 6 height 6
click at [12, 139] on div at bounding box center [12, 141] width 6 height 6
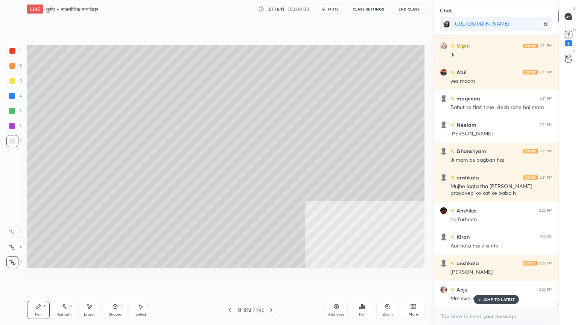
click at [134, 277] on div "Select S" at bounding box center [141, 310] width 23 height 18
click at [143, 277] on icon at bounding box center [141, 307] width 6 height 6
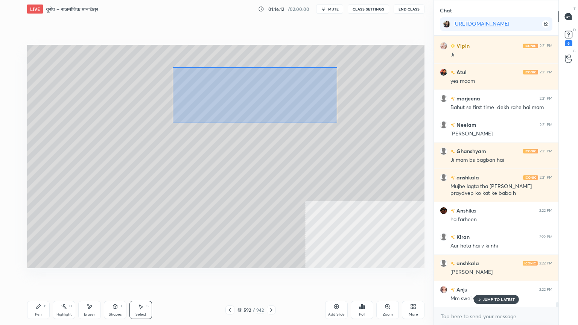
drag, startPoint x: 176, startPoint y: 68, endPoint x: 349, endPoint y: 123, distance: 181.9
click at [353, 125] on div "0 ° Undo Copy Duplicate Duplicate to new slide Delete" at bounding box center [226, 157] width 398 height 224
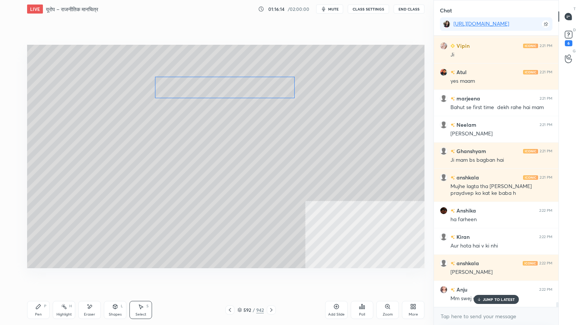
drag, startPoint x: 262, startPoint y: 88, endPoint x: 235, endPoint y: 90, distance: 26.5
click at [236, 90] on div "0 ° Undo Copy Duplicate Duplicate to new slide Delete" at bounding box center [226, 157] width 398 height 224
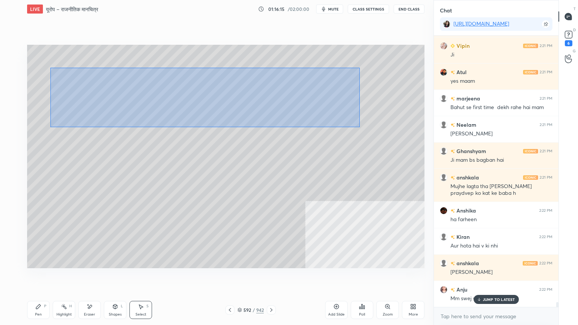
drag, startPoint x: 54, startPoint y: 70, endPoint x: 323, endPoint y: 107, distance: 271.8
click at [355, 122] on div "0 ° Undo Copy Duplicate Duplicate to new slide Delete" at bounding box center [226, 157] width 398 height 224
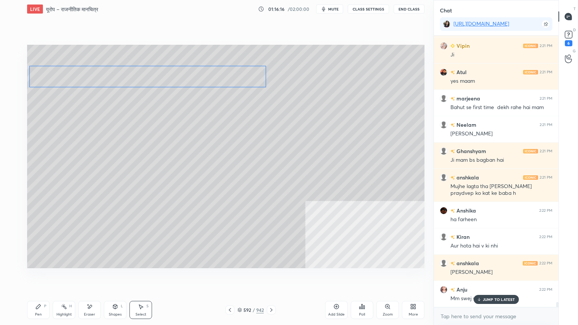
drag, startPoint x: 256, startPoint y: 91, endPoint x: 227, endPoint y: 86, distance: 29.8
click at [229, 80] on div "0 ° Undo Copy Duplicate Duplicate to new slide Delete" at bounding box center [226, 157] width 398 height 224
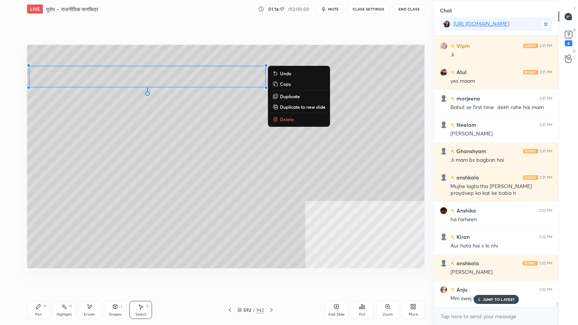
drag, startPoint x: 40, startPoint y: 313, endPoint x: 39, endPoint y: 307, distance: 5.8
click at [39, 277] on div "Pen P" at bounding box center [38, 310] width 23 height 18
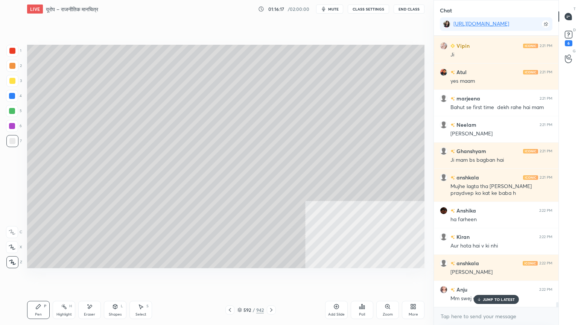
click at [41, 277] on icon at bounding box center [38, 307] width 6 height 6
click at [495, 277] on p "JUMP TO LATEST" at bounding box center [499, 299] width 32 height 5
click at [16, 97] on div at bounding box center [12, 96] width 12 height 12
click at [15, 96] on div at bounding box center [12, 96] width 6 height 6
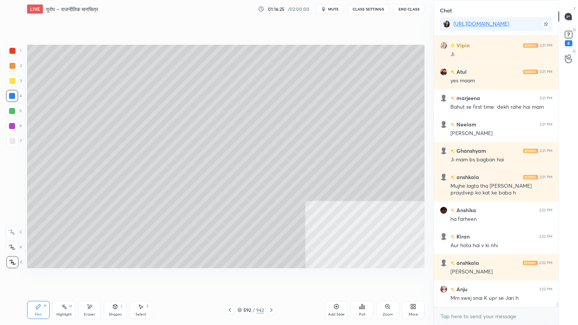
click at [13, 97] on div at bounding box center [12, 96] width 6 height 6
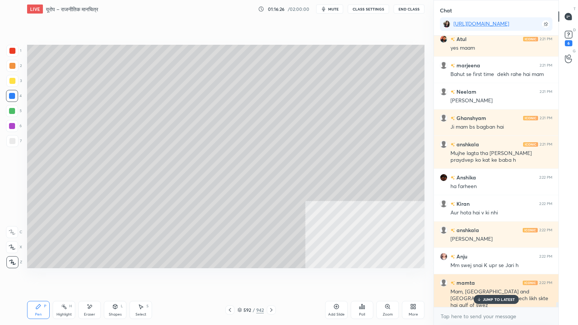
click at [495, 277] on p "JUMP TO LATEST" at bounding box center [499, 299] width 32 height 5
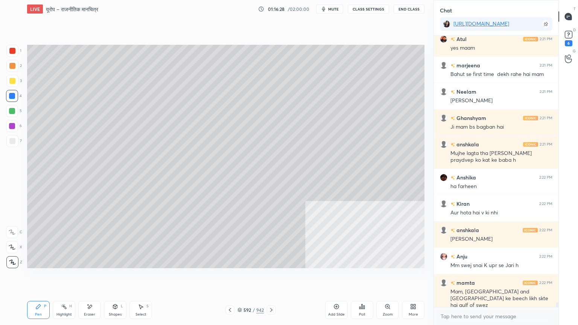
scroll to position [15289, 0]
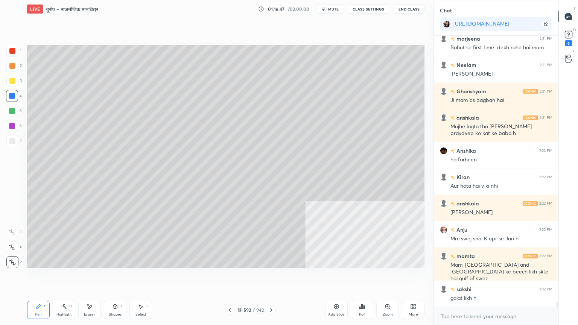
click at [136, 277] on div "Select" at bounding box center [141, 315] width 11 height 4
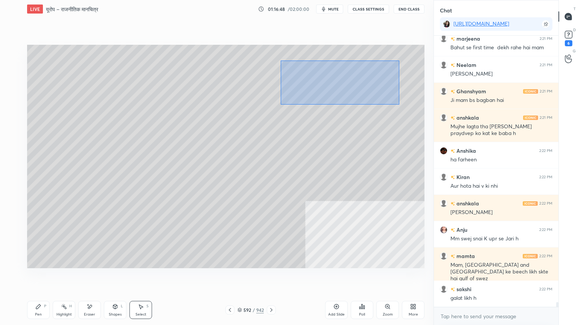
drag, startPoint x: 281, startPoint y: 61, endPoint x: 421, endPoint y: 106, distance: 146.6
click at [426, 108] on div "0 ° Undo Copy Duplicate Duplicate to new slide Delete Setting up your live clas…" at bounding box center [226, 156] width 404 height 277
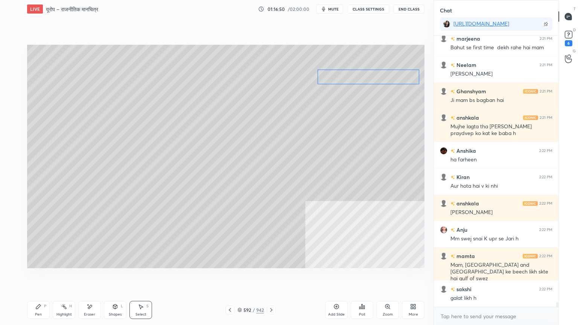
drag, startPoint x: 354, startPoint y: 73, endPoint x: 383, endPoint y: 76, distance: 28.8
click at [384, 77] on div "0 ° Undo Copy Duplicate Duplicate to new slide Delete" at bounding box center [226, 157] width 398 height 224
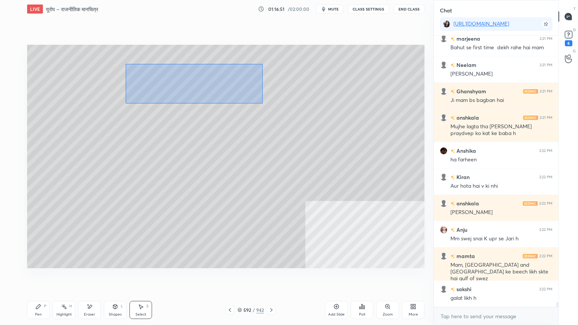
drag, startPoint x: 126, startPoint y: 64, endPoint x: 281, endPoint y: 102, distance: 158.8
click at [282, 102] on div "0 ° Undo Copy Duplicate Duplicate to new slide Delete" at bounding box center [226, 157] width 398 height 224
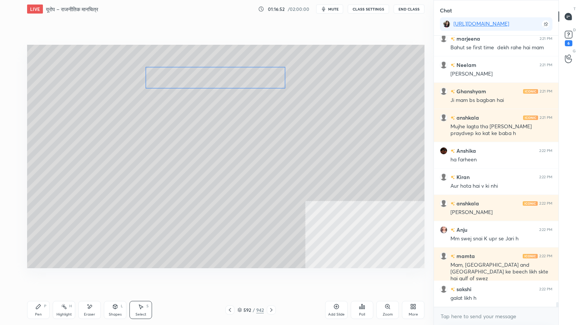
drag, startPoint x: 242, startPoint y: 78, endPoint x: 230, endPoint y: 102, distance: 27.3
click at [259, 79] on div "0 ° Undo Copy Duplicate Duplicate to new slide Delete" at bounding box center [226, 157] width 398 height 224
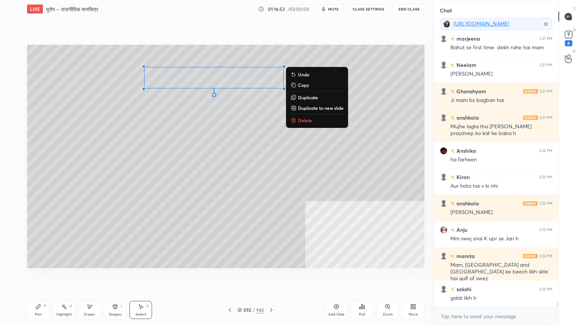
click at [44, 277] on div "P" at bounding box center [45, 307] width 2 height 4
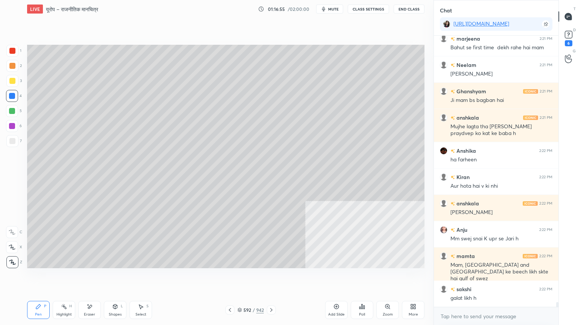
click at [43, 277] on div "Pen P" at bounding box center [38, 310] width 23 height 18
click at [143, 277] on div "Select S" at bounding box center [141, 310] width 23 height 18
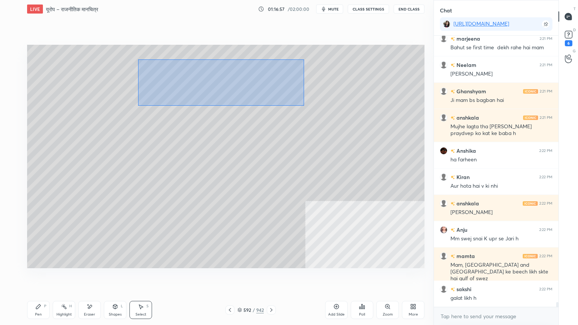
drag, startPoint x: 157, startPoint y: 70, endPoint x: 304, endPoint y: 105, distance: 150.6
click at [304, 105] on div "0 ° Undo Copy Duplicate Duplicate to new slide Delete" at bounding box center [226, 157] width 398 height 224
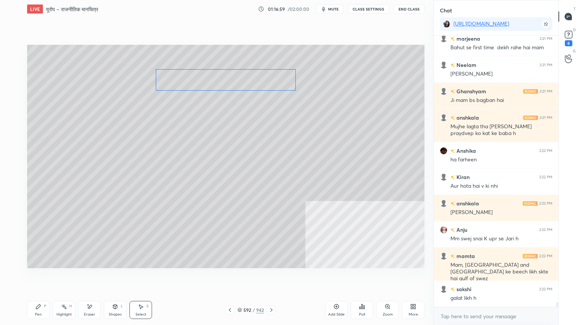
drag, startPoint x: 252, startPoint y: 79, endPoint x: 263, endPoint y: 81, distance: 11.0
click at [264, 81] on div "0 ° Undo Copy Duplicate Duplicate to new slide Delete" at bounding box center [226, 157] width 398 height 224
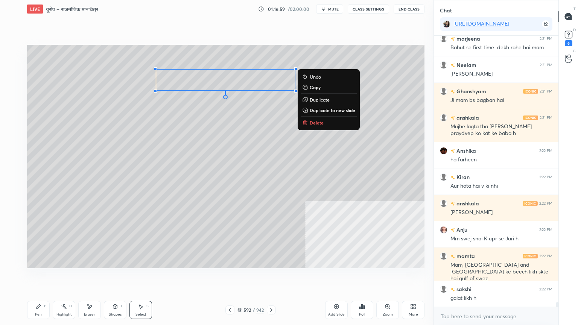
click at [38, 277] on div "Pen" at bounding box center [38, 315] width 7 height 4
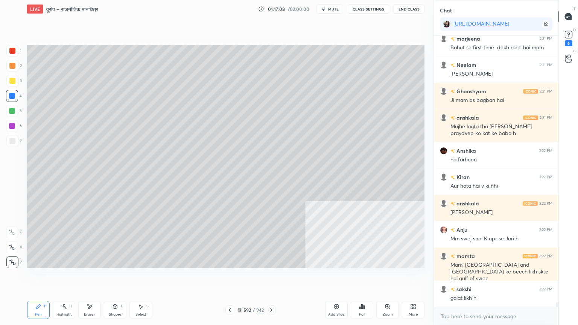
scroll to position [15315, 0]
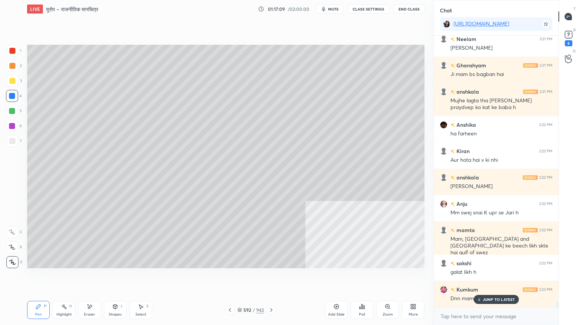
drag, startPoint x: 499, startPoint y: 300, endPoint x: 498, endPoint y: 313, distance: 12.4
click at [499, 277] on p "JUMP TO LATEST" at bounding box center [499, 299] width 32 height 5
click at [497, 277] on div "x" at bounding box center [496, 317] width 125 height 18
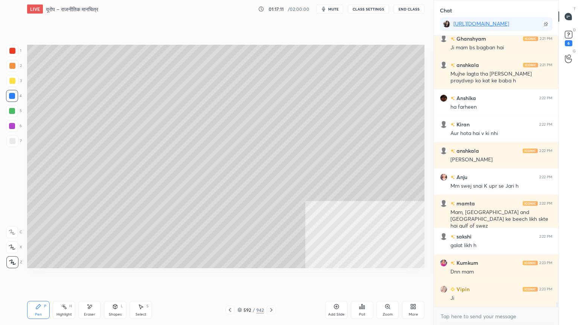
click at [488, 277] on div "x" at bounding box center [496, 317] width 125 height 18
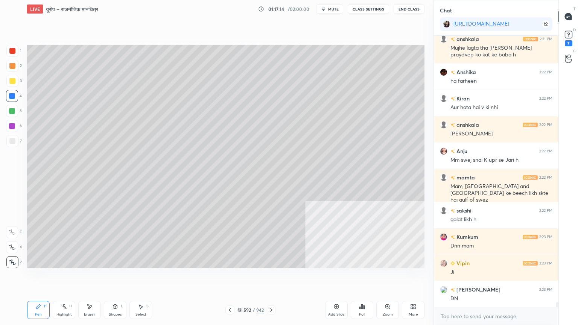
click at [499, 277] on div "x" at bounding box center [496, 317] width 125 height 18
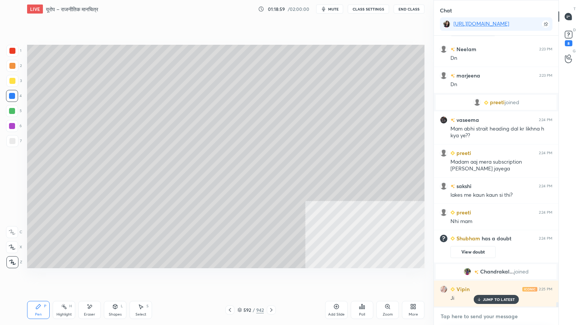
scroll to position [14920, 0]
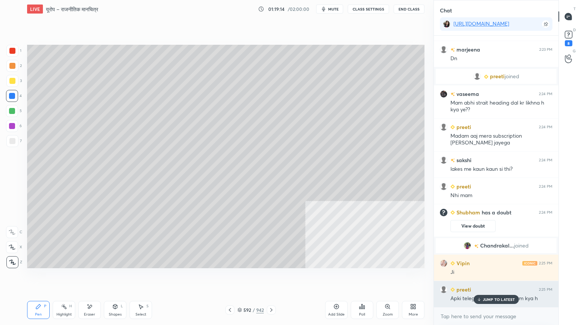
click at [509, 277] on p "JUMP TO LATEST" at bounding box center [499, 299] width 32 height 5
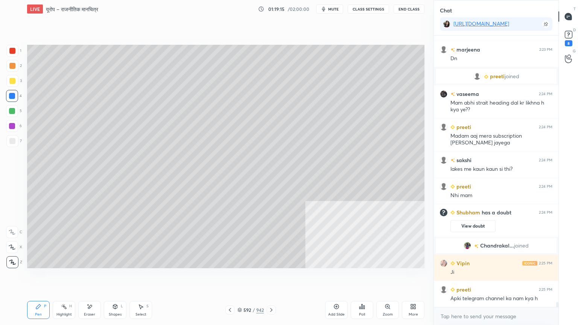
click at [502, 277] on div "x" at bounding box center [496, 317] width 125 height 18
click at [571, 39] on icon at bounding box center [568, 34] width 11 height 11
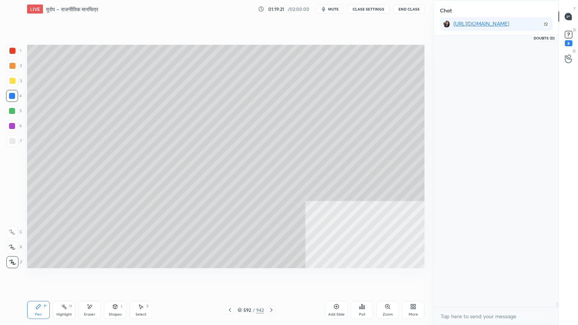
scroll to position [302, 122]
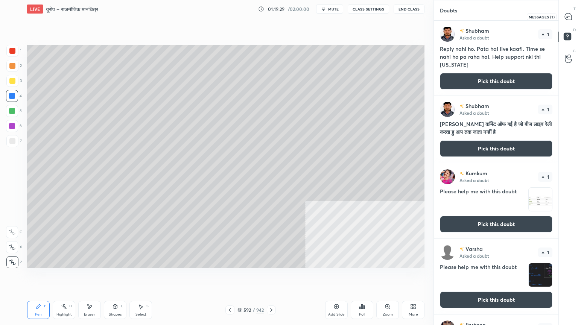
click at [574, 17] on div at bounding box center [568, 17] width 15 height 14
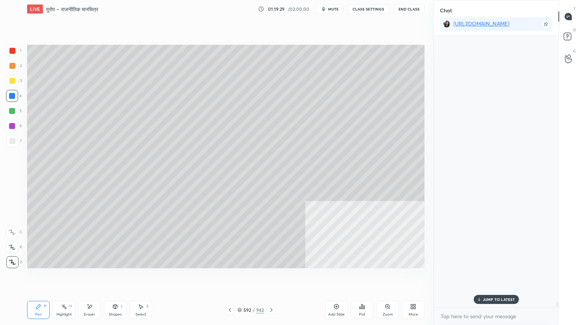
scroll to position [269, 122]
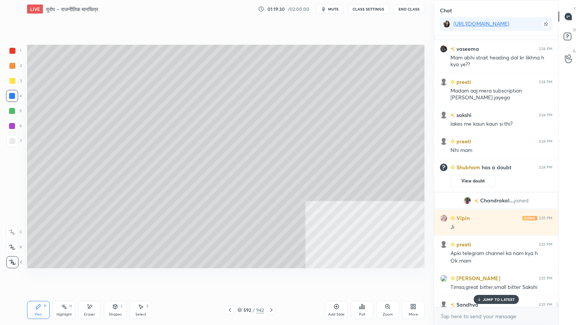
click at [505, 277] on p "JUMP TO LATEST" at bounding box center [499, 299] width 32 height 5
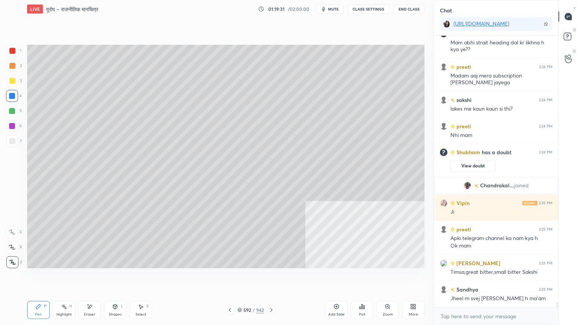
drag, startPoint x: 492, startPoint y: 325, endPoint x: 490, endPoint y: 317, distance: 8.0
click at [492, 277] on div "x" at bounding box center [496, 317] width 125 height 18
click at [483, 277] on div "x" at bounding box center [496, 317] width 125 height 18
click at [490, 277] on div "x" at bounding box center [496, 317] width 125 height 18
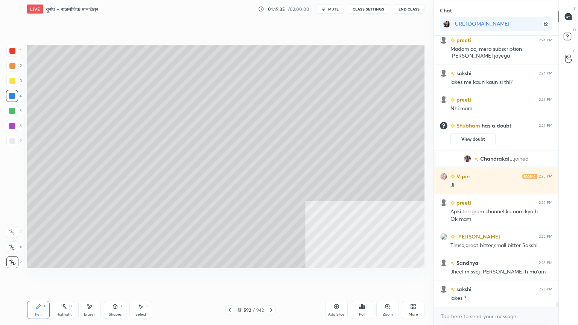
click at [493, 277] on div "x" at bounding box center [496, 317] width 125 height 18
click at [494, 277] on div "x" at bounding box center [496, 317] width 125 height 18
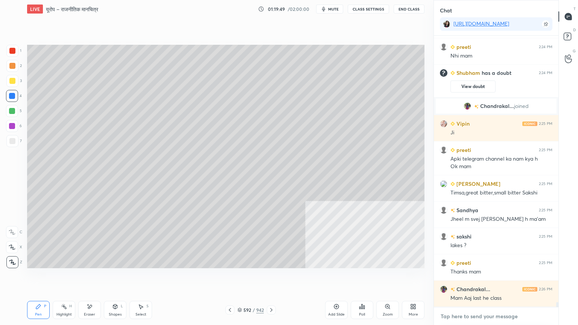
scroll to position [15277, 0]
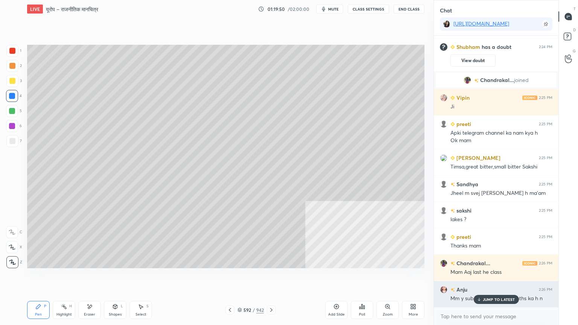
click at [484, 277] on p "JUMP TO LATEST" at bounding box center [499, 299] width 32 height 5
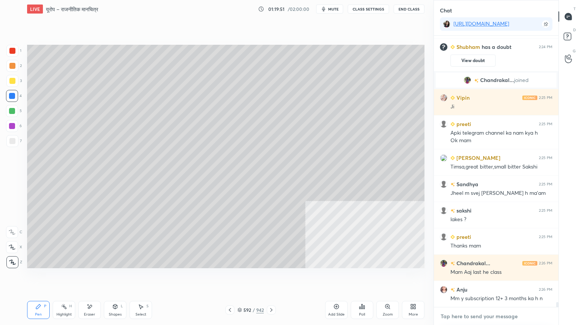
drag, startPoint x: 483, startPoint y: 322, endPoint x: 477, endPoint y: 319, distance: 7.3
click at [483, 277] on textarea at bounding box center [496, 317] width 113 height 12
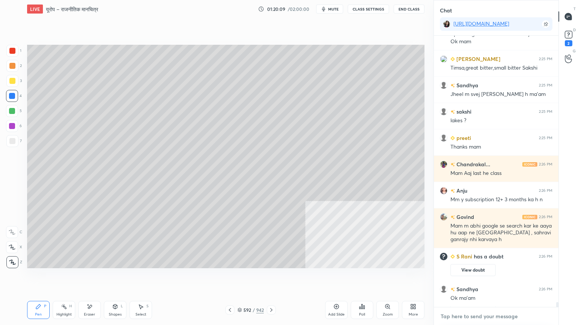
scroll to position [15161, 0]
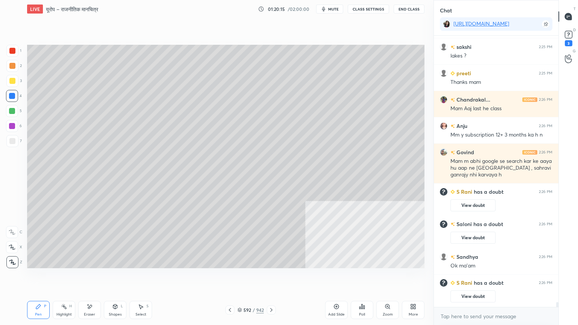
drag, startPoint x: 238, startPoint y: 309, endPoint x: 243, endPoint y: 309, distance: 5.3
click at [239, 277] on icon at bounding box center [240, 310] width 5 height 5
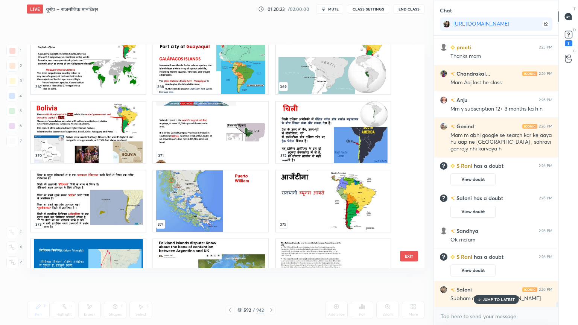
scroll to position [8636, 0]
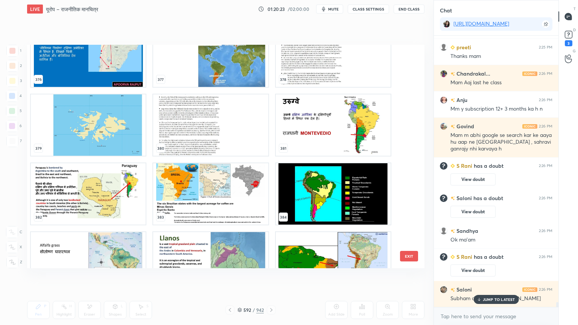
click at [406, 258] on button "EXIT" at bounding box center [409, 256] width 18 height 11
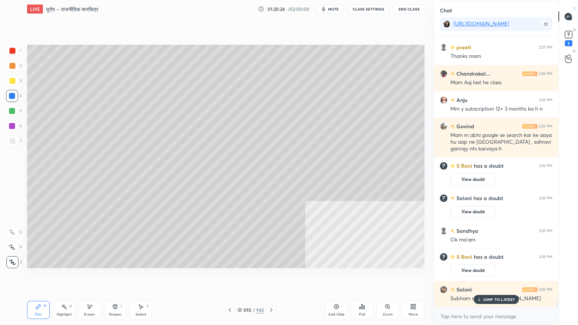
click at [230, 277] on icon at bounding box center [230, 310] width 2 height 4
click at [232, 277] on icon at bounding box center [230, 310] width 6 height 6
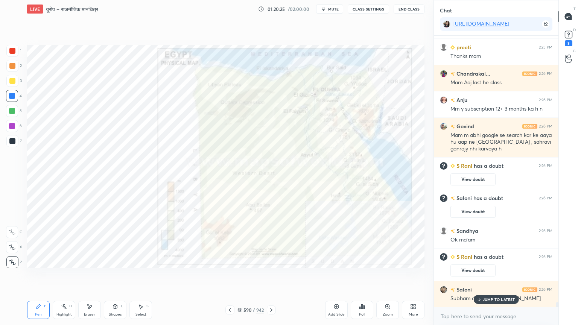
click at [232, 277] on icon at bounding box center [230, 310] width 6 height 6
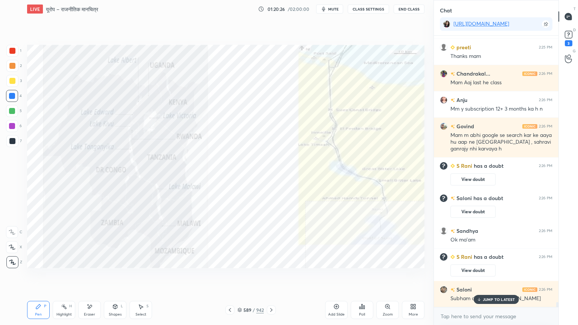
click at [272, 277] on icon at bounding box center [271, 310] width 6 height 6
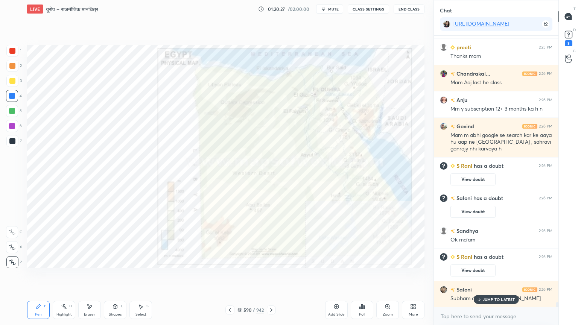
click at [502, 277] on p "JUMP TO LATEST" at bounding box center [499, 299] width 32 height 5
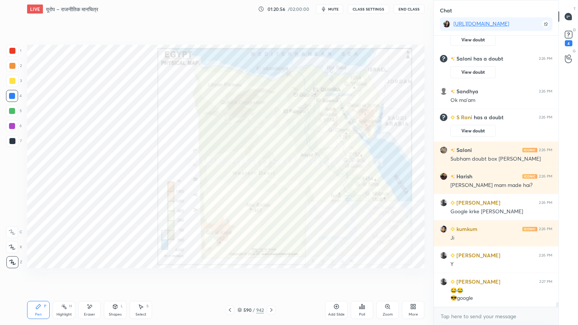
scroll to position [15332, 0]
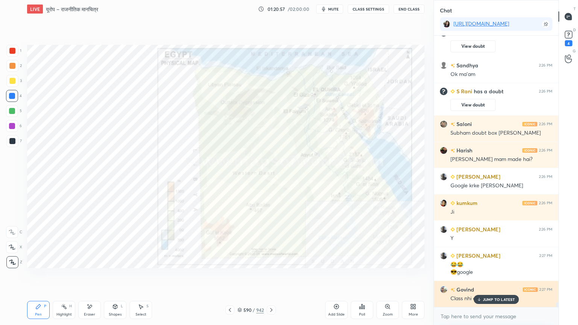
click at [502, 277] on p "JUMP TO LATEST" at bounding box center [499, 299] width 32 height 5
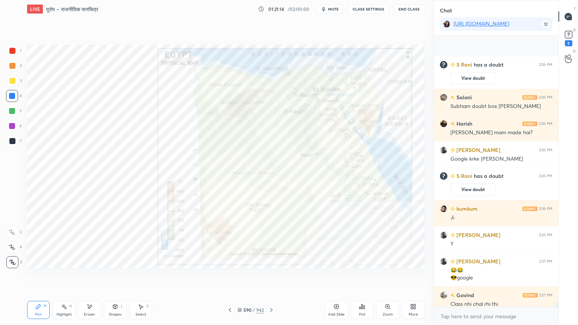
scroll to position [15423, 0]
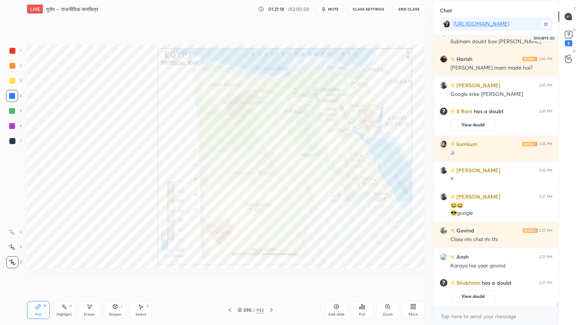
click at [569, 36] on rect at bounding box center [568, 34] width 7 height 7
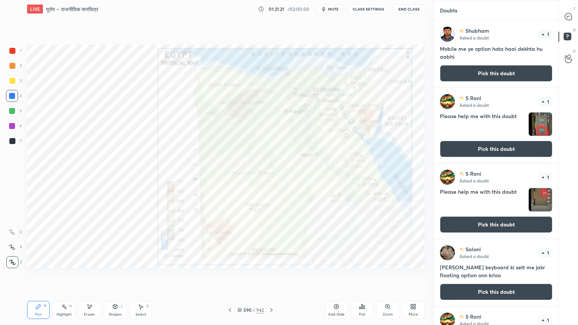
click at [491, 148] on button "Pick this doubt" at bounding box center [496, 149] width 113 height 17
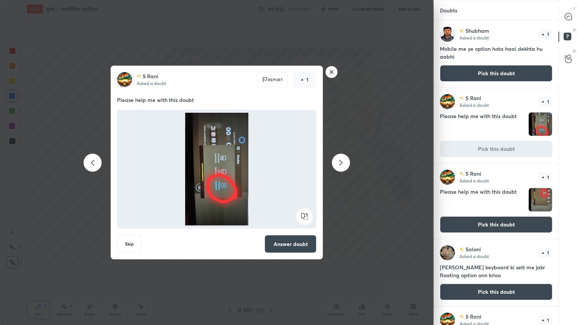
click at [304, 215] on rect at bounding box center [304, 216] width 17 height 17
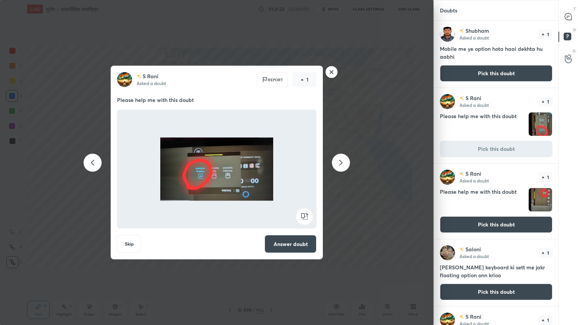
click at [304, 217] on rect at bounding box center [304, 216] width 17 height 17
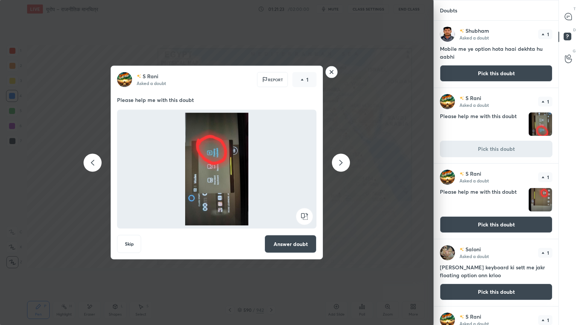
click at [304, 219] on rect at bounding box center [304, 216] width 17 height 17
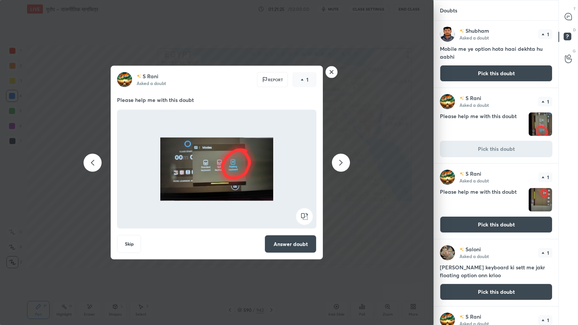
click at [340, 162] on icon at bounding box center [341, 162] width 9 height 9
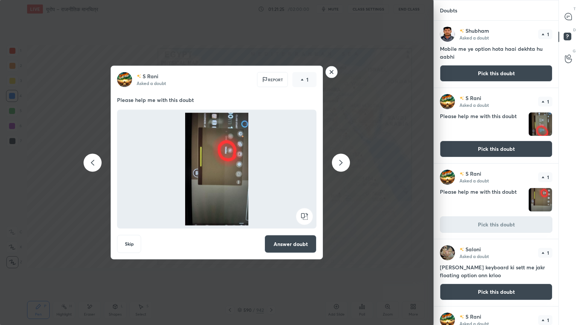
click at [340, 162] on icon at bounding box center [341, 162] width 9 height 9
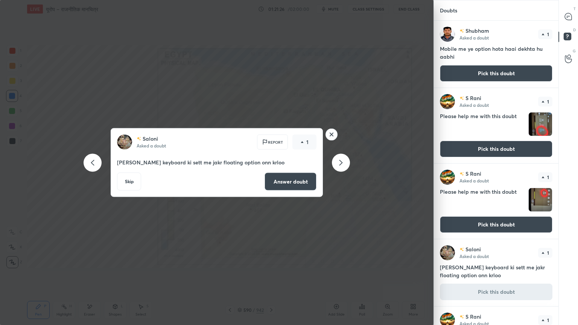
click at [341, 163] on icon at bounding box center [341, 162] width 9 height 9
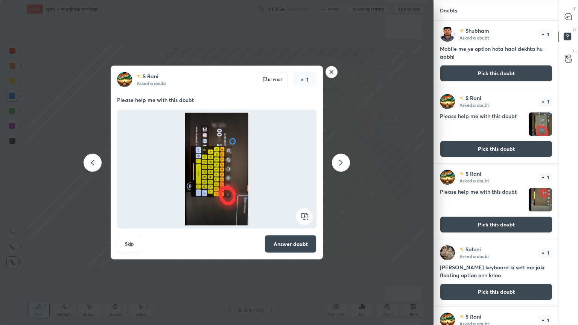
scroll to position [57, 0]
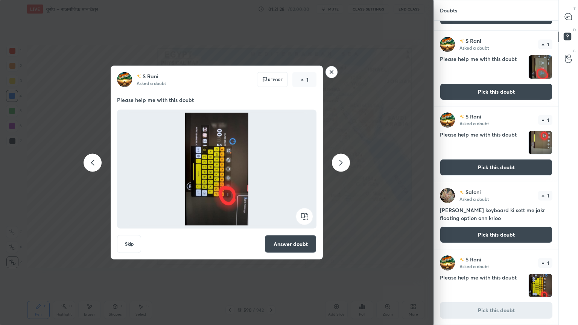
click at [90, 166] on icon at bounding box center [92, 162] width 9 height 9
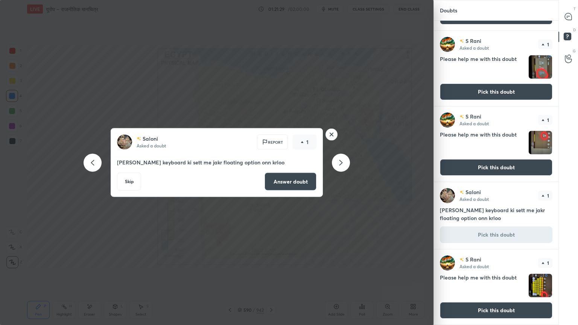
click at [331, 135] on rect at bounding box center [332, 135] width 12 height 12
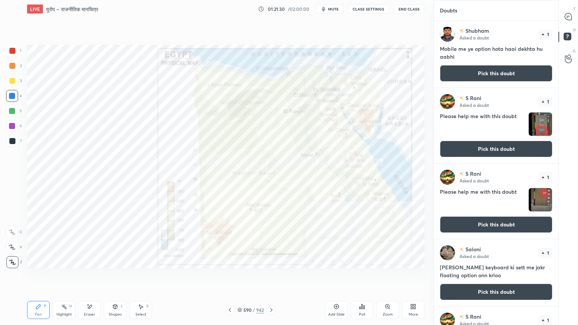
click at [566, 18] on icon at bounding box center [568, 16] width 7 height 7
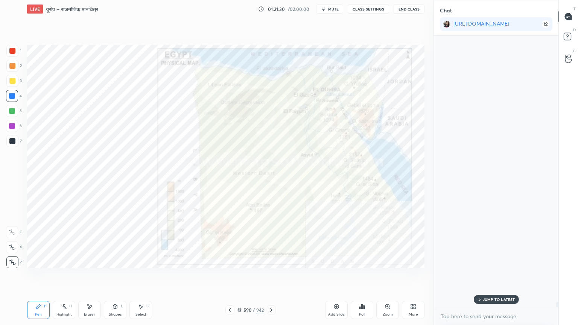
scroll to position [269, 122]
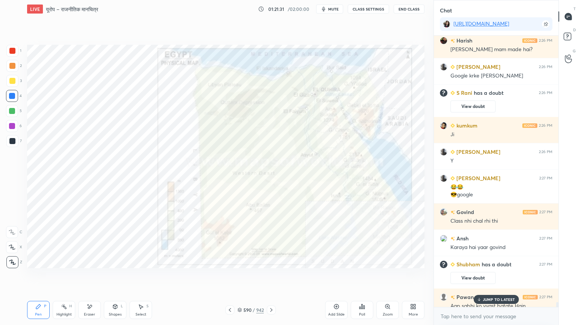
drag, startPoint x: 494, startPoint y: 299, endPoint x: 495, endPoint y: 303, distance: 3.8
click at [495, 277] on p "JUMP TO LATEST" at bounding box center [499, 299] width 32 height 5
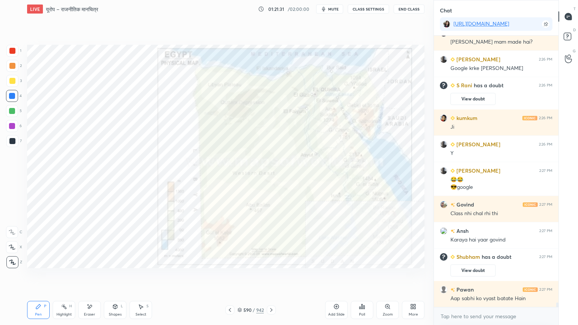
click at [491, 277] on div "x" at bounding box center [496, 317] width 125 height 18
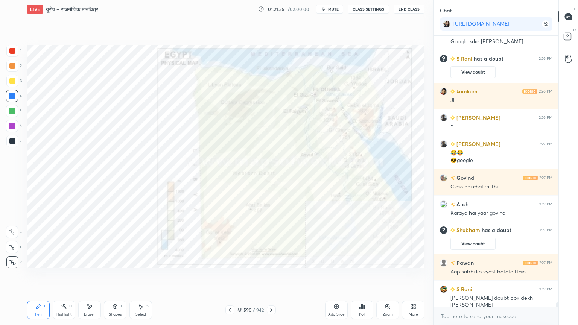
type textarea "x"
click at [366, 8] on button "CLASS SETTINGS" at bounding box center [368, 9] width 41 height 9
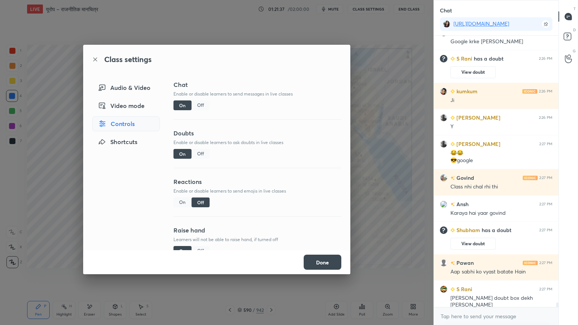
click at [199, 102] on div "Off" at bounding box center [201, 106] width 18 height 10
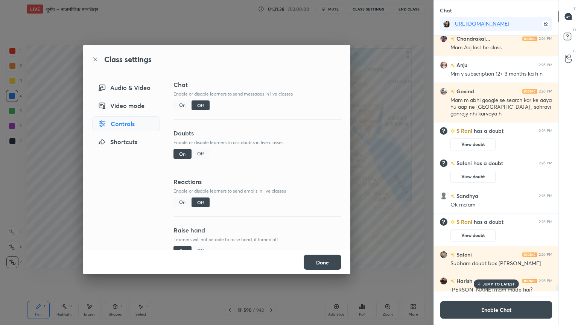
drag, startPoint x: 329, startPoint y: 268, endPoint x: 375, endPoint y: 262, distance: 46.4
click at [331, 267] on button "Done" at bounding box center [323, 262] width 38 height 15
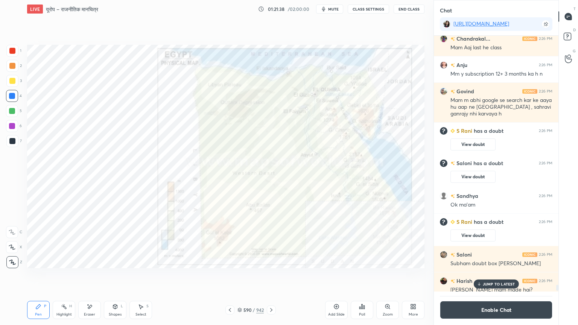
click at [503, 277] on p "JUMP TO LATEST" at bounding box center [499, 284] width 32 height 5
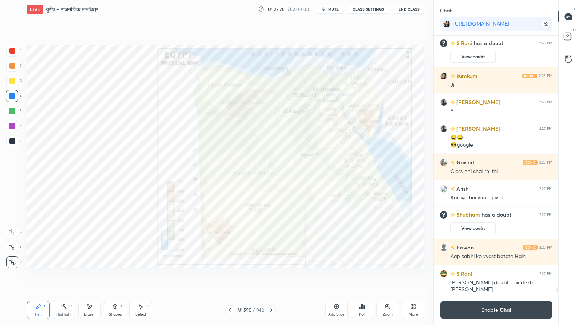
click at [500, 277] on button "Enable Chat" at bounding box center [496, 310] width 113 height 18
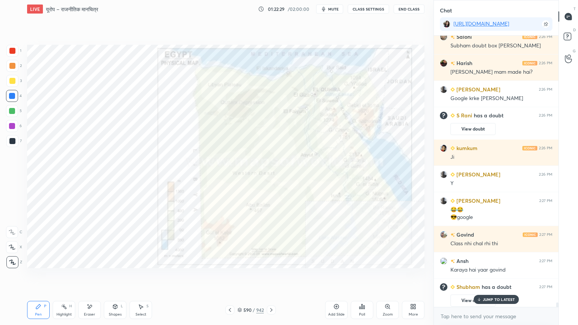
scroll to position [15408, 0]
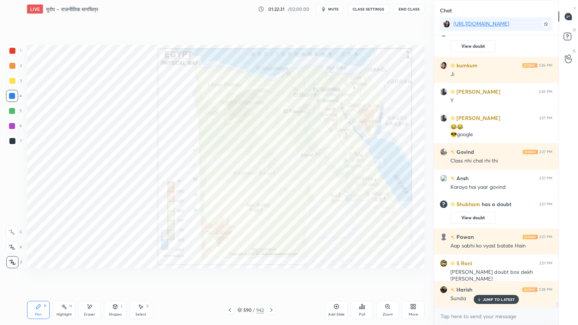
click at [244, 277] on div "590" at bounding box center [248, 310] width 8 height 5
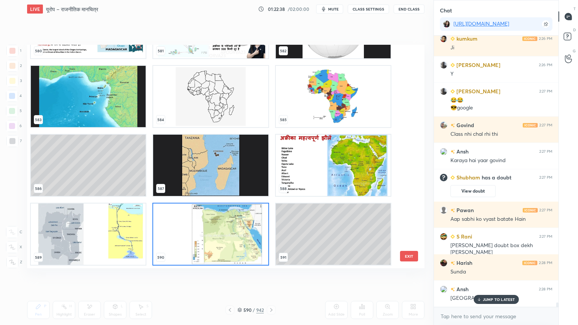
scroll to position [15461, 0]
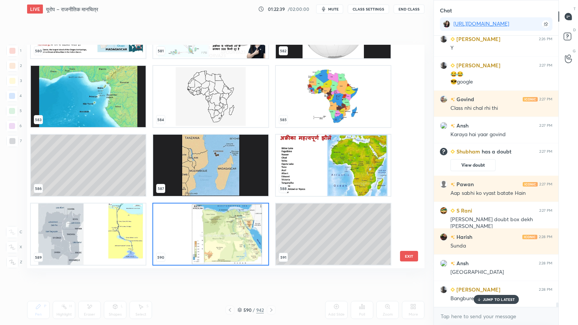
click at [411, 257] on button "EXIT" at bounding box center [409, 256] width 18 height 11
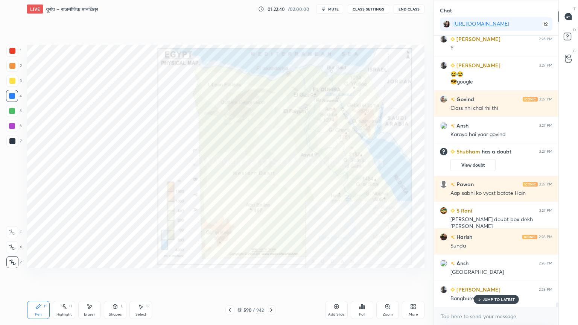
click at [511, 277] on p "JUMP TO LATEST" at bounding box center [499, 299] width 32 height 5
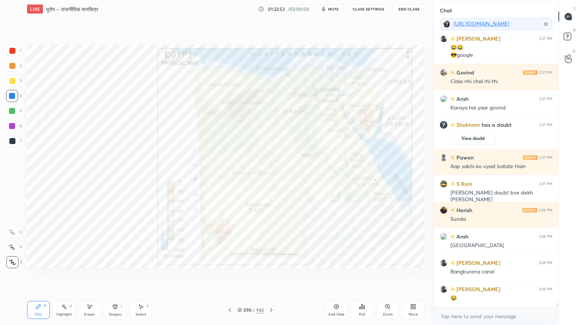
click at [241, 277] on icon at bounding box center [240, 310] width 5 height 5
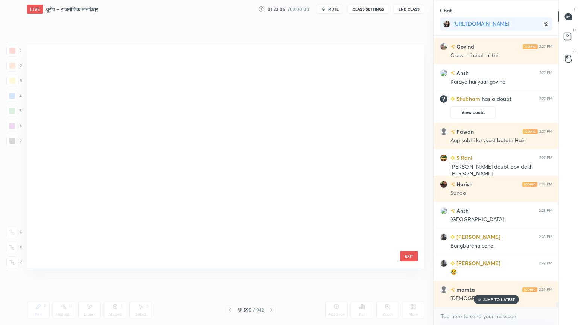
scroll to position [12347, 0]
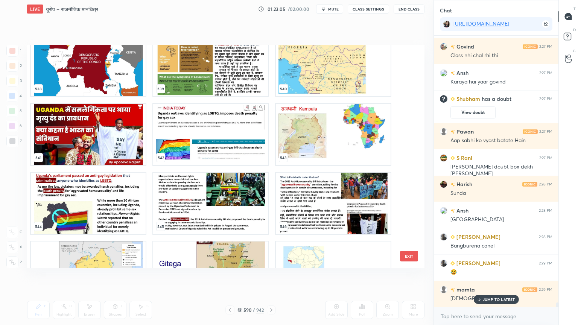
click at [412, 255] on button "EXIT" at bounding box center [409, 256] width 18 height 11
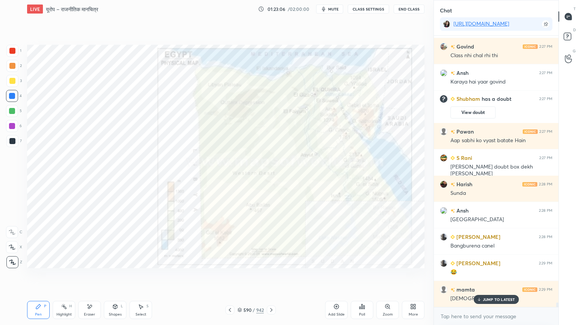
click at [241, 277] on icon at bounding box center [240, 310] width 5 height 5
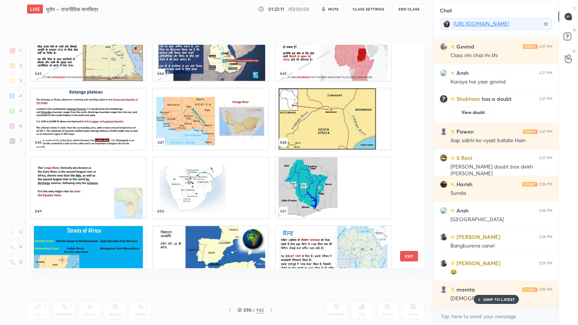
scroll to position [14809, 0]
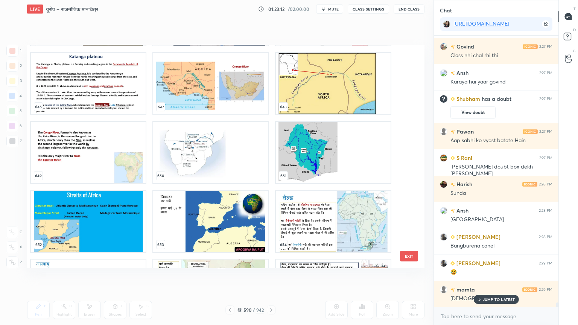
click at [410, 256] on button "EXIT" at bounding box center [409, 256] width 18 height 11
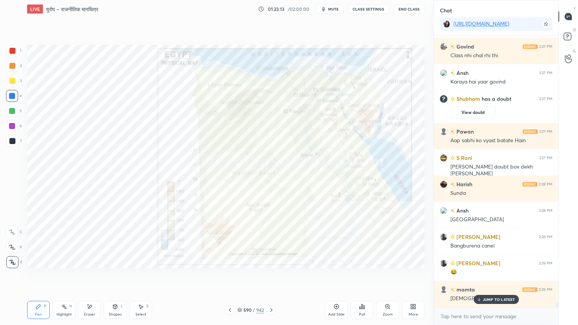
click at [335, 277] on icon at bounding box center [337, 307] width 6 height 6
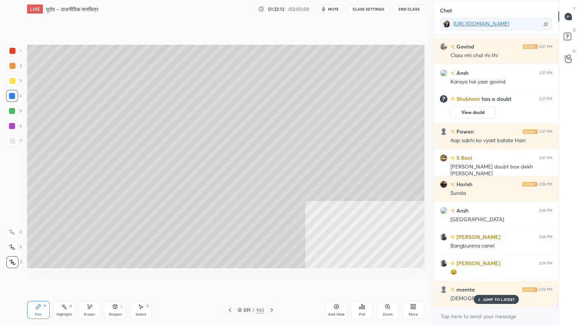
scroll to position [15521, 0]
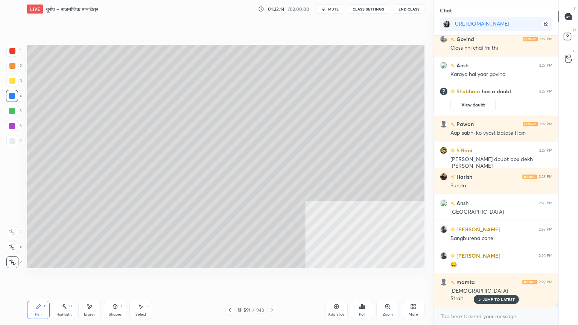
drag, startPoint x: 116, startPoint y: 312, endPoint x: 119, endPoint y: 301, distance: 11.2
click at [115, 277] on div "Shapes L" at bounding box center [115, 310] width 23 height 18
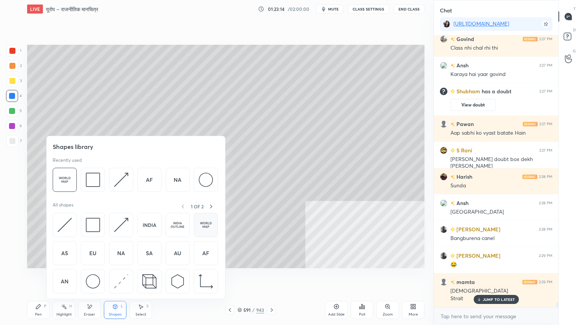
click at [207, 228] on img at bounding box center [206, 225] width 14 height 14
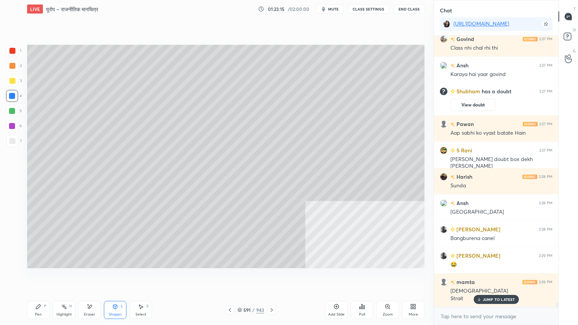
click at [9, 146] on div at bounding box center [12, 141] width 12 height 12
click at [12, 145] on div at bounding box center [12, 141] width 12 height 12
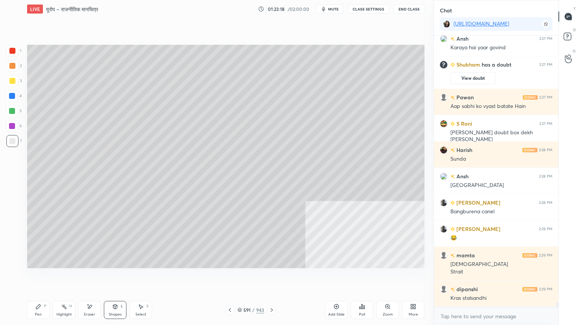
click at [140, 277] on div "Select" at bounding box center [141, 315] width 11 height 4
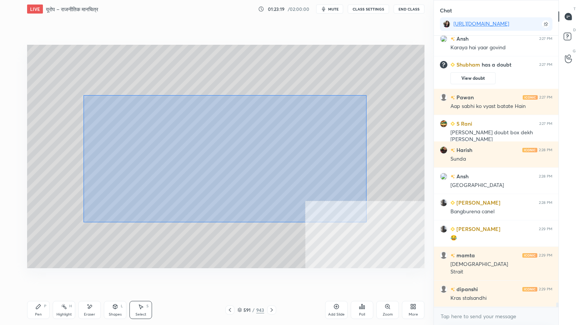
drag, startPoint x: 92, startPoint y: 99, endPoint x: 400, endPoint y: 229, distance: 333.8
click at [411, 242] on div "0 ° Undo Copy Duplicate Duplicate to new slide Delete" at bounding box center [226, 157] width 398 height 224
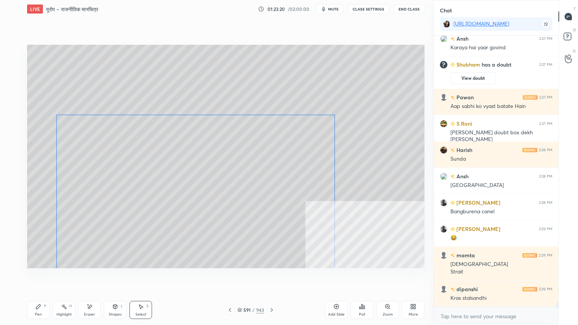
drag, startPoint x: 319, startPoint y: 101, endPoint x: 205, endPoint y: 242, distance: 181.2
click at [205, 242] on div "0 ° Undo Copy Duplicate Duplicate to new slide Delete" at bounding box center [226, 157] width 398 height 224
drag, startPoint x: 276, startPoint y: 182, endPoint x: 354, endPoint y: 53, distance: 151.4
click at [362, 51] on div at bounding box center [363, 50] width 3 height 3
drag, startPoint x: 306, startPoint y: 115, endPoint x: 238, endPoint y: 191, distance: 101.9
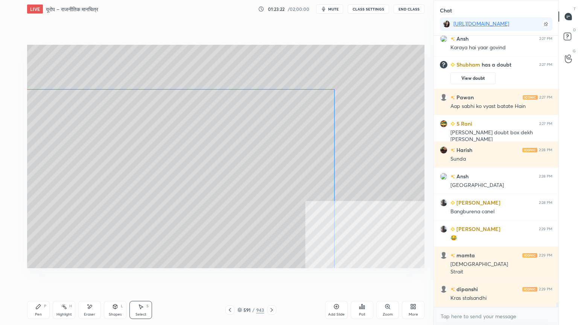
click at [236, 194] on div "0 ° Undo Copy Duplicate Duplicate to new slide Delete" at bounding box center [226, 157] width 398 height 224
drag, startPoint x: 267, startPoint y: 168, endPoint x: 366, endPoint y: 66, distance: 142.7
click at [367, 66] on div at bounding box center [367, 66] width 3 height 3
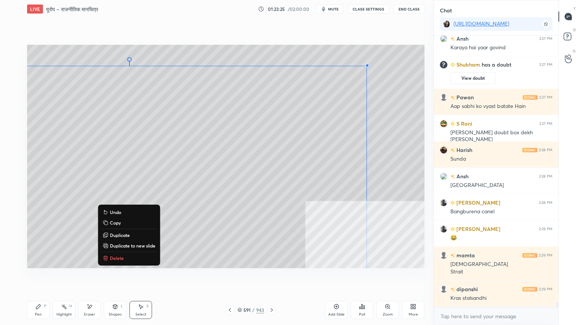
drag, startPoint x: 338, startPoint y: 83, endPoint x: 261, endPoint y: 142, distance: 96.2
click at [263, 140] on div "0 ° Undo Copy Duplicate Duplicate to new slide Delete" at bounding box center [226, 157] width 398 height 224
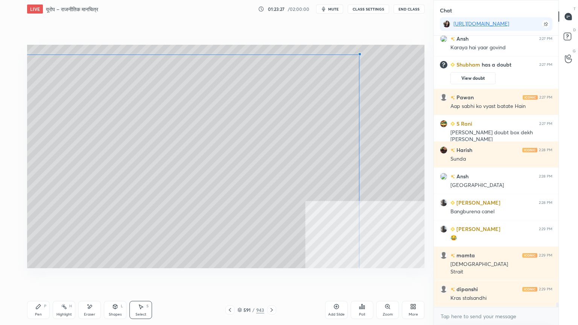
drag, startPoint x: 291, startPoint y: 123, endPoint x: 366, endPoint y: 43, distance: 109.5
click at [366, 43] on div "0 ° Undo Copy Duplicate Duplicate to new slide Delete Setting up your live clas…" at bounding box center [226, 156] width 404 height 277
drag, startPoint x: 321, startPoint y: 94, endPoint x: 282, endPoint y: 132, distance: 54.6
click at [282, 133] on div "0 ° Undo Copy Duplicate Duplicate to new slide Delete" at bounding box center [226, 157] width 398 height 224
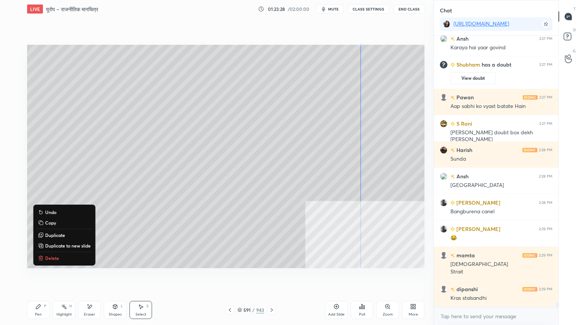
drag, startPoint x: 340, startPoint y: 68, endPoint x: 361, endPoint y: 43, distance: 32.6
click at [361, 43] on div "0 ° Undo Copy Duplicate Duplicate to new slide Delete Setting up your live clas…" at bounding box center [226, 156] width 404 height 277
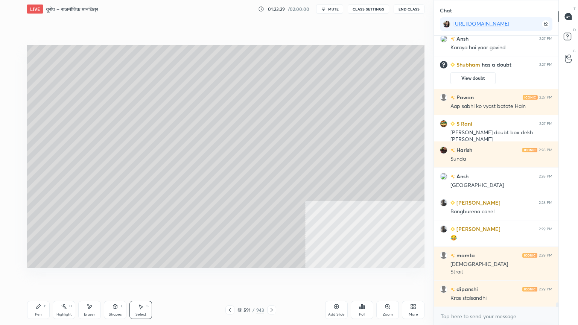
drag, startPoint x: 287, startPoint y: 181, endPoint x: 360, endPoint y: 96, distance: 111.4
click at [357, 70] on div "0 ° Undo Copy Duplicate Duplicate to new slide Delete" at bounding box center [226, 157] width 398 height 224
drag, startPoint x: 370, startPoint y: 164, endPoint x: 387, endPoint y: 130, distance: 37.9
click at [389, 111] on div "0 ° Undo Copy Duplicate Duplicate to new slide Delete" at bounding box center [226, 157] width 398 height 224
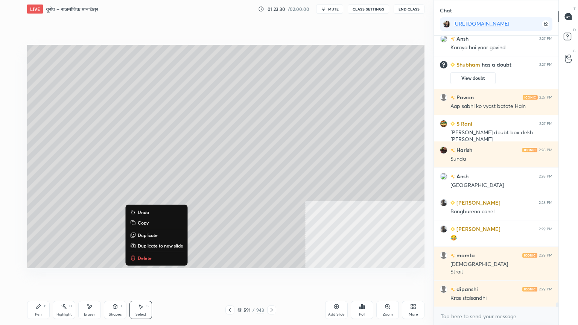
drag, startPoint x: 377, startPoint y: 158, endPoint x: 390, endPoint y: 142, distance: 20.5
click at [391, 142] on div "0 ° Undo Copy Duplicate Duplicate to new slide Delete" at bounding box center [226, 157] width 398 height 224
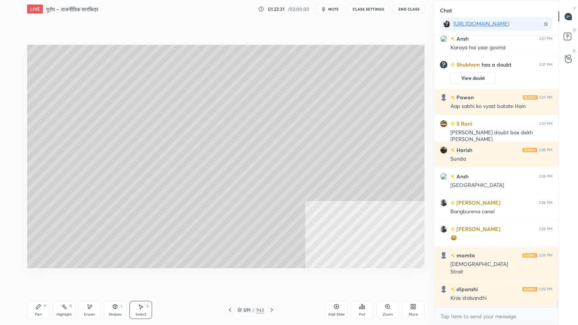
drag, startPoint x: 380, startPoint y: 164, endPoint x: 377, endPoint y: 155, distance: 9.3
click at [388, 148] on div "0 ° Undo Copy Duplicate Duplicate to new slide Delete" at bounding box center [226, 157] width 398 height 224
click at [377, 150] on div "0 ° Undo Copy Duplicate Duplicate to new slide Delete" at bounding box center [226, 157] width 398 height 224
drag, startPoint x: 367, startPoint y: 159, endPoint x: 363, endPoint y: 184, distance: 25.6
click at [366, 184] on div "0 ° Undo Copy Duplicate Duplicate to new slide Delete" at bounding box center [226, 157] width 398 height 224
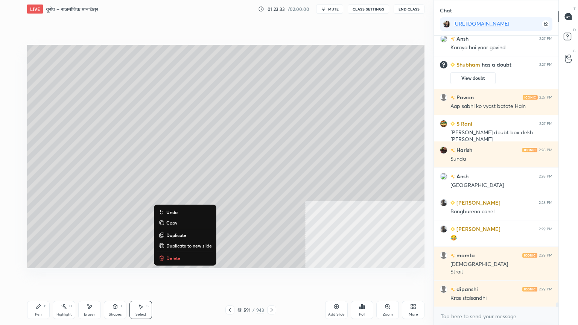
drag, startPoint x: 37, startPoint y: 315, endPoint x: 36, endPoint y: 302, distance: 12.9
click at [38, 277] on div "Pen" at bounding box center [38, 315] width 7 height 4
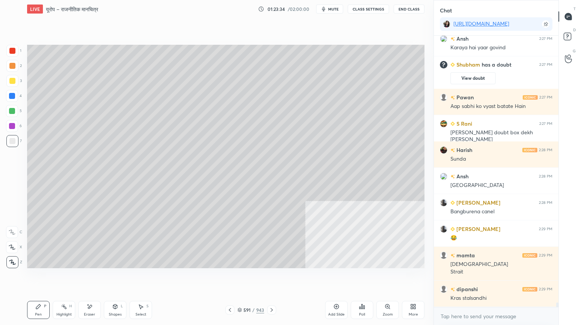
click at [11, 143] on div at bounding box center [12, 141] width 6 height 6
click at [11, 142] on div at bounding box center [12, 141] width 6 height 6
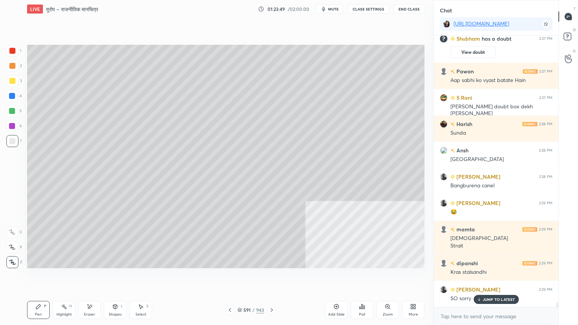
click at [15, 98] on div at bounding box center [12, 96] width 12 height 12
click at [14, 101] on div at bounding box center [12, 96] width 12 height 12
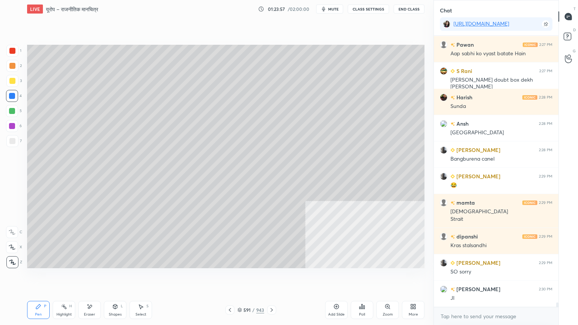
click at [141, 277] on div "Select" at bounding box center [141, 315] width 11 height 4
click at [143, 277] on div "Select S" at bounding box center [141, 310] width 23 height 18
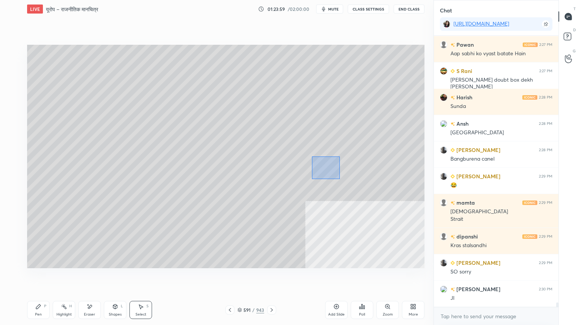
drag, startPoint x: 312, startPoint y: 157, endPoint x: 341, endPoint y: 183, distance: 39.2
click at [338, 179] on div "0 ° Undo Copy Duplicate Duplicate to new slide Delete" at bounding box center [226, 157] width 398 height 224
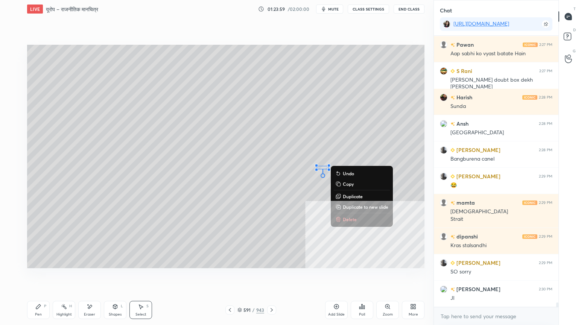
click at [349, 222] on p "Delete" at bounding box center [350, 219] width 14 height 6
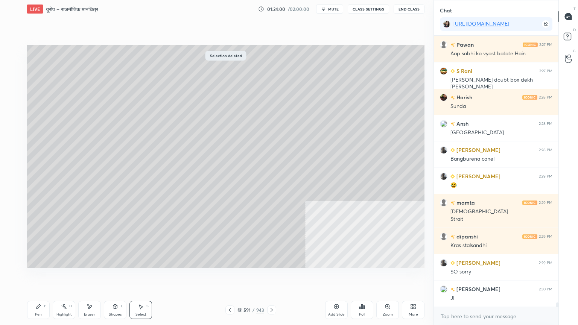
click at [41, 277] on div "Pen P" at bounding box center [38, 310] width 23 height 18
click at [42, 277] on div "Pen P" at bounding box center [38, 310] width 23 height 18
click at [90, 277] on div "Eraser" at bounding box center [89, 315] width 11 height 4
click at [9, 258] on div "Erase all" at bounding box center [12, 262] width 12 height 12
click at [235, 277] on div "591 / 943" at bounding box center [251, 310] width 51 height 9
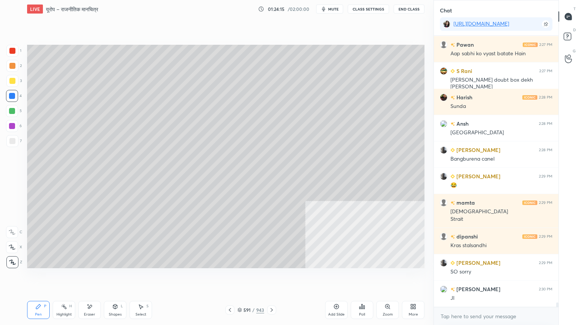
click at [232, 277] on icon at bounding box center [230, 310] width 6 height 6
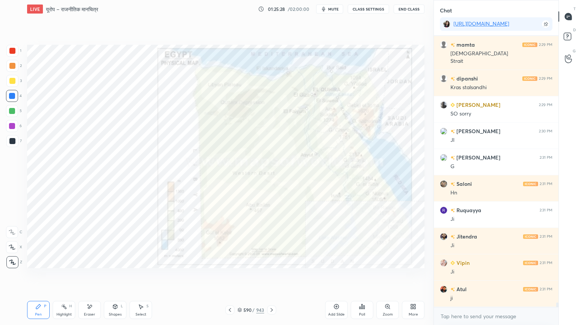
scroll to position [15785, 0]
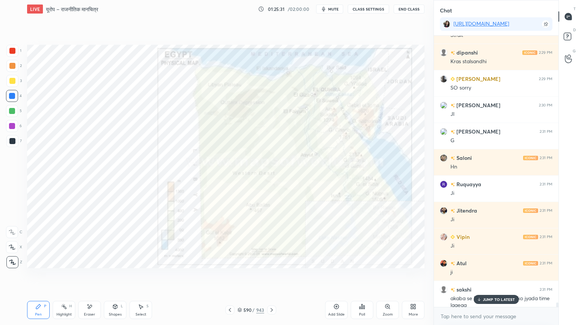
drag, startPoint x: 502, startPoint y: 300, endPoint x: 499, endPoint y: 312, distance: 12.1
click at [502, 277] on p "JUMP TO LATEST" at bounding box center [499, 299] width 32 height 5
click at [498, 277] on div "x" at bounding box center [496, 317] width 125 height 18
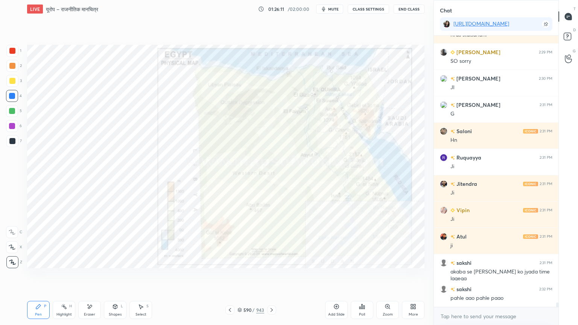
scroll to position [15838, 0]
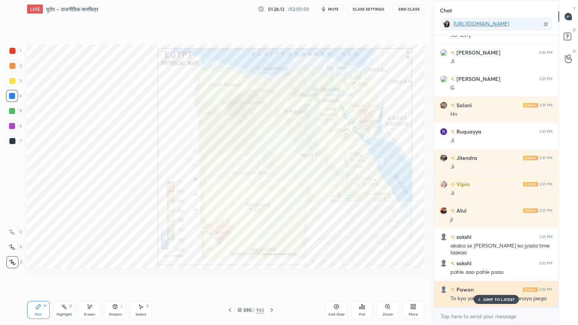
click at [492, 277] on p "JUMP TO LATEST" at bounding box center [499, 299] width 32 height 5
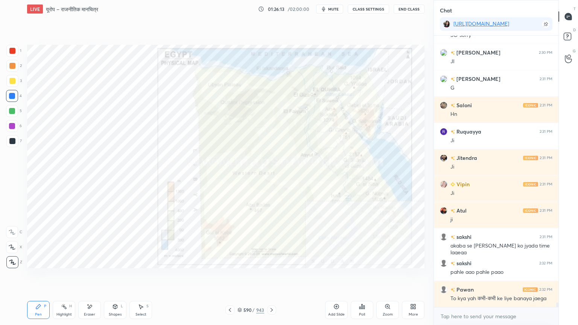
click at [485, 277] on div "x" at bounding box center [496, 317] width 125 height 18
click at [96, 277] on div "Eraser" at bounding box center [89, 310] width 23 height 18
click at [15, 261] on span "Erase all" at bounding box center [11, 262] width 11 height 5
click at [95, 277] on div "Eraser" at bounding box center [89, 310] width 23 height 18
click at [11, 258] on div "Erase all" at bounding box center [12, 262] width 12 height 12
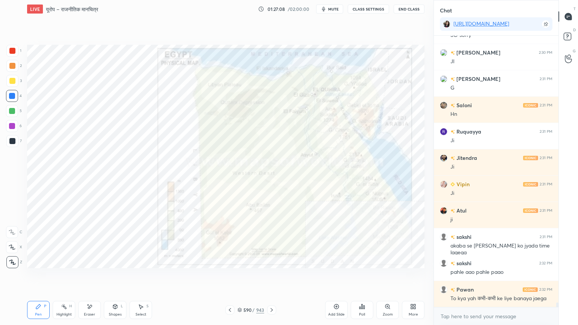
drag, startPoint x: 87, startPoint y: 309, endPoint x: 77, endPoint y: 300, distance: 13.4
click at [88, 277] on icon at bounding box center [90, 307] width 6 height 6
click at [11, 261] on span "Erase all" at bounding box center [11, 262] width 11 height 5
click at [12, 262] on div "1 2 3 4 5 6 7 C X Z E E Erase all H H" at bounding box center [12, 157] width 24 height 224
click at [11, 262] on icon at bounding box center [12, 262] width 7 height 5
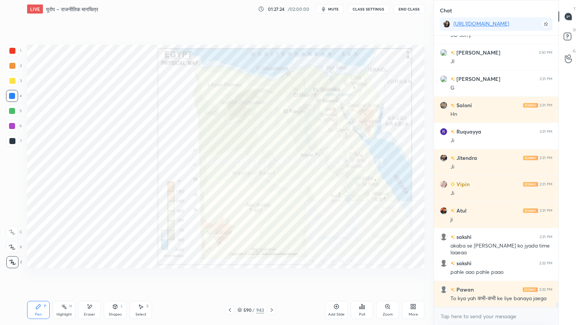
scroll to position [15864, 0]
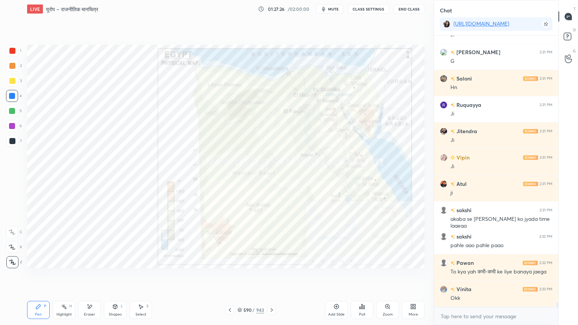
drag, startPoint x: 88, startPoint y: 316, endPoint x: 86, endPoint y: 312, distance: 4.9
click at [87, 277] on div "Eraser" at bounding box center [89, 315] width 11 height 4
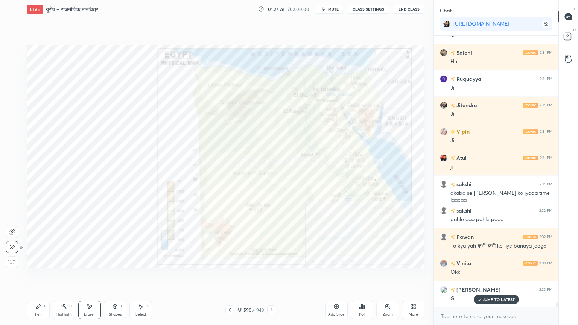
drag, startPoint x: 11, startPoint y: 261, endPoint x: 20, endPoint y: 261, distance: 9.4
click at [10, 261] on span "Erase all" at bounding box center [11, 262] width 11 height 5
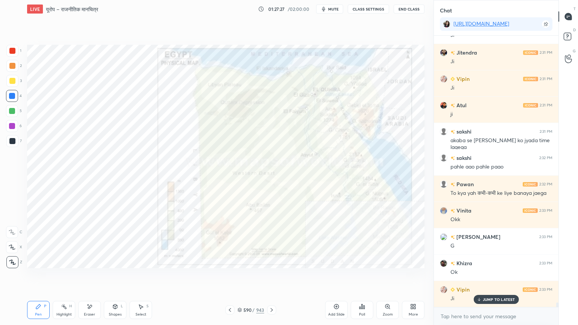
drag, startPoint x: 240, startPoint y: 312, endPoint x: 250, endPoint y: 306, distance: 11.6
click at [239, 277] on div "590 / 943" at bounding box center [251, 310] width 27 height 7
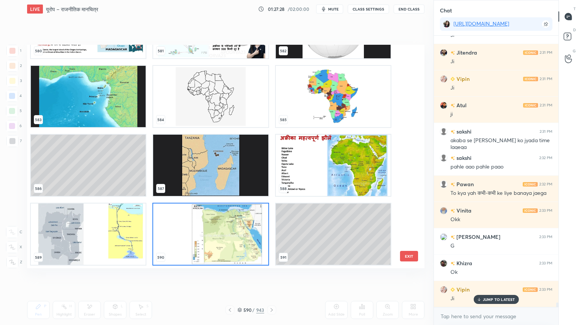
scroll to position [16022, 0]
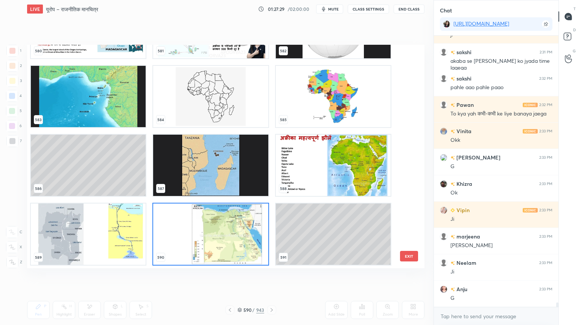
click at [208, 247] on img "grid" at bounding box center [210, 234] width 115 height 61
click at [207, 247] on img "grid" at bounding box center [210, 234] width 115 height 61
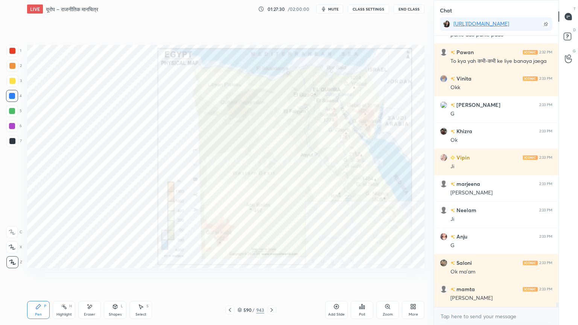
click at [208, 246] on img "grid" at bounding box center [210, 234] width 115 height 61
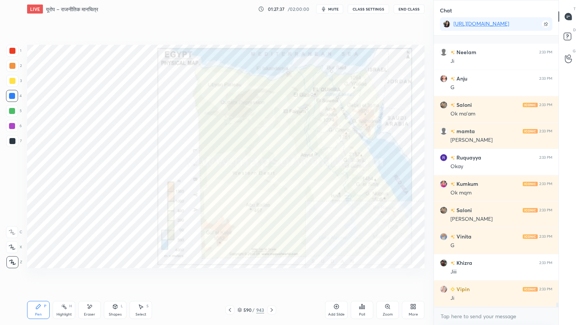
scroll to position [16286, 0]
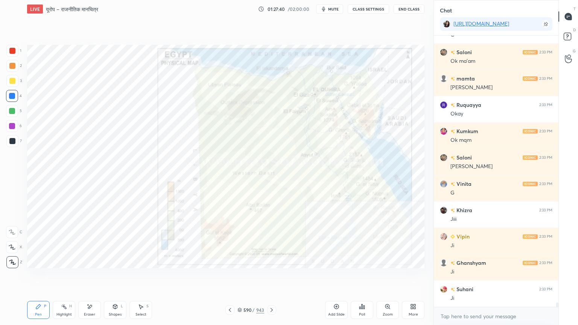
click at [87, 277] on div "Eraser" at bounding box center [89, 315] width 11 height 4
click at [11, 260] on span "Erase all" at bounding box center [11, 262] width 11 height 5
click at [12, 258] on div "1 2 3 4 5 6 7 C X Z E E Erase all H H" at bounding box center [12, 157] width 24 height 224
click at [12, 258] on div at bounding box center [12, 262] width 12 height 12
click at [12, 259] on div at bounding box center [12, 262] width 12 height 12
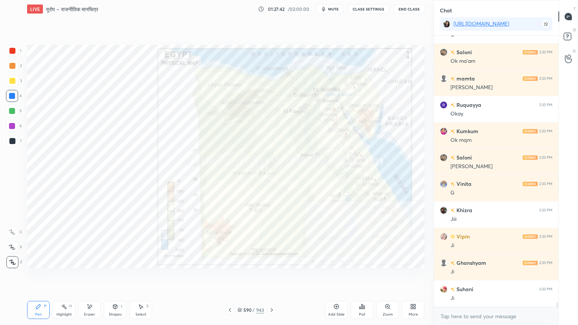
drag, startPoint x: 242, startPoint y: 312, endPoint x: 253, endPoint y: 307, distance: 11.6
click at [242, 277] on div "590 / 943" at bounding box center [251, 310] width 27 height 7
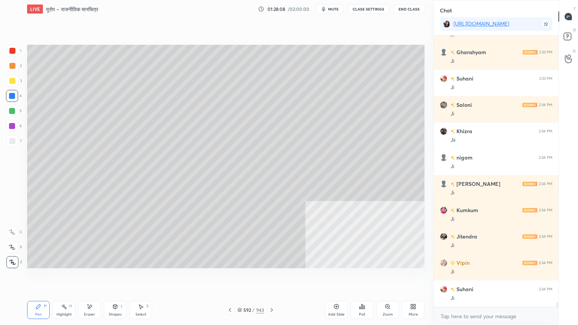
scroll to position [16523, 0]
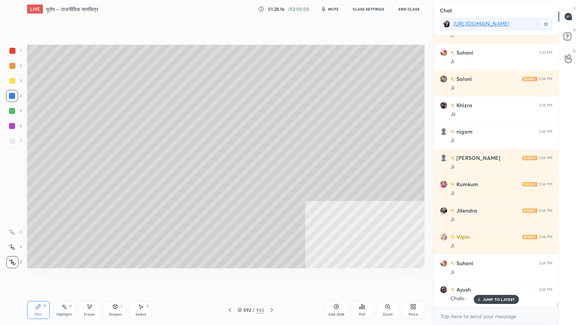
click at [11, 98] on div at bounding box center [12, 96] width 6 height 6
click at [239, 277] on icon at bounding box center [240, 310] width 5 height 5
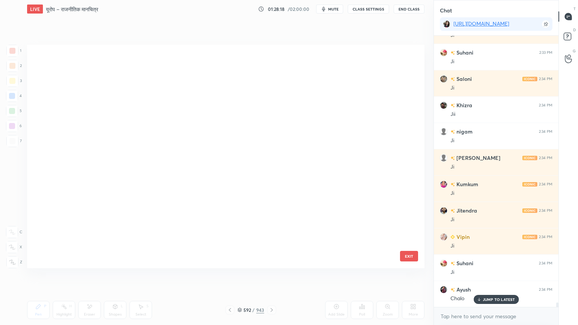
scroll to position [221, 394]
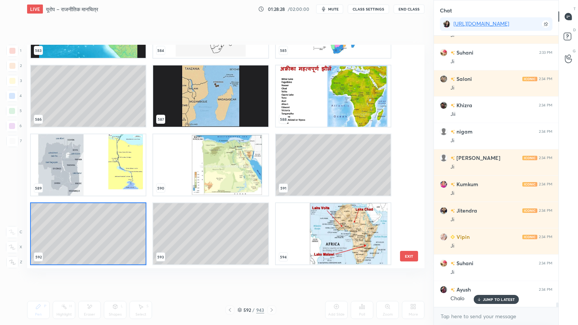
click at [204, 170] on img "grid" at bounding box center [210, 164] width 115 height 61
click at [205, 169] on img "grid" at bounding box center [210, 164] width 115 height 61
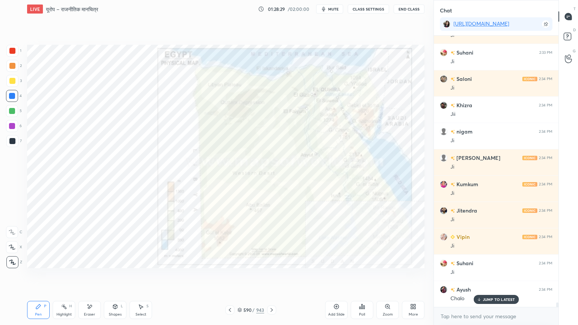
click at [12, 95] on div at bounding box center [12, 96] width 6 height 6
click at [91, 277] on div "Eraser" at bounding box center [89, 310] width 23 height 18
click at [15, 260] on span "Erase all" at bounding box center [11, 262] width 11 height 5
click at [16, 259] on div "1 2 3 4 5 6 7 C X Z E E Erase all H H" at bounding box center [12, 157] width 24 height 224
click at [17, 258] on div "Z" at bounding box center [14, 262] width 16 height 12
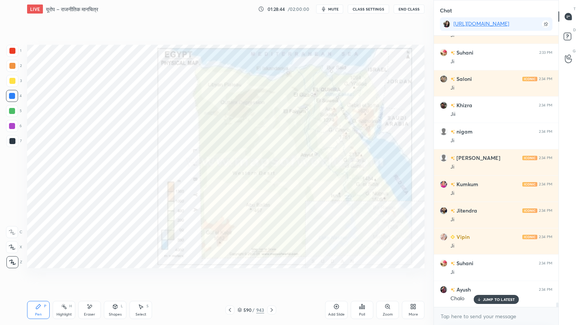
click at [99, 277] on div "Eraser" at bounding box center [89, 310] width 23 height 18
click at [11, 260] on span "Erase all" at bounding box center [11, 262] width 11 height 5
drag, startPoint x: 12, startPoint y: 258, endPoint x: 25, endPoint y: 249, distance: 15.5
click at [12, 258] on div "1 2 3 4 5 6 7 C X Z E E Erase all H H" at bounding box center [12, 157] width 24 height 224
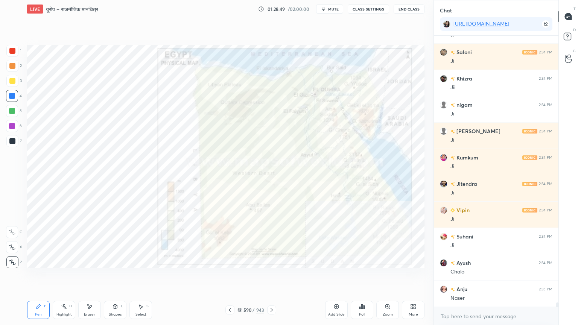
scroll to position [16576, 0]
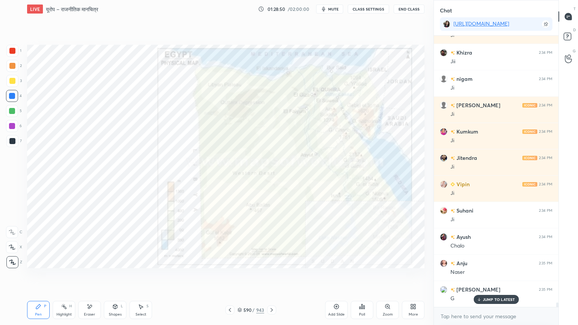
click at [89, 277] on div "Eraser" at bounding box center [89, 310] width 23 height 18
click at [15, 261] on span "Erase all" at bounding box center [11, 262] width 11 height 5
click at [15, 259] on div "1 2 3 4 5 6 7 C X Z E E Erase all H H" at bounding box center [12, 157] width 24 height 224
drag, startPoint x: 17, startPoint y: 259, endPoint x: 26, endPoint y: 261, distance: 9.6
click at [17, 259] on div at bounding box center [12, 262] width 12 height 12
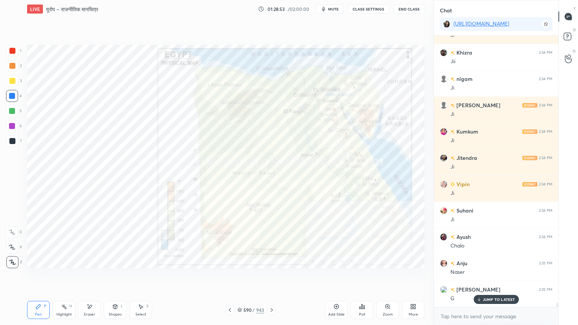
drag, startPoint x: 242, startPoint y: 311, endPoint x: 248, endPoint y: 310, distance: 5.8
click at [242, 277] on div "590 / 943" at bounding box center [251, 310] width 27 height 7
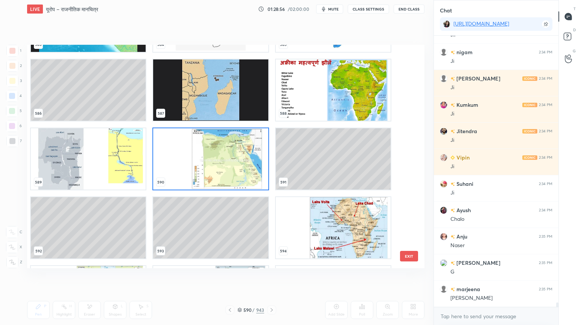
scroll to position [13497, 0]
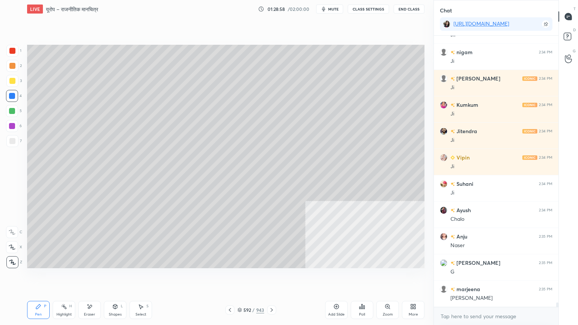
click at [9, 142] on div at bounding box center [12, 141] width 12 height 12
click at [242, 277] on div "592 / 943" at bounding box center [251, 310] width 27 height 7
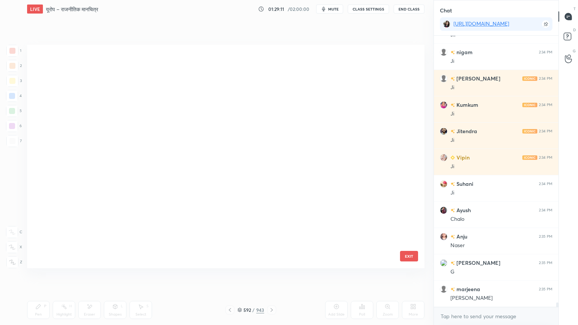
scroll to position [221, 394]
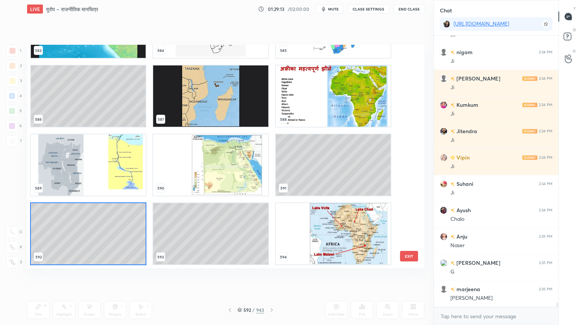
click at [314, 105] on img "grid" at bounding box center [333, 96] width 115 height 61
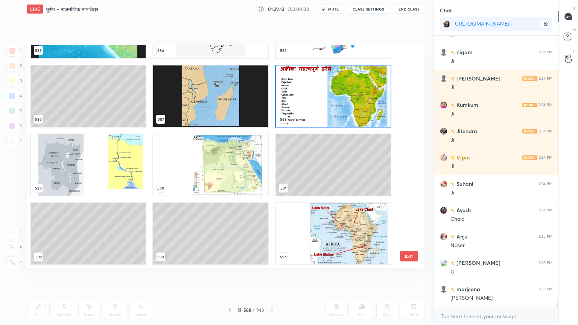
click at [313, 104] on img "grid" at bounding box center [333, 96] width 115 height 61
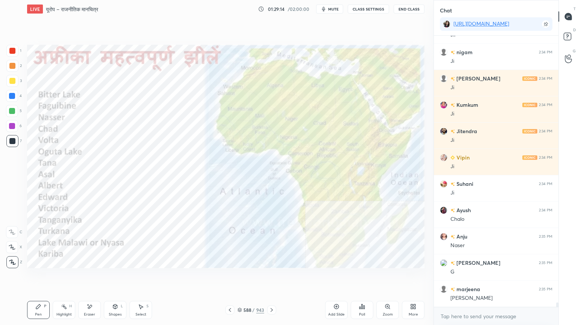
click at [14, 97] on div at bounding box center [12, 96] width 6 height 6
click at [14, 96] on div at bounding box center [12, 96] width 6 height 6
click at [95, 277] on div "Eraser" at bounding box center [89, 310] width 23 height 18
click at [18, 260] on div "Erase all" at bounding box center [13, 262] width 14 height 12
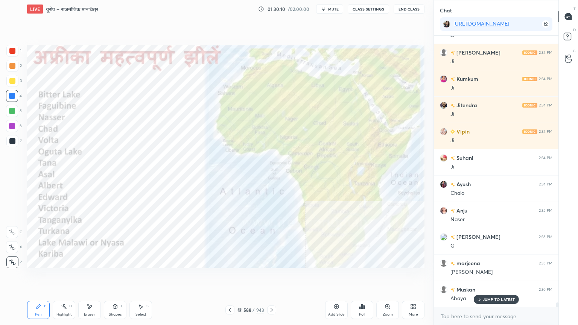
click at [95, 277] on div "Eraser" at bounding box center [89, 310] width 23 height 18
click at [12, 262] on span "Erase all" at bounding box center [11, 262] width 11 height 5
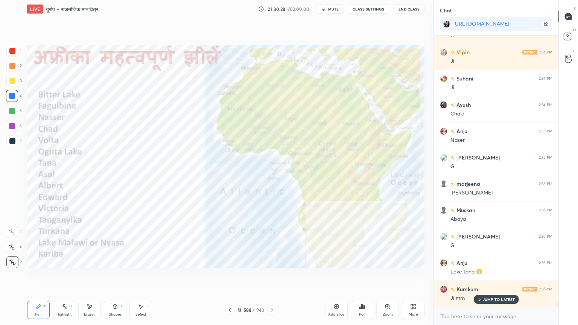
scroll to position [16734, 0]
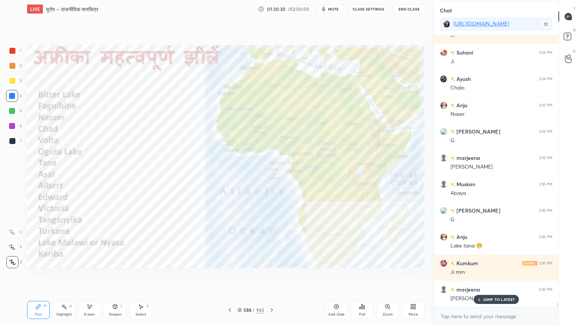
click at [268, 277] on div at bounding box center [271, 310] width 9 height 9
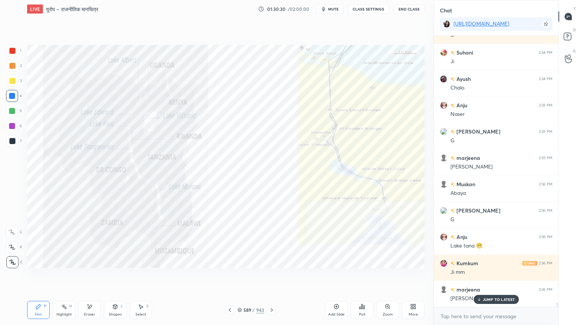
click at [270, 277] on icon at bounding box center [272, 310] width 6 height 6
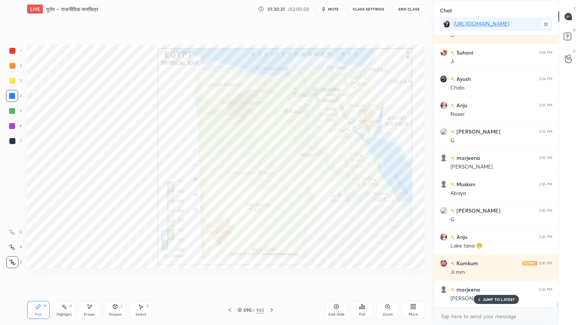
click at [270, 277] on icon at bounding box center [272, 310] width 6 height 6
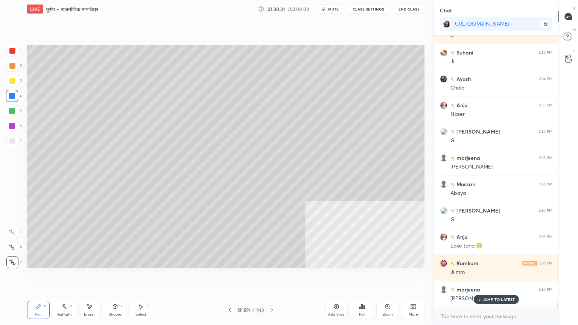
click at [271, 277] on icon at bounding box center [272, 310] width 6 height 6
click at [270, 277] on icon at bounding box center [272, 310] width 6 height 6
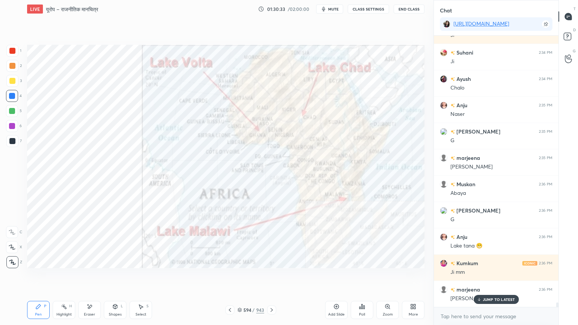
click at [271, 277] on icon at bounding box center [272, 310] width 6 height 6
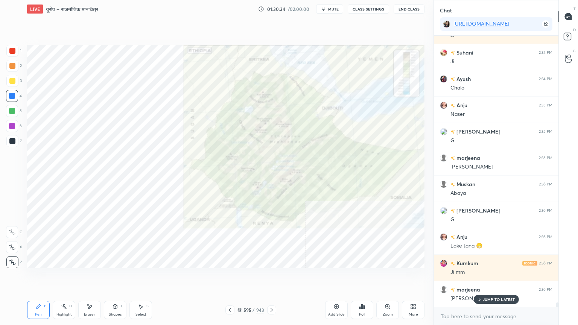
drag, startPoint x: 269, startPoint y: 311, endPoint x: 268, endPoint y: 303, distance: 7.2
click at [265, 277] on div "Pen P Highlight H Eraser Shapes L Select S 595 / 943 Add Slide Poll Zoom More" at bounding box center [226, 310] width 398 height 30
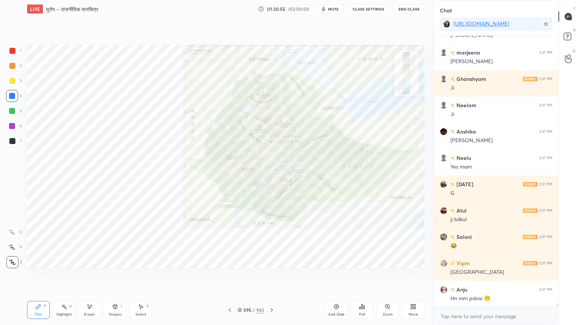
scroll to position [17024, 0]
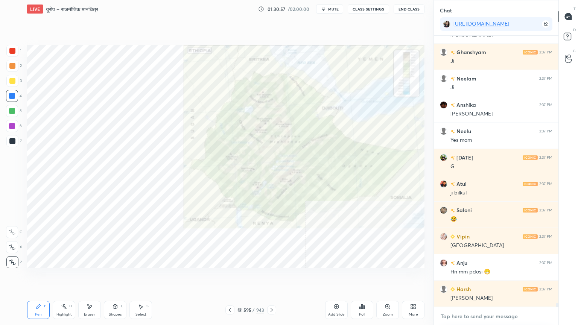
click at [479, 277] on textarea at bounding box center [496, 317] width 113 height 12
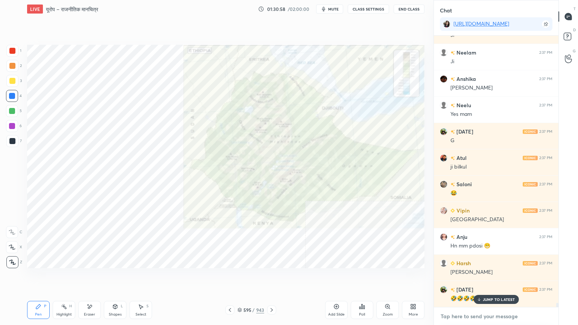
click at [482, 277] on textarea at bounding box center [496, 317] width 113 height 12
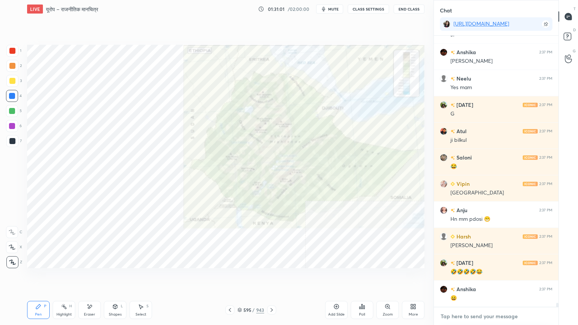
scroll to position [17103, 0]
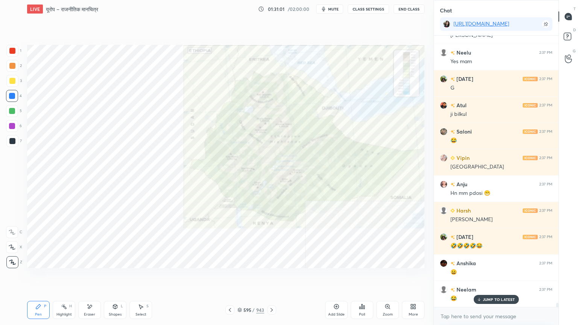
click at [8, 98] on div at bounding box center [12, 96] width 12 height 12
click at [9, 97] on div at bounding box center [12, 96] width 12 height 12
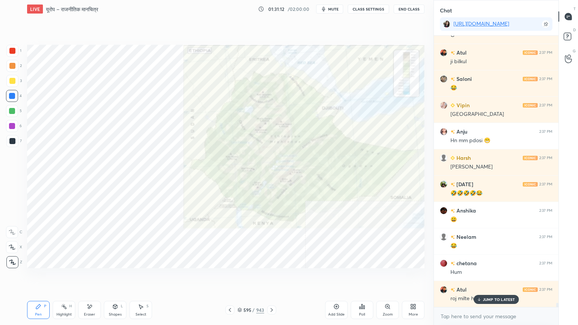
scroll to position [17182, 0]
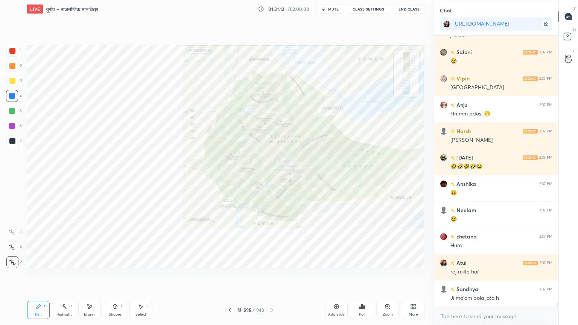
click at [501, 277] on div "Ji ma’am bola jata h" at bounding box center [502, 299] width 102 height 8
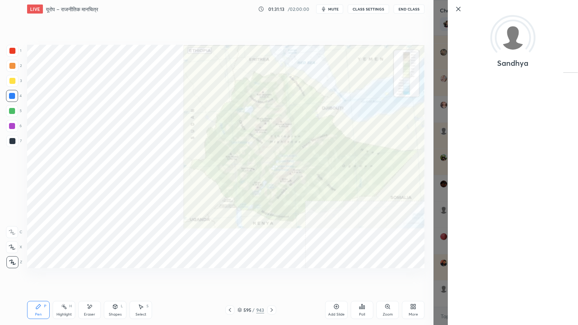
click at [455, 9] on icon at bounding box center [458, 9] width 9 height 9
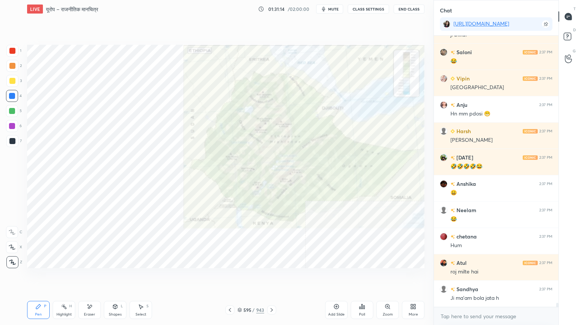
click at [470, 277] on div "x" at bounding box center [496, 317] width 125 height 18
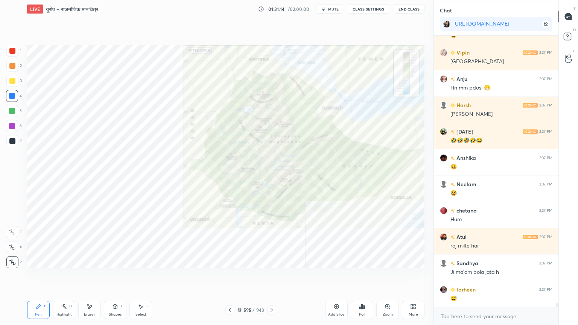
click at [471, 277] on div "x" at bounding box center [496, 317] width 125 height 18
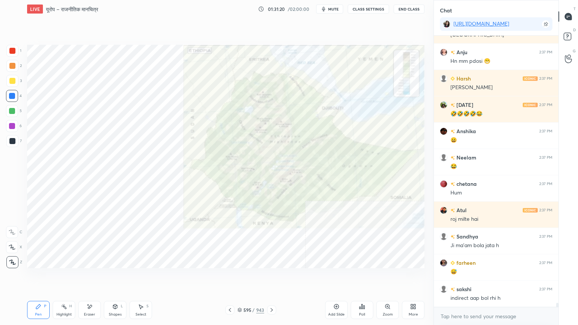
click at [93, 277] on div "Eraser" at bounding box center [89, 310] width 23 height 18
click at [12, 260] on span "Erase all" at bounding box center [11, 262] width 11 height 5
click at [13, 259] on div "1 2 3 4 5 6 7 C X Z E E Erase all H H" at bounding box center [12, 157] width 24 height 224
click at [241, 277] on icon at bounding box center [240, 310] width 5 height 5
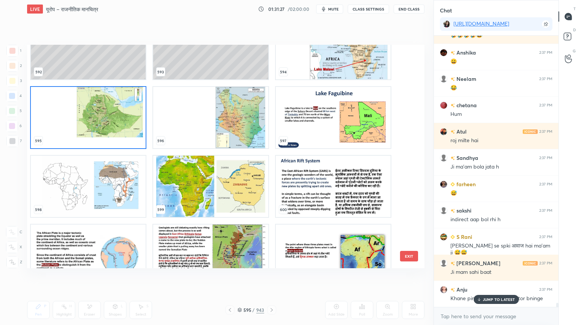
scroll to position [13640, 0]
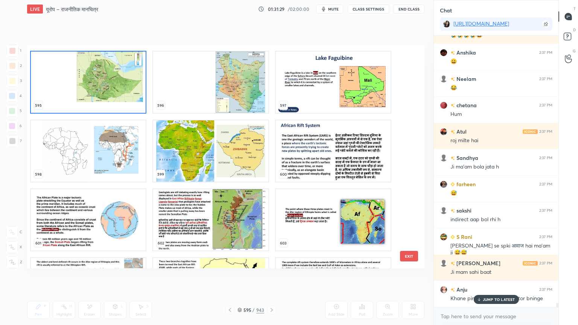
click at [188, 148] on img "grid" at bounding box center [210, 150] width 115 height 61
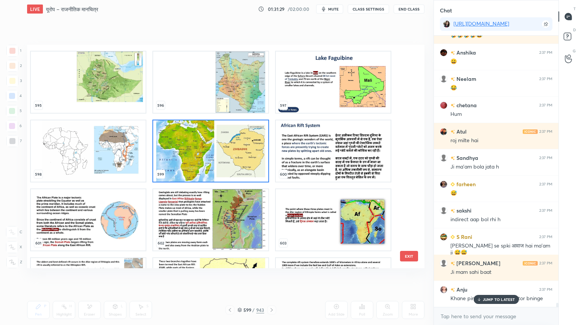
click at [188, 148] on img "grid" at bounding box center [210, 150] width 115 height 61
click at [187, 148] on img "grid" at bounding box center [210, 150] width 115 height 61
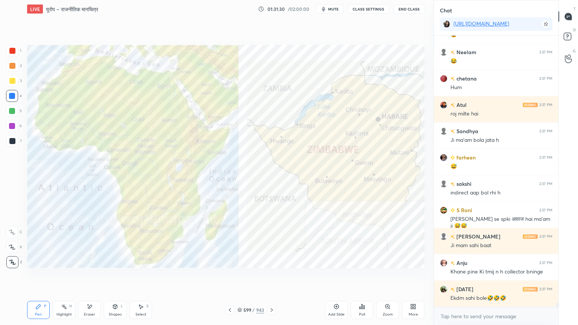
scroll to position [17366, 0]
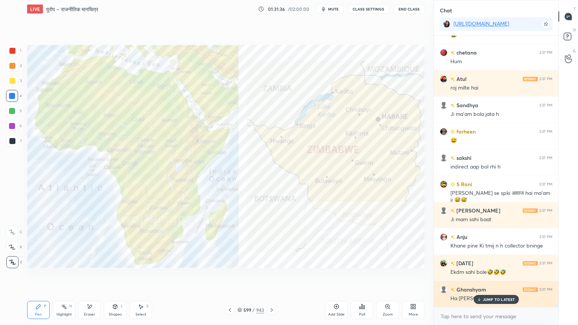
click at [506, 277] on div "JUMP TO LATEST" at bounding box center [496, 299] width 45 height 9
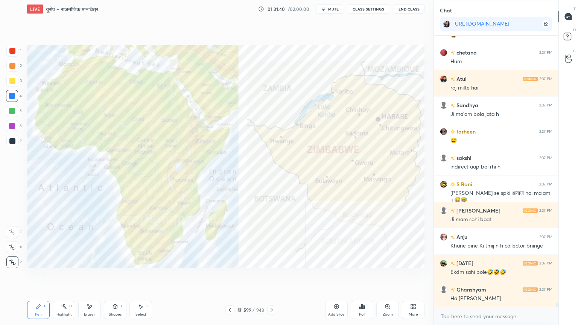
click at [89, 277] on icon at bounding box center [90, 307] width 6 height 6
drag, startPoint x: 12, startPoint y: 258, endPoint x: 26, endPoint y: 255, distance: 14.2
click at [11, 258] on div "Erase all" at bounding box center [12, 262] width 12 height 12
click at [242, 277] on div "599 / 943" at bounding box center [251, 310] width 27 height 7
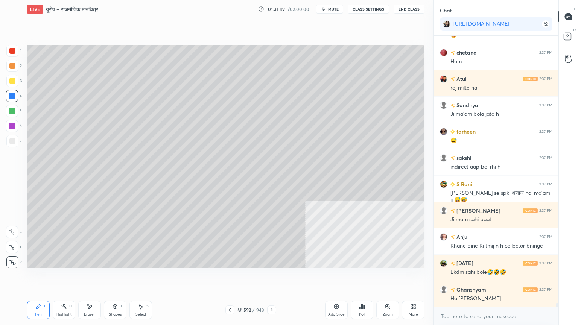
scroll to position [17393, 0]
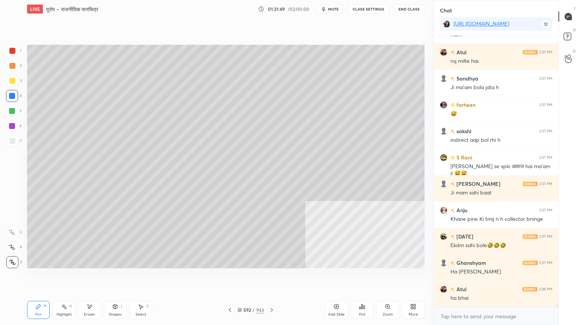
click at [14, 143] on div at bounding box center [12, 141] width 12 height 12
drag, startPoint x: 12, startPoint y: 145, endPoint x: 26, endPoint y: 143, distance: 13.3
click at [13, 143] on div at bounding box center [12, 141] width 12 height 12
click at [14, 95] on div at bounding box center [12, 96] width 12 height 12
click at [12, 96] on div at bounding box center [12, 96] width 6 height 6
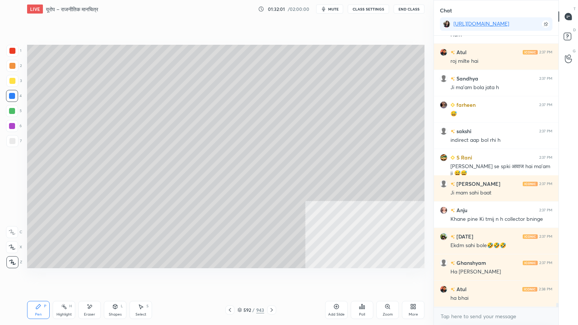
click at [11, 95] on div at bounding box center [12, 96] width 6 height 6
click at [13, 96] on div at bounding box center [12, 96] width 6 height 6
click at [12, 95] on div at bounding box center [12, 96] width 6 height 6
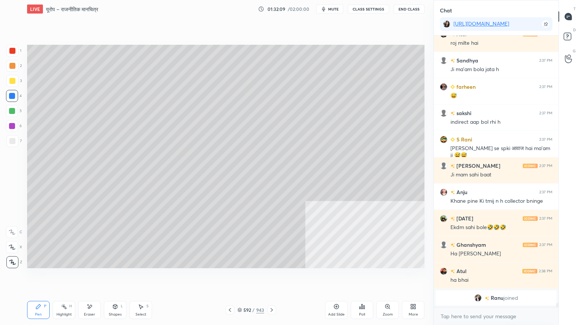
click at [238, 277] on icon at bounding box center [240, 310] width 5 height 5
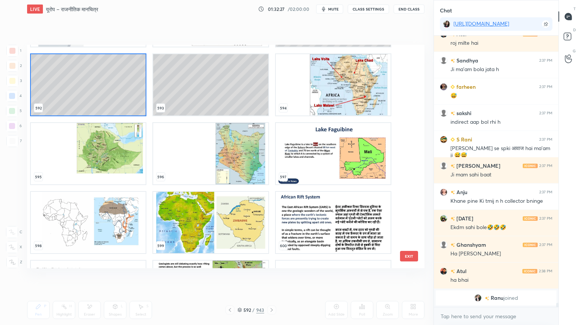
scroll to position [13497, 0]
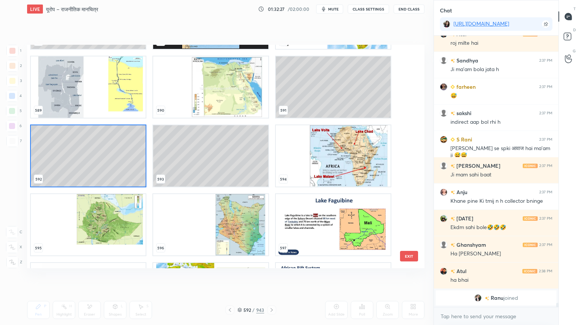
click at [206, 218] on img "grid" at bounding box center [210, 224] width 115 height 61
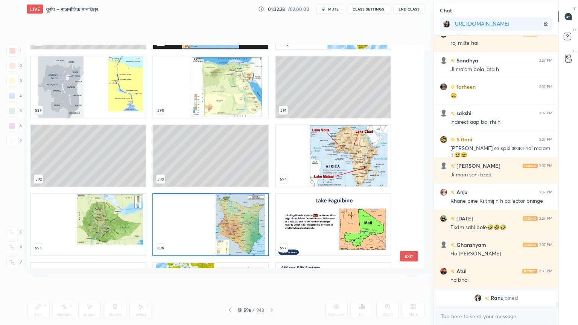
click at [206, 218] on img "grid" at bounding box center [210, 224] width 115 height 61
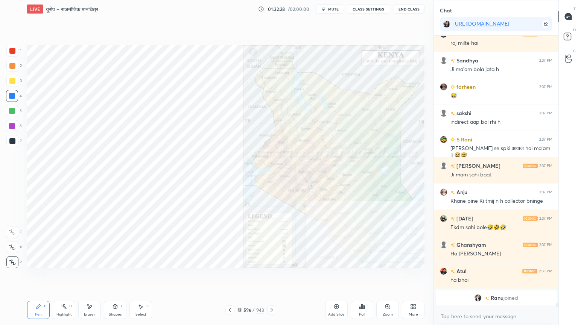
drag, startPoint x: 206, startPoint y: 218, endPoint x: 214, endPoint y: 217, distance: 7.7
click at [206, 218] on img "grid" at bounding box center [210, 224] width 115 height 61
click at [88, 277] on div "Eraser" at bounding box center [89, 310] width 23 height 18
click at [13, 259] on div "Erase all" at bounding box center [12, 262] width 12 height 12
click at [242, 277] on div "596 / 943" at bounding box center [251, 310] width 27 height 7
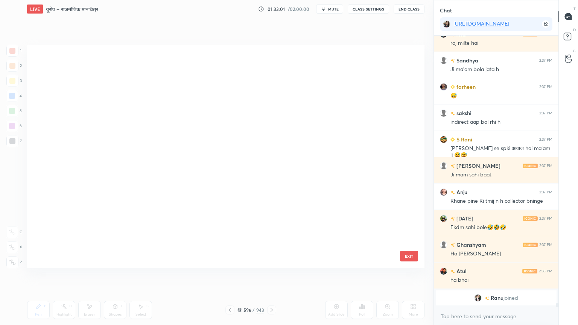
scroll to position [221, 394]
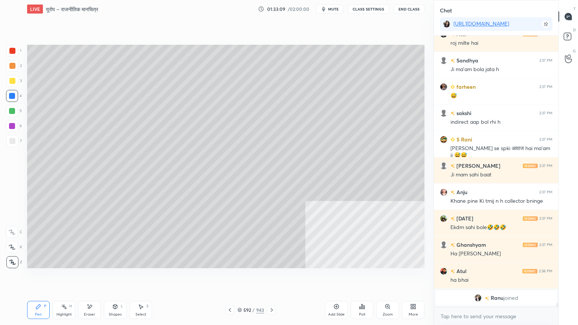
click at [14, 140] on div at bounding box center [12, 141] width 12 height 12
click at [15, 140] on div at bounding box center [12, 141] width 12 height 12
click at [143, 277] on icon at bounding box center [141, 307] width 6 height 6
drag, startPoint x: 309, startPoint y: 127, endPoint x: 325, endPoint y: 139, distance: 20.7
click at [327, 141] on div "0 ° Undo Copy Duplicate Duplicate to new slide Delete" at bounding box center [226, 157] width 398 height 224
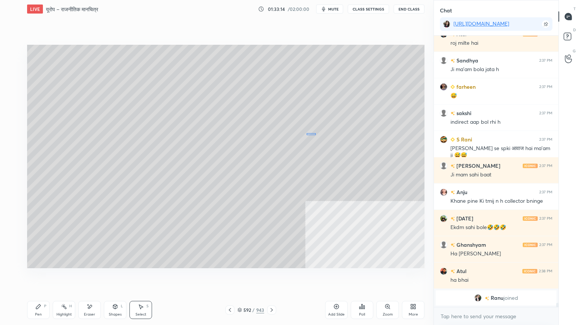
drag, startPoint x: 314, startPoint y: 132, endPoint x: 306, endPoint y: 139, distance: 10.8
click at [309, 134] on div "0 ° Undo Copy Duplicate Duplicate to new slide Delete" at bounding box center [226, 157] width 398 height 224
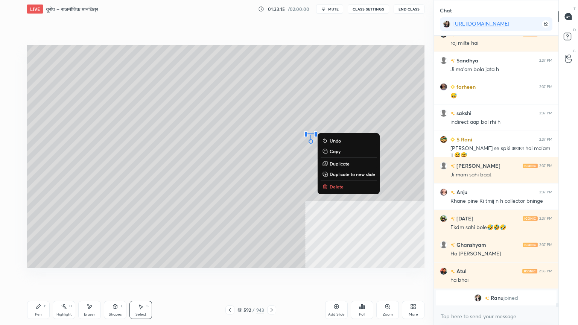
click at [39, 277] on div "Pen" at bounding box center [38, 315] width 7 height 4
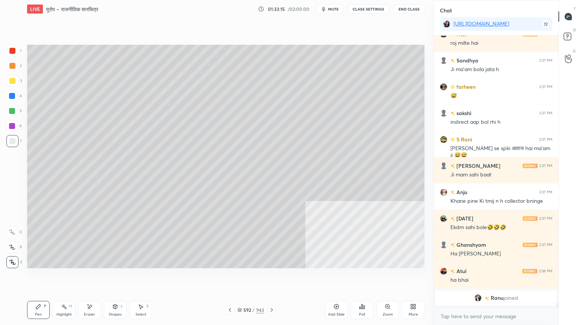
click at [40, 277] on div "Pen P" at bounding box center [38, 310] width 23 height 18
click at [241, 277] on icon at bounding box center [240, 310] width 5 height 5
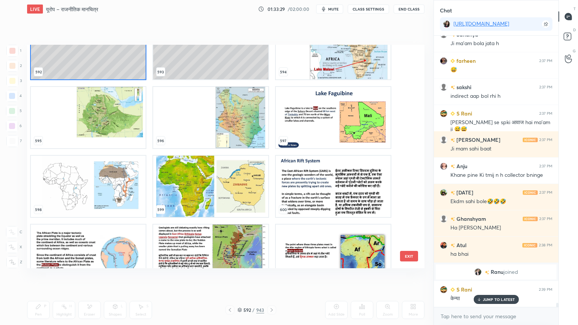
scroll to position [13532, 0]
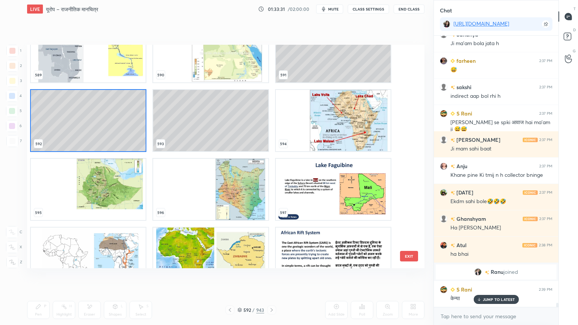
click at [96, 255] on img "grid" at bounding box center [88, 258] width 115 height 61
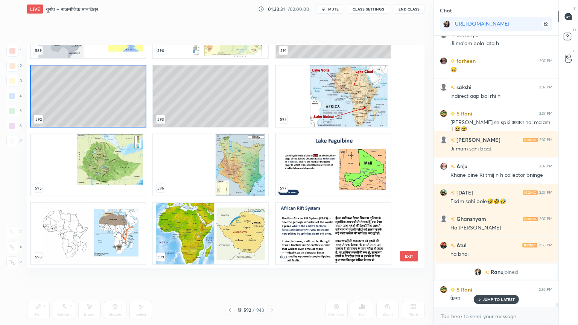
click at [98, 255] on div "586 587 588 589 590 591 592 593 594 595 596 597 598 599 600" at bounding box center [219, 157] width 384 height 224
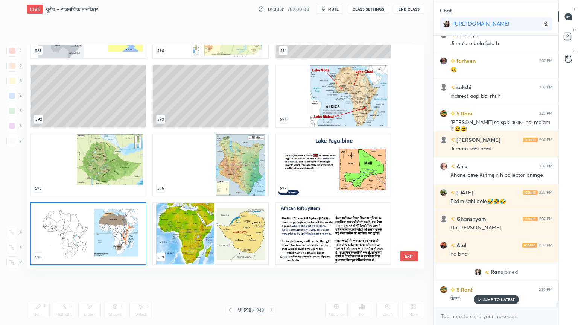
click at [98, 254] on img "grid" at bounding box center [88, 233] width 115 height 61
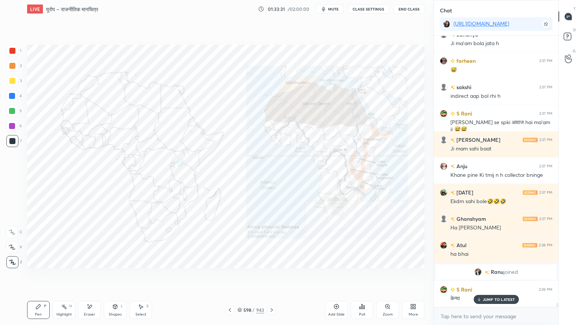
click at [98, 253] on img "grid" at bounding box center [88, 233] width 115 height 61
click at [12, 96] on div at bounding box center [12, 96] width 6 height 6
click at [10, 95] on div at bounding box center [12, 96] width 6 height 6
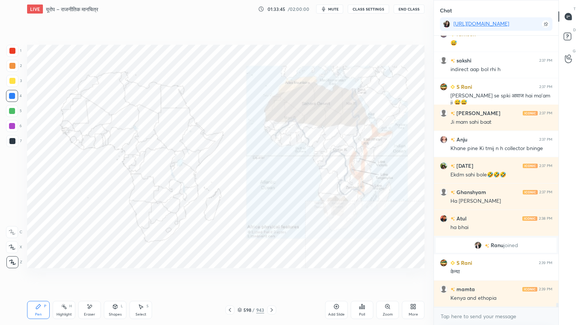
click at [94, 277] on div "Eraser" at bounding box center [89, 310] width 23 height 18
click at [11, 261] on span "Erase all" at bounding box center [11, 262] width 11 height 5
click at [14, 259] on div "1 2 3 4 5 6 7 C X Z E E Erase all H H" at bounding box center [12, 157] width 24 height 224
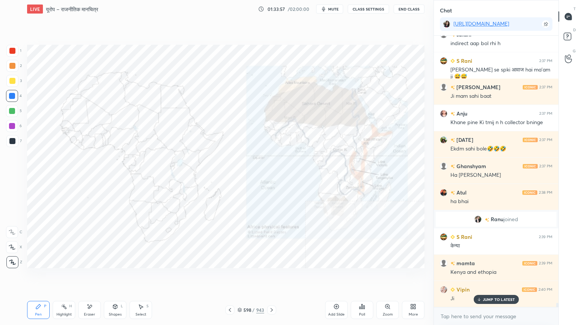
click at [240, 277] on icon at bounding box center [240, 310] width 5 height 5
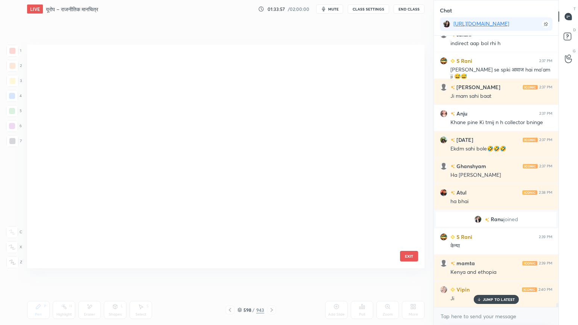
scroll to position [221, 394]
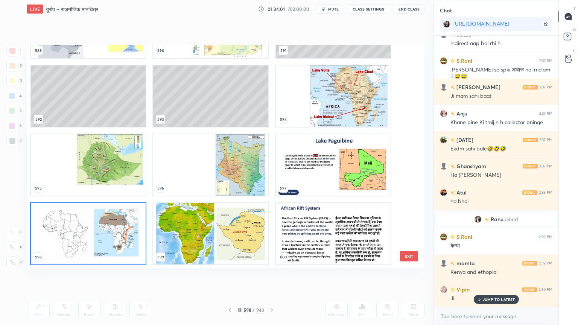
click at [68, 230] on img "grid" at bounding box center [88, 233] width 115 height 61
click at [68, 229] on img "grid" at bounding box center [88, 233] width 115 height 61
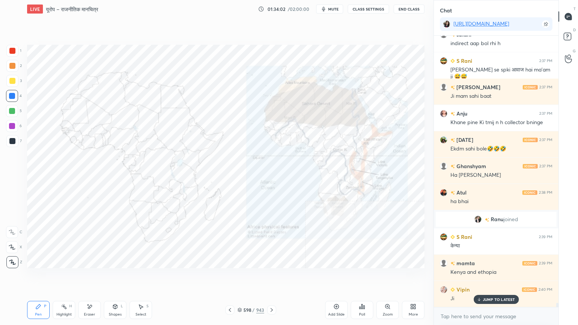
scroll to position [16885, 0]
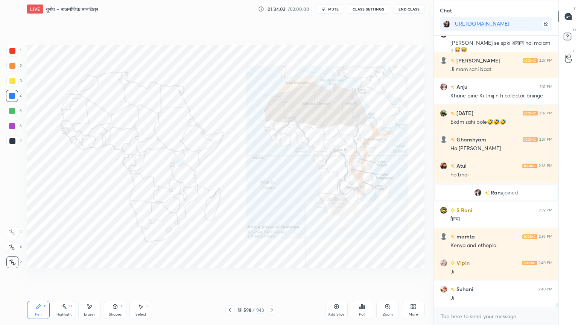
click at [14, 59] on div "1" at bounding box center [13, 52] width 15 height 15
click at [12, 55] on div at bounding box center [12, 51] width 12 height 12
click at [12, 126] on div at bounding box center [12, 126] width 6 height 6
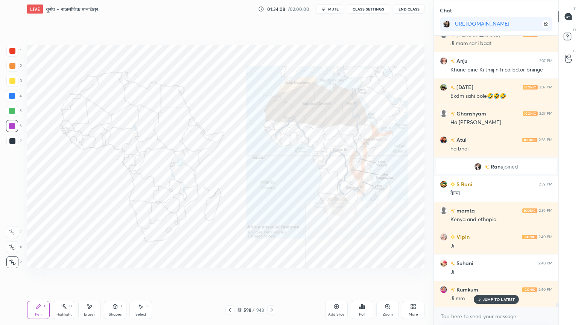
click at [14, 96] on div at bounding box center [12, 96] width 6 height 6
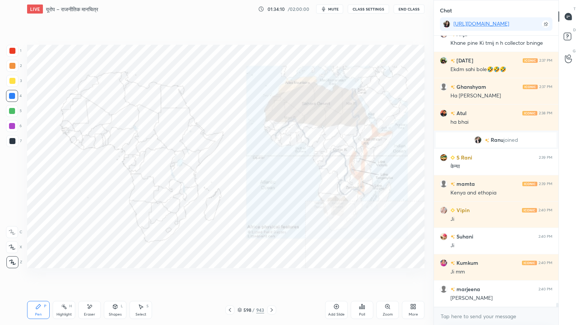
scroll to position [16964, 0]
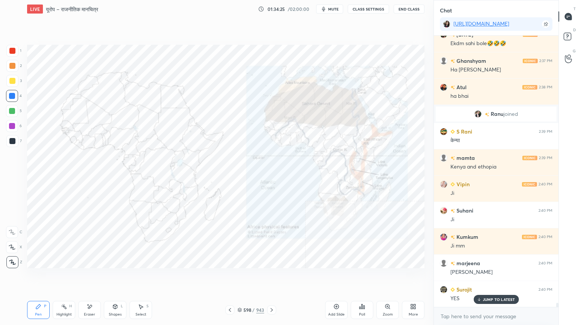
click at [241, 277] on icon at bounding box center [240, 310] width 5 height 5
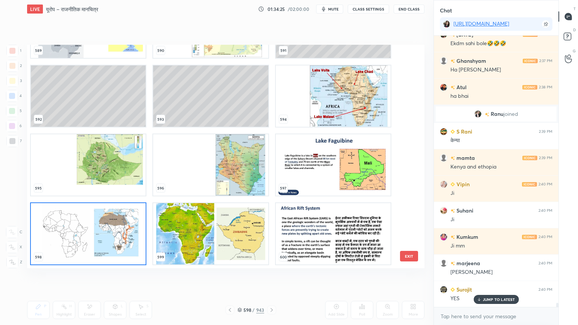
scroll to position [221, 394]
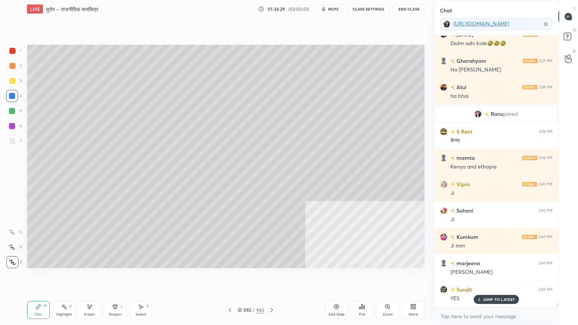
click at [12, 96] on div at bounding box center [12, 96] width 6 height 6
click at [15, 141] on div at bounding box center [12, 141] width 6 height 6
click at [15, 140] on div at bounding box center [12, 141] width 6 height 6
click at [142, 277] on div "Select S" at bounding box center [141, 310] width 23 height 18
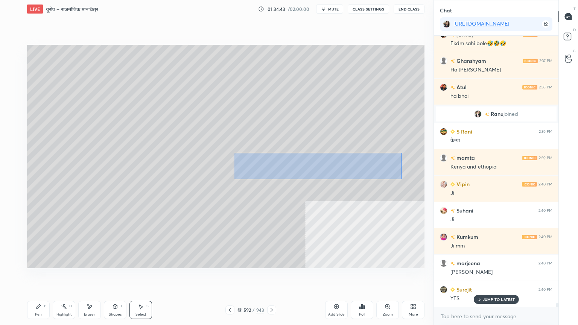
drag, startPoint x: 234, startPoint y: 152, endPoint x: 401, endPoint y: 180, distance: 169.2
click at [401, 180] on div "0 ° Undo Copy Duplicate Duplicate to new slide Delete" at bounding box center [226, 157] width 398 height 224
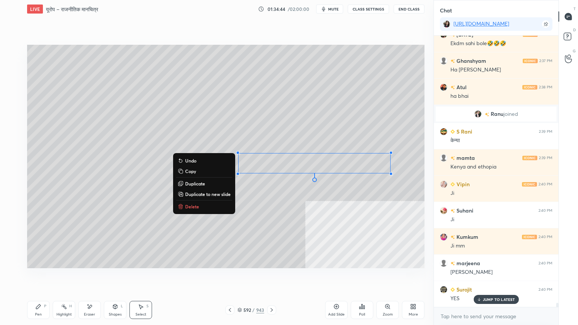
drag, startPoint x: 34, startPoint y: 312, endPoint x: 36, endPoint y: 308, distance: 4.1
click at [35, 277] on div "Pen P" at bounding box center [38, 310] width 23 height 18
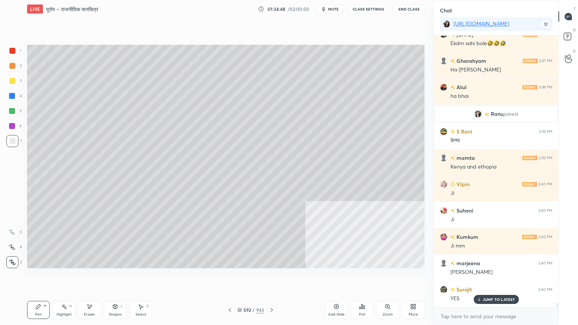
click at [417, 277] on div "More" at bounding box center [413, 310] width 23 height 18
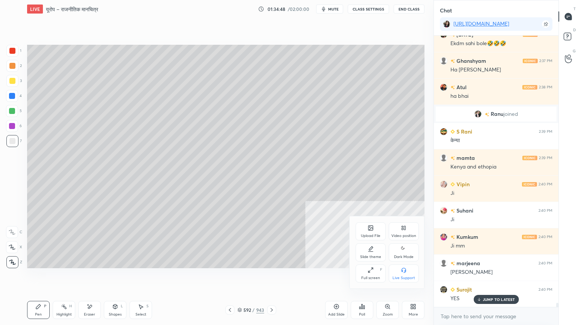
click at [405, 233] on div "Video position" at bounding box center [404, 232] width 30 height 18
click at [372, 271] on div "Bottom left" at bounding box center [371, 274] width 30 height 18
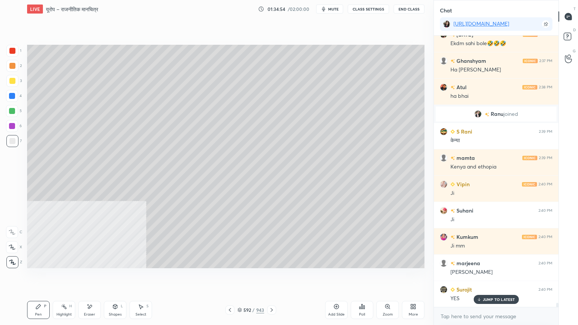
click at [11, 98] on div at bounding box center [12, 96] width 6 height 6
drag, startPoint x: 10, startPoint y: 97, endPoint x: 26, endPoint y: 120, distance: 28.5
click at [10, 97] on div at bounding box center [12, 96] width 6 height 6
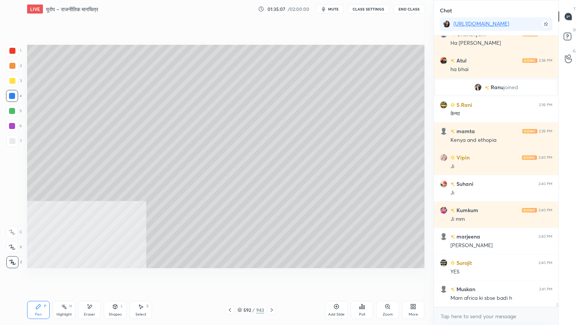
click at [412, 277] on div "More" at bounding box center [413, 310] width 23 height 18
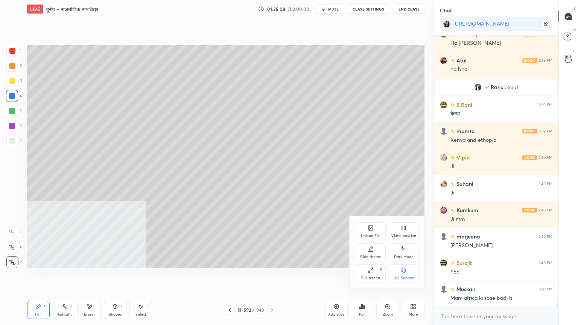
click at [406, 235] on div "Video position" at bounding box center [404, 236] width 25 height 4
drag, startPoint x: 405, startPoint y: 271, endPoint x: 408, endPoint y: 268, distance: 4.3
click at [406, 270] on icon at bounding box center [404, 270] width 6 height 6
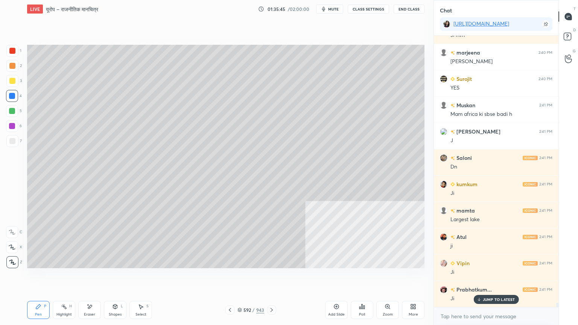
scroll to position [17202, 0]
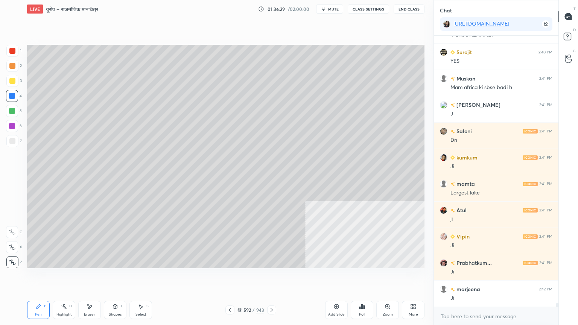
drag, startPoint x: 238, startPoint y: 311, endPoint x: 246, endPoint y: 307, distance: 8.9
click at [238, 277] on icon at bounding box center [240, 310] width 5 height 5
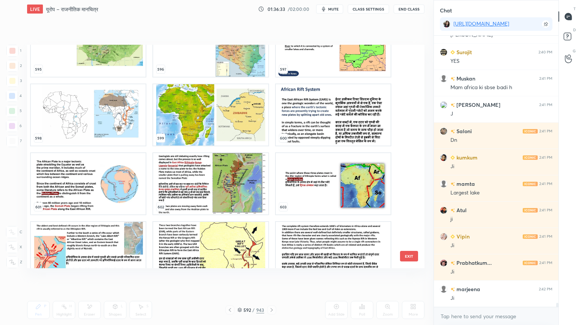
scroll to position [13783, 0]
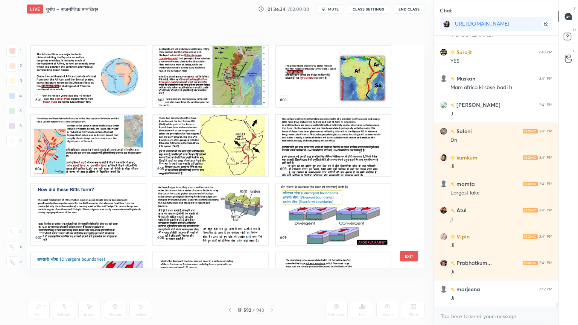
click at [207, 161] on img "grid" at bounding box center [210, 145] width 115 height 61
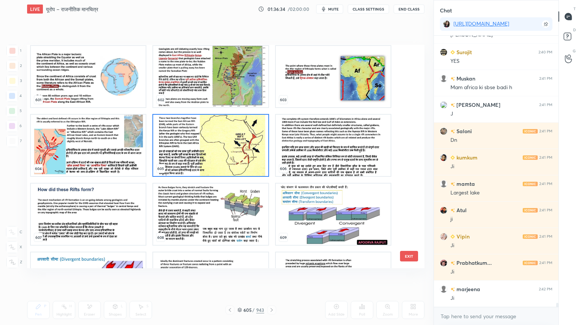
click at [210, 158] on img "grid" at bounding box center [210, 145] width 115 height 61
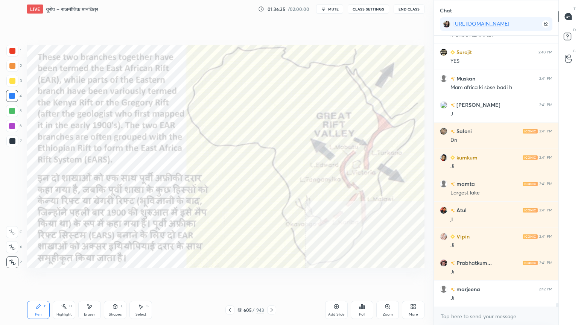
click at [210, 158] on img "grid" at bounding box center [210, 145] width 115 height 61
drag, startPoint x: 210, startPoint y: 158, endPoint x: 218, endPoint y: 157, distance: 7.2
click at [210, 158] on img "grid" at bounding box center [210, 145] width 115 height 61
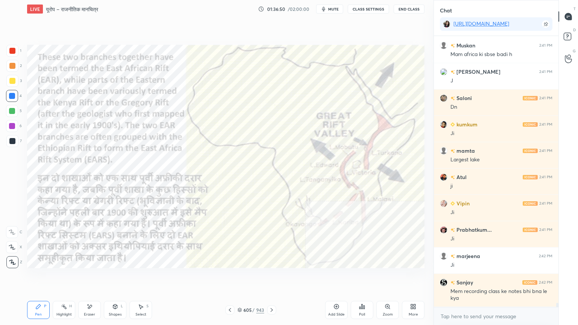
click at [93, 277] on div "Eraser" at bounding box center [89, 310] width 23 height 18
click at [13, 258] on div "Erase all" at bounding box center [12, 262] width 12 height 12
click at [241, 277] on div "605 / 943" at bounding box center [251, 310] width 51 height 9
click at [241, 277] on icon at bounding box center [240, 310] width 5 height 5
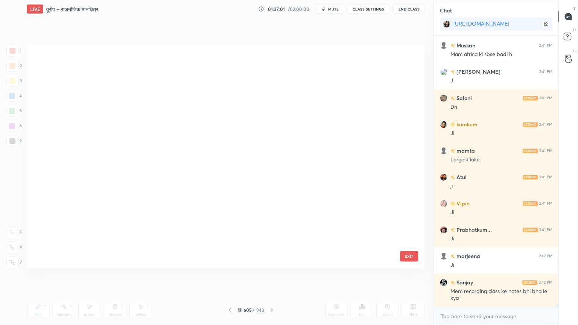
scroll to position [221, 394]
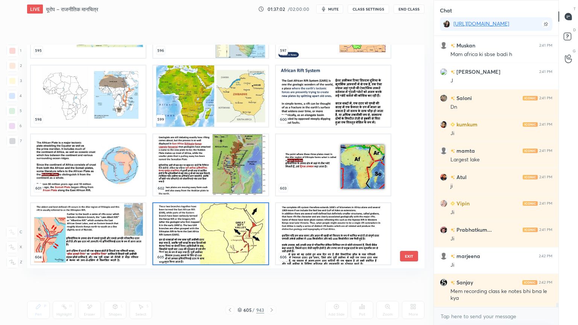
click at [224, 233] on img "grid" at bounding box center [210, 233] width 115 height 61
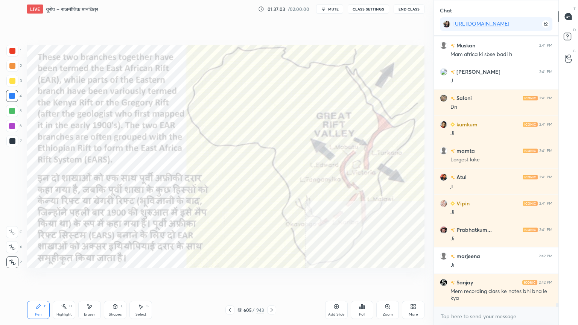
click at [340, 277] on div "Add Slide" at bounding box center [336, 310] width 23 height 18
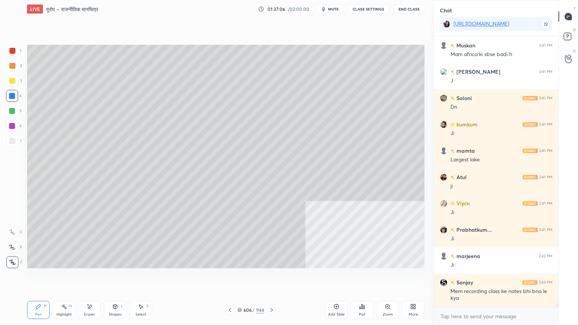
click at [12, 140] on div at bounding box center [12, 141] width 6 height 6
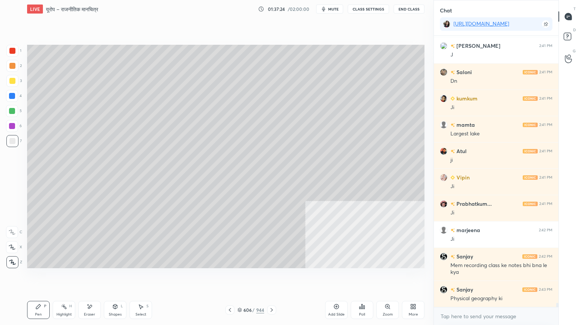
click at [9, 98] on div at bounding box center [12, 96] width 12 height 12
click at [10, 98] on div at bounding box center [12, 96] width 6 height 6
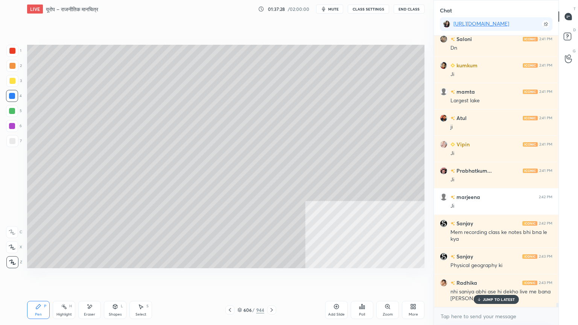
click at [94, 277] on div "Eraser" at bounding box center [89, 310] width 23 height 18
click at [14, 258] on div "Erase all" at bounding box center [12, 262] width 12 height 12
click at [228, 277] on div at bounding box center [230, 310] width 9 height 9
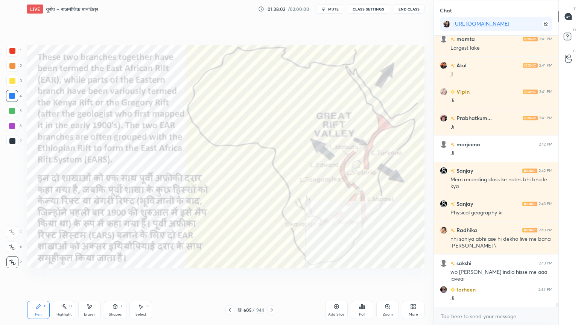
scroll to position [17373, 0]
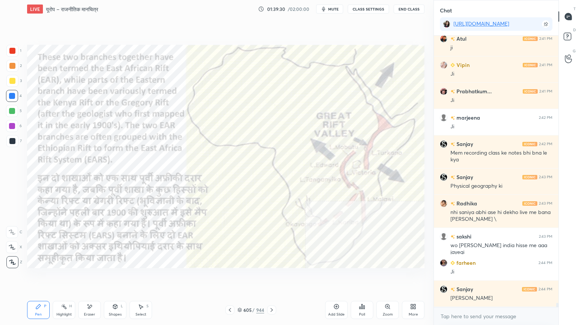
click at [242, 277] on icon at bounding box center [240, 310] width 5 height 5
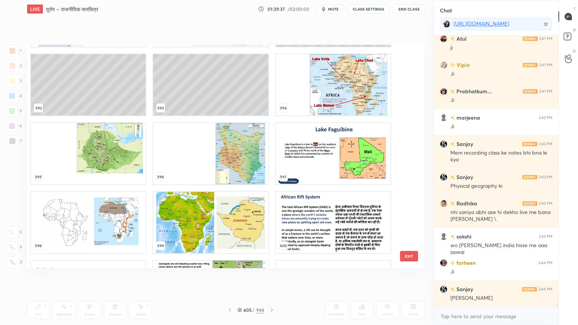
scroll to position [13497, 0]
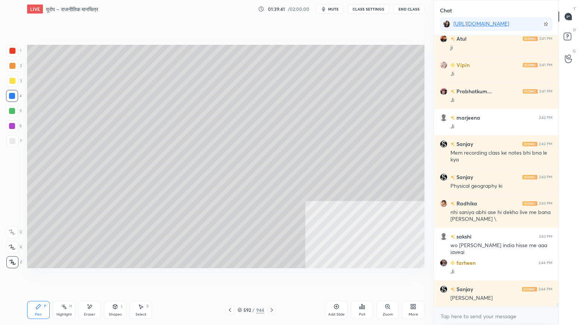
click at [14, 52] on div at bounding box center [12, 51] width 6 height 6
click at [15, 51] on div at bounding box center [12, 51] width 6 height 6
click at [11, 140] on div at bounding box center [12, 141] width 6 height 6
click at [11, 139] on div at bounding box center [12, 141] width 6 height 6
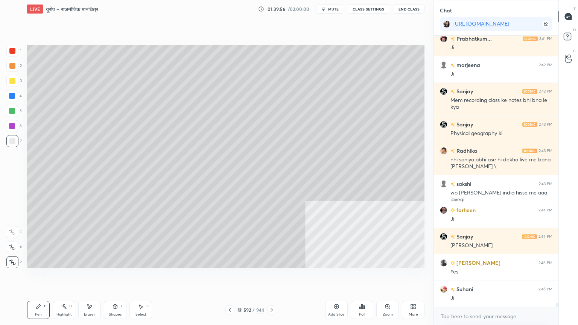
scroll to position [17452, 0]
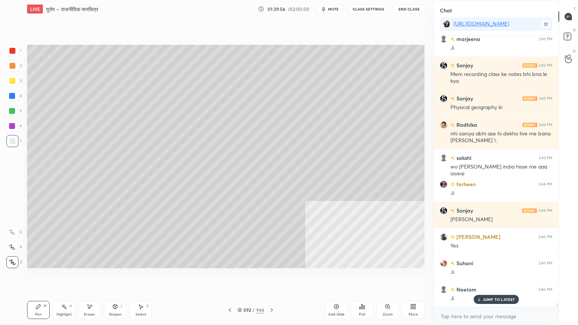
click at [242, 277] on div "592 / 944" at bounding box center [251, 310] width 27 height 7
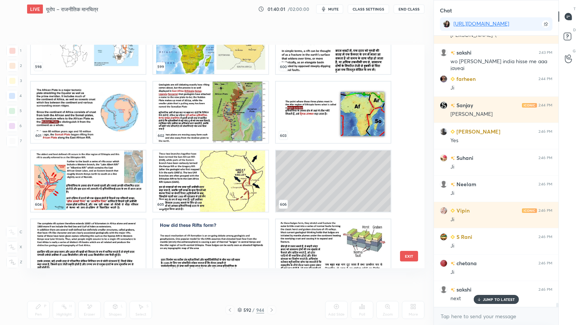
scroll to position [13711, 0]
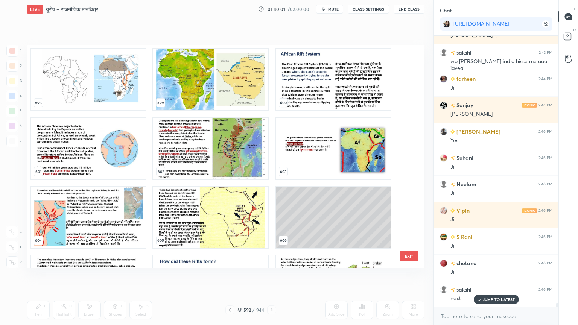
click at [214, 218] on img "grid" at bounding box center [210, 217] width 115 height 61
click at [215, 218] on img "grid" at bounding box center [210, 217] width 115 height 61
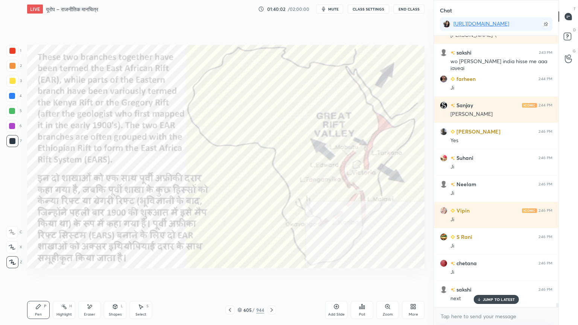
click at [215, 217] on img "grid" at bounding box center [210, 217] width 115 height 61
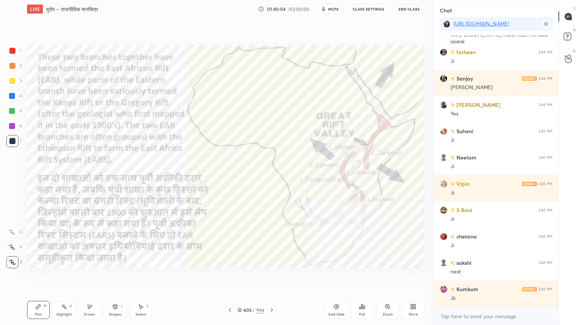
scroll to position [17610, 0]
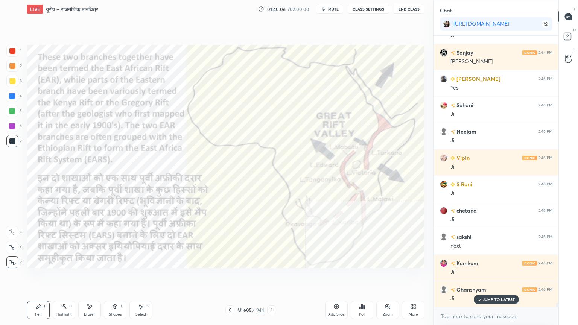
click at [238, 277] on icon at bounding box center [240, 310] width 5 height 5
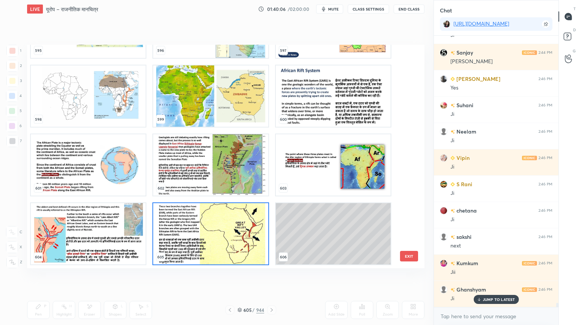
scroll to position [221, 394]
click at [407, 177] on div "595 596 597 598 599 600 601 602 603 604 605 606 607 608 609" at bounding box center [219, 157] width 384 height 224
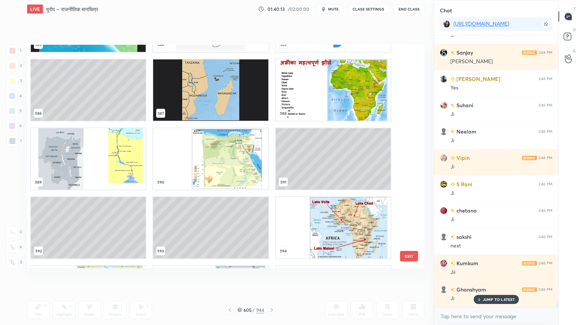
scroll to position [13318, 0]
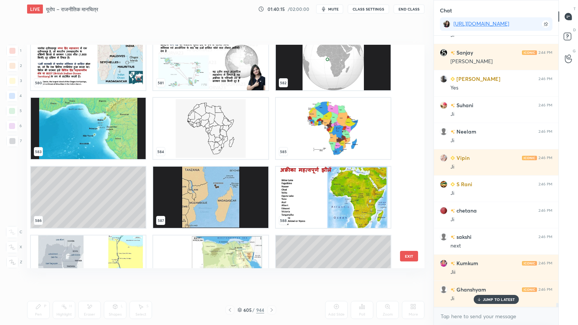
click at [305, 192] on img "grid" at bounding box center [333, 197] width 115 height 61
click at [304, 192] on img "grid" at bounding box center [333, 197] width 115 height 61
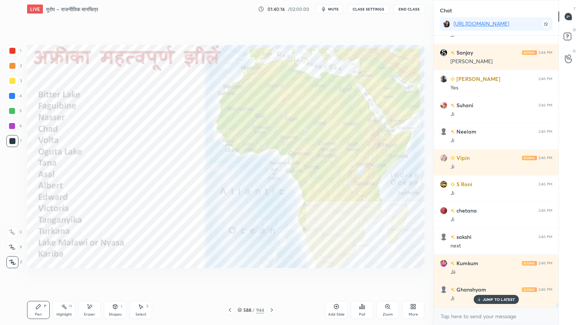
click at [305, 192] on img "grid" at bounding box center [333, 197] width 115 height 61
click at [14, 98] on div at bounding box center [12, 96] width 6 height 6
click at [14, 97] on div at bounding box center [12, 96] width 6 height 6
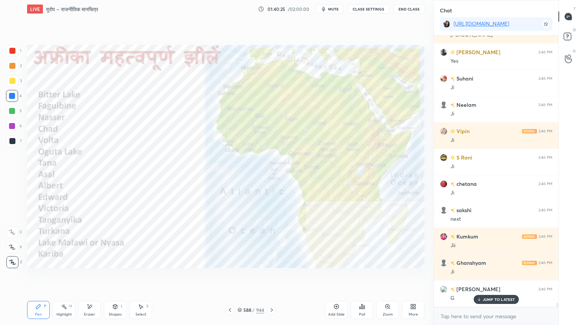
scroll to position [17663, 0]
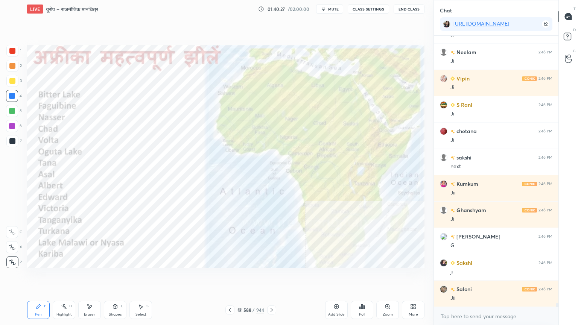
click at [93, 277] on div "Eraser" at bounding box center [89, 310] width 23 height 18
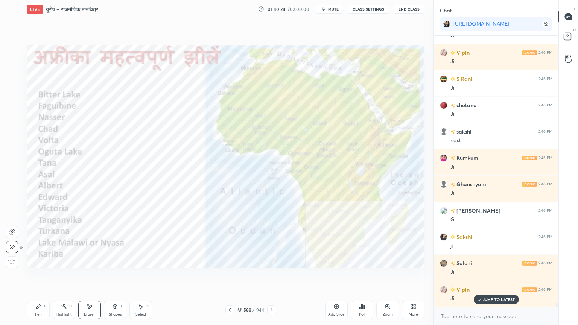
click at [14, 262] on span "Erase all" at bounding box center [11, 262] width 11 height 5
click at [272, 277] on icon at bounding box center [272, 310] width 6 height 6
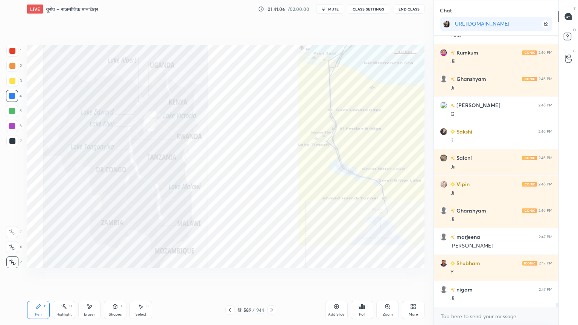
scroll to position [17848, 0]
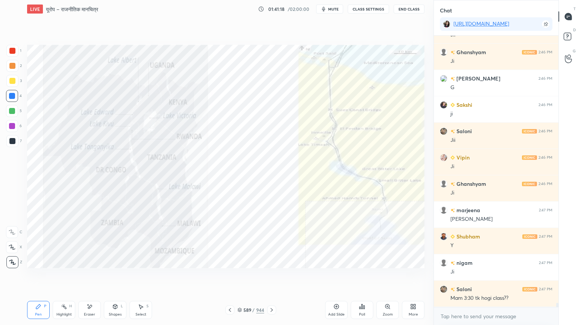
drag, startPoint x: 88, startPoint y: 308, endPoint x: 78, endPoint y: 300, distance: 11.8
click at [89, 277] on icon at bounding box center [90, 307] width 4 height 4
click at [9, 256] on div "Erase all" at bounding box center [13, 260] width 14 height 15
click at [86, 277] on div "Eraser" at bounding box center [89, 310] width 23 height 18
drag, startPoint x: 16, startPoint y: 259, endPoint x: 24, endPoint y: 261, distance: 8.0
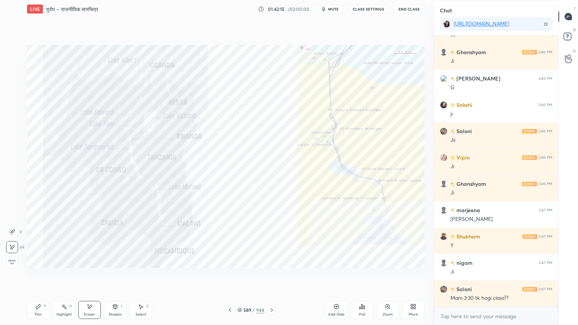
click at [16, 260] on span "Erase all" at bounding box center [11, 262] width 11 height 5
click at [239, 277] on icon at bounding box center [240, 310] width 5 height 5
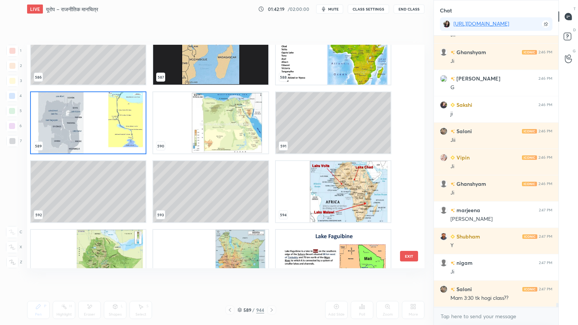
scroll to position [13496, 0]
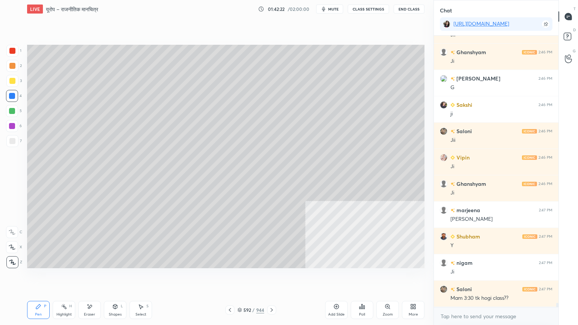
click at [342, 277] on div "Add Slide" at bounding box center [336, 310] width 23 height 18
click at [9, 140] on div at bounding box center [12, 141] width 12 height 12
click at [11, 140] on div at bounding box center [12, 141] width 6 height 6
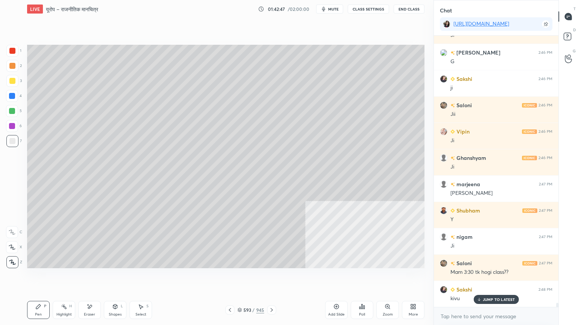
click at [140, 277] on icon at bounding box center [141, 307] width 4 height 5
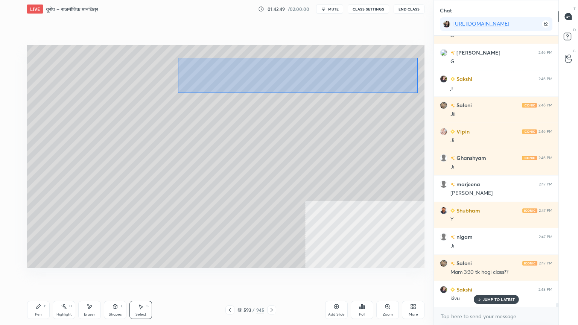
drag, startPoint x: 178, startPoint y: 58, endPoint x: 390, endPoint y: 96, distance: 215.7
click at [416, 92] on div "0 ° Undo Copy Duplicate Duplicate to new slide Delete" at bounding box center [226, 157] width 398 height 224
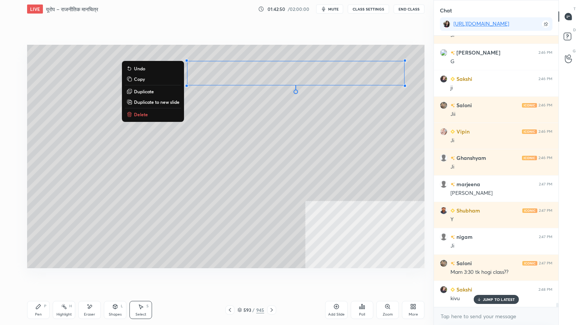
click at [144, 93] on p "Duplicate" at bounding box center [144, 91] width 20 height 6
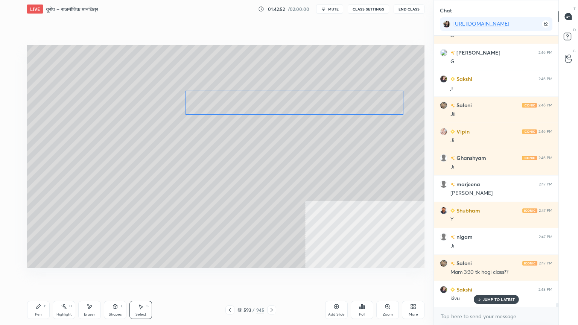
drag, startPoint x: 247, startPoint y: 96, endPoint x: 255, endPoint y: 107, distance: 12.4
click at [241, 104] on div "0 ° Undo Copy Duplicate Duplicate to new slide Delete" at bounding box center [226, 157] width 398 height 224
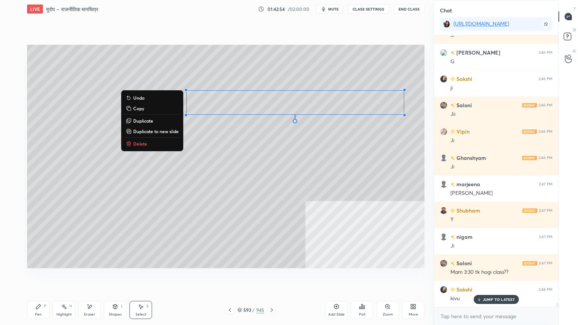
click at [42, 277] on div "Pen P" at bounding box center [38, 310] width 23 height 18
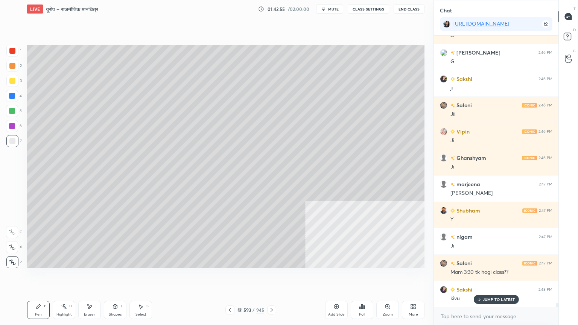
click at [12, 145] on div at bounding box center [12, 141] width 12 height 12
click at [499, 277] on p "JUMP TO LATEST" at bounding box center [499, 299] width 32 height 5
click at [15, 94] on div at bounding box center [12, 96] width 12 height 12
click at [14, 96] on div at bounding box center [12, 96] width 6 height 6
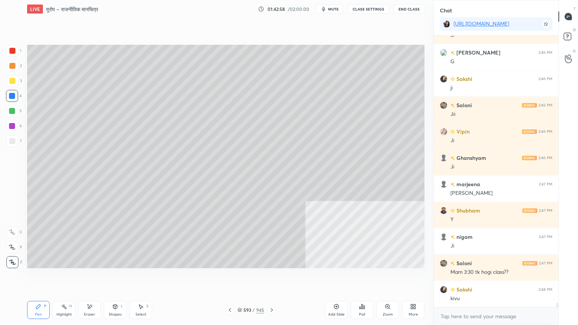
click at [15, 96] on div at bounding box center [12, 96] width 12 height 12
click at [13, 97] on div at bounding box center [12, 96] width 12 height 12
click at [11, 143] on div at bounding box center [12, 141] width 6 height 6
click at [12, 142] on div at bounding box center [12, 141] width 6 height 6
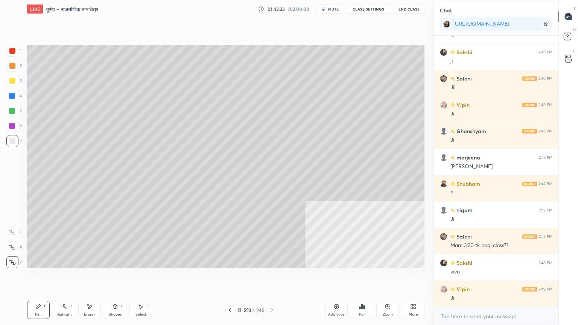
click at [139, 277] on div "Select" at bounding box center [141, 315] width 11 height 4
click at [42, 277] on div "Pen P" at bounding box center [38, 310] width 23 height 18
click at [11, 96] on div at bounding box center [12, 96] width 6 height 6
click at [11, 142] on div at bounding box center [12, 141] width 6 height 6
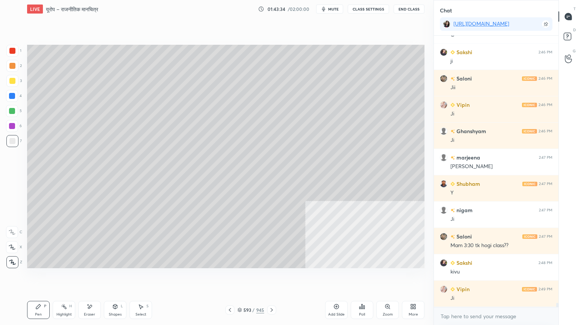
drag, startPoint x: 11, startPoint y: 142, endPoint x: 25, endPoint y: 146, distance: 14.4
click at [11, 143] on div at bounding box center [12, 141] width 6 height 6
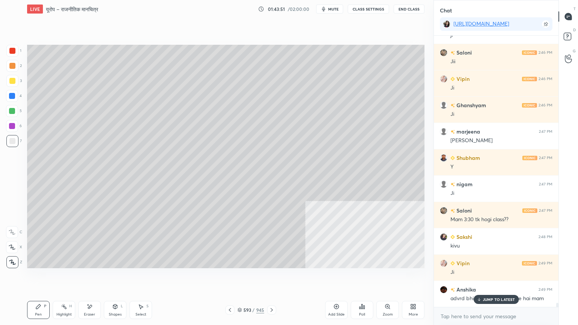
click at [490, 277] on p "JUMP TO LATEST" at bounding box center [499, 299] width 32 height 5
click at [13, 93] on div at bounding box center [12, 96] width 6 height 6
click at [12, 95] on div at bounding box center [12, 96] width 6 height 6
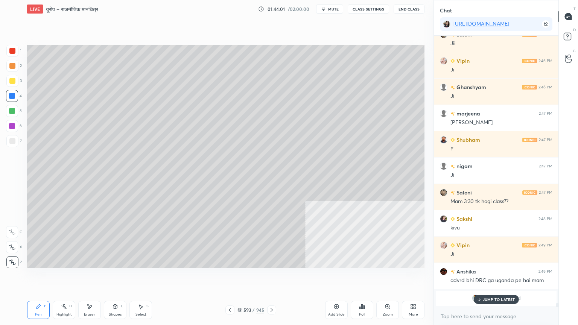
drag, startPoint x: 491, startPoint y: 300, endPoint x: 491, endPoint y: 311, distance: 10.9
click at [491, 277] on p "JUMP TO LATEST" at bounding box center [499, 299] width 32 height 5
click at [495, 277] on textarea at bounding box center [496, 317] width 113 height 12
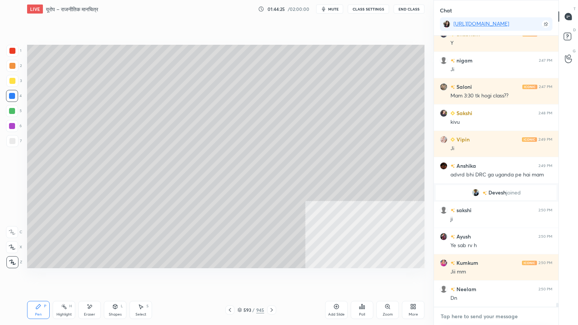
scroll to position [17725, 0]
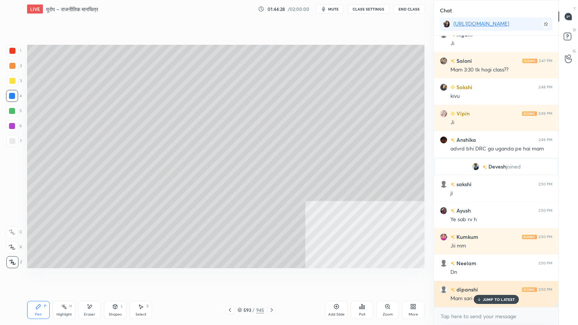
click at [497, 277] on p "JUMP TO LATEST" at bounding box center [499, 299] width 32 height 5
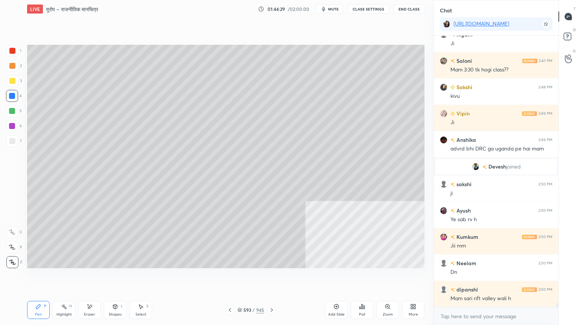
click at [491, 277] on div "x" at bounding box center [496, 317] width 125 height 18
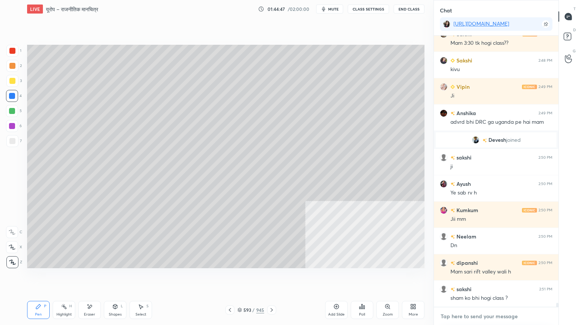
scroll to position [17785, 0]
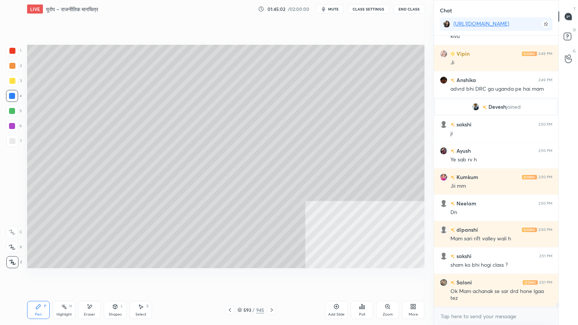
drag, startPoint x: 10, startPoint y: 98, endPoint x: 14, endPoint y: 93, distance: 6.1
click at [14, 93] on div at bounding box center [12, 96] width 6 height 6
drag, startPoint x: 13, startPoint y: 96, endPoint x: 17, endPoint y: 98, distance: 3.9
click at [15, 94] on div at bounding box center [12, 96] width 12 height 12
drag, startPoint x: 241, startPoint y: 311, endPoint x: 249, endPoint y: 308, distance: 8.6
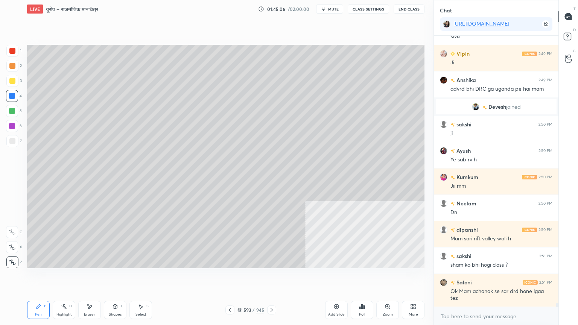
click at [241, 277] on icon at bounding box center [240, 310] width 5 height 5
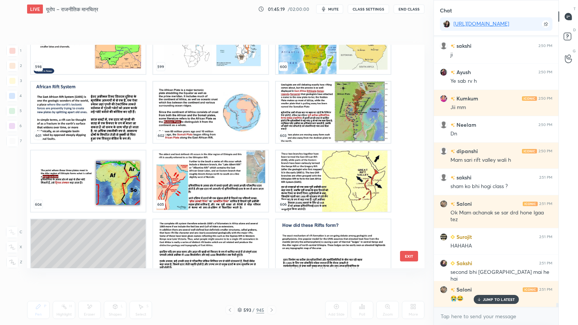
scroll to position [13783, 0]
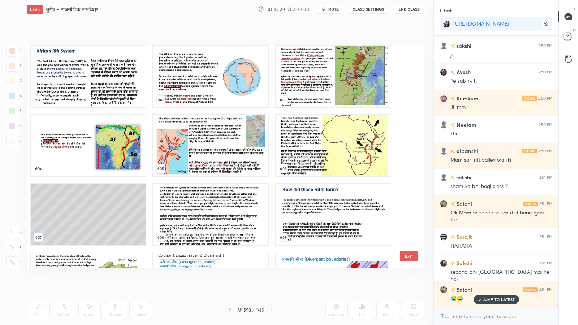
click at [322, 160] on img "grid" at bounding box center [333, 145] width 115 height 61
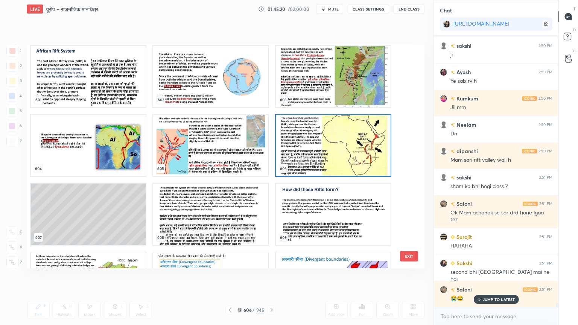
click at [349, 169] on img "grid" at bounding box center [333, 145] width 115 height 61
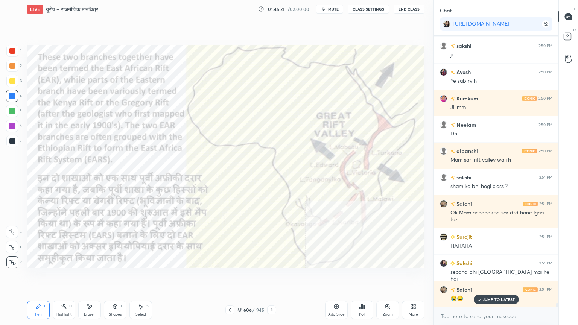
click at [349, 169] on img "grid" at bounding box center [333, 145] width 115 height 61
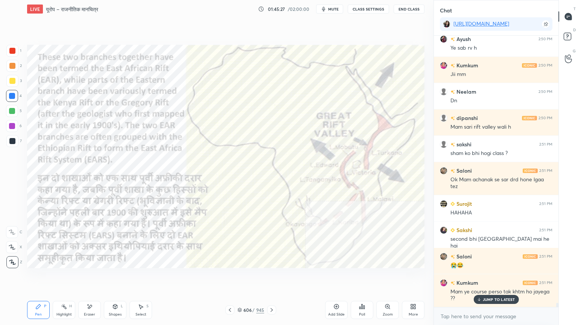
click at [241, 277] on icon at bounding box center [240, 310] width 5 height 5
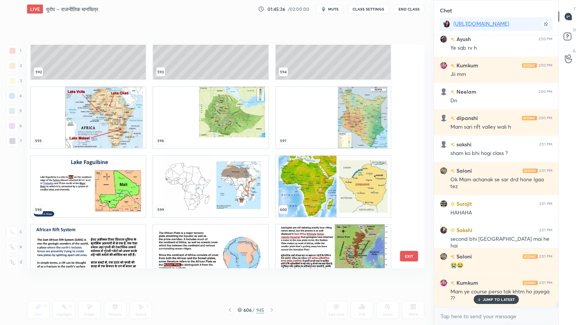
scroll to position [13640, 0]
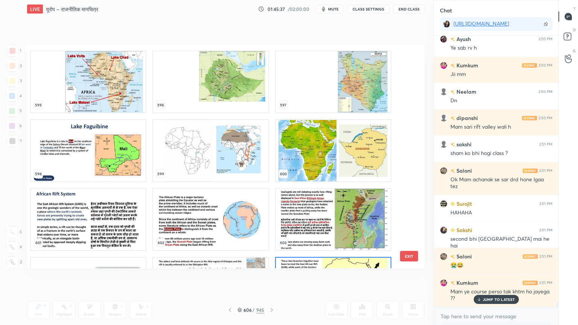
click at [220, 153] on img "grid" at bounding box center [210, 150] width 115 height 61
click at [220, 152] on img "grid" at bounding box center [210, 150] width 115 height 61
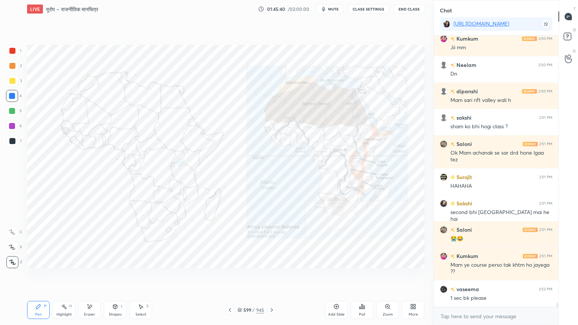
scroll to position [17949, 0]
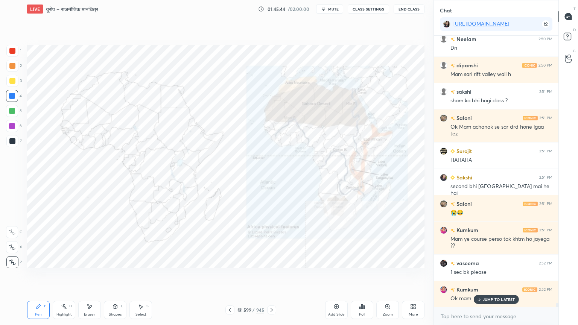
click at [89, 277] on icon at bounding box center [90, 307] width 6 height 6
drag, startPoint x: 11, startPoint y: 262, endPoint x: 22, endPoint y: 255, distance: 13.2
click at [11, 262] on span "Erase all" at bounding box center [11, 262] width 11 height 5
click at [88, 277] on div "Eraser" at bounding box center [89, 310] width 23 height 18
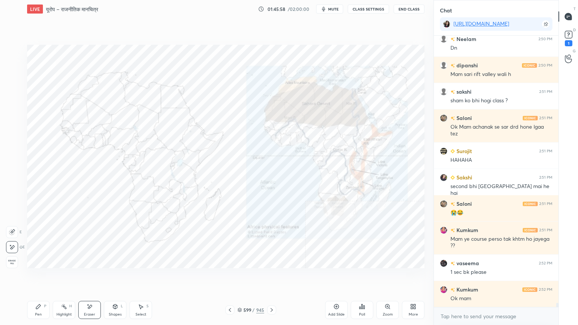
click at [10, 258] on div "Erase all" at bounding box center [12, 262] width 12 height 12
drag, startPoint x: 241, startPoint y: 311, endPoint x: 247, endPoint y: 309, distance: 6.8
click at [241, 277] on icon at bounding box center [240, 310] width 5 height 5
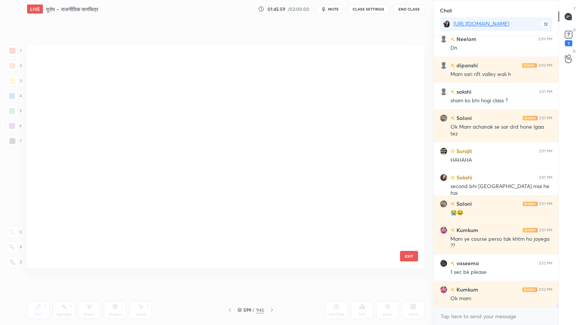
scroll to position [221, 394]
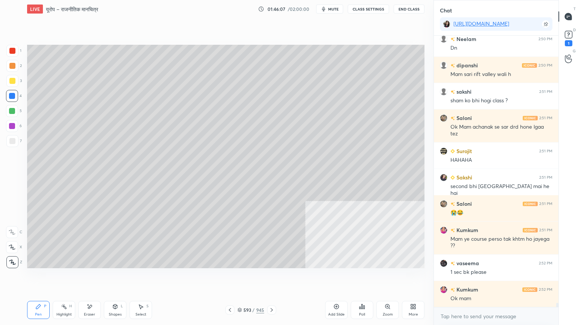
click at [10, 146] on div "7" at bounding box center [13, 142] width 15 height 15
click at [11, 143] on div at bounding box center [12, 141] width 12 height 12
drag, startPoint x: 242, startPoint y: 311, endPoint x: 248, endPoint y: 308, distance: 7.4
click at [242, 277] on icon at bounding box center [240, 310] width 5 height 5
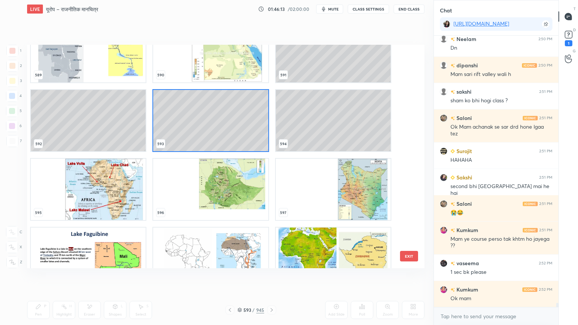
scroll to position [13604, 0]
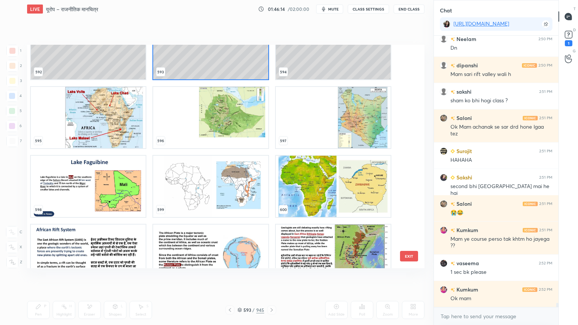
click at [182, 189] on img "grid" at bounding box center [210, 186] width 115 height 61
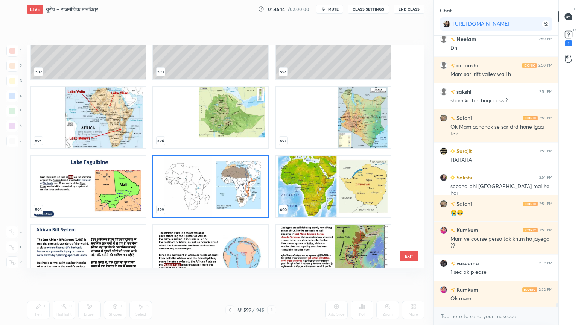
click at [183, 189] on img "grid" at bounding box center [210, 186] width 115 height 61
click at [182, 189] on img "grid" at bounding box center [210, 186] width 115 height 61
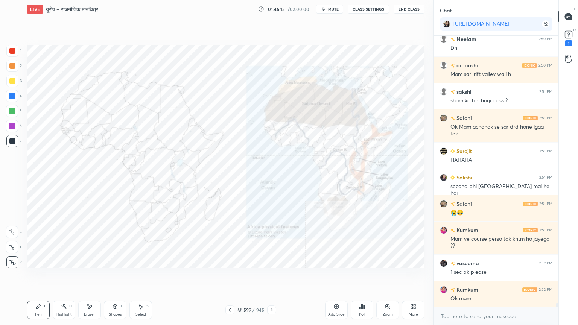
click at [182, 189] on img "grid" at bounding box center [210, 186] width 115 height 61
click at [240, 277] on icon at bounding box center [240, 310] width 5 height 5
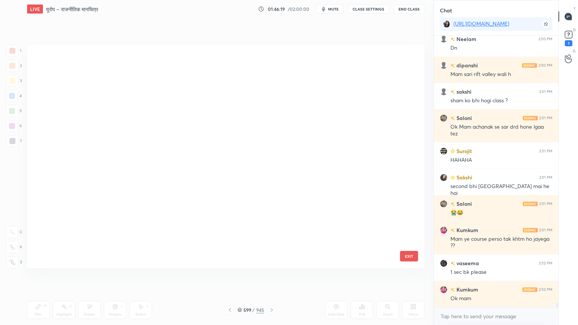
scroll to position [221, 394]
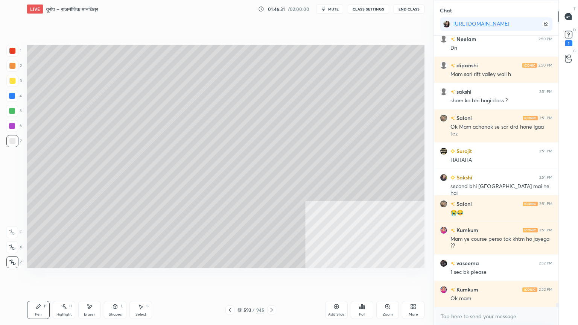
click at [146, 277] on div "Select" at bounding box center [141, 315] width 11 height 4
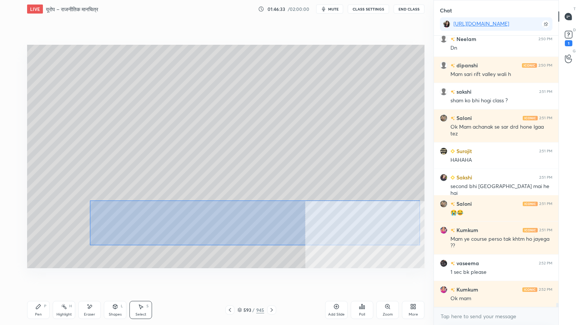
drag, startPoint x: 90, startPoint y: 200, endPoint x: 401, endPoint y: 240, distance: 313.9
click at [417, 245] on div "0 ° Undo Copy Duplicate Duplicate to new slide Delete" at bounding box center [226, 157] width 398 height 224
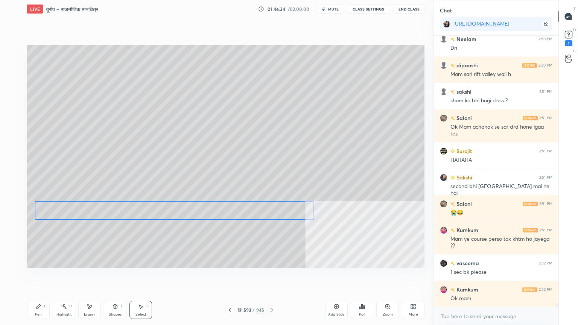
drag, startPoint x: 308, startPoint y: 215, endPoint x: 204, endPoint y: 234, distance: 105.5
click at [247, 216] on div "0 ° Undo Copy Duplicate Duplicate to new slide Delete" at bounding box center [226, 157] width 398 height 224
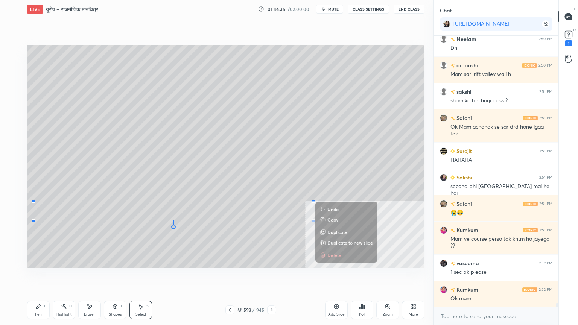
click at [139, 248] on div "0 ° Undo Copy Duplicate Duplicate to new slide Delete" at bounding box center [226, 157] width 398 height 224
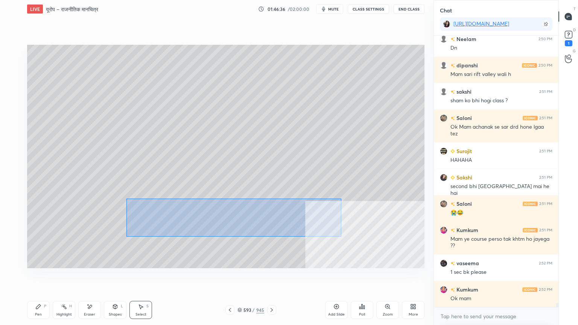
drag, startPoint x: 130, startPoint y: 194, endPoint x: 349, endPoint y: 231, distance: 222.9
click at [353, 232] on div "0 ° Undo Copy Duplicate Duplicate to new slide Delete" at bounding box center [226, 157] width 398 height 224
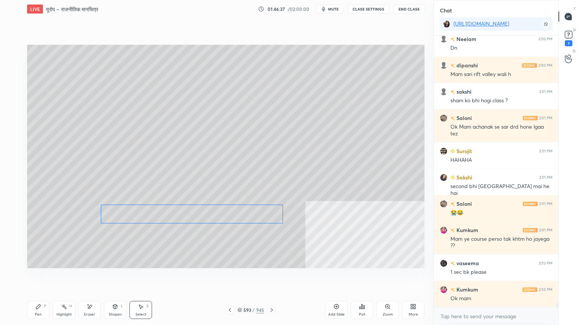
drag, startPoint x: 240, startPoint y: 219, endPoint x: 226, endPoint y: 220, distance: 14.7
click at [226, 220] on div "0 ° Undo Copy Duplicate Duplicate to new slide Delete" at bounding box center [226, 157] width 398 height 224
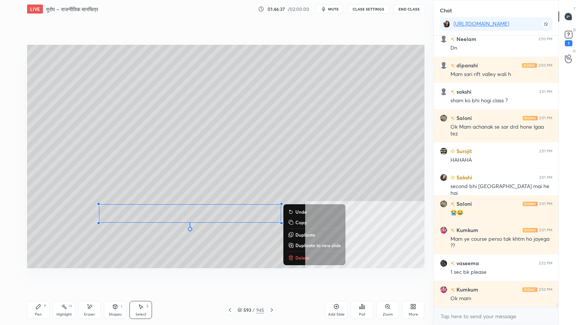
click at [37, 277] on div "Pen" at bounding box center [38, 315] width 7 height 4
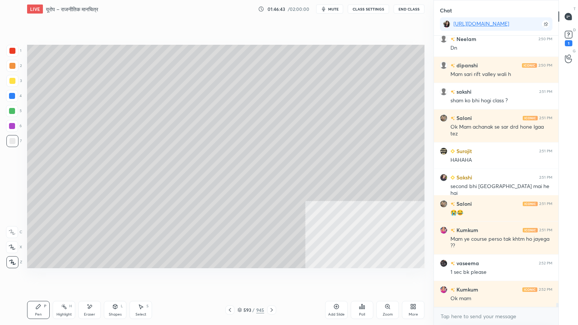
click at [410, 277] on div "More" at bounding box center [413, 315] width 9 height 4
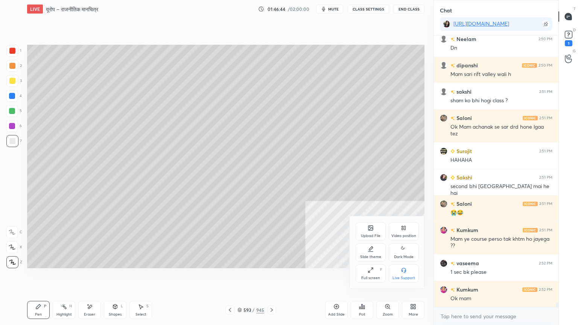
click at [399, 230] on div "Video position" at bounding box center [404, 232] width 30 height 18
click at [365, 273] on div "Bottom left" at bounding box center [371, 274] width 30 height 18
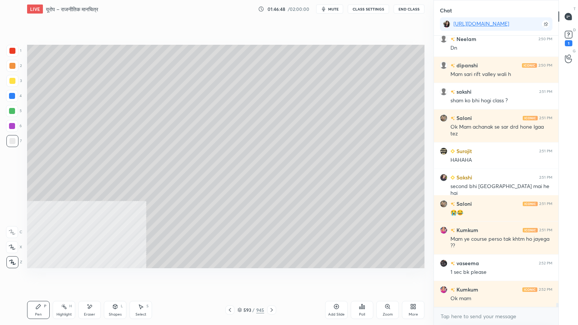
scroll to position [17976, 0]
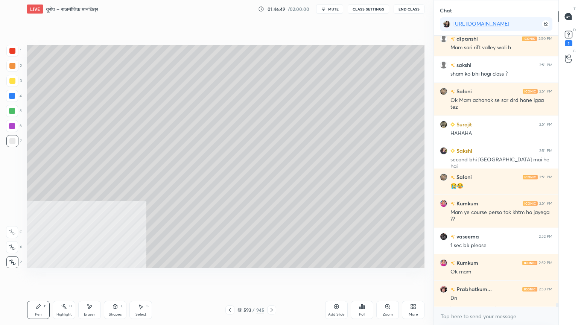
click at [140, 277] on icon at bounding box center [141, 307] width 4 height 5
click at [37, 277] on div "Pen" at bounding box center [38, 315] width 7 height 4
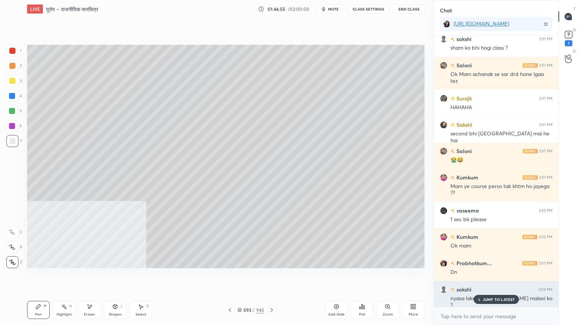
click at [503, 277] on p "JUMP TO LATEST" at bounding box center [499, 299] width 32 height 5
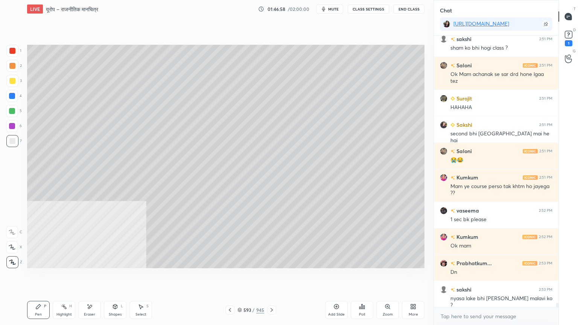
click at [412, 277] on div "More" at bounding box center [413, 310] width 23 height 18
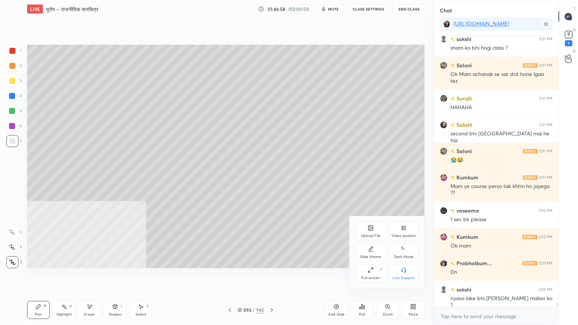
click at [405, 229] on icon at bounding box center [405, 228] width 2 height 4
click at [407, 268] on div "Bottom right" at bounding box center [404, 274] width 30 height 18
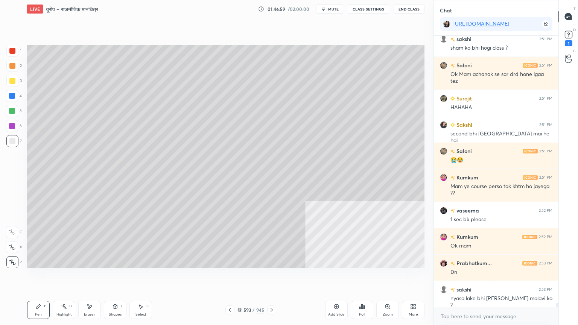
drag, startPoint x: 240, startPoint y: 310, endPoint x: 271, endPoint y: 290, distance: 37.2
click at [242, 277] on icon at bounding box center [240, 310] width 5 height 5
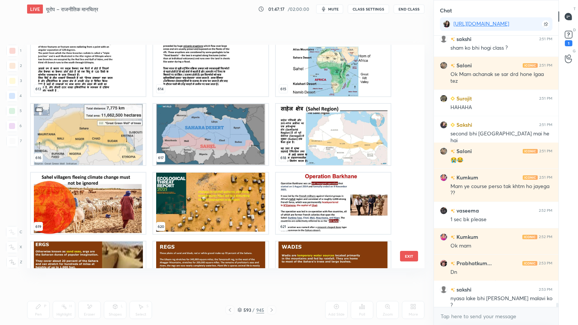
scroll to position [14105, 0]
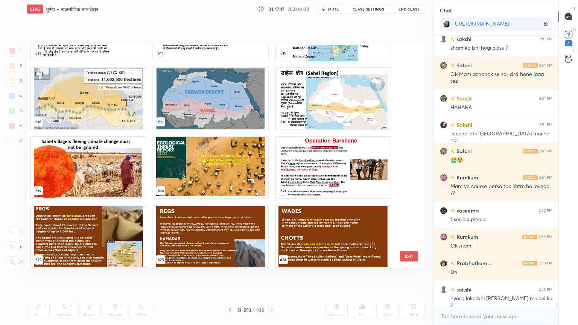
click at [410, 253] on button "EXIT" at bounding box center [409, 256] width 18 height 11
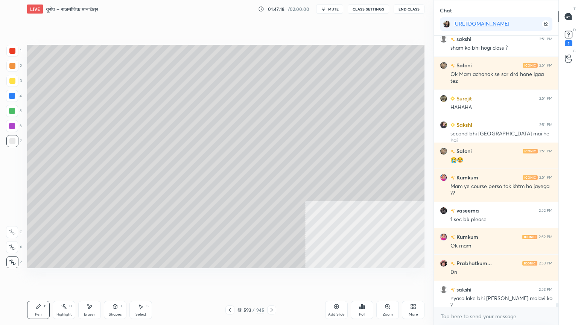
scroll to position [0, 0]
click at [14, 99] on div at bounding box center [12, 96] width 12 height 12
click at [15, 99] on div at bounding box center [12, 96] width 12 height 12
click at [12, 97] on div at bounding box center [12, 96] width 6 height 6
click at [15, 97] on div at bounding box center [12, 96] width 6 height 6
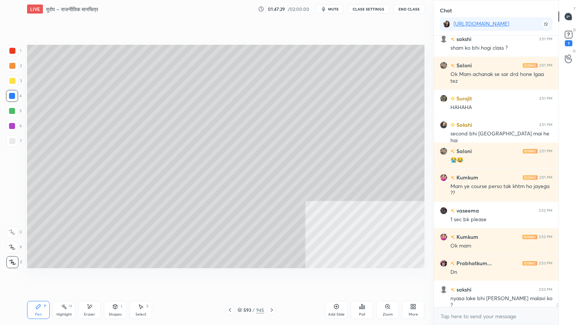
scroll to position [18029, 0]
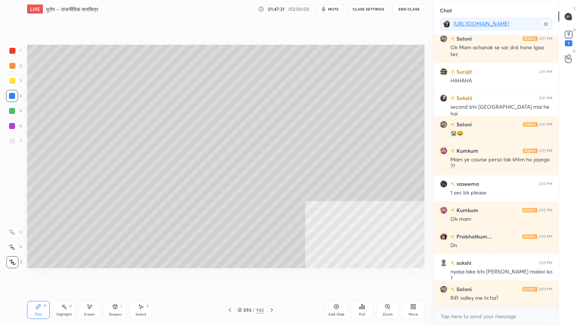
drag, startPoint x: 241, startPoint y: 311, endPoint x: 251, endPoint y: 301, distance: 14.4
click at [241, 277] on icon at bounding box center [240, 310] width 5 height 5
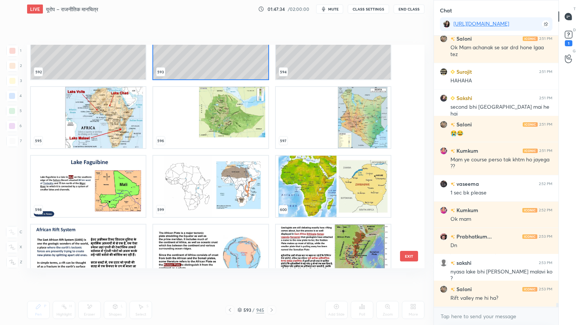
scroll to position [13640, 0]
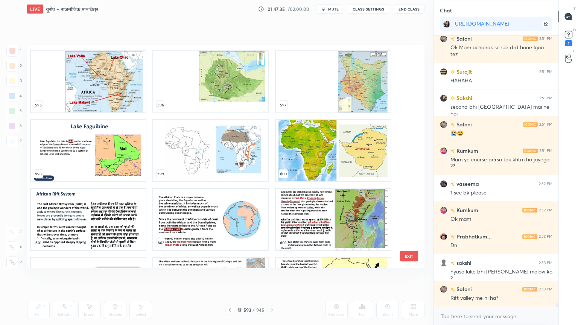
click at [240, 154] on img "grid" at bounding box center [210, 150] width 115 height 61
click at [241, 154] on img "grid" at bounding box center [210, 150] width 115 height 61
click at [240, 154] on img "grid" at bounding box center [210, 150] width 115 height 61
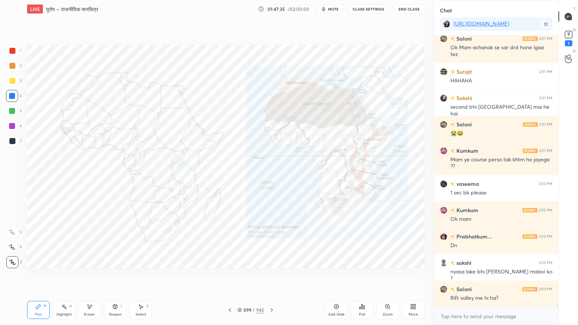
click at [240, 154] on img "grid" at bounding box center [210, 150] width 115 height 61
click at [272, 277] on icon at bounding box center [272, 310] width 6 height 6
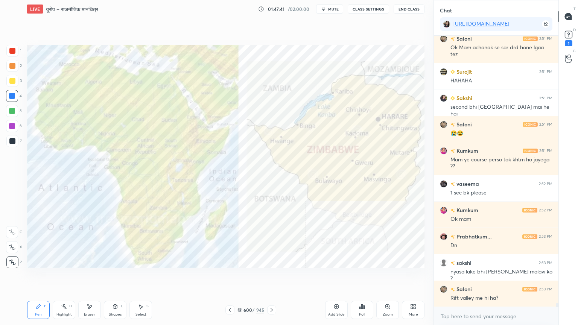
click at [271, 277] on icon at bounding box center [272, 310] width 6 height 6
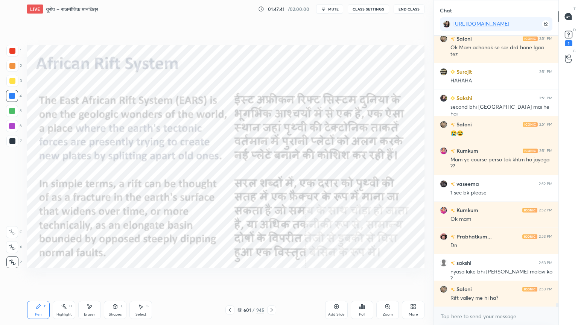
click at [270, 277] on icon at bounding box center [272, 310] width 6 height 6
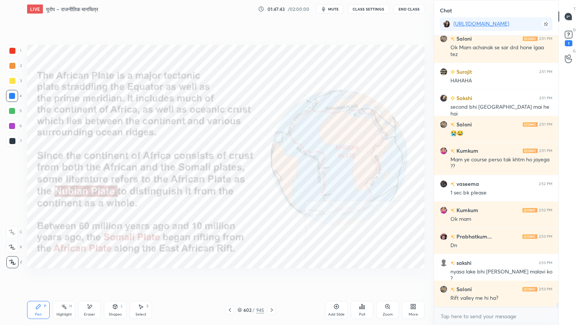
click at [272, 277] on icon at bounding box center [272, 310] width 6 height 6
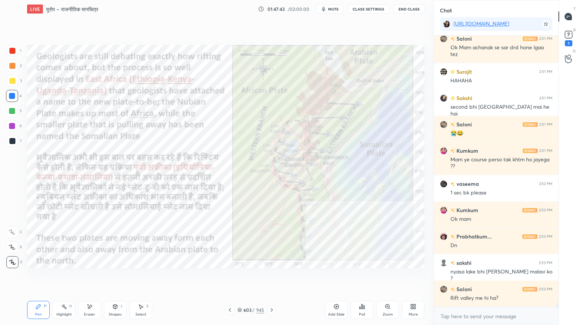
click at [271, 277] on icon at bounding box center [272, 310] width 6 height 6
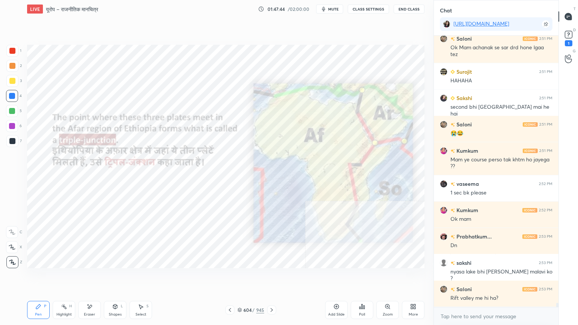
click at [270, 277] on icon at bounding box center [272, 310] width 6 height 6
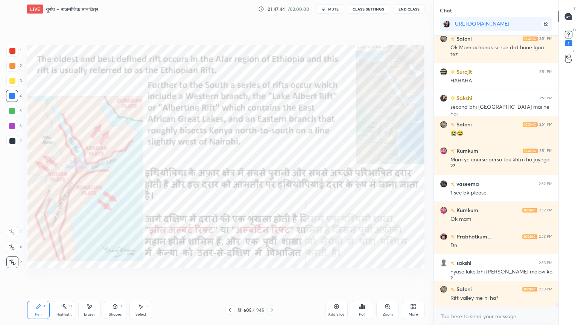
click at [269, 277] on icon at bounding box center [272, 310] width 6 height 6
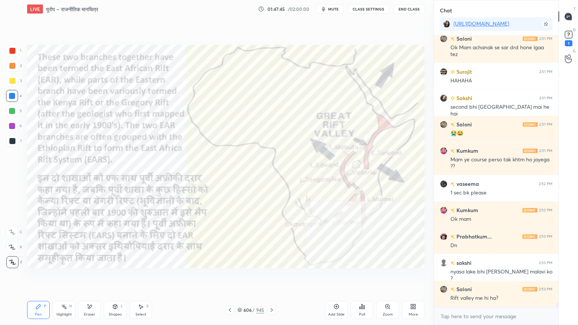
click at [269, 277] on icon at bounding box center [272, 310] width 6 height 6
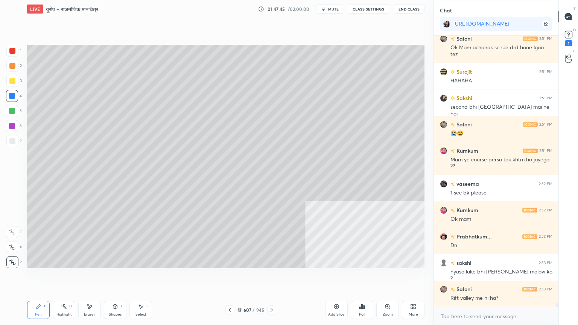
click at [230, 277] on icon at bounding box center [230, 310] width 6 height 6
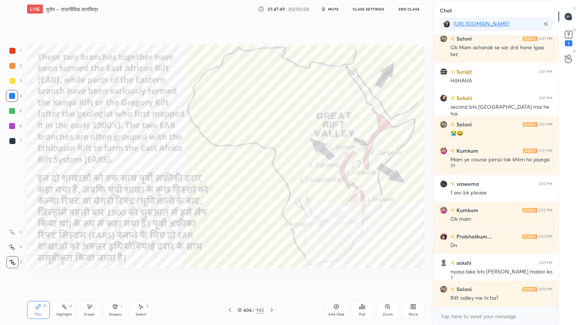
scroll to position [18055, 0]
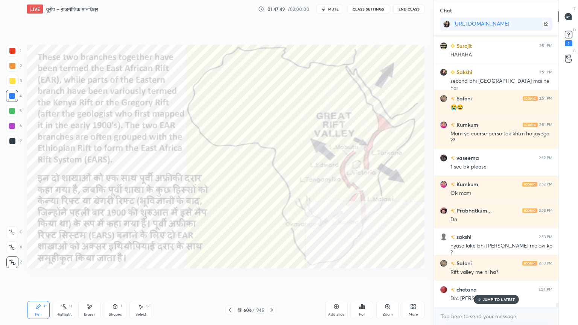
click at [244, 277] on div "606" at bounding box center [248, 310] width 8 height 5
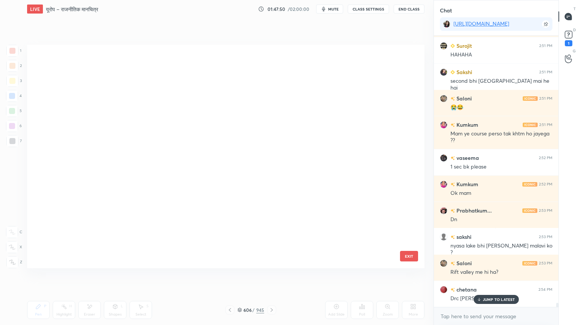
scroll to position [221, 394]
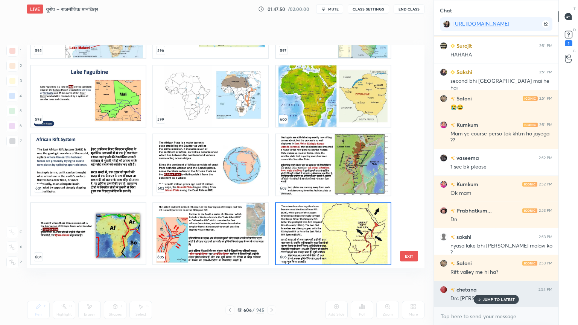
click at [503, 277] on div "JUMP TO LATEST" at bounding box center [496, 299] width 45 height 9
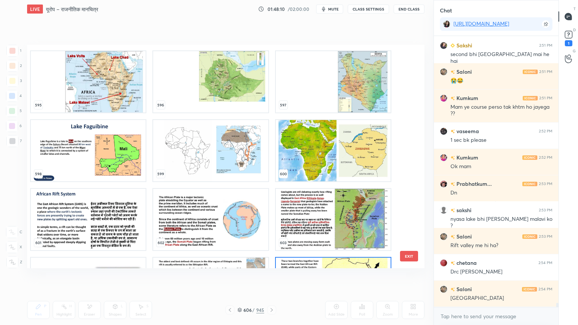
scroll to position [13675, 0]
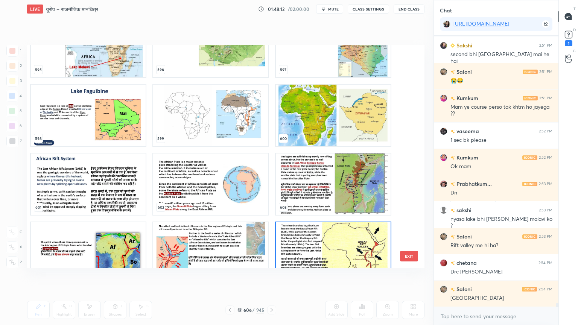
click at [335, 123] on img "grid" at bounding box center [333, 115] width 115 height 61
click at [336, 122] on img "grid" at bounding box center [333, 115] width 115 height 61
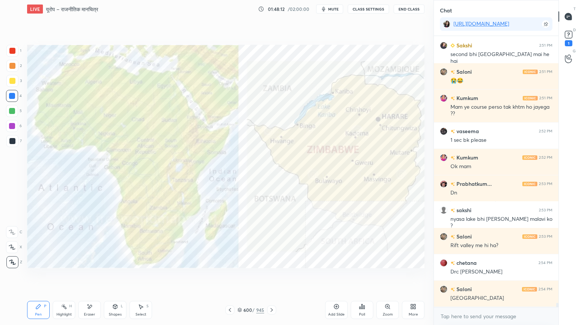
click at [337, 122] on img "grid" at bounding box center [333, 115] width 115 height 61
click at [336, 122] on img "grid" at bounding box center [333, 115] width 115 height 61
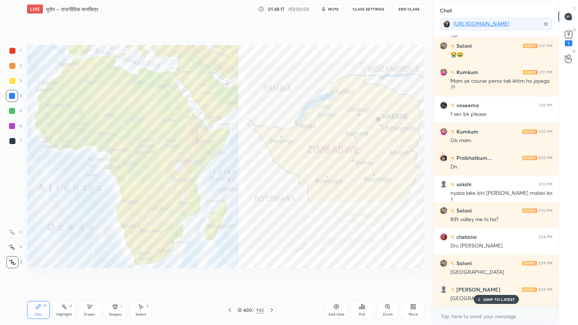
click at [487, 277] on p "JUMP TO LATEST" at bounding box center [499, 299] width 32 height 5
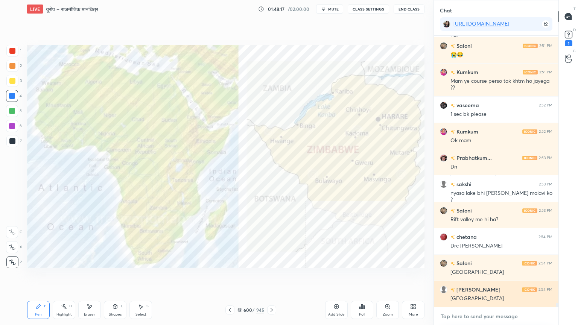
drag, startPoint x: 482, startPoint y: 319, endPoint x: 464, endPoint y: 300, distance: 26.6
click at [482, 277] on textarea at bounding box center [496, 317] width 113 height 12
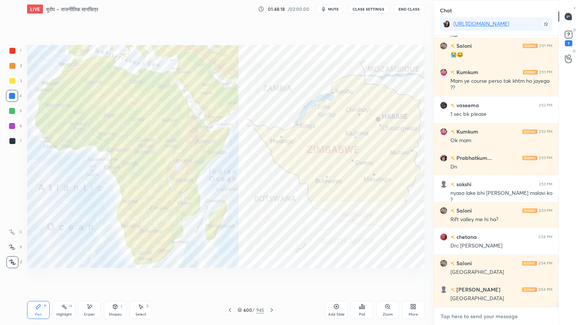
scroll to position [18140, 0]
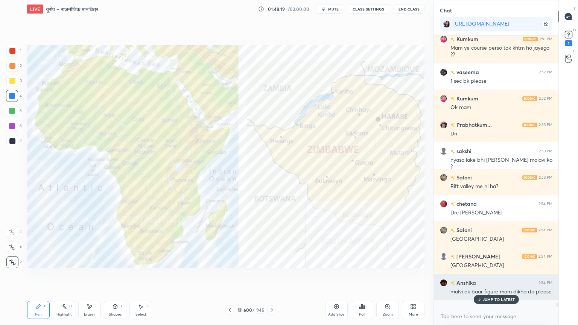
click at [490, 277] on p "JUMP TO LATEST" at bounding box center [499, 299] width 32 height 5
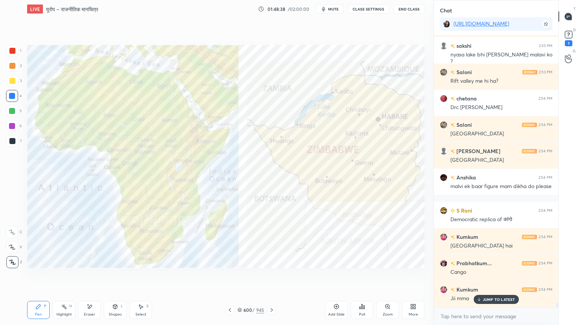
scroll to position [18273, 0]
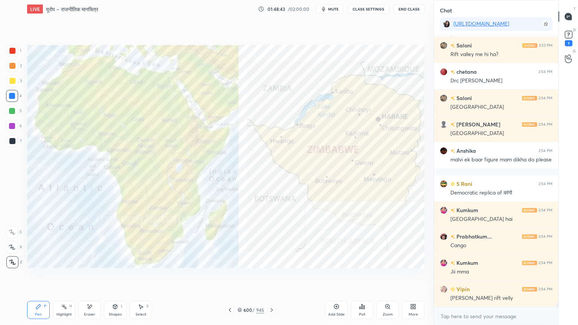
click at [87, 277] on div "Eraser" at bounding box center [89, 310] width 23 height 18
click at [89, 277] on div "Eraser" at bounding box center [89, 310] width 23 height 18
click at [13, 259] on div "Erase all" at bounding box center [12, 262] width 12 height 12
click at [14, 258] on div "1 2 3 4 5 6 7 C X Z E E Erase all H H" at bounding box center [12, 157] width 24 height 224
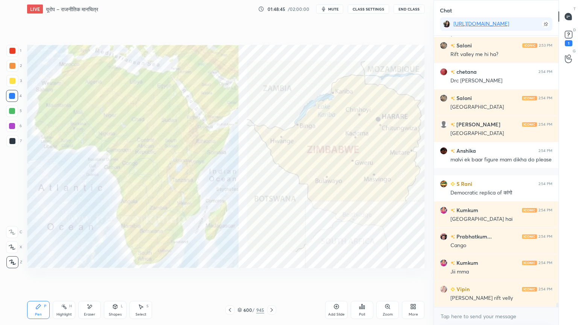
click at [14, 258] on div at bounding box center [12, 262] width 12 height 12
drag, startPoint x: 14, startPoint y: 258, endPoint x: 23, endPoint y: 256, distance: 9.5
click at [13, 259] on div at bounding box center [12, 262] width 12 height 12
click at [241, 277] on div "600 / 945" at bounding box center [251, 310] width 27 height 7
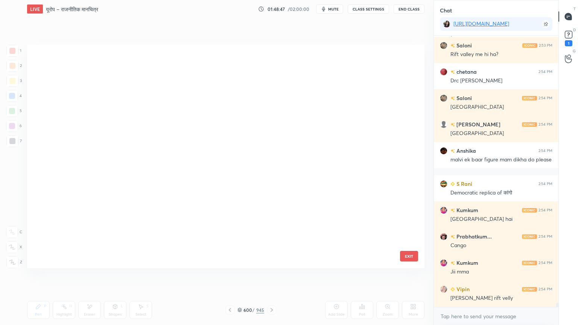
scroll to position [221, 394]
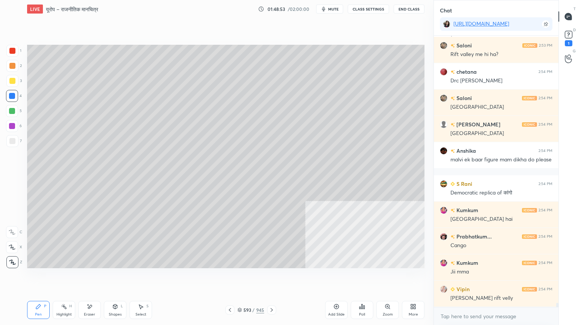
click at [139, 277] on div "Select" at bounding box center [141, 315] width 11 height 4
drag, startPoint x: 32, startPoint y: 137, endPoint x: 41, endPoint y: 131, distance: 10.5
click at [33, 138] on div "0 ° Undo Copy Duplicate Duplicate to new slide Delete" at bounding box center [226, 157] width 398 height 224
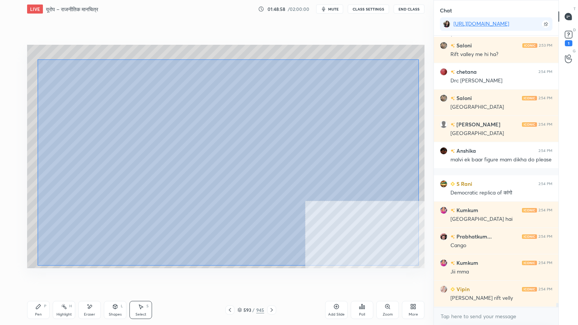
drag, startPoint x: 50, startPoint y: 69, endPoint x: 419, endPoint y: 266, distance: 417.6
click at [419, 267] on div "0 ° Undo Copy Duplicate Duplicate to new slide Delete" at bounding box center [226, 157] width 398 height 224
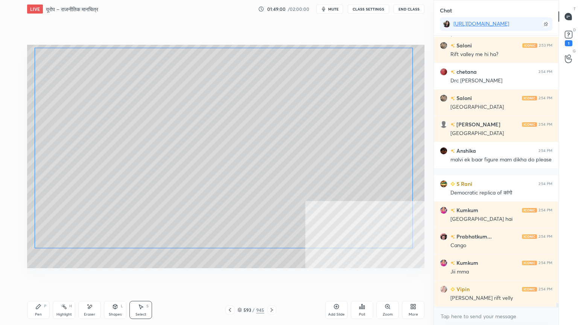
drag, startPoint x: 343, startPoint y: 195, endPoint x: 343, endPoint y: 182, distance: 12.8
click at [343, 182] on div "0 ° Undo Copy Duplicate Duplicate to new slide Delete" at bounding box center [226, 157] width 398 height 224
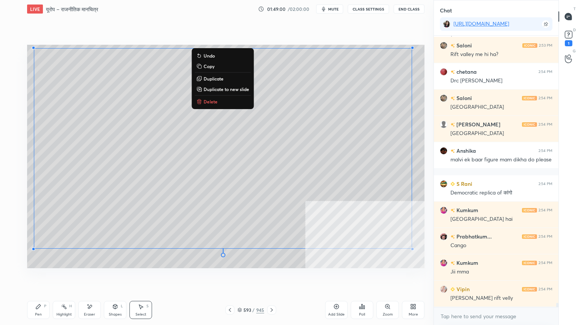
click at [41, 277] on div "Pen" at bounding box center [38, 315] width 7 height 4
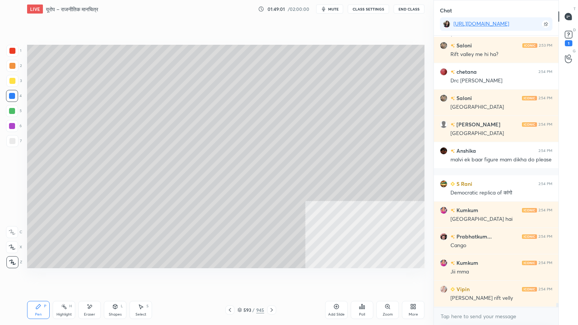
click at [13, 140] on div at bounding box center [12, 141] width 6 height 6
click at [15, 139] on div at bounding box center [12, 141] width 12 height 12
click at [418, 277] on div "More" at bounding box center [413, 310] width 23 height 18
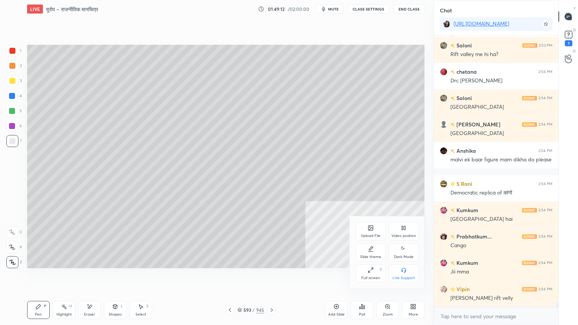
click at [404, 235] on div "Video position" at bounding box center [404, 236] width 25 height 4
click at [366, 270] on div "Bottom left" at bounding box center [371, 274] width 30 height 18
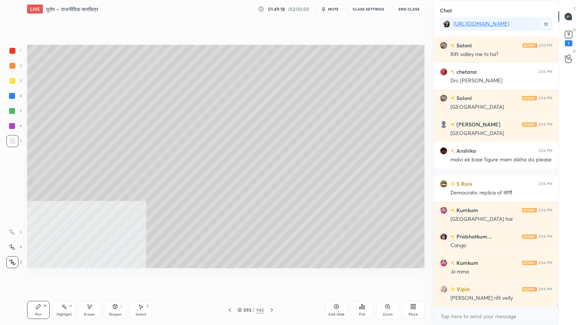
click at [411, 277] on icon at bounding box center [413, 307] width 6 height 6
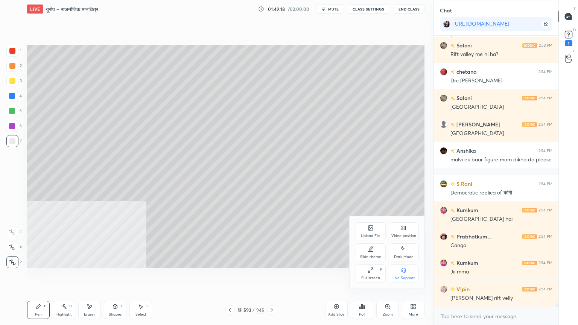
click at [404, 234] on div "Video position" at bounding box center [404, 236] width 25 height 4
click at [406, 274] on div "Bottom right" at bounding box center [404, 274] width 30 height 18
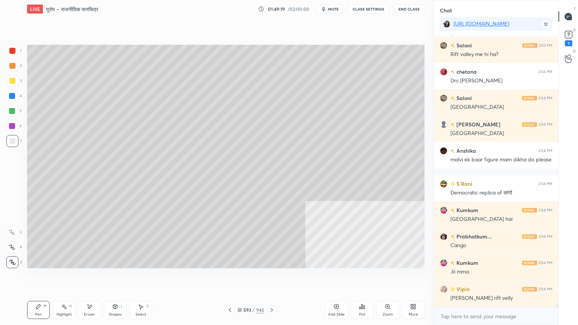
click at [12, 95] on div at bounding box center [12, 96] width 6 height 6
click at [14, 96] on div at bounding box center [12, 96] width 6 height 6
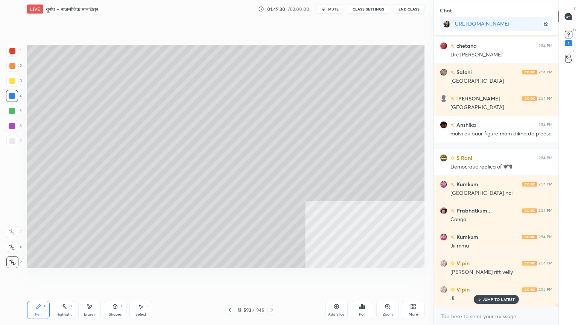
click at [143, 277] on div "Select" at bounding box center [141, 315] width 11 height 4
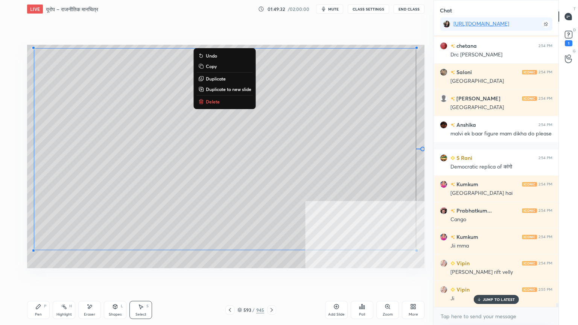
drag, startPoint x: 55, startPoint y: 71, endPoint x: 419, endPoint y: 267, distance: 413.9
click at [425, 270] on div "0 ° Undo Copy Duplicate Duplicate to new slide Delete Setting up your live clas…" at bounding box center [226, 156] width 404 height 277
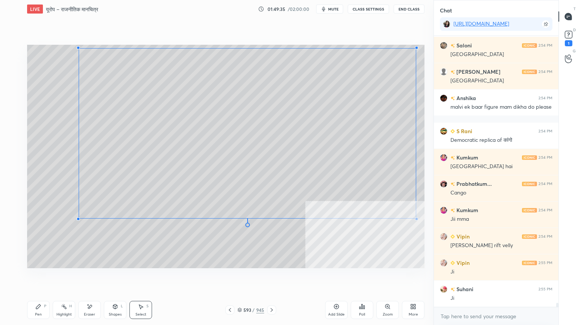
drag, startPoint x: 34, startPoint y: 250, endPoint x: 106, endPoint y: 203, distance: 85.9
click at [80, 218] on div at bounding box center [78, 219] width 3 height 3
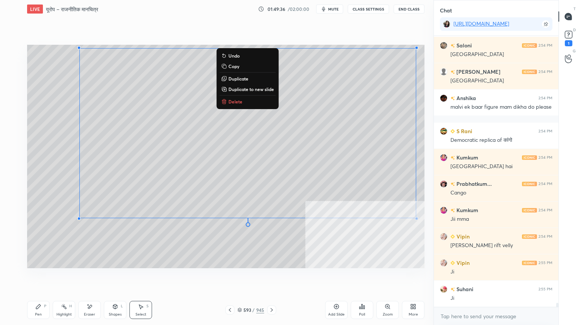
scroll to position [18211, 0]
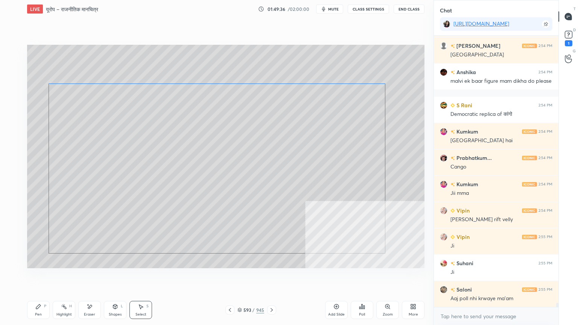
drag, startPoint x: 195, startPoint y: 190, endPoint x: 181, endPoint y: 202, distance: 18.2
click at [181, 203] on div "0 ° Undo Copy Duplicate Duplicate to new slide Delete" at bounding box center [226, 157] width 398 height 224
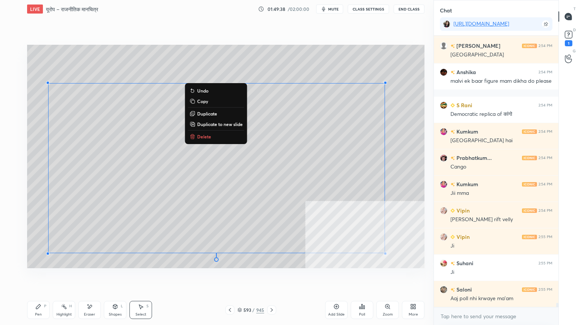
click at [47, 255] on div "0 ° Undo Copy Duplicate Duplicate to new slide Delete" at bounding box center [226, 157] width 398 height 224
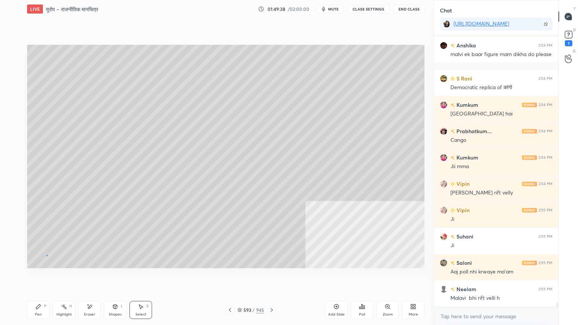
click at [47, 255] on div "0 ° Undo Copy Duplicate Duplicate to new slide Delete" at bounding box center [226, 157] width 398 height 224
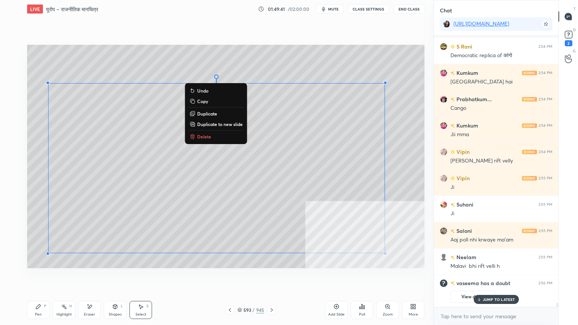
drag, startPoint x: 87, startPoint y: 96, endPoint x: 417, endPoint y: 268, distance: 372.0
click at [419, 268] on div "0 ° Undo Copy Duplicate Duplicate to new slide Delete Setting up your live clas…" at bounding box center [226, 156] width 404 height 277
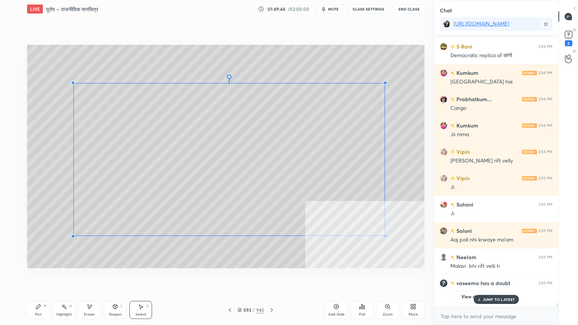
drag, startPoint x: 49, startPoint y: 253, endPoint x: 73, endPoint y: 235, distance: 30.3
click at [73, 236] on div at bounding box center [73, 236] width 3 height 3
drag, startPoint x: 190, startPoint y: 199, endPoint x: 161, endPoint y: 211, distance: 31.3
click at [161, 204] on div "0 ° Undo Copy Duplicate Duplicate to new slide Delete" at bounding box center [226, 157] width 398 height 224
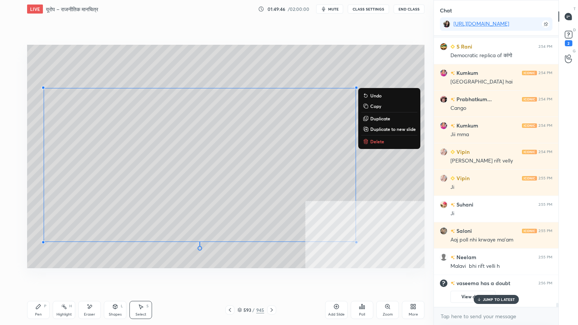
click at [38, 277] on div "Pen" at bounding box center [38, 315] width 7 height 4
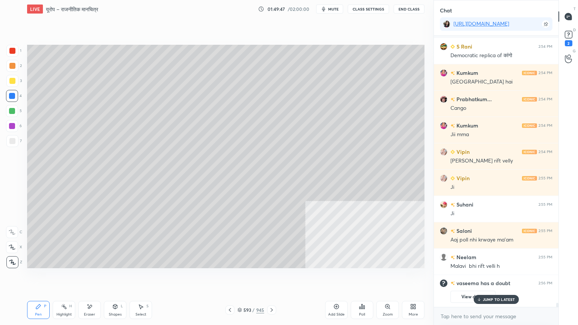
click at [229, 277] on icon at bounding box center [230, 310] width 6 height 6
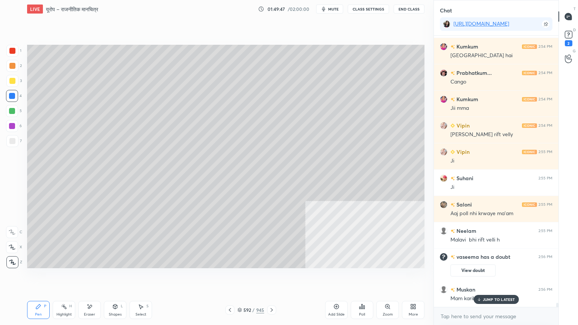
drag, startPoint x: 140, startPoint y: 309, endPoint x: 152, endPoint y: 295, distance: 18.9
click at [139, 277] on icon at bounding box center [141, 307] width 6 height 6
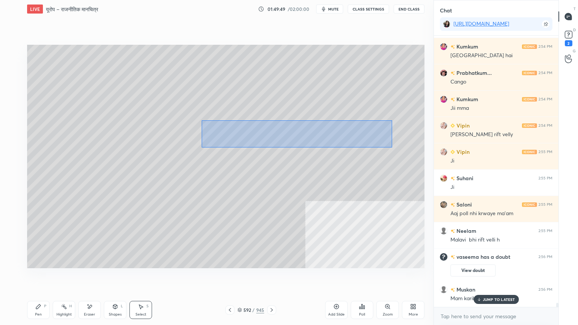
drag, startPoint x: 203, startPoint y: 117, endPoint x: 385, endPoint y: 147, distance: 184.0
click at [391, 147] on div "0 ° Undo Copy Duplicate Duplicate to new slide Delete" at bounding box center [226, 157] width 398 height 224
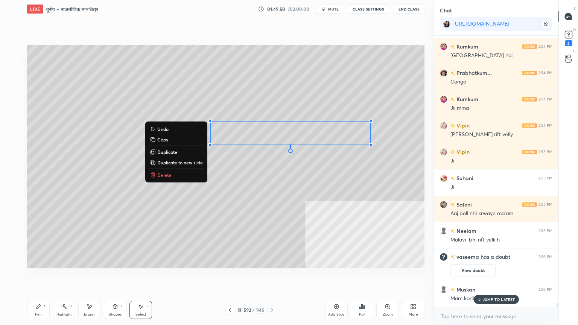
scroll to position [18271, 0]
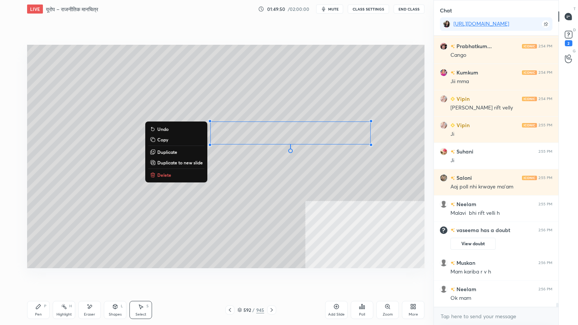
click at [164, 140] on p "Copy" at bounding box center [162, 140] width 11 height 6
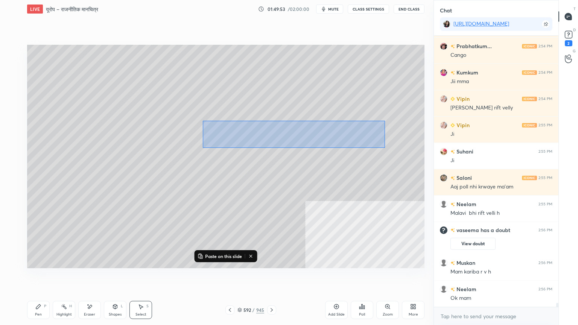
drag, startPoint x: 214, startPoint y: 124, endPoint x: 381, endPoint y: 146, distance: 168.3
click at [385, 147] on div "0 ° Undo Copy Paste here Duplicate Duplicate to new slide Delete" at bounding box center [226, 157] width 398 height 224
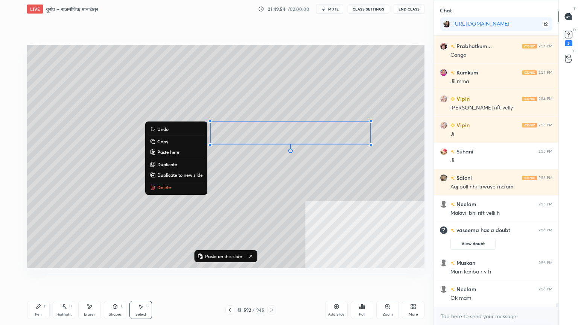
click at [178, 186] on button "Delete" at bounding box center [176, 187] width 56 height 9
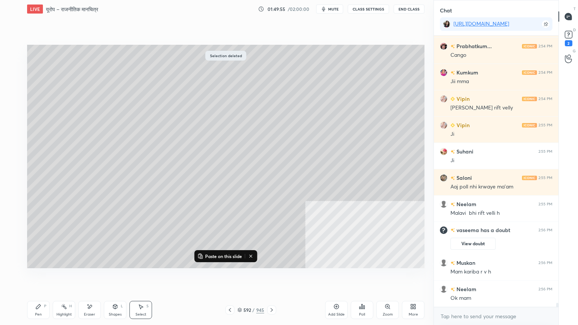
click at [268, 277] on div at bounding box center [271, 310] width 9 height 9
click at [218, 257] on p "Paste on this slide" at bounding box center [223, 256] width 37 height 6
drag, startPoint x: 267, startPoint y: 139, endPoint x: 107, endPoint y: 72, distance: 172.8
click at [108, 73] on div "0 ° Undo Copy Paste here Duplicate Duplicate to new slide Delete" at bounding box center [226, 157] width 398 height 224
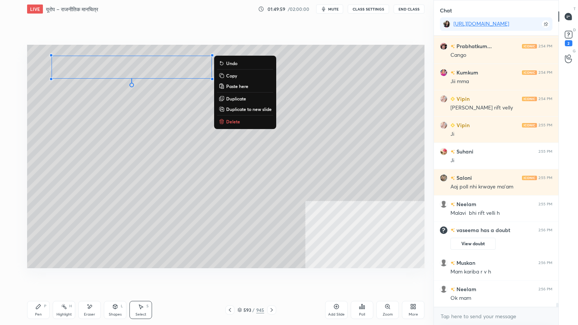
click at [49, 114] on div "0 ° Undo Copy Paste here Duplicate Duplicate to new slide Delete" at bounding box center [226, 157] width 398 height 224
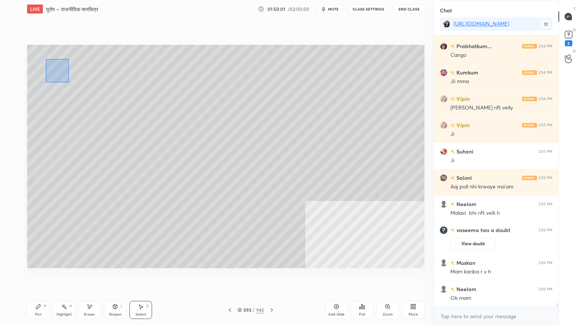
drag, startPoint x: 46, startPoint y: 59, endPoint x: 70, endPoint y: 84, distance: 34.4
click at [70, 83] on div "0 ° Undo Copy Paste here Duplicate Duplicate to new slide Delete" at bounding box center [226, 157] width 398 height 224
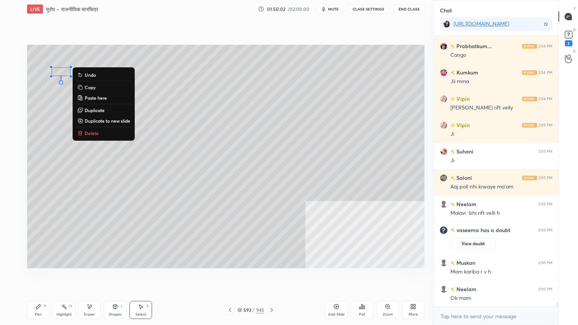
click at [92, 133] on p "Delete" at bounding box center [92, 133] width 14 height 6
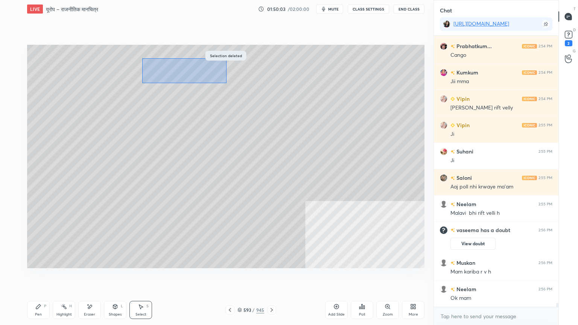
drag, startPoint x: 142, startPoint y: 58, endPoint x: 220, endPoint y: 81, distance: 81.0
click at [223, 82] on div "0 ° Undo Copy Paste here Duplicate Duplicate to new slide Delete" at bounding box center [226, 157] width 398 height 224
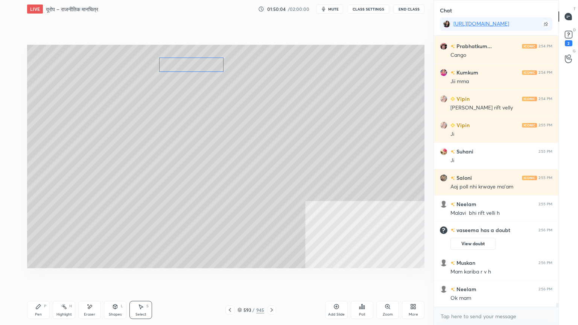
drag, startPoint x: 190, startPoint y: 71, endPoint x: 194, endPoint y: 69, distance: 4.4
click at [195, 69] on div "0 ° Undo Copy Paste here Duplicate Duplicate to new slide Delete" at bounding box center [226, 157] width 398 height 224
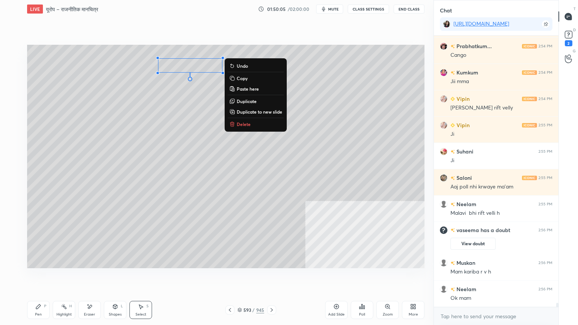
click at [40, 140] on div "0 ° Undo Copy Paste here Duplicate Duplicate to new slide Delete" at bounding box center [226, 157] width 398 height 224
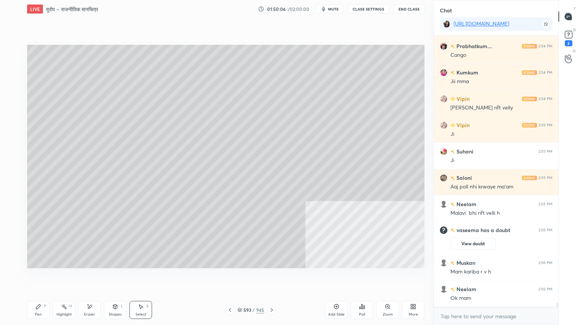
click at [43, 277] on div "Pen P" at bounding box center [38, 310] width 23 height 18
click at [239, 277] on div "593 / 945" at bounding box center [251, 310] width 27 height 7
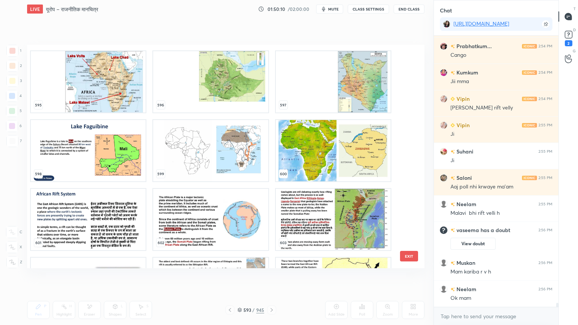
scroll to position [13604, 0]
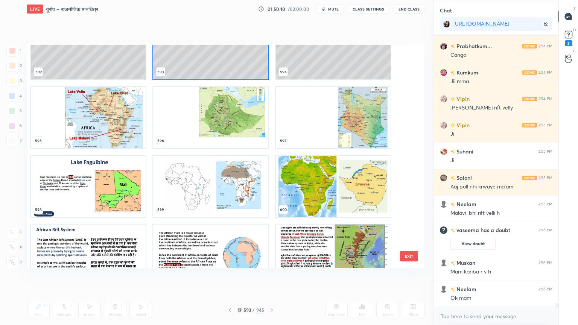
click at [188, 183] on img "grid" at bounding box center [210, 186] width 115 height 61
click at [188, 182] on img "grid" at bounding box center [210, 186] width 115 height 61
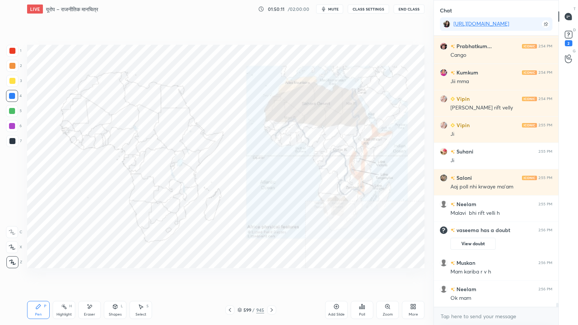
click at [189, 181] on img "grid" at bounding box center [210, 186] width 115 height 61
click at [98, 277] on div "Eraser" at bounding box center [89, 310] width 23 height 18
click at [17, 262] on div "Erase all" at bounding box center [12, 262] width 12 height 12
click at [11, 98] on div at bounding box center [12, 96] width 6 height 6
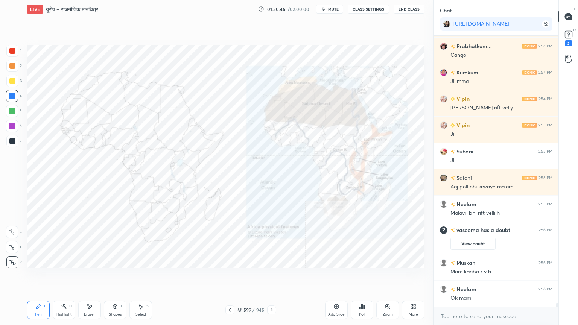
scroll to position [18297, 0]
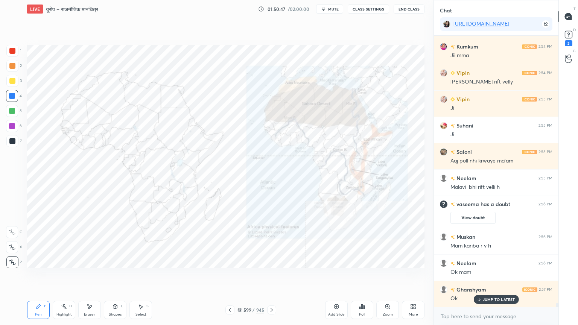
click at [364, 277] on div "Poll" at bounding box center [362, 310] width 23 height 18
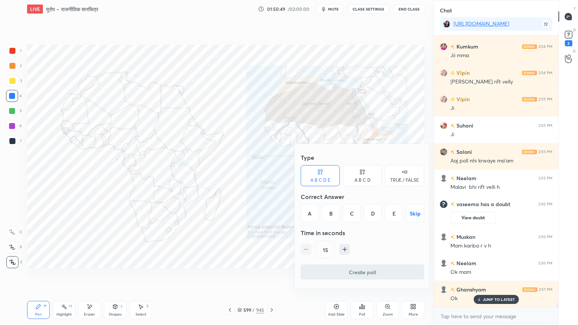
drag, startPoint x: 394, startPoint y: 214, endPoint x: 386, endPoint y: 241, distance: 27.8
click at [395, 213] on div "E" at bounding box center [394, 213] width 18 height 18
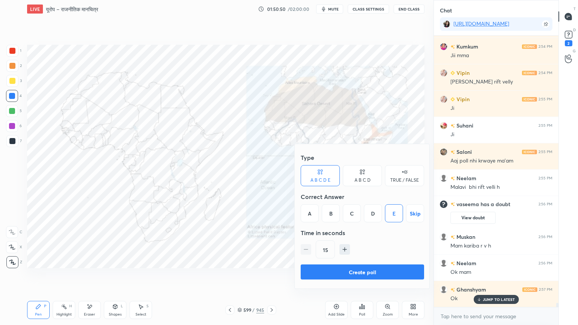
click at [378, 269] on button "Create poll" at bounding box center [362, 272] width 123 height 15
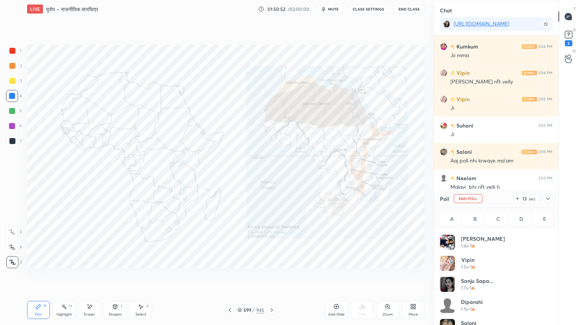
scroll to position [88, 110]
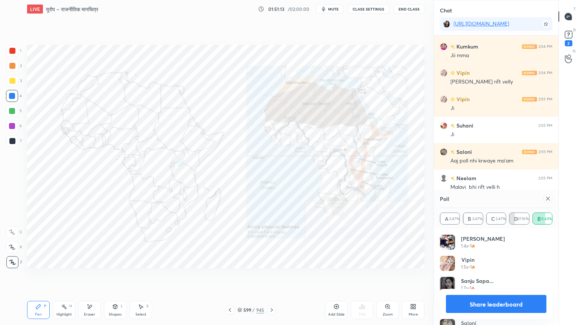
click at [474, 277] on button "Share leaderboard" at bounding box center [496, 304] width 101 height 18
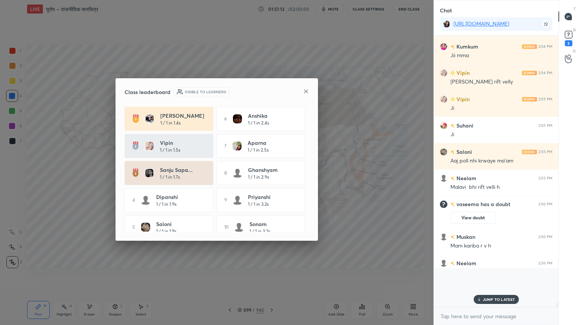
scroll to position [285, 122]
click at [308, 91] on icon at bounding box center [306, 91] width 6 height 6
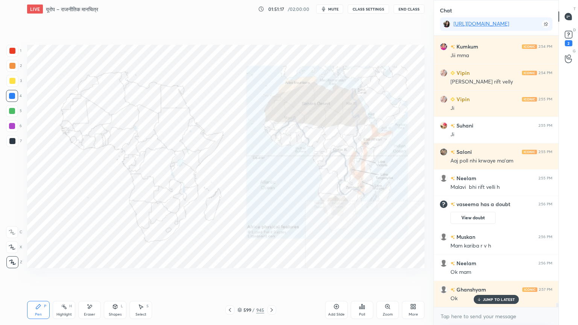
click at [241, 277] on icon at bounding box center [240, 310] width 5 height 5
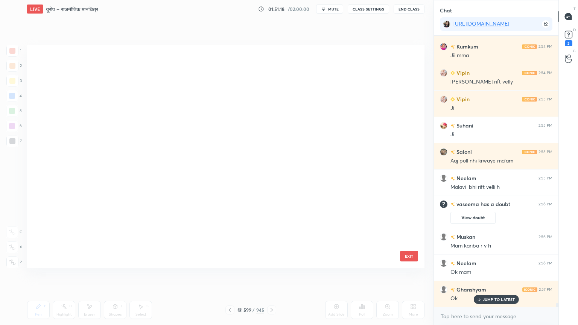
scroll to position [13557, 0]
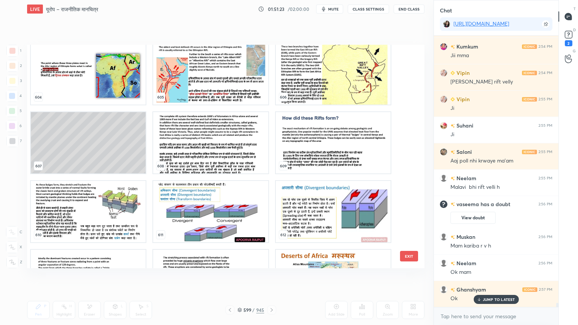
click at [409, 256] on button "EXIT" at bounding box center [409, 256] width 18 height 11
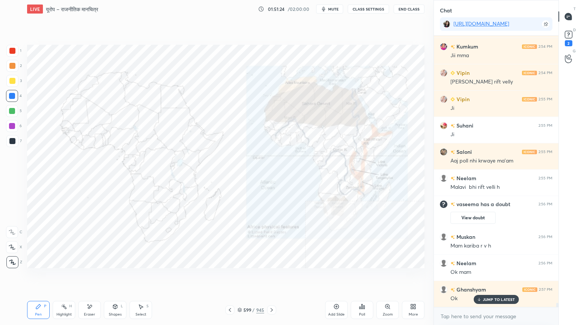
click at [367, 277] on div "Poll" at bounding box center [362, 310] width 23 height 18
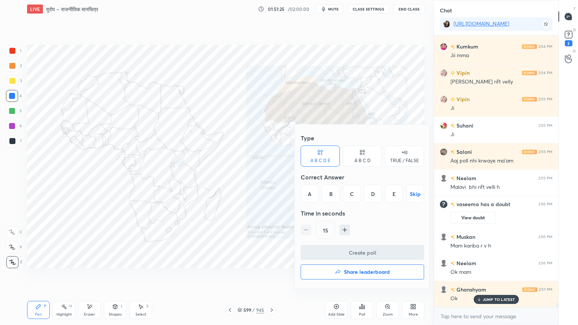
click at [378, 192] on div "D" at bounding box center [373, 194] width 18 height 18
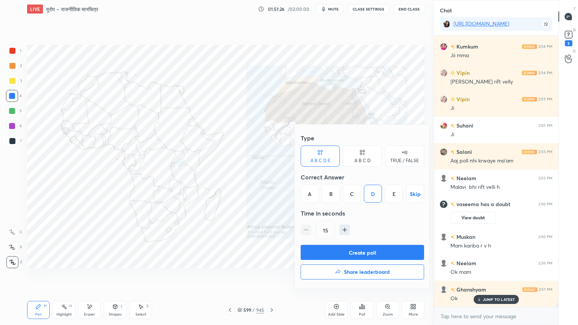
click at [372, 250] on button "Create poll" at bounding box center [362, 252] width 123 height 15
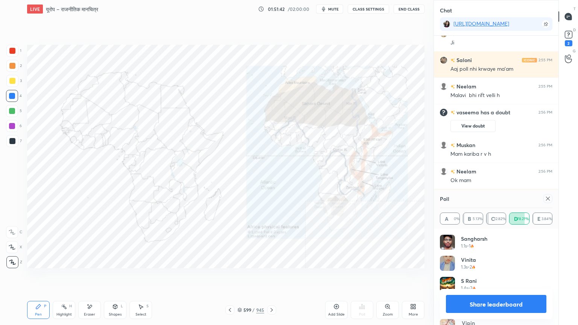
click at [488, 277] on button "Share leaderboard" at bounding box center [496, 304] width 101 height 18
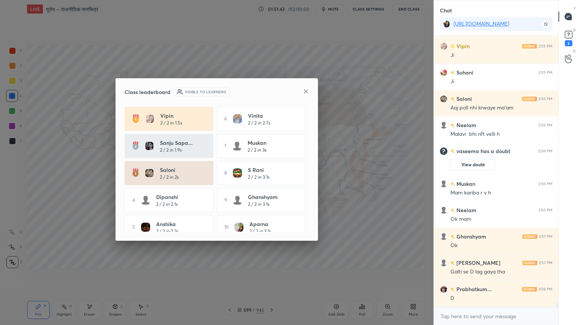
click at [307, 89] on icon at bounding box center [306, 91] width 4 height 4
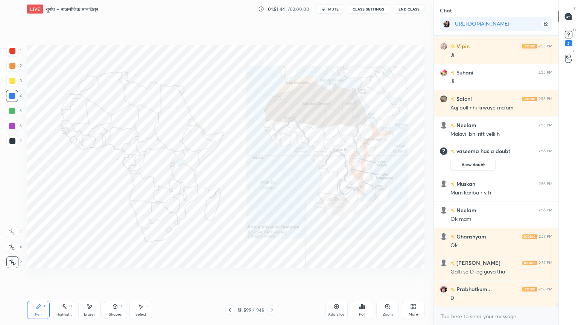
drag, startPoint x: 311, startPoint y: 288, endPoint x: 316, endPoint y: 288, distance: 5.7
click at [318, 277] on div "Setting up your live class Poll for secs No correct answer Start poll" at bounding box center [226, 156] width 404 height 277
click at [325, 277] on div "Setting up your live class Poll for secs No correct answer Start poll" at bounding box center [226, 156] width 404 height 277
click at [365, 277] on div "Poll" at bounding box center [362, 310] width 23 height 18
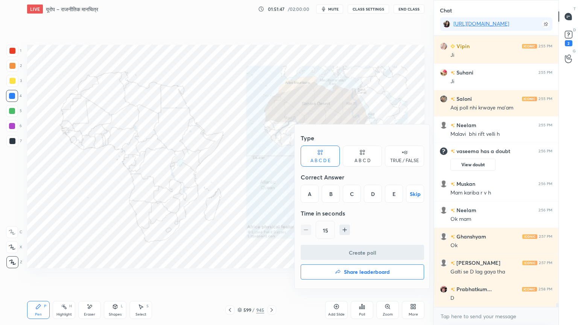
click at [310, 193] on div "A" at bounding box center [310, 194] width 18 height 18
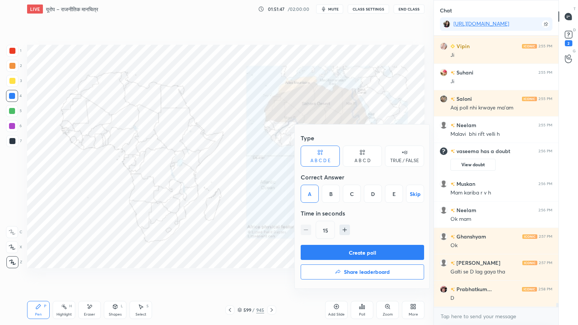
click at [367, 253] on button "Create poll" at bounding box center [362, 252] width 123 height 15
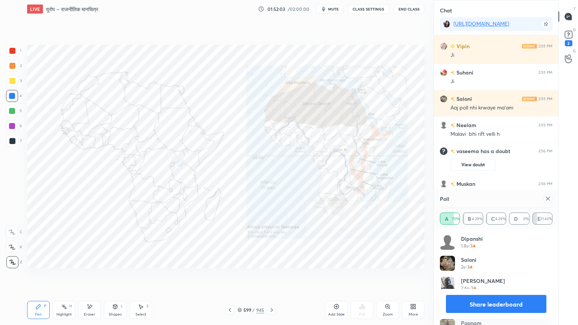
click at [475, 277] on button "Share leaderboard" at bounding box center [496, 304] width 101 height 18
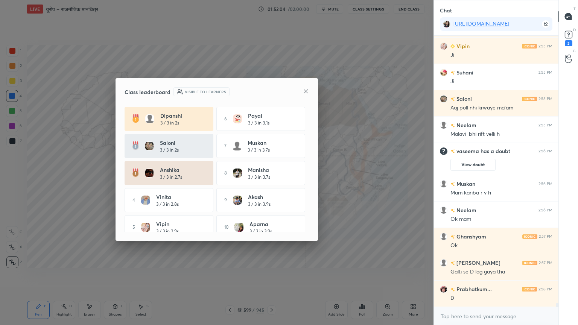
click at [305, 89] on icon at bounding box center [306, 91] width 6 height 6
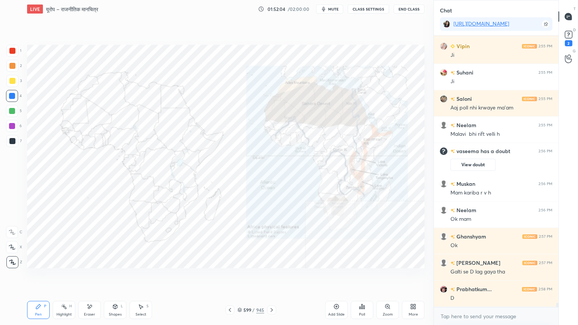
click at [367, 277] on div "LIVE यूरोप – राजनीतिक मानचित्र 01:52:04 / 02:00:00 mute CLASS SETTINGS End Clas…" at bounding box center [226, 162] width 404 height 325
click at [364, 277] on icon at bounding box center [362, 307] width 6 height 6
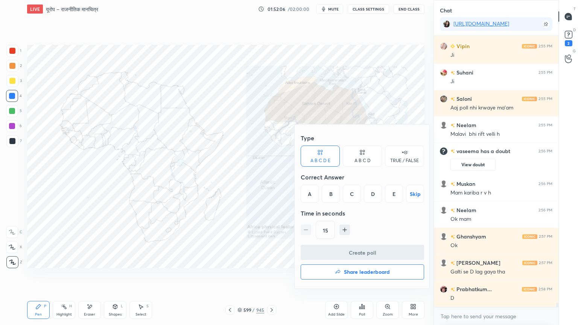
click at [311, 196] on div "A" at bounding box center [310, 194] width 18 height 18
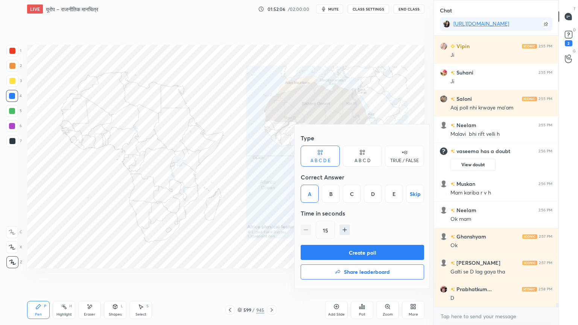
click at [361, 251] on button "Create poll" at bounding box center [362, 252] width 123 height 15
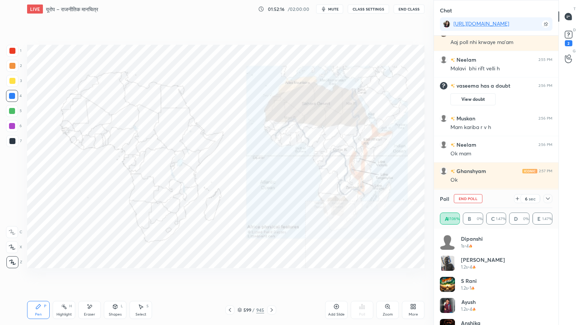
click at [547, 195] on div at bounding box center [548, 198] width 9 height 9
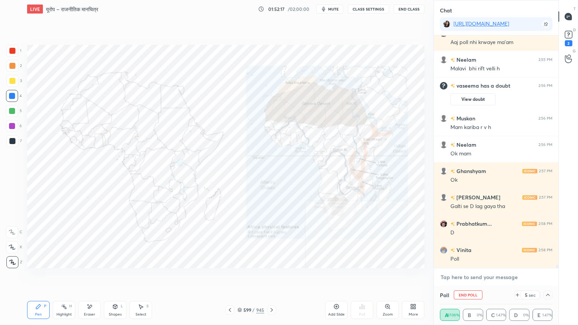
click at [484, 277] on textarea at bounding box center [496, 277] width 113 height 12
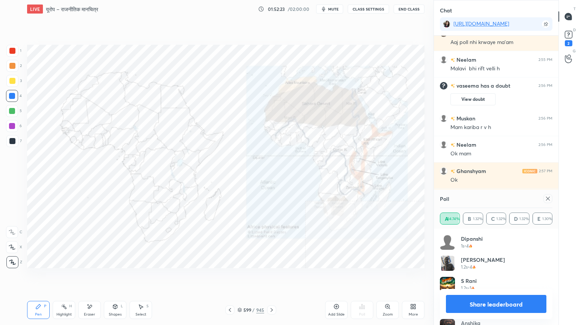
click at [502, 277] on button "Share leaderboard" at bounding box center [496, 304] width 101 height 18
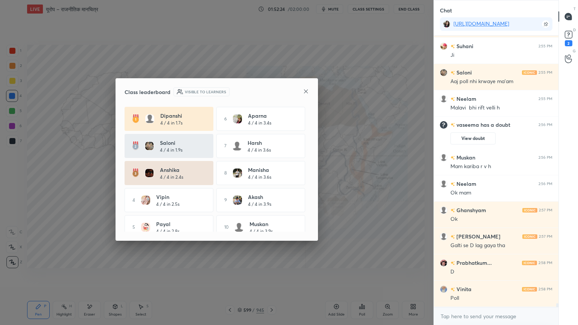
click at [305, 89] on icon at bounding box center [306, 91] width 6 height 6
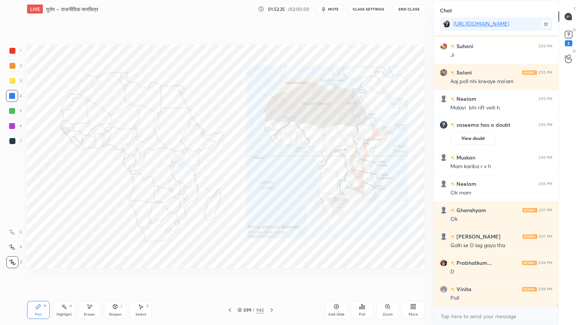
click at [313, 277] on div "Setting up your live class Poll for secs No correct answer Start poll" at bounding box center [226, 156] width 404 height 277
drag, startPoint x: 312, startPoint y: 286, endPoint x: 321, endPoint y: 284, distance: 8.9
click at [320, 277] on div "Setting up your live class Poll for secs No correct answer Start poll" at bounding box center [226, 156] width 404 height 277
click at [363, 277] on icon at bounding box center [362, 307] width 6 height 6
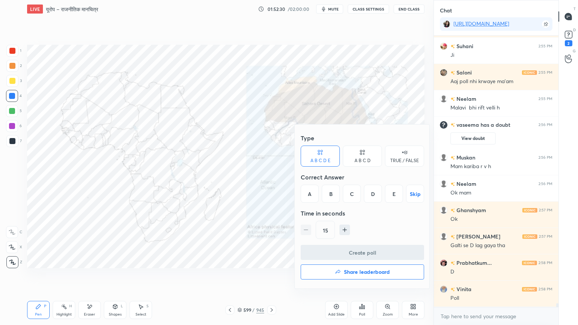
click at [329, 192] on div "B" at bounding box center [331, 194] width 18 height 18
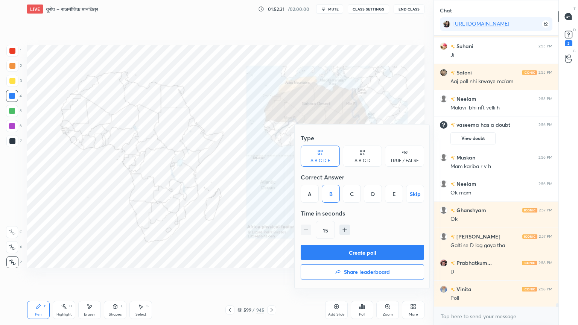
click at [369, 253] on button "Create poll" at bounding box center [362, 252] width 123 height 15
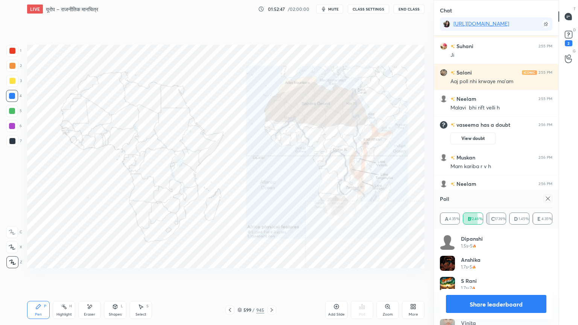
drag, startPoint x: 492, startPoint y: 301, endPoint x: 489, endPoint y: 289, distance: 12.5
click at [493, 277] on button "Share leaderboard" at bounding box center [496, 304] width 101 height 18
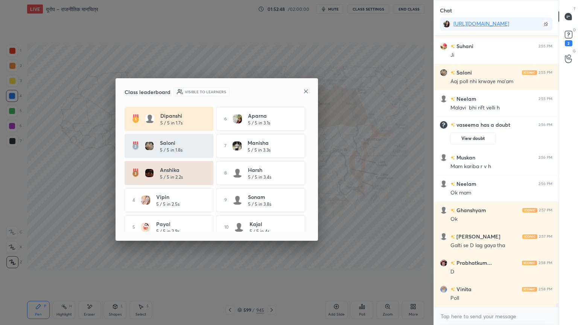
click at [305, 91] on icon at bounding box center [306, 91] width 6 height 6
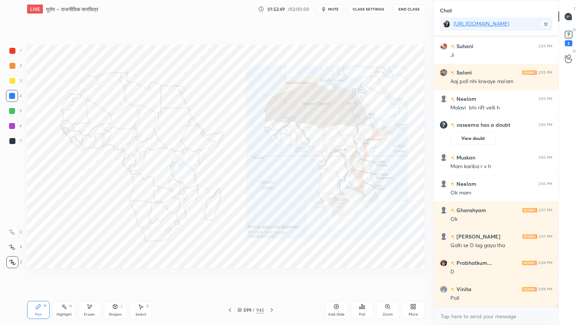
drag, startPoint x: 308, startPoint y: 295, endPoint x: 313, endPoint y: 291, distance: 6.2
click at [313, 277] on div "LIVE यूरोप – राजनीतिक मानचित्र 01:52:49 / 02:00:00 mute CLASS SETTINGS End Clas…" at bounding box center [226, 162] width 404 height 325
drag, startPoint x: 314, startPoint y: 293, endPoint x: 339, endPoint y: 294, distance: 25.3
click at [317, 277] on div "Setting up your live class Poll for secs No correct answer Start poll" at bounding box center [226, 156] width 404 height 277
click at [366, 277] on div "Poll" at bounding box center [362, 310] width 23 height 18
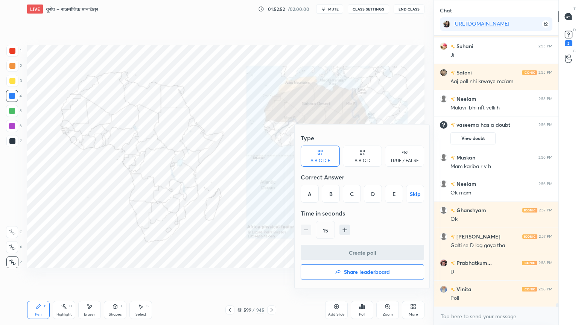
drag, startPoint x: 354, startPoint y: 193, endPoint x: 362, endPoint y: 211, distance: 19.4
click at [354, 193] on div "C" at bounding box center [352, 194] width 18 height 18
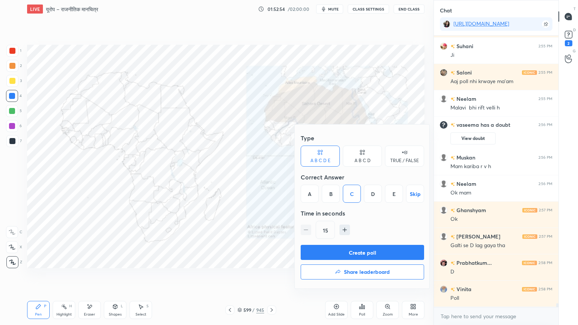
click at [374, 250] on button "Create poll" at bounding box center [362, 252] width 123 height 15
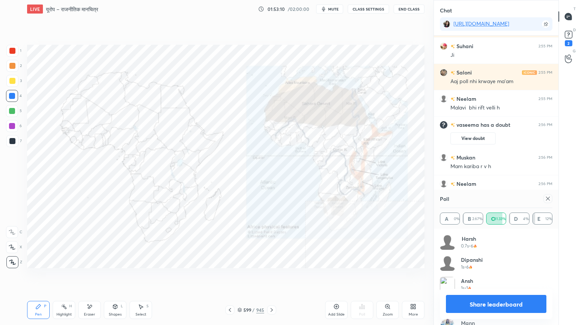
click at [506, 277] on button "Share leaderboard" at bounding box center [496, 304] width 101 height 18
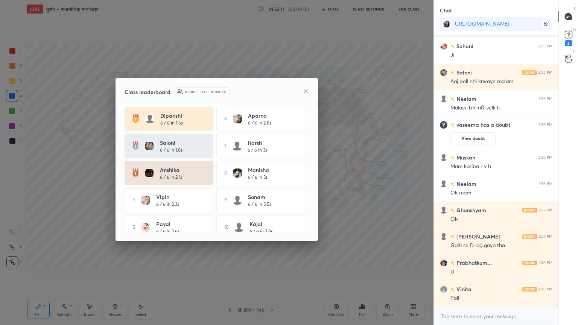
click at [306, 92] on icon at bounding box center [306, 91] width 6 height 6
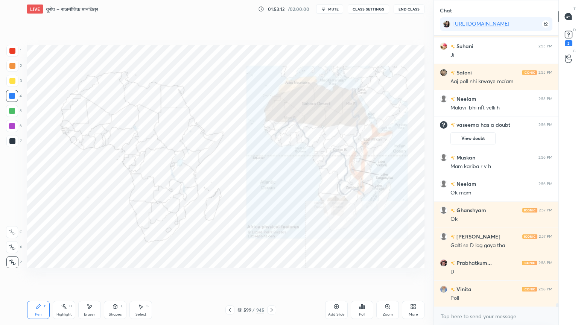
drag, startPoint x: 305, startPoint y: 293, endPoint x: 313, endPoint y: 288, distance: 8.9
click at [313, 277] on div "Setting up your live class Poll for secs No correct answer Start poll" at bounding box center [226, 156] width 404 height 277
click at [321, 277] on div "Setting up your live class Poll for secs No correct answer Start poll" at bounding box center [226, 156] width 404 height 277
click at [368, 277] on div "Poll" at bounding box center [362, 310] width 23 height 18
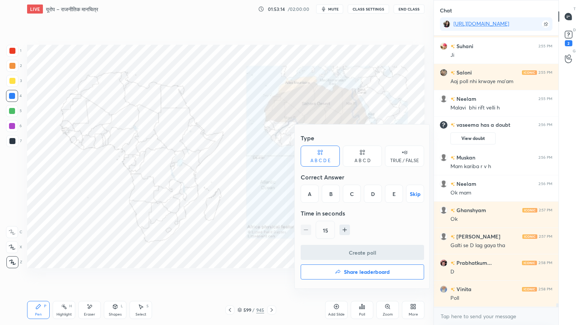
click at [374, 195] on div "D" at bounding box center [373, 194] width 18 height 18
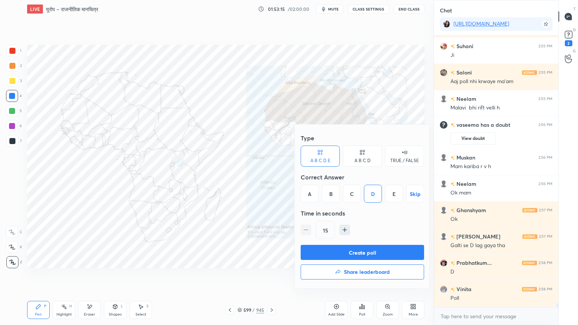
click at [372, 248] on button "Create poll" at bounding box center [362, 252] width 123 height 15
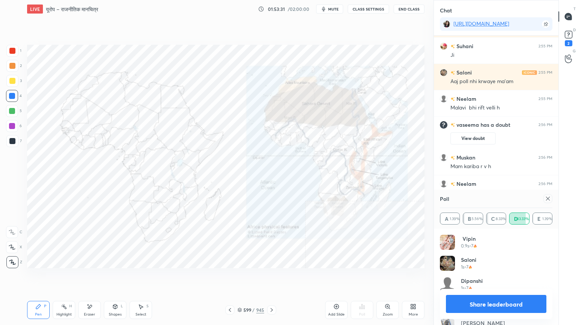
click at [510, 277] on button "Share leaderboard" at bounding box center [496, 304] width 101 height 18
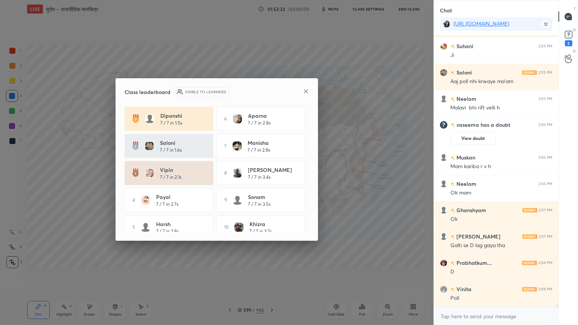
click at [305, 90] on icon at bounding box center [306, 91] width 6 height 6
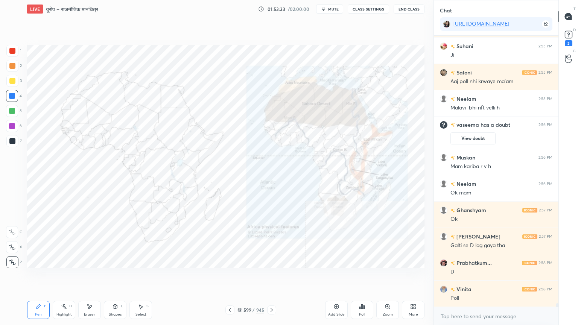
drag, startPoint x: 322, startPoint y: 289, endPoint x: 327, endPoint y: 285, distance: 6.0
click at [327, 277] on div "Setting up your live class Poll for secs No correct answer Start poll" at bounding box center [226, 156] width 404 height 277
click at [364, 277] on icon at bounding box center [364, 307] width 1 height 3
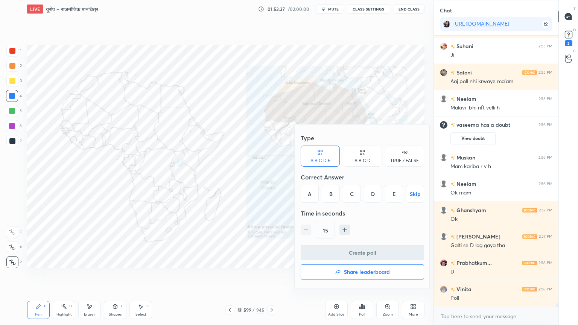
click at [331, 194] on div "B" at bounding box center [331, 194] width 18 height 18
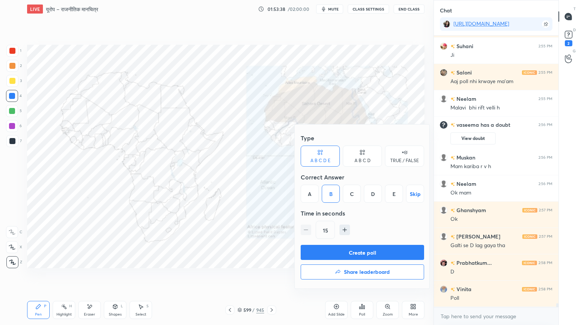
click at [357, 252] on button "Create poll" at bounding box center [362, 252] width 123 height 15
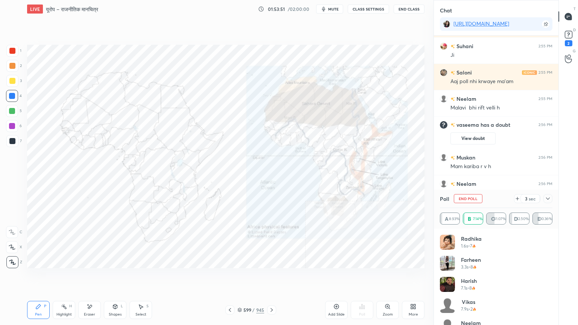
click at [461, 199] on button "End Poll" at bounding box center [468, 198] width 29 height 9
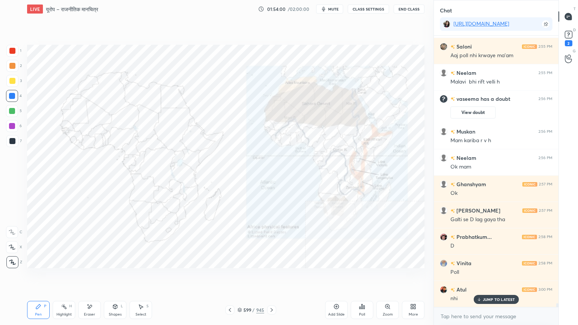
click at [353, 277] on div "Add Slide Poll Zoom More" at bounding box center [374, 310] width 99 height 42
drag, startPoint x: 352, startPoint y: 291, endPoint x: 356, endPoint y: 289, distance: 4.2
click at [357, 277] on div "Poll" at bounding box center [362, 310] width 23 height 42
click at [367, 277] on div "Poll" at bounding box center [362, 310] width 23 height 18
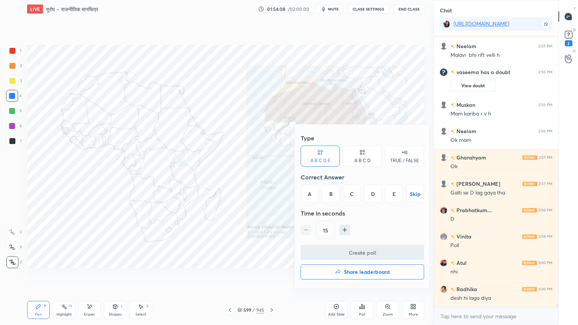
click at [332, 193] on div "B" at bounding box center [331, 194] width 18 height 18
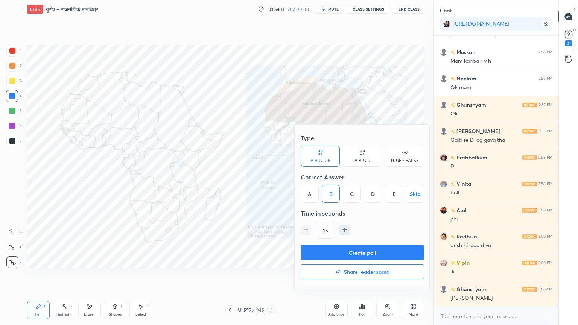
click at [364, 246] on button "Create poll" at bounding box center [362, 252] width 123 height 15
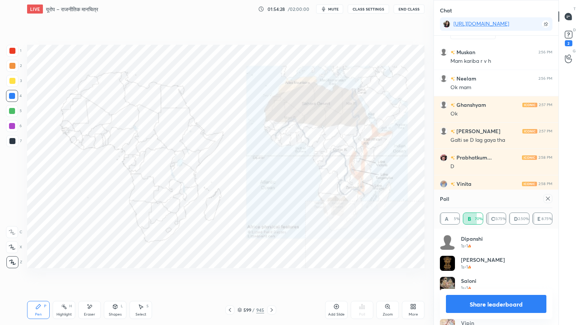
click at [480, 277] on button "Share leaderboard" at bounding box center [496, 304] width 101 height 18
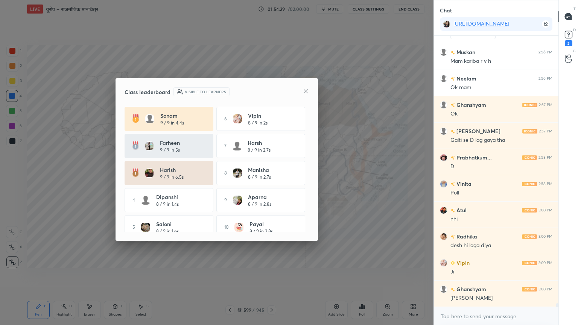
click at [304, 90] on icon at bounding box center [306, 91] width 6 height 6
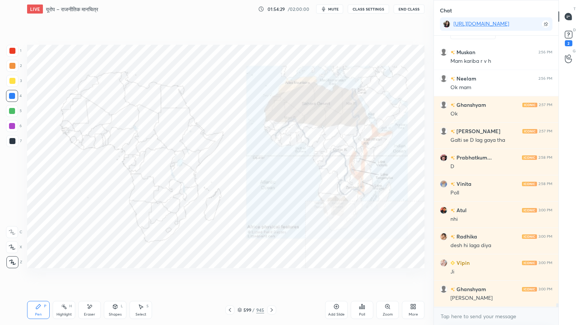
drag, startPoint x: 337, startPoint y: 290, endPoint x: 343, endPoint y: 288, distance: 6.1
click at [343, 277] on div "LIVE यूरोप – राजनीतिक मानचित्र 01:54:29 / 02:00:00 mute CLASS SETTINGS End Clas…" at bounding box center [226, 162] width 404 height 325
click at [345, 277] on div "LIVE यूरोप – राजनीतिक मानचित्र 01:54:30 / 02:00:00 mute CLASS SETTINGS End Clas…" at bounding box center [226, 162] width 404 height 325
click at [370, 277] on div "Poll" at bounding box center [362, 310] width 23 height 18
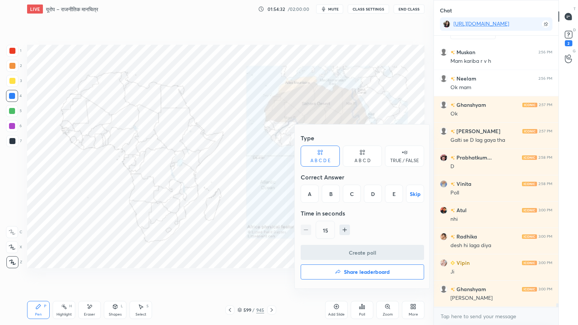
drag, startPoint x: 350, startPoint y: 193, endPoint x: 363, endPoint y: 214, distance: 24.7
click at [351, 193] on div "C" at bounding box center [352, 194] width 18 height 18
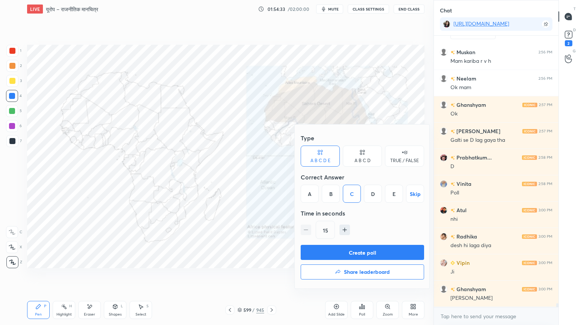
click at [378, 252] on button "Create poll" at bounding box center [362, 252] width 123 height 15
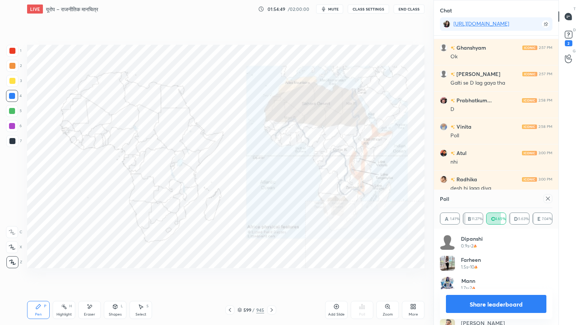
drag, startPoint x: 478, startPoint y: 307, endPoint x: 478, endPoint y: 297, distance: 10.2
click at [478, 277] on button "Share leaderboard" at bounding box center [496, 304] width 101 height 18
type textarea "x"
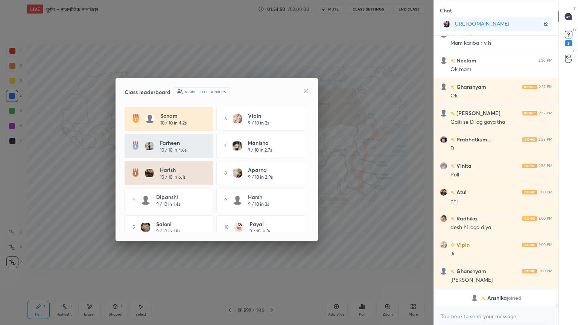
click at [306, 90] on icon at bounding box center [306, 91] width 6 height 6
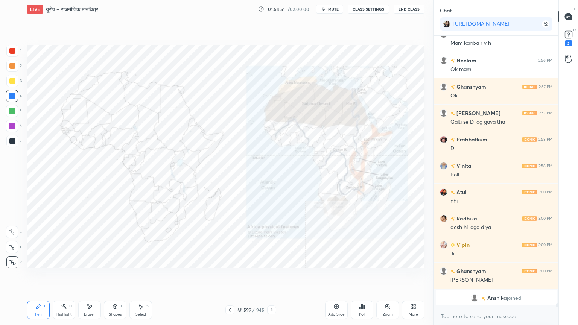
drag, startPoint x: 272, startPoint y: 294, endPoint x: 226, endPoint y: 283, distance: 47.3
click at [281, 277] on div "Setting up your live class Poll for secs No correct answer Start poll" at bounding box center [226, 156] width 404 height 277
click at [90, 277] on icon at bounding box center [90, 307] width 6 height 6
click at [8, 261] on span "Erase all" at bounding box center [11, 262] width 11 height 5
click at [9, 259] on div "1 2 3 4 5 6 7 C X Z E E Erase all H H" at bounding box center [12, 157] width 24 height 224
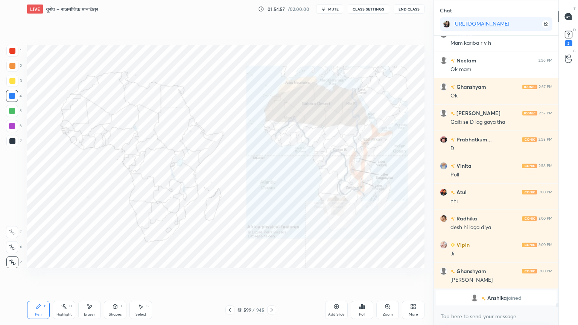
click at [241, 277] on icon at bounding box center [240, 310] width 4 height 1
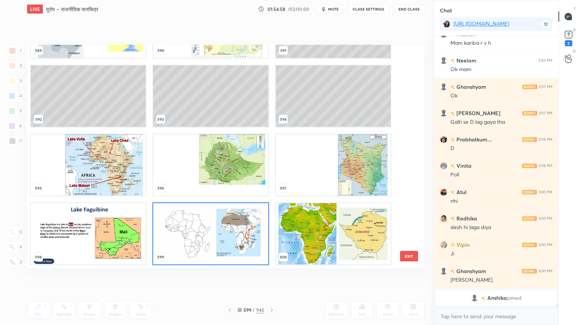
click at [328, 235] on img "grid" at bounding box center [333, 233] width 115 height 61
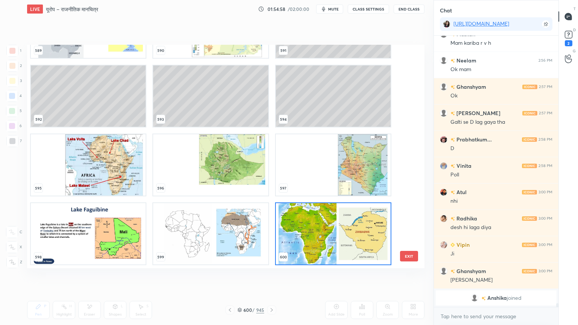
click at [329, 236] on img "grid" at bounding box center [333, 233] width 115 height 61
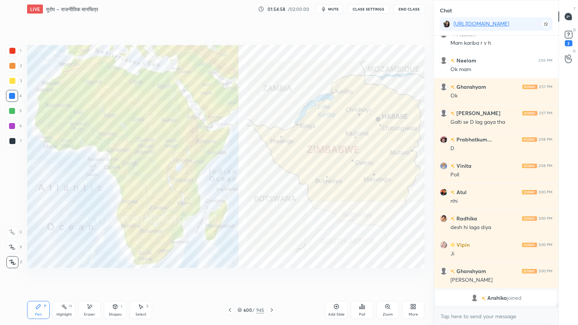
click at [329, 236] on img "grid" at bounding box center [333, 233] width 115 height 61
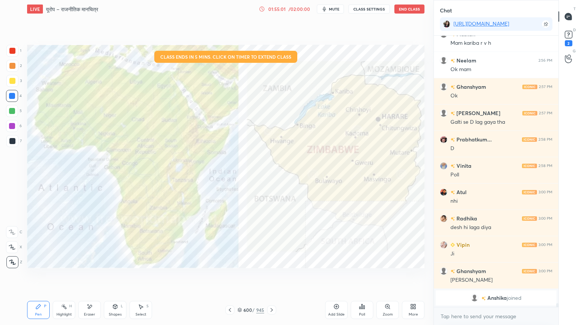
click at [280, 10] on div "01:55:01" at bounding box center [277, 9] width 21 height 5
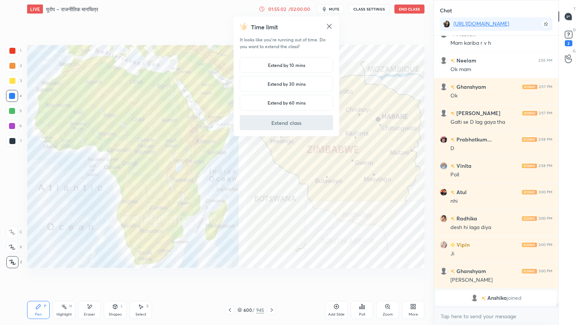
click at [283, 64] on div "Extend by 10 mins" at bounding box center [286, 65] width 93 height 16
click at [291, 120] on button "Extend class" at bounding box center [286, 122] width 93 height 15
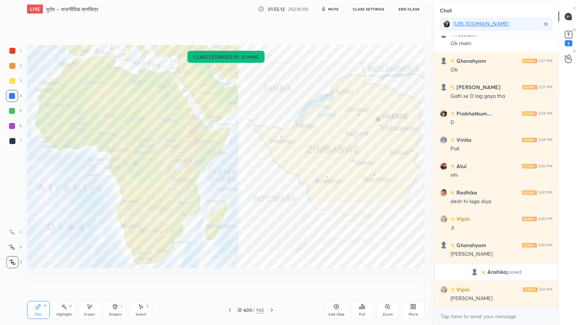
click at [94, 277] on div "Eraser" at bounding box center [89, 310] width 23 height 18
click at [8, 260] on span "Erase all" at bounding box center [11, 262] width 11 height 5
click at [241, 277] on icon at bounding box center [240, 310] width 5 height 5
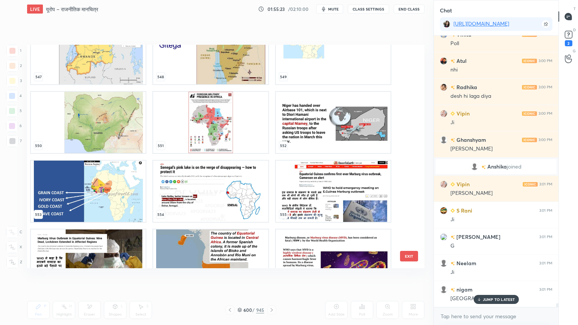
click at [321, 131] on img "grid" at bounding box center [333, 122] width 115 height 61
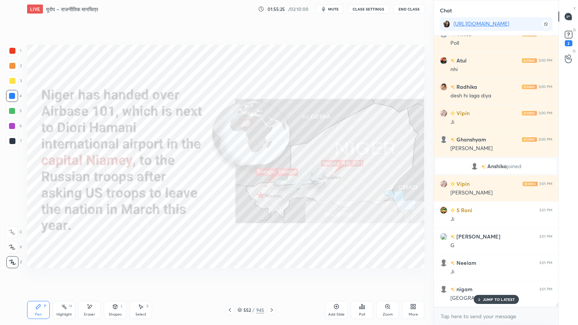
click at [413, 277] on icon at bounding box center [413, 307] width 6 height 6
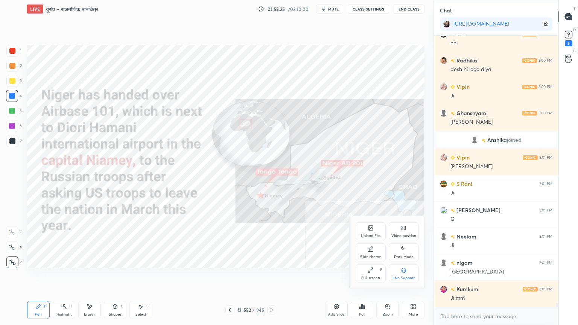
drag, startPoint x: 404, startPoint y: 228, endPoint x: 381, endPoint y: 260, distance: 39.4
click at [402, 229] on icon at bounding box center [404, 228] width 6 height 6
click at [366, 277] on div "Bottom left" at bounding box center [371, 278] width 20 height 4
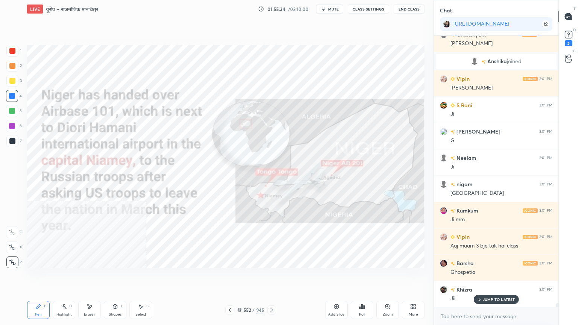
click at [93, 277] on div "Eraser" at bounding box center [89, 310] width 23 height 18
click at [13, 255] on div "Erase all" at bounding box center [13, 260] width 14 height 15
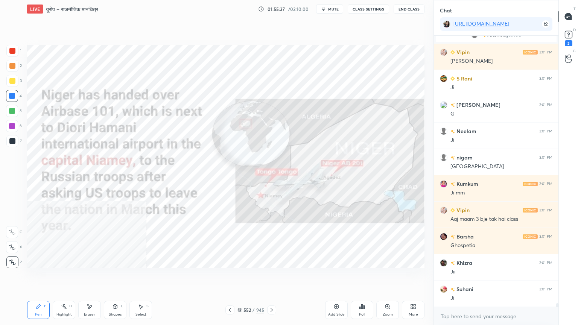
drag, startPoint x: 238, startPoint y: 309, endPoint x: 240, endPoint y: 306, distance: 3.9
click at [238, 277] on icon at bounding box center [240, 310] width 5 height 5
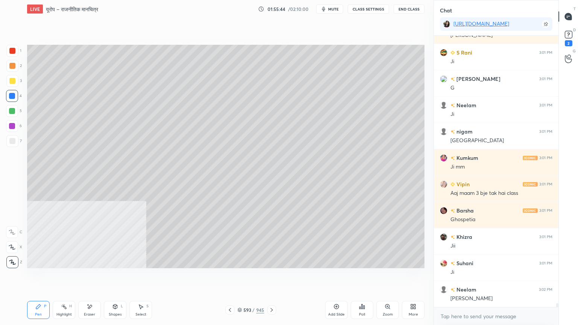
click at [230, 277] on icon at bounding box center [230, 310] width 6 height 6
click at [14, 142] on div at bounding box center [12, 141] width 6 height 6
click at [240, 277] on icon at bounding box center [240, 310] width 5 height 5
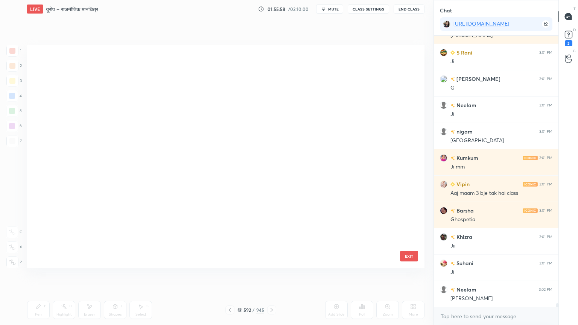
scroll to position [221, 394]
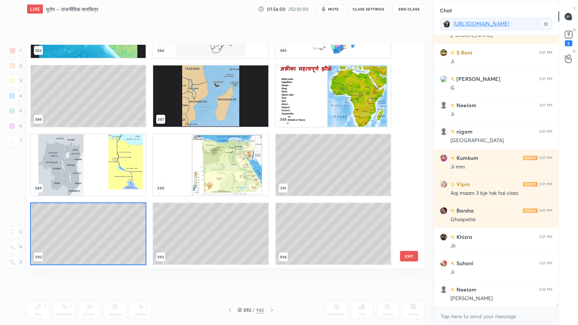
click at [345, 99] on img "grid" at bounding box center [333, 96] width 115 height 61
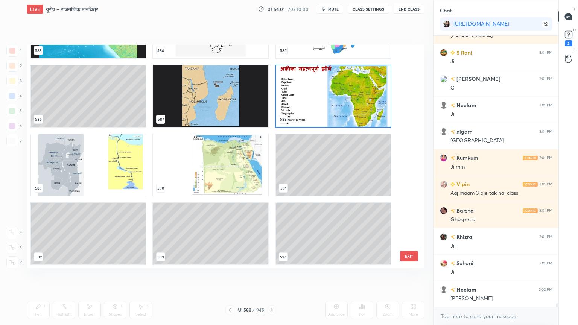
click at [346, 99] on img "grid" at bounding box center [333, 96] width 115 height 61
click at [345, 99] on img "grid" at bounding box center [333, 96] width 115 height 61
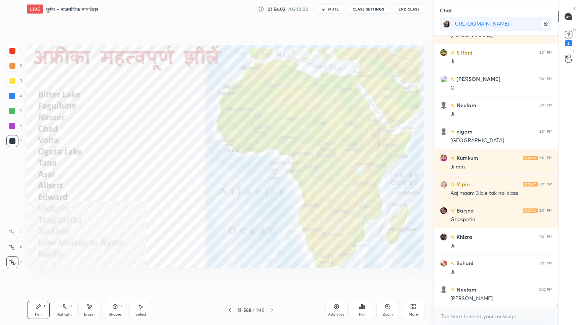
click at [12, 95] on div at bounding box center [12, 96] width 6 height 6
click at [9, 93] on div at bounding box center [12, 96] width 6 height 6
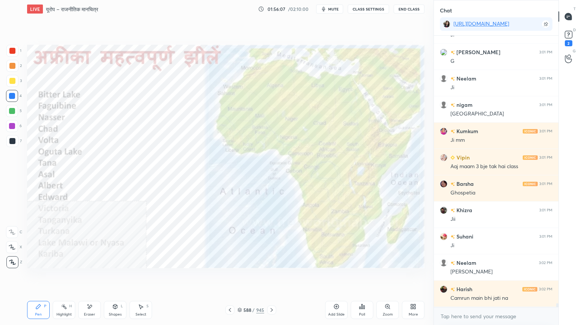
click at [91, 277] on div "Eraser" at bounding box center [89, 310] width 23 height 18
click at [12, 260] on span "Erase all" at bounding box center [11, 262] width 11 height 5
click at [241, 277] on icon at bounding box center [240, 310] width 5 height 5
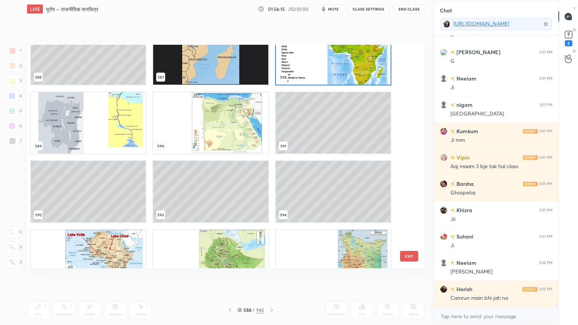
scroll to position [13496, 0]
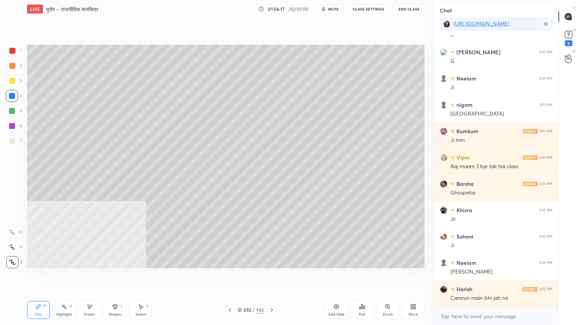
click at [137, 277] on div "Select S" at bounding box center [141, 310] width 23 height 18
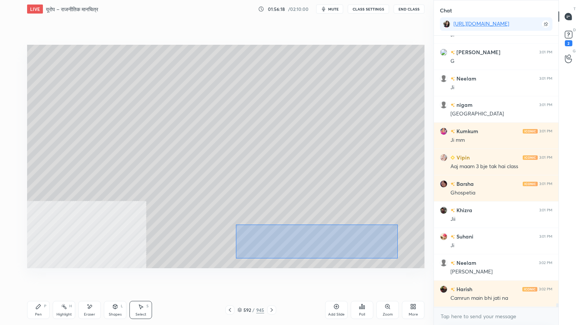
drag, startPoint x: 241, startPoint y: 227, endPoint x: 336, endPoint y: 226, distance: 94.9
click at [395, 258] on div "0 ° Undo Copy Paste here Duplicate Duplicate to new slide Delete" at bounding box center [226, 157] width 398 height 224
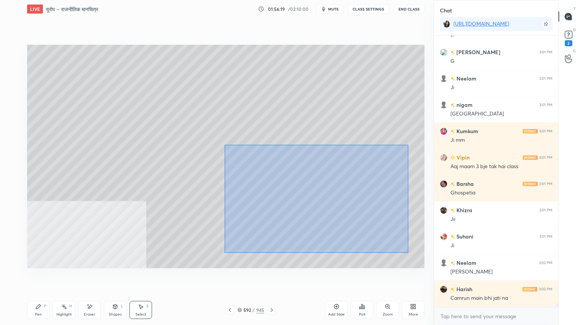
drag, startPoint x: 227, startPoint y: 146, endPoint x: 410, endPoint y: 252, distance: 210.7
click at [411, 253] on div "0 ° Undo Copy Paste here Duplicate Duplicate to new slide Delete" at bounding box center [226, 157] width 398 height 224
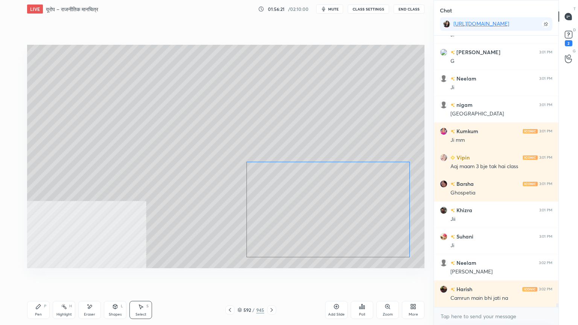
drag, startPoint x: 344, startPoint y: 166, endPoint x: 296, endPoint y: 205, distance: 62.1
click at [349, 189] on div "0 ° Undo Copy Paste here Duplicate Duplicate to new slide Delete" at bounding box center [226, 157] width 398 height 224
drag, startPoint x: 205, startPoint y: 255, endPoint x: 216, endPoint y: 248, distance: 12.5
click at [205, 253] on div "0 ° Undo Copy Paste here Duplicate Duplicate to new slide Delete" at bounding box center [226, 157] width 398 height 224
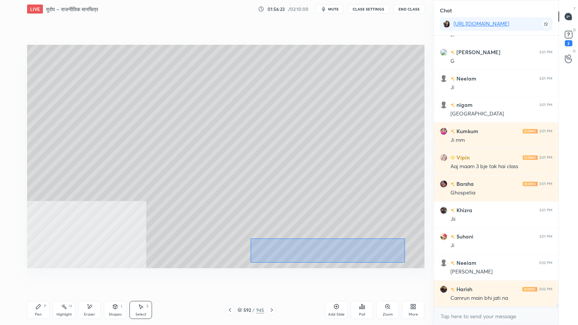
drag, startPoint x: 251, startPoint y: 238, endPoint x: 401, endPoint y: 260, distance: 151.4
click at [405, 263] on div "0 ° Undo Copy Paste here Duplicate Duplicate to new slide Delete" at bounding box center [226, 157] width 398 height 224
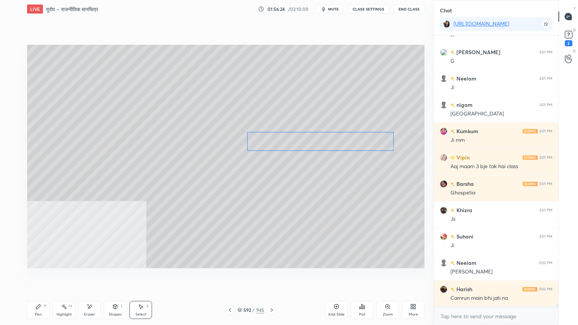
drag, startPoint x: 363, startPoint y: 255, endPoint x: 357, endPoint y: 147, distance: 107.5
click at [359, 148] on div "0 ° Undo Copy Paste here Duplicate Duplicate to new slide Delete" at bounding box center [226, 157] width 398 height 224
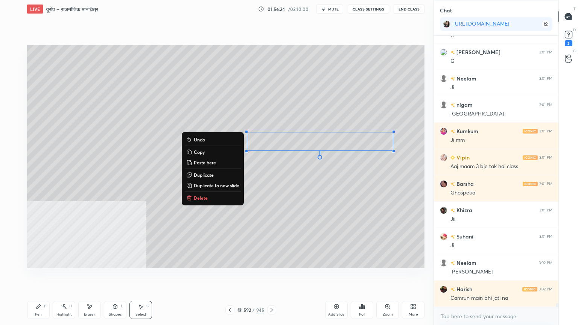
click at [218, 113] on div "0 ° Undo Copy Paste here Duplicate Duplicate to new slide Delete" at bounding box center [226, 157] width 398 height 224
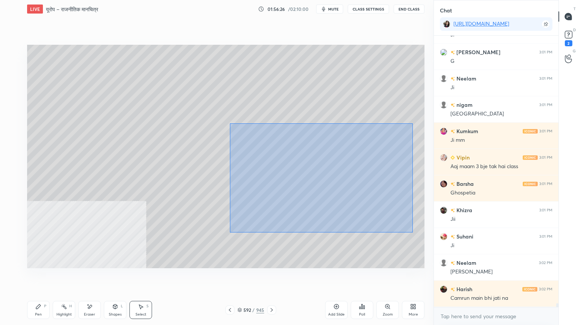
drag, startPoint x: 243, startPoint y: 130, endPoint x: 393, endPoint y: 229, distance: 179.9
click at [411, 231] on div "0 ° Undo Copy Paste here Duplicate Duplicate to new slide Delete" at bounding box center [226, 157] width 398 height 224
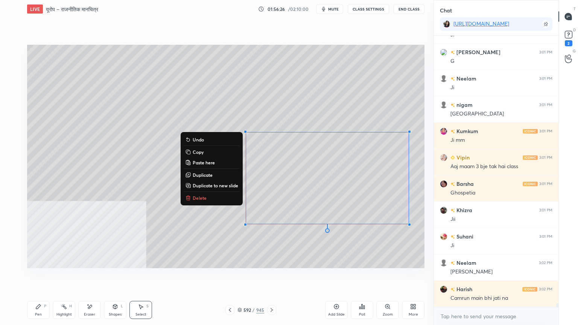
click at [278, 256] on div "0 ° Undo Copy Paste here Duplicate Duplicate to new slide Delete" at bounding box center [226, 157] width 398 height 224
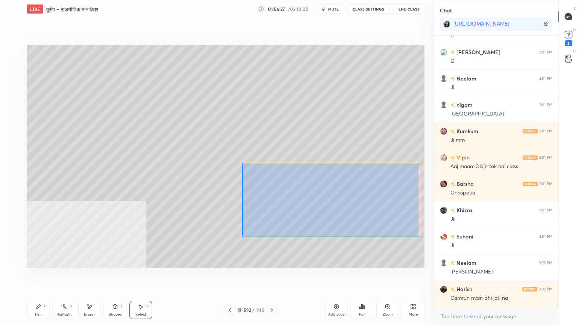
drag, startPoint x: 267, startPoint y: 175, endPoint x: 415, endPoint y: 233, distance: 159.6
click at [417, 235] on div "0 ° Undo Copy Paste here Duplicate Duplicate to new slide Delete" at bounding box center [226, 157] width 398 height 224
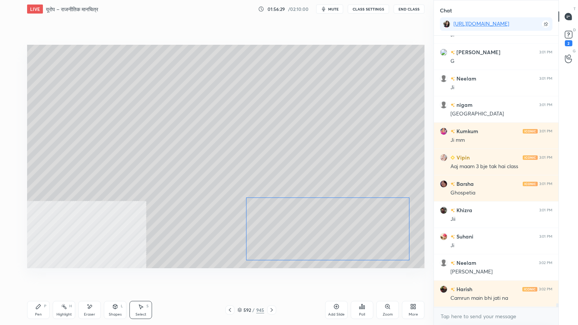
drag, startPoint x: 368, startPoint y: 216, endPoint x: 292, endPoint y: 232, distance: 77.7
click at [362, 227] on div "0 ° Undo Copy Paste here Duplicate Duplicate to new slide Delete" at bounding box center [226, 157] width 398 height 224
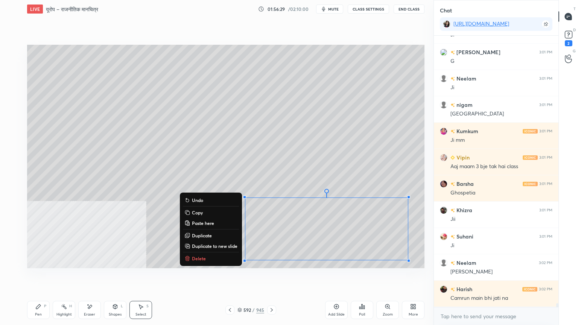
click at [35, 277] on div "Pen P" at bounding box center [38, 310] width 23 height 18
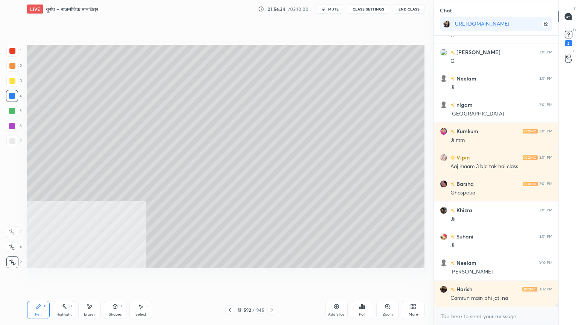
click at [10, 140] on div at bounding box center [12, 141] width 6 height 6
click at [12, 142] on div at bounding box center [12, 141] width 6 height 6
click at [11, 96] on div at bounding box center [12, 96] width 6 height 6
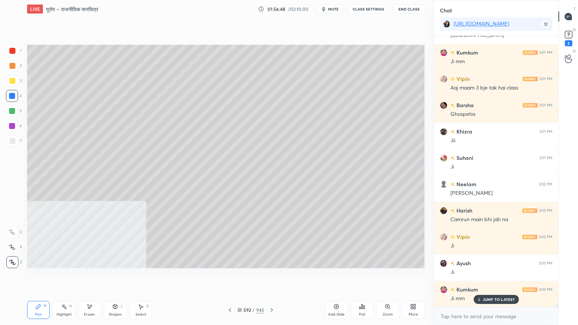
scroll to position [18838, 0]
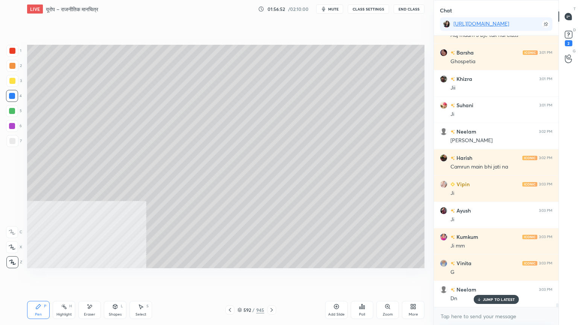
click at [269, 277] on div "Setting up your live class Poll for secs No correct answer Start poll" at bounding box center [226, 156] width 404 height 277
click at [270, 277] on div "Setting up your live class Poll for secs No correct answer Start poll" at bounding box center [226, 156] width 404 height 277
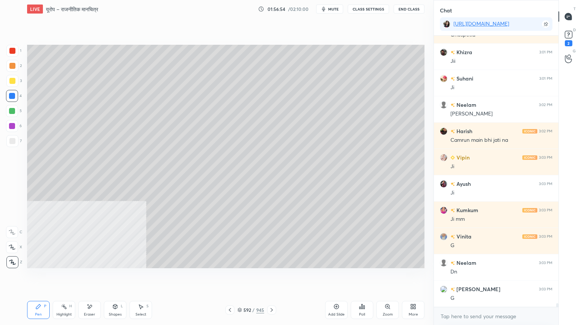
click at [267, 277] on div "LIVE यूरोप – राजनीतिक मानचित्र 01:56:54 / 02:10:00 mute CLASS SETTINGS End Clas…" at bounding box center [226, 162] width 404 height 325
drag, startPoint x: 270, startPoint y: 294, endPoint x: 270, endPoint y: 305, distance: 11.3
click at [270, 277] on div "Pen P Highlight H Eraser Shapes L Select S 592 / 945 Add Slide Poll Zoom More" at bounding box center [226, 310] width 398 height 30
click at [273, 277] on icon at bounding box center [272, 310] width 6 height 6
click at [229, 277] on icon at bounding box center [230, 310] width 6 height 6
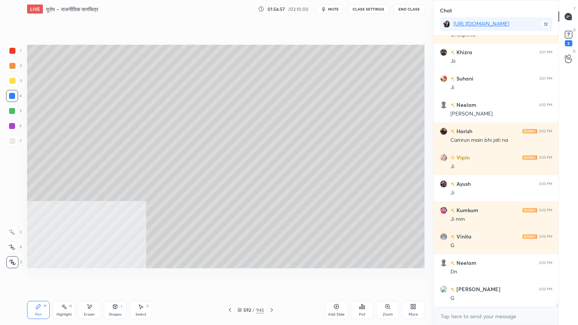
click at [241, 277] on icon at bounding box center [240, 310] width 5 height 5
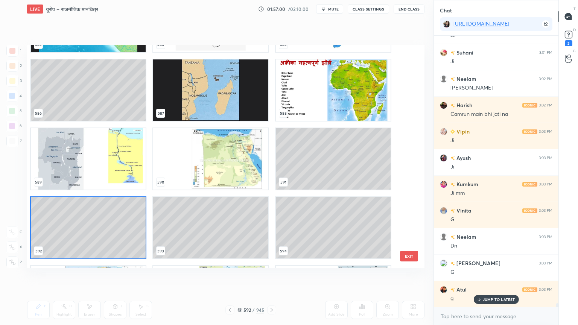
scroll to position [13496, 0]
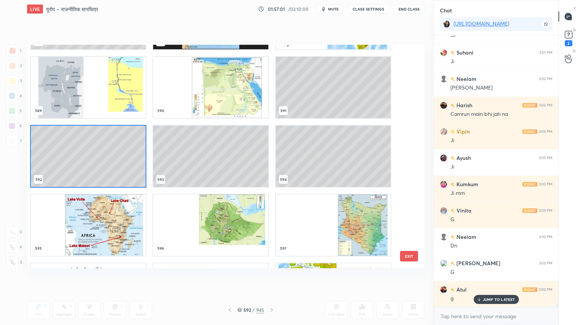
click at [76, 238] on img "grid" at bounding box center [88, 225] width 115 height 61
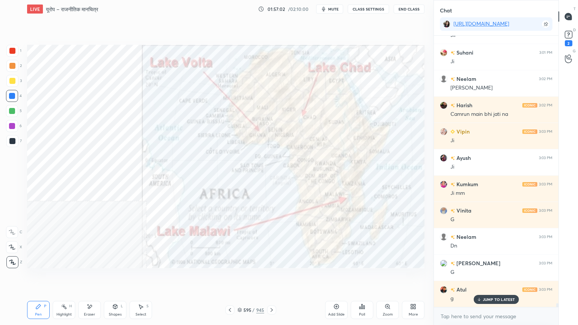
click at [76, 238] on img "grid" at bounding box center [88, 225] width 115 height 61
click at [12, 93] on div at bounding box center [12, 96] width 6 height 6
click at [15, 91] on div at bounding box center [12, 96] width 12 height 12
drag, startPoint x: 95, startPoint y: 313, endPoint x: 91, endPoint y: 305, distance: 8.3
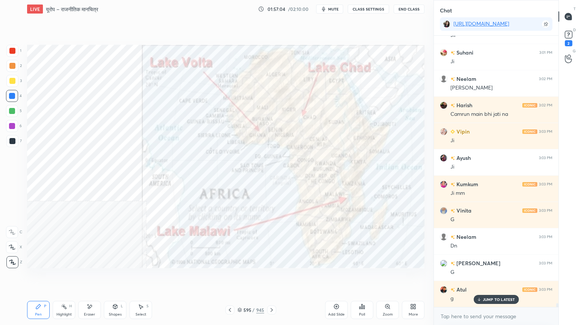
click at [96, 277] on div "Eraser" at bounding box center [89, 310] width 23 height 18
click at [12, 259] on div "Erase all" at bounding box center [12, 262] width 12 height 12
click at [420, 277] on div "More" at bounding box center [413, 310] width 23 height 18
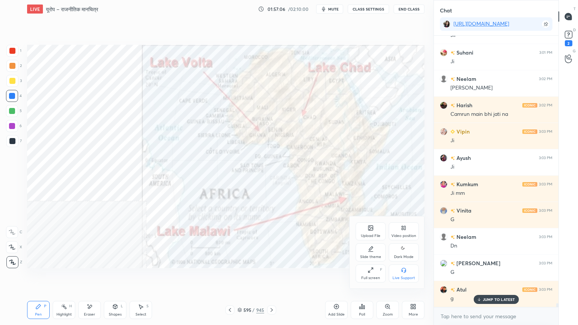
drag, startPoint x: 404, startPoint y: 230, endPoint x: 404, endPoint y: 257, distance: 26.4
click at [404, 230] on icon at bounding box center [404, 228] width 6 height 6
click at [405, 265] on div "Bottom right" at bounding box center [404, 274] width 30 height 18
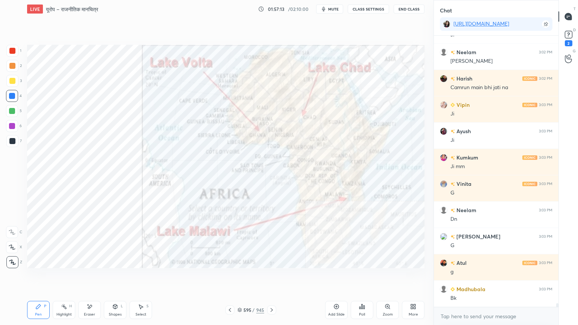
scroll to position [18943, 0]
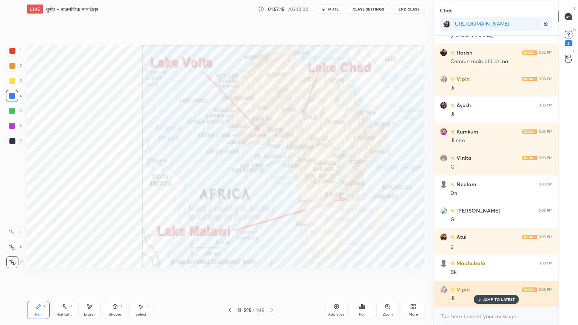
click at [493, 277] on p "JUMP TO LATEST" at bounding box center [499, 299] width 32 height 5
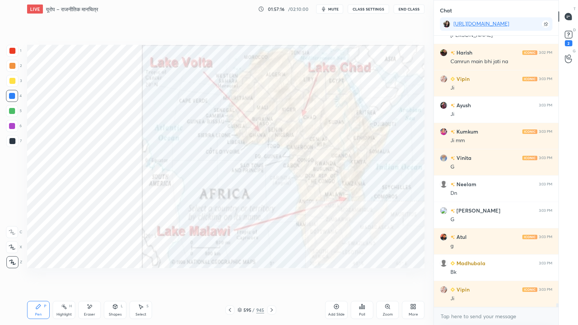
click at [91, 277] on icon at bounding box center [90, 307] width 6 height 6
click at [9, 259] on div "Erase all" at bounding box center [12, 262] width 12 height 12
click at [11, 256] on div "1 2 3 4 5 6 7 C X Z E E Erase all H H" at bounding box center [12, 157] width 24 height 224
click at [230, 277] on icon at bounding box center [230, 310] width 2 height 4
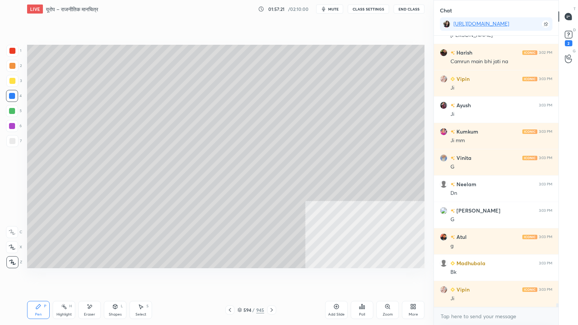
click at [230, 277] on icon at bounding box center [230, 310] width 6 height 6
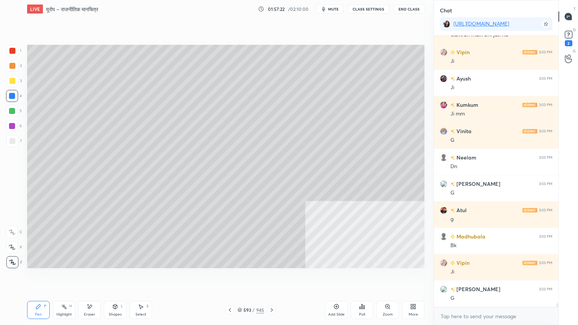
click at [230, 277] on icon at bounding box center [230, 310] width 2 height 4
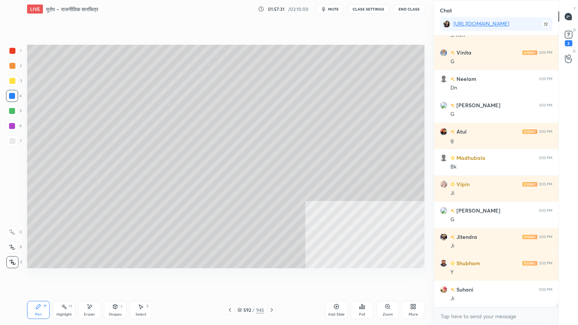
scroll to position [19075, 0]
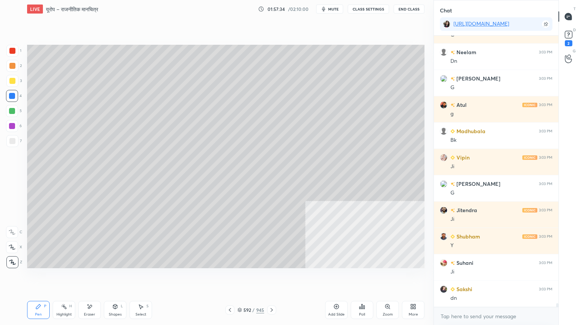
click at [241, 277] on icon at bounding box center [240, 310] width 5 height 5
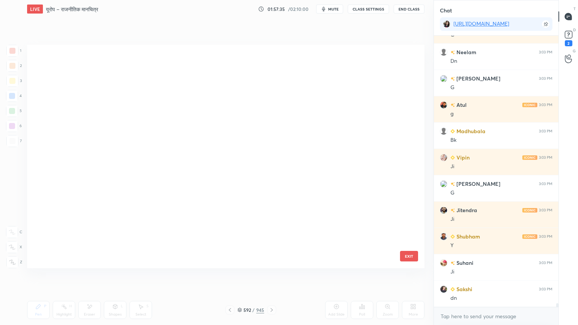
scroll to position [221, 394]
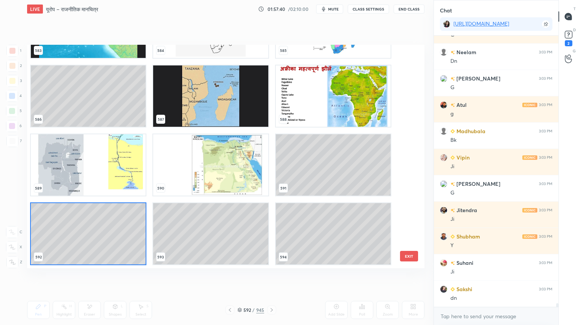
click at [407, 174] on div "583 584 585 586 587 588 589 590 591 592 593 594 595 596 597" at bounding box center [219, 157] width 384 height 224
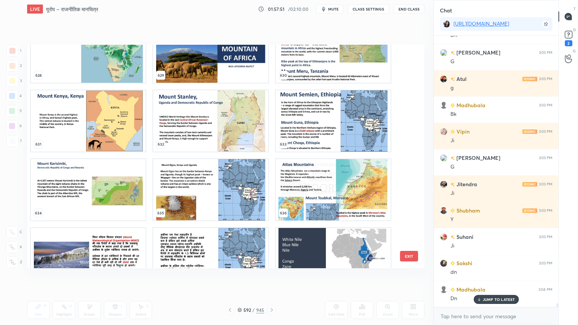
scroll to position [14392, 0]
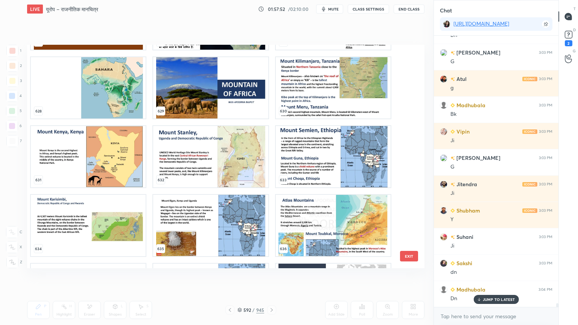
click at [195, 169] on img "grid" at bounding box center [210, 156] width 115 height 61
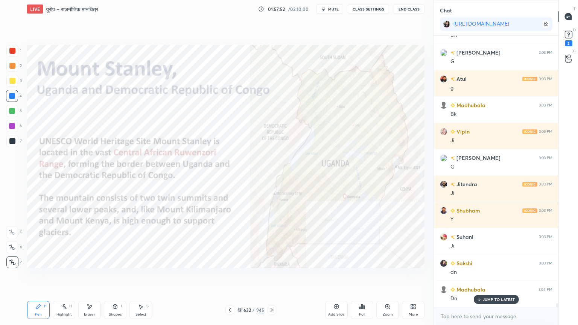
click at [195, 168] on img "grid" at bounding box center [210, 156] width 115 height 61
click at [196, 168] on img "grid" at bounding box center [210, 156] width 115 height 61
click at [240, 309] on icon at bounding box center [240, 310] width 5 height 5
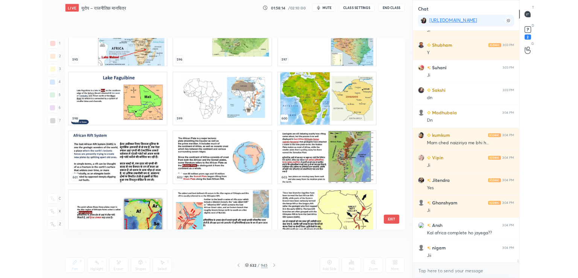
scroll to position [19286, 0]
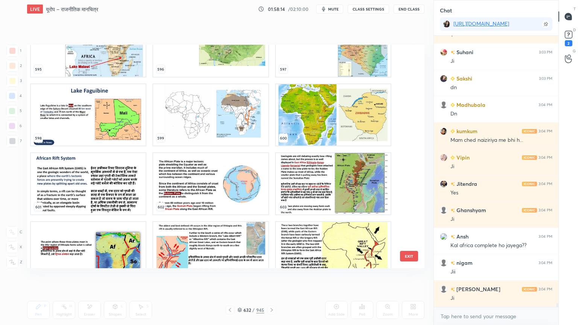
click at [100, 122] on img "grid" at bounding box center [88, 114] width 115 height 61
click at [99, 122] on img "grid" at bounding box center [88, 114] width 115 height 61
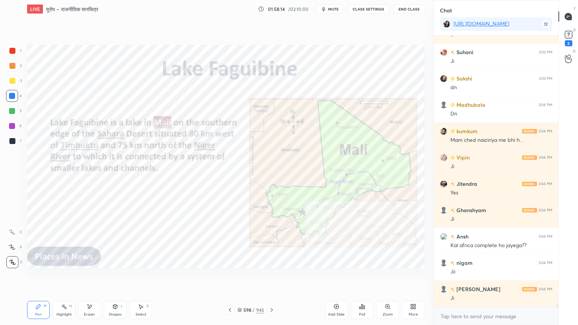
click at [99, 122] on img "grid" at bounding box center [88, 114] width 115 height 61
click at [411, 313] on div "More" at bounding box center [413, 315] width 9 height 4
drag, startPoint x: 369, startPoint y: 276, endPoint x: 369, endPoint y: 243, distance: 32.8
click at [369, 276] on div "Full screen F" at bounding box center [371, 274] width 30 height 18
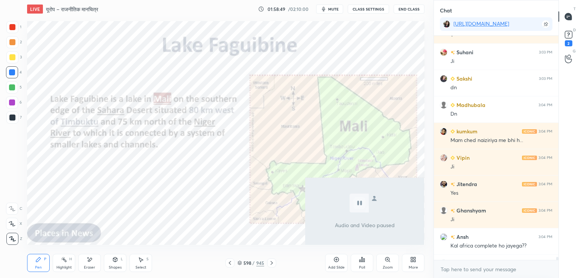
scroll to position [19360, 0]
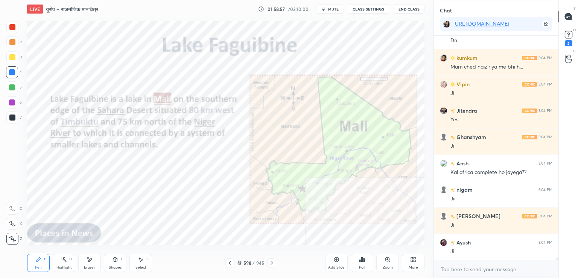
drag, startPoint x: 88, startPoint y: 259, endPoint x: 85, endPoint y: 255, distance: 5.6
click at [87, 258] on icon at bounding box center [90, 259] width 6 height 6
click at [13, 237] on span "Erase all" at bounding box center [11, 238] width 11 height 5
drag, startPoint x: 241, startPoint y: 261, endPoint x: 248, endPoint y: 261, distance: 7.5
click at [241, 261] on icon at bounding box center [240, 263] width 5 height 5
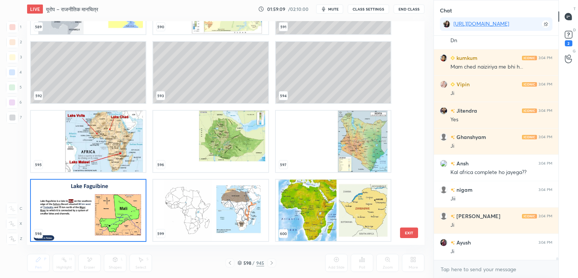
scroll to position [19386, 0]
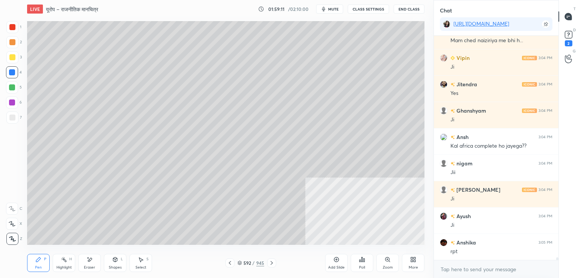
click at [137, 265] on div "Select" at bounding box center [141, 267] width 11 height 4
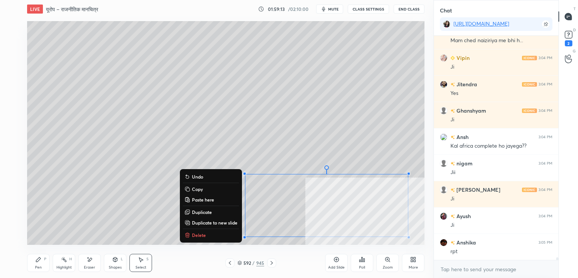
drag, startPoint x: 242, startPoint y: 166, endPoint x: 364, endPoint y: 224, distance: 134.7
click at [420, 243] on div "LIVE यूरोप – राजनीतिक मानचित्र 01:59:13 / 02:10:00 mute CLASS SETTINGS End Clas…" at bounding box center [226, 139] width 404 height 278
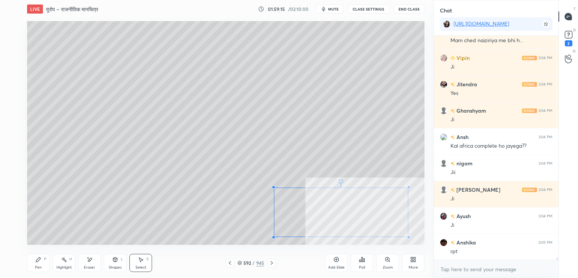
drag, startPoint x: 244, startPoint y: 174, endPoint x: 293, endPoint y: 202, distance: 56.3
click at [273, 189] on div at bounding box center [273, 187] width 3 height 3
drag, startPoint x: 298, startPoint y: 212, endPoint x: 282, endPoint y: 193, distance: 25.4
click at [278, 218] on div "0 ° Undo Copy Paste here Duplicate Duplicate to new slide Delete" at bounding box center [226, 133] width 398 height 224
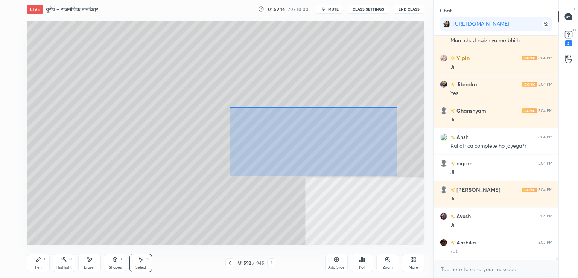
drag, startPoint x: 236, startPoint y: 109, endPoint x: 380, endPoint y: 157, distance: 151.5
click at [399, 177] on div "0 ° Undo Copy Paste here Duplicate Duplicate to new slide Delete" at bounding box center [226, 133] width 398 height 224
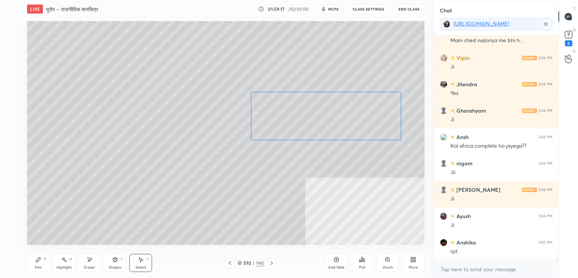
drag, startPoint x: 340, startPoint y: 133, endPoint x: 334, endPoint y: 116, distance: 18.2
click at [348, 116] on div "0 ° Undo Copy Paste here Duplicate Duplicate to new slide Delete" at bounding box center [226, 133] width 398 height 224
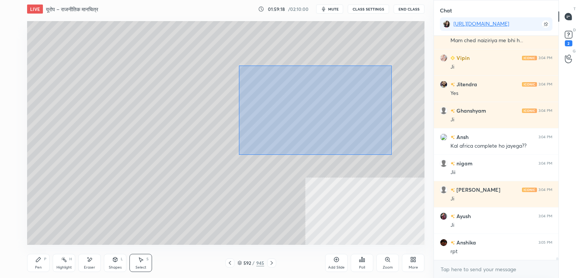
drag, startPoint x: 239, startPoint y: 66, endPoint x: 407, endPoint y: 155, distance: 189.5
click at [409, 158] on div "0 ° Undo Copy Paste here Duplicate Duplicate to new slide Delete" at bounding box center [226, 133] width 398 height 224
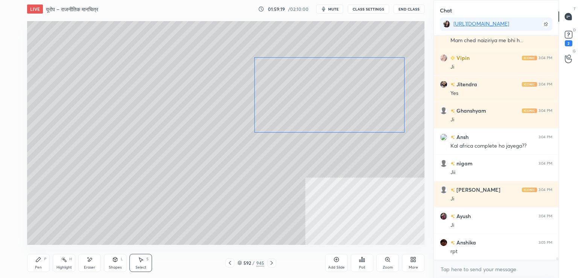
drag, startPoint x: 345, startPoint y: 103, endPoint x: 346, endPoint y: 97, distance: 5.7
click at [348, 96] on div "0 ° Undo Copy Paste here Duplicate Duplicate to new slide Delete" at bounding box center [226, 133] width 398 height 224
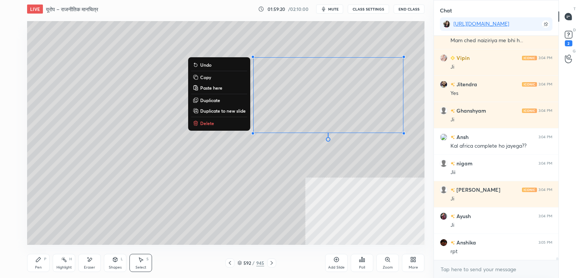
click at [41, 267] on div "Pen" at bounding box center [38, 267] width 7 height 4
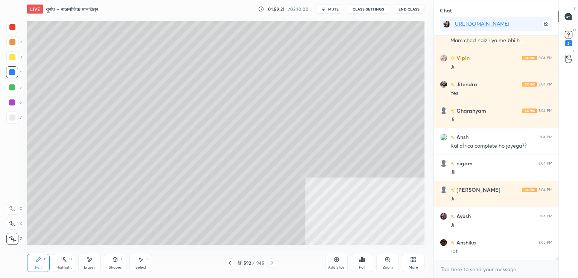
click at [14, 70] on div at bounding box center [12, 72] width 6 height 6
click at [12, 118] on div at bounding box center [12, 117] width 6 height 6
click at [15, 117] on div at bounding box center [12, 117] width 12 height 12
click at [8, 76] on div at bounding box center [12, 72] width 12 height 12
click at [9, 75] on div at bounding box center [12, 72] width 6 height 6
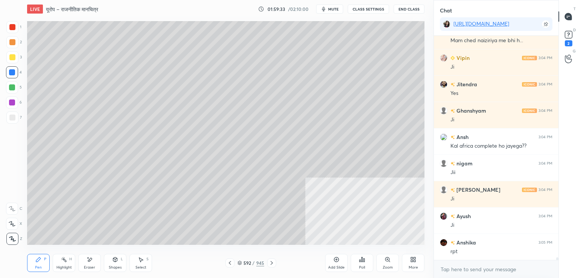
click at [12, 119] on div at bounding box center [12, 117] width 6 height 6
click at [8, 73] on div at bounding box center [12, 72] width 12 height 12
click at [24, 120] on div "Setting up your live class Poll for secs No correct answer Start poll" at bounding box center [226, 133] width 404 height 230
click at [15, 120] on div at bounding box center [12, 117] width 12 height 12
click at [12, 119] on div at bounding box center [12, 117] width 6 height 6
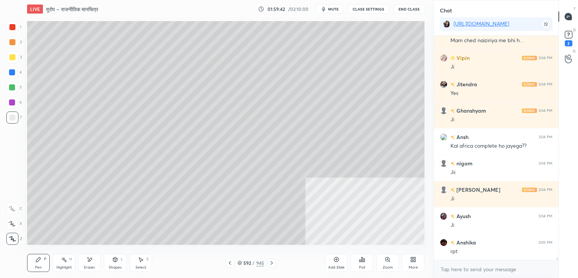
click at [91, 266] on div "Eraser" at bounding box center [89, 267] width 11 height 4
click at [36, 267] on div "Pen" at bounding box center [38, 267] width 7 height 4
click at [139, 265] on div "Select" at bounding box center [141, 267] width 11 height 4
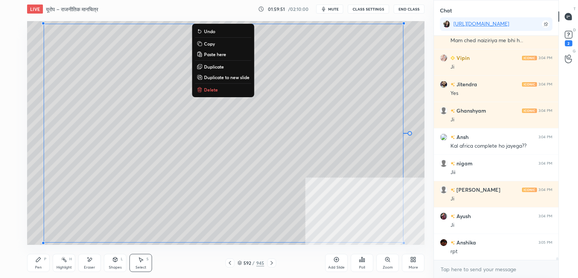
drag, startPoint x: 52, startPoint y: 41, endPoint x: 422, endPoint y: 244, distance: 422.8
click at [422, 244] on div "LIVE यूरोप – राजनीतिक मानचित्र 01:59:51 / 02:10:00 mute CLASS SETTINGS End Clas…" at bounding box center [226, 139] width 404 height 278
click at [209, 44] on p "Copy" at bounding box center [209, 44] width 11 height 6
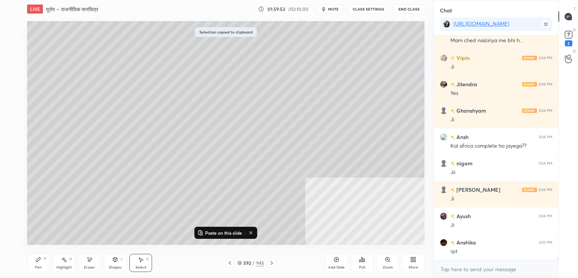
drag, startPoint x: 90, startPoint y: 262, endPoint x: 86, endPoint y: 261, distance: 4.6
click at [90, 262] on icon at bounding box center [90, 259] width 6 height 6
drag, startPoint x: 12, startPoint y: 234, endPoint x: 18, endPoint y: 231, distance: 6.7
click at [12, 234] on div "Erase all" at bounding box center [12, 239] width 12 height 12
click at [219, 233] on p "Paste on this slide" at bounding box center [223, 233] width 37 height 6
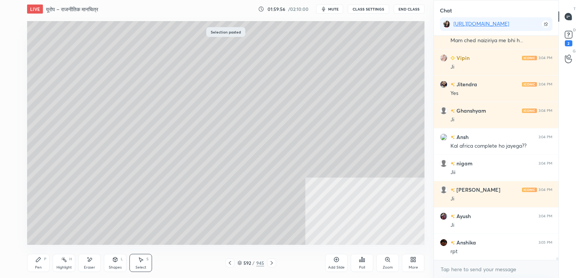
click at [38, 264] on div "Pen P" at bounding box center [38, 263] width 23 height 18
click at [137, 264] on div "Select S" at bounding box center [141, 263] width 23 height 18
click at [144, 260] on div "Select S" at bounding box center [141, 263] width 23 height 18
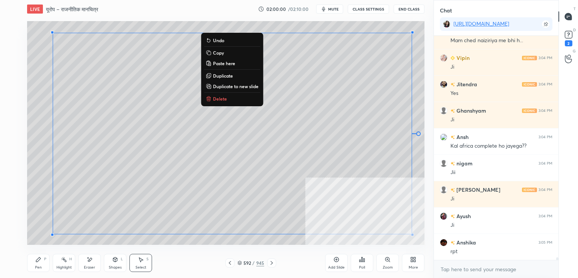
drag, startPoint x: 44, startPoint y: 33, endPoint x: 415, endPoint y: 233, distance: 421.2
click at [432, 243] on div "1 2 3 4 5 6 7 C X Z E E Erase all H H LIVE यूरोप – राजनीतिक मानचित्र 02:00:00 /…" at bounding box center [217, 139] width 434 height 278
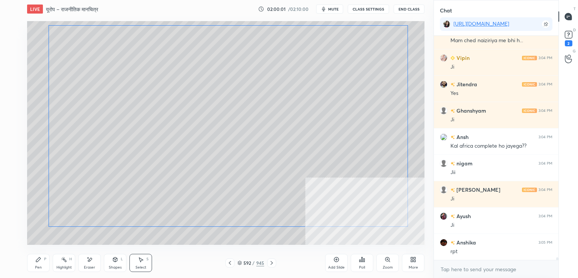
drag, startPoint x: 314, startPoint y: 193, endPoint x: 303, endPoint y: 205, distance: 16.0
click at [308, 196] on div "0 ° Undo Copy Paste here Duplicate Duplicate to new slide Delete" at bounding box center [226, 133] width 398 height 224
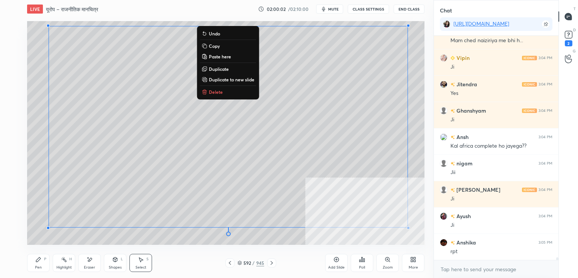
click at [41, 264] on div "Pen P" at bounding box center [38, 263] width 23 height 18
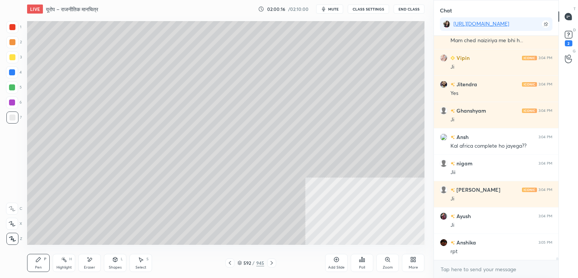
scroll to position [19412, 0]
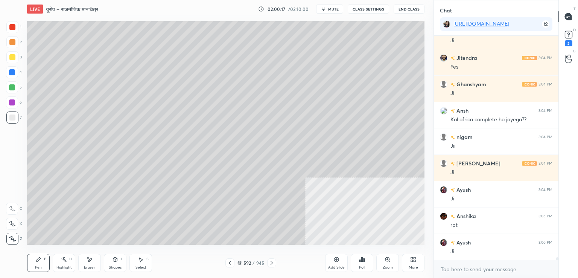
drag, startPoint x: 4, startPoint y: 73, endPoint x: 9, endPoint y: 72, distance: 4.9
click at [5, 73] on div "1 2 3 4 5 6 7 C X Z E E Erase all H H" at bounding box center [12, 133] width 24 height 224
click at [11, 73] on div at bounding box center [12, 72] width 6 height 6
click at [13, 74] on div at bounding box center [12, 72] width 6 height 6
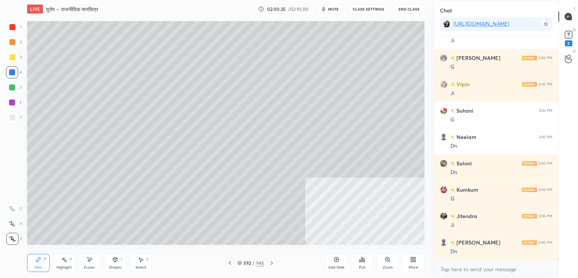
scroll to position [19702, 0]
drag, startPoint x: 239, startPoint y: 263, endPoint x: 247, endPoint y: 255, distance: 10.9
click at [239, 263] on icon at bounding box center [240, 263] width 5 height 5
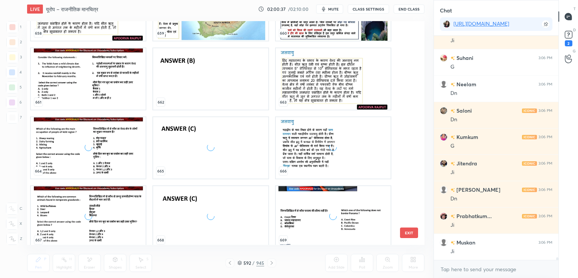
scroll to position [15312, 0]
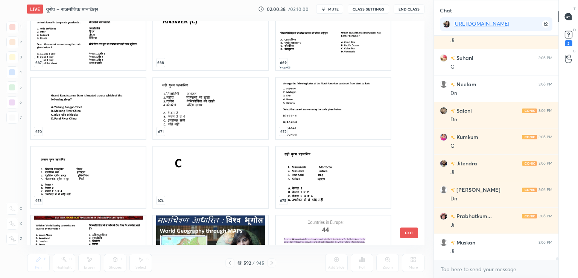
click at [408, 229] on button "EXIT" at bounding box center [409, 232] width 18 height 11
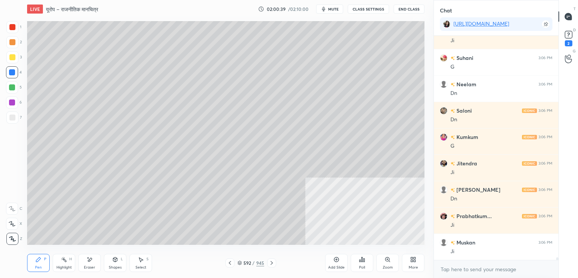
click at [243, 262] on div "592 / 945" at bounding box center [251, 262] width 27 height 7
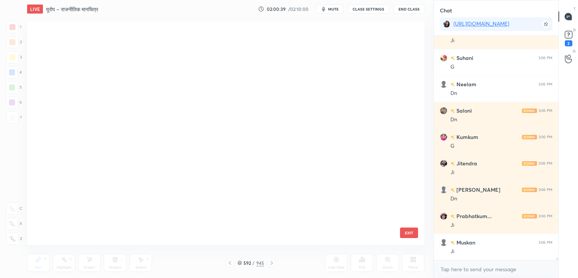
scroll to position [221, 394]
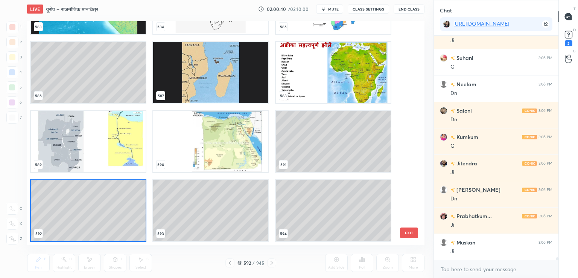
click at [291, 91] on img "grid" at bounding box center [333, 72] width 115 height 61
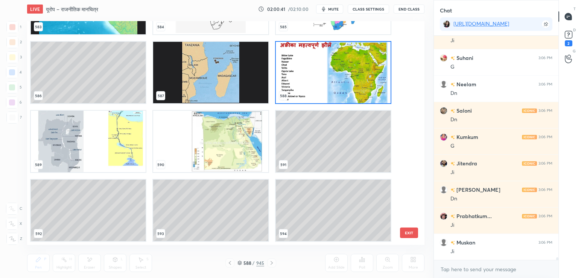
click at [291, 89] on img "grid" at bounding box center [333, 72] width 115 height 61
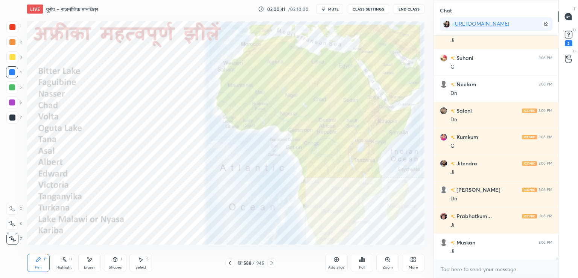
click at [291, 89] on img "grid" at bounding box center [333, 72] width 115 height 61
click at [12, 70] on div at bounding box center [12, 72] width 6 height 6
click at [240, 264] on icon at bounding box center [240, 263] width 4 height 1
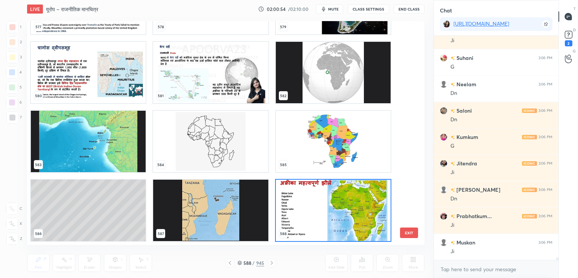
click at [408, 140] on div "577 578 579 580 581 582 583 584 585 586 587 588 589 590 591 592 593 594" at bounding box center [219, 133] width 384 height 224
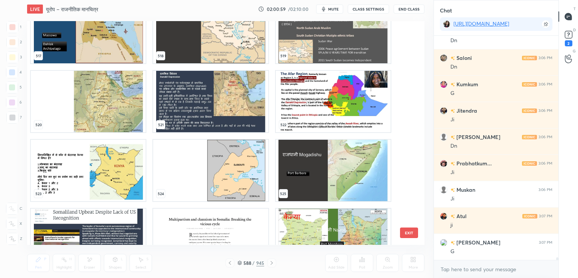
scroll to position [19808, 0]
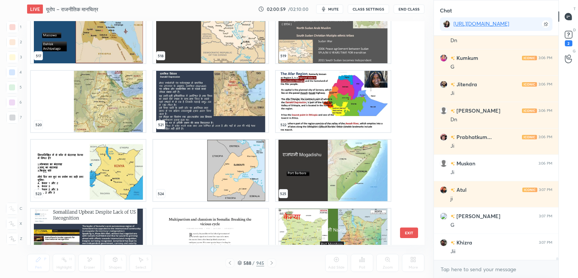
click at [240, 160] on img "grid" at bounding box center [210, 170] width 115 height 61
click at [241, 160] on img "grid" at bounding box center [210, 170] width 115 height 61
click at [241, 159] on img "grid" at bounding box center [210, 170] width 115 height 61
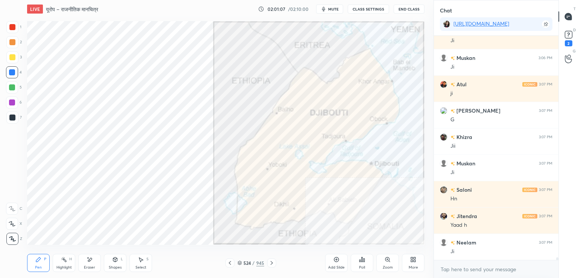
scroll to position [19939, 0]
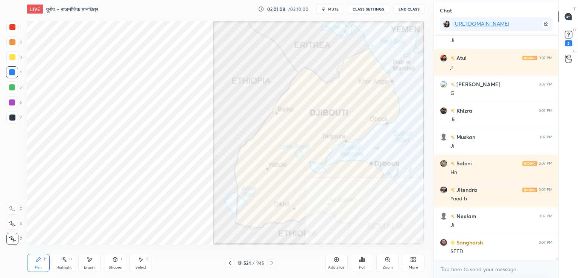
drag, startPoint x: 83, startPoint y: 265, endPoint x: 72, endPoint y: 255, distance: 15.5
click at [85, 263] on div "Eraser" at bounding box center [89, 263] width 23 height 18
drag, startPoint x: 14, startPoint y: 236, endPoint x: 25, endPoint y: 233, distance: 12.0
click at [14, 235] on div "Erase all" at bounding box center [12, 239] width 12 height 12
click at [239, 263] on icon at bounding box center [240, 263] width 5 height 5
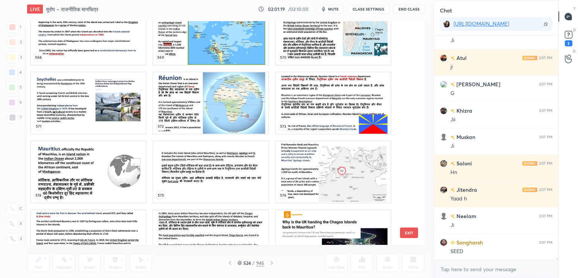
scroll to position [13150, 0]
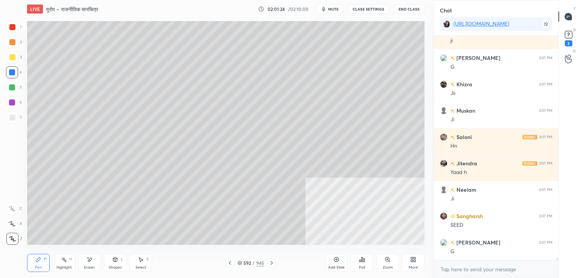
click at [144, 262] on div "Select S" at bounding box center [141, 263] width 23 height 18
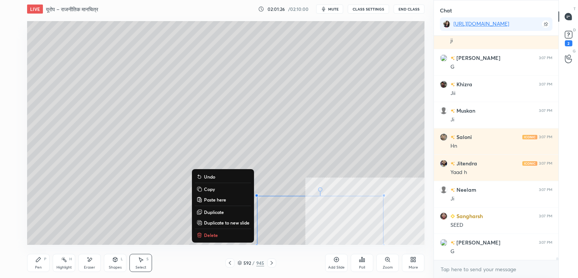
drag, startPoint x: 250, startPoint y: 192, endPoint x: 407, endPoint y: 243, distance: 165.1
click at [407, 243] on div "LIVE यूरोप – राजनीतिक मानचित्र 02:01:26 / 02:10:00 mute CLASS SETTINGS End Clas…" at bounding box center [226, 139] width 404 height 278
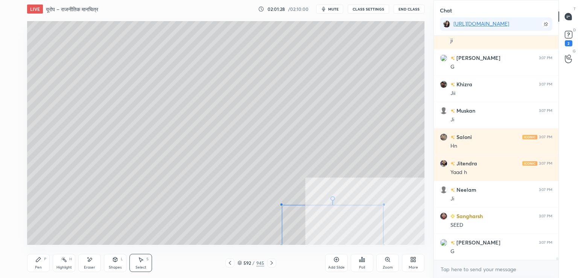
drag, startPoint x: 256, startPoint y: 196, endPoint x: 299, endPoint y: 210, distance: 45.4
click at [282, 205] on div at bounding box center [281, 204] width 3 height 3
drag, startPoint x: 309, startPoint y: 219, endPoint x: 284, endPoint y: 217, distance: 24.9
click at [284, 218] on div "0 ° Undo Copy Paste here Duplicate Duplicate to new slide Delete" at bounding box center [226, 133] width 398 height 224
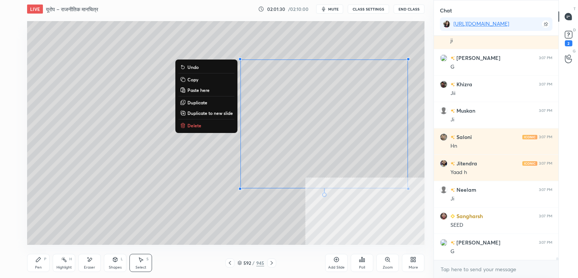
drag, startPoint x: 253, startPoint y: 77, endPoint x: 395, endPoint y: 174, distance: 171.8
click at [424, 189] on div "0 ° Undo Copy Paste here Duplicate Duplicate to new slide Delete" at bounding box center [226, 133] width 398 height 224
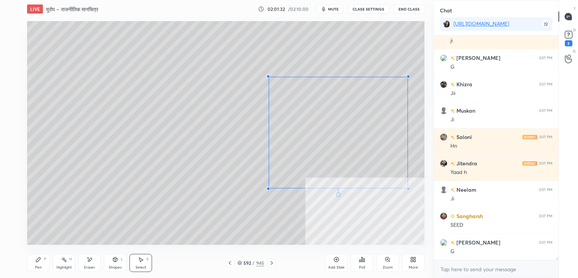
drag, startPoint x: 243, startPoint y: 63, endPoint x: 270, endPoint y: 78, distance: 31.0
click at [269, 78] on div at bounding box center [268, 76] width 3 height 3
drag, startPoint x: 351, startPoint y: 103, endPoint x: 328, endPoint y: 89, distance: 26.3
click at [331, 83] on div "0 ° Undo Copy Paste here Duplicate Duplicate to new slide Delete" at bounding box center [226, 133] width 398 height 224
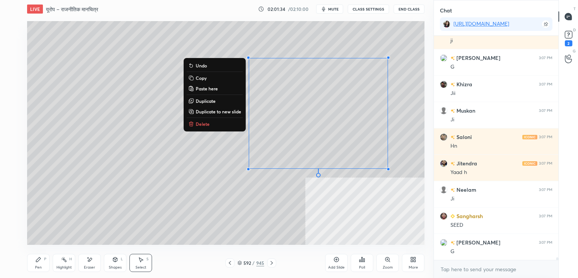
click at [38, 262] on div "Pen P" at bounding box center [38, 263] width 23 height 18
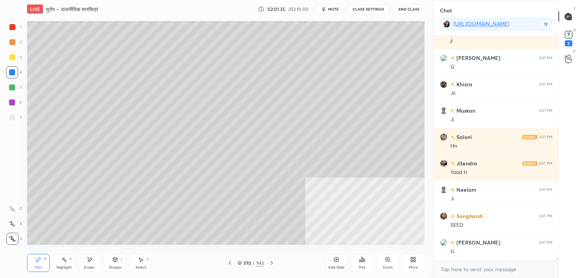
click at [15, 71] on div at bounding box center [12, 72] width 12 height 12
click at [15, 72] on div at bounding box center [12, 72] width 6 height 6
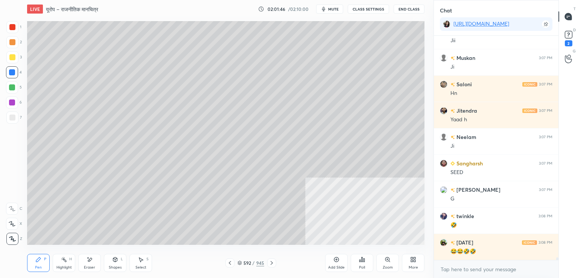
scroll to position [20045, 0]
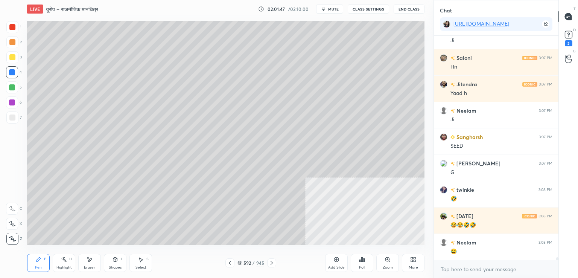
click at [15, 117] on div at bounding box center [12, 117] width 12 height 12
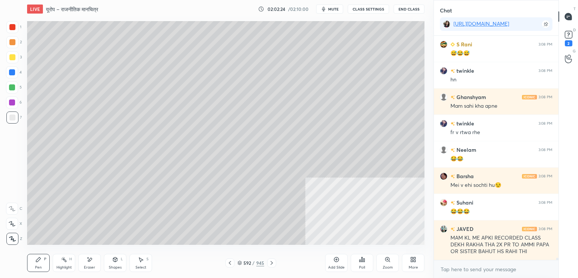
scroll to position [20480, 0]
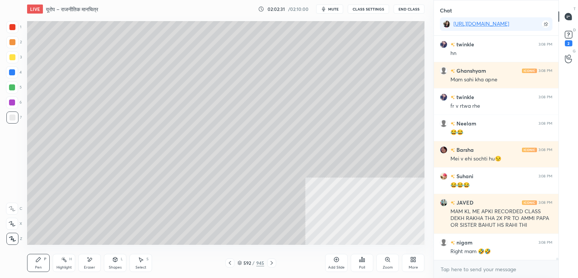
click at [15, 74] on div at bounding box center [12, 72] width 12 height 12
click at [16, 75] on div at bounding box center [12, 72] width 12 height 12
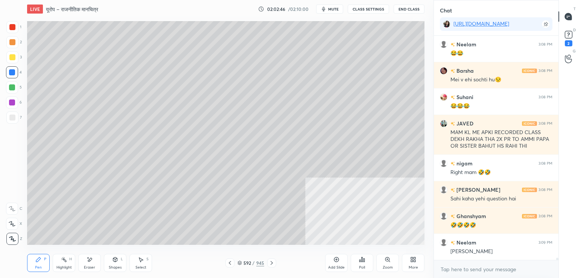
scroll to position [20585, 0]
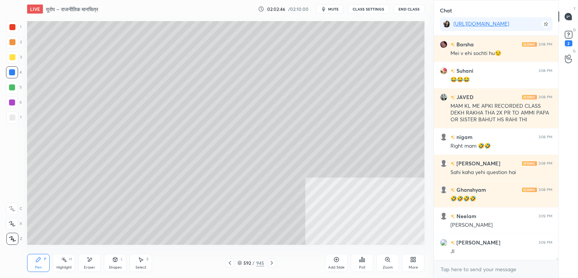
drag, startPoint x: 240, startPoint y: 264, endPoint x: 244, endPoint y: 262, distance: 4.4
click at [241, 264] on icon at bounding box center [240, 263] width 5 height 5
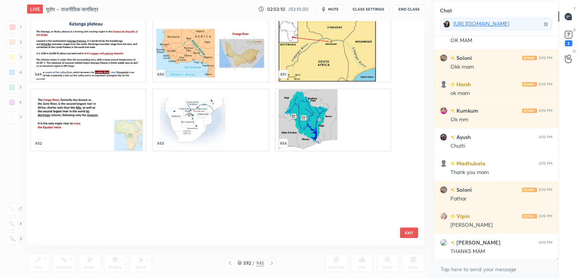
scroll to position [14745, 0]
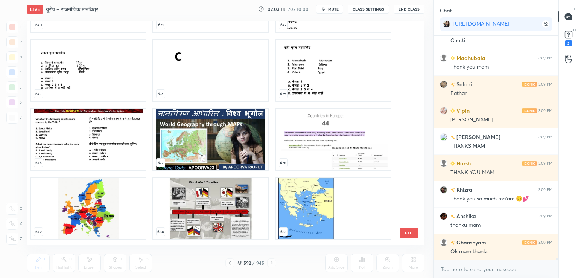
click at [220, 148] on img "grid" at bounding box center [210, 139] width 115 height 61
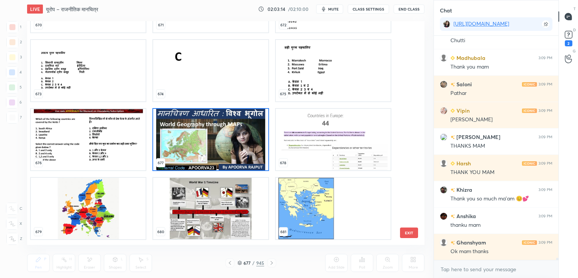
click at [220, 148] on img "grid" at bounding box center [210, 139] width 115 height 61
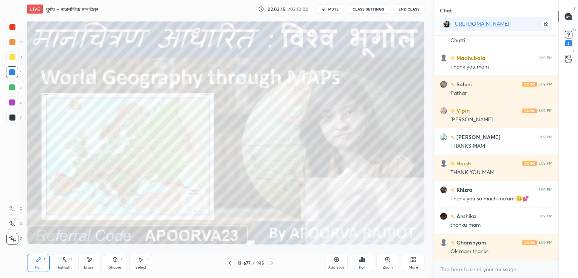
click at [220, 148] on img "grid" at bounding box center [210, 139] width 115 height 61
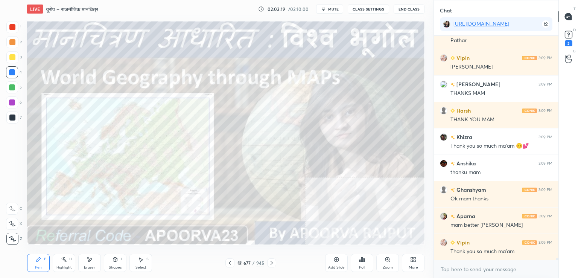
click at [270, 262] on icon at bounding box center [272, 263] width 6 height 6
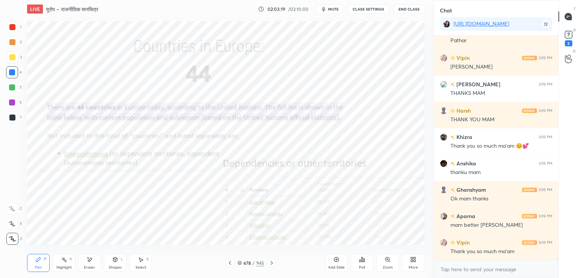
click at [271, 262] on icon at bounding box center [272, 263] width 6 height 6
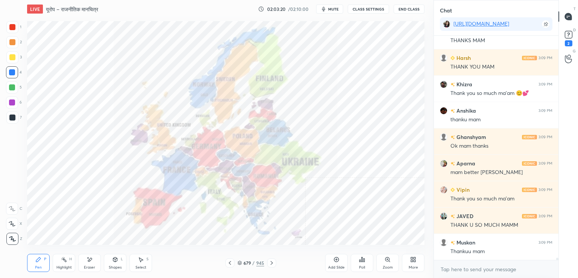
click at [271, 262] on icon at bounding box center [272, 263] width 2 height 4
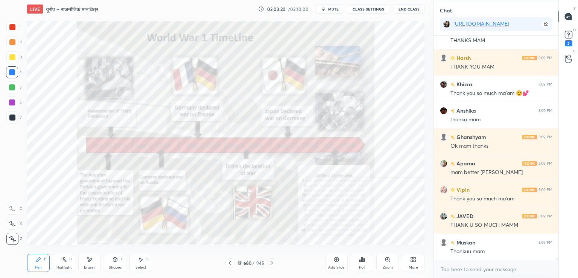
drag, startPoint x: 271, startPoint y: 262, endPoint x: 262, endPoint y: 262, distance: 9.0
click at [271, 262] on icon at bounding box center [272, 263] width 6 height 6
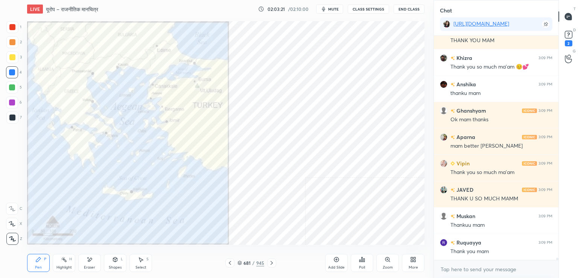
drag, startPoint x: 242, startPoint y: 264, endPoint x: 261, endPoint y: 257, distance: 20.4
click at [242, 264] on div "681 / 945" at bounding box center [251, 262] width 27 height 7
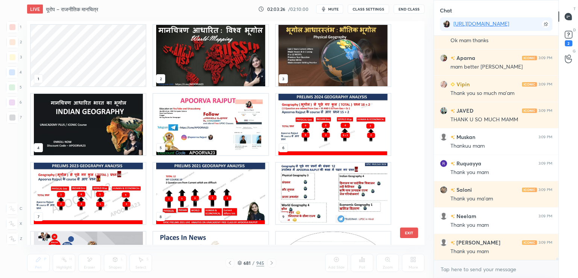
click at [208, 56] on img "grid" at bounding box center [210, 55] width 115 height 61
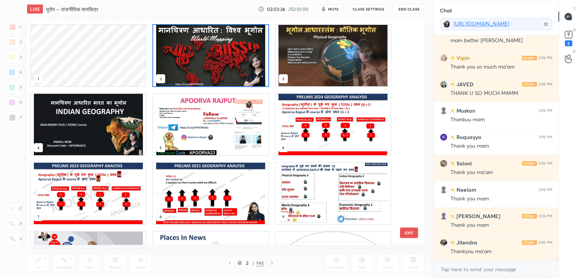
click at [208, 55] on img "grid" at bounding box center [210, 55] width 115 height 61
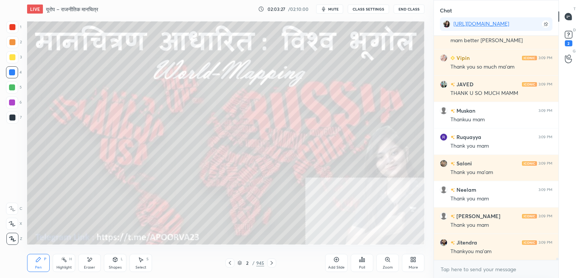
click at [207, 55] on img "grid" at bounding box center [210, 55] width 115 height 61
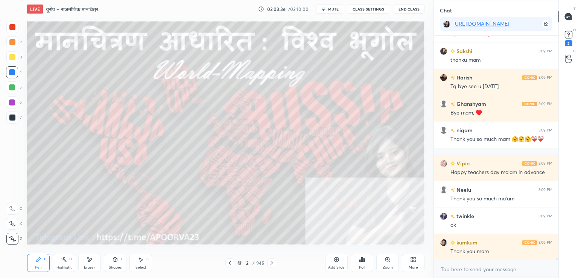
click at [407, 9] on button "End Class" at bounding box center [409, 9] width 31 height 9
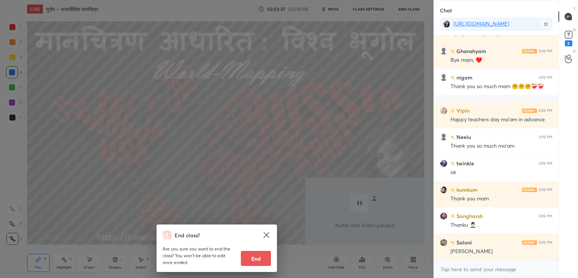
click at [255, 257] on button "End" at bounding box center [256, 258] width 30 height 15
